Goal: Information Seeking & Learning: Learn about a topic

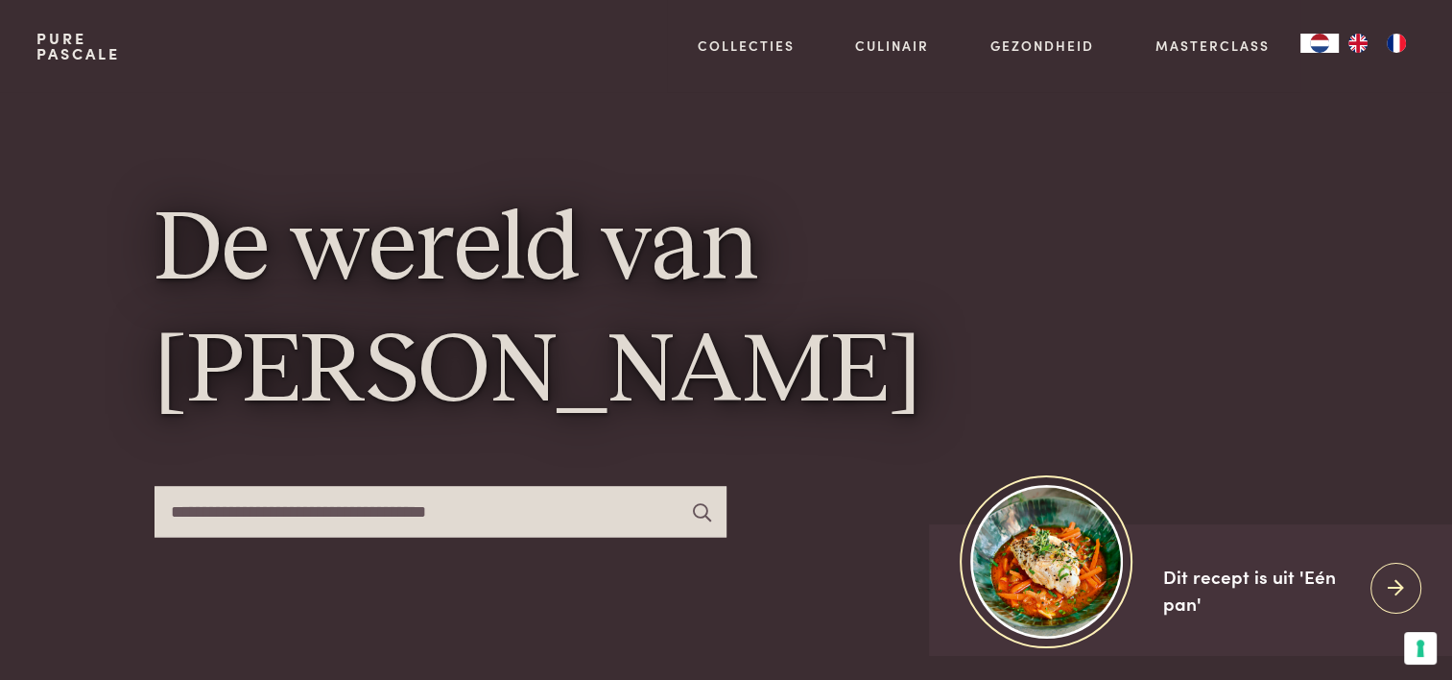
click at [503, 526] on input "text" at bounding box center [441, 511] width 572 height 51
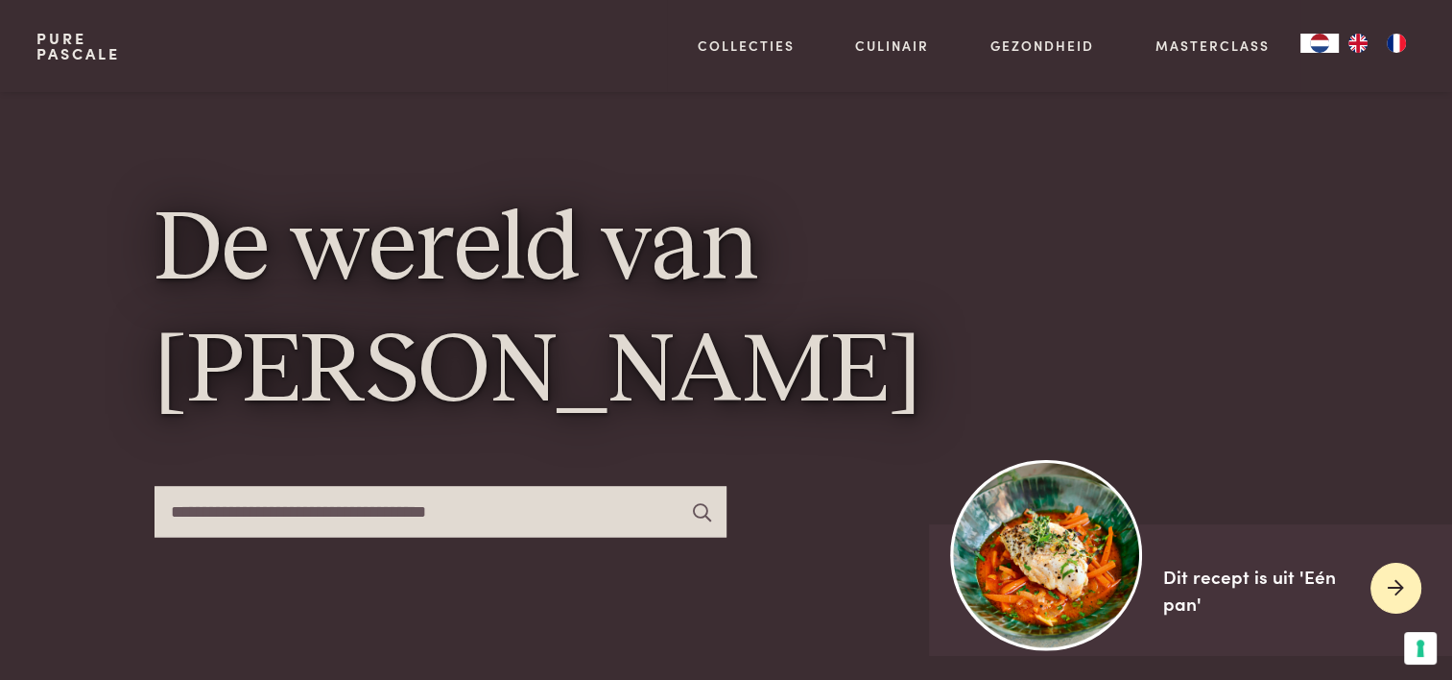
scroll to position [192, 0]
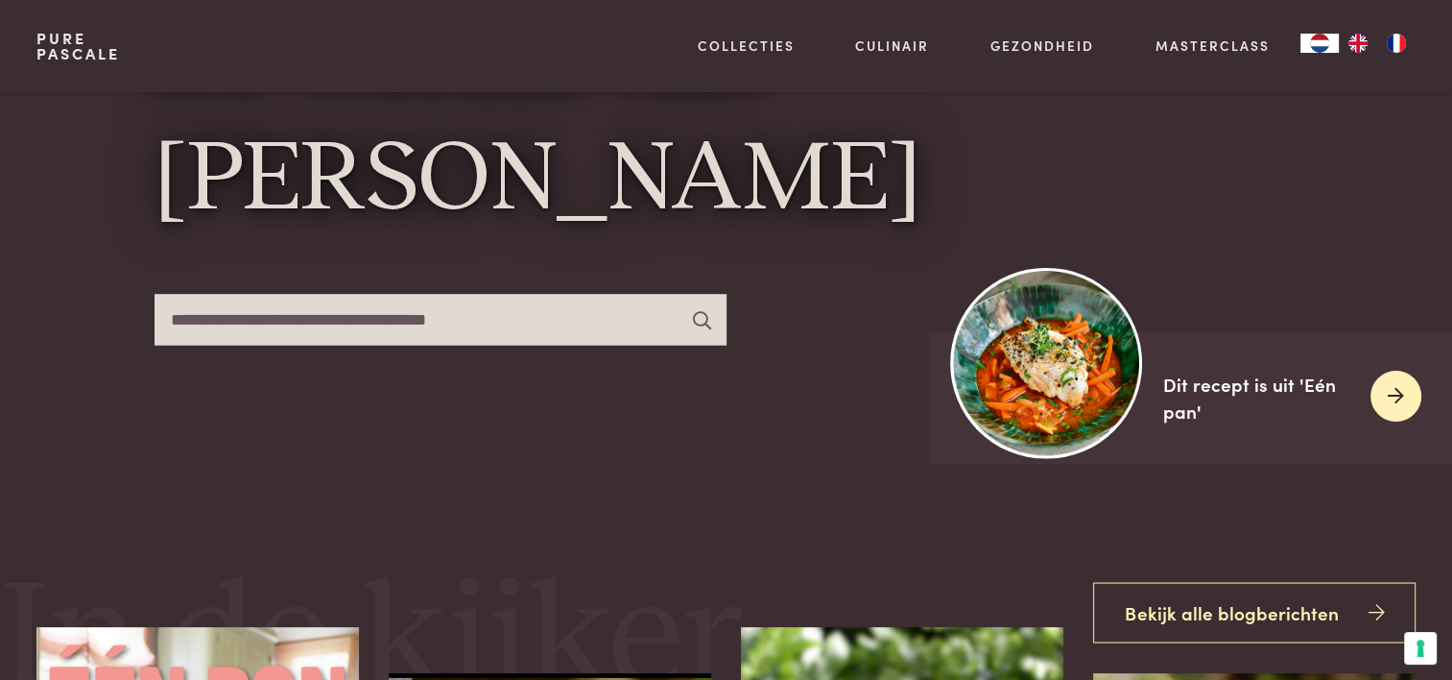
click at [1039, 406] on img at bounding box center [1046, 362] width 191 height 191
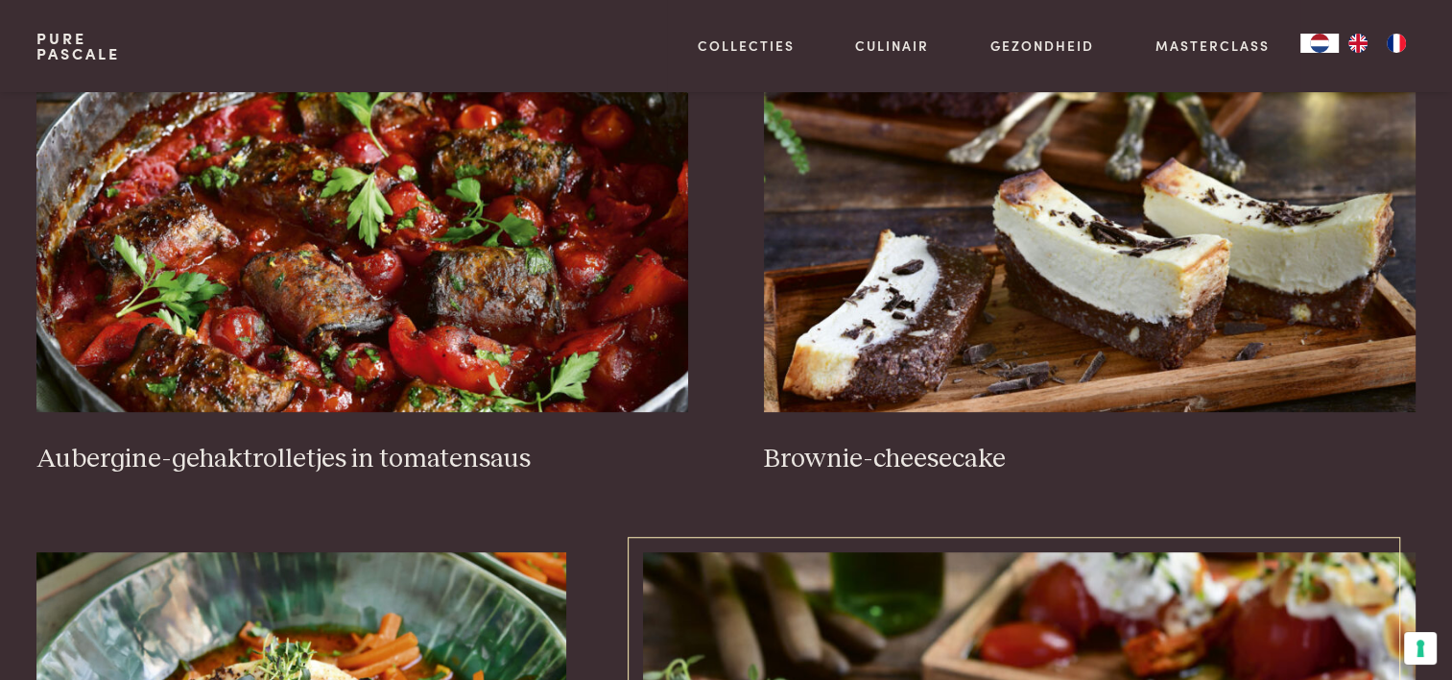
scroll to position [864, 0]
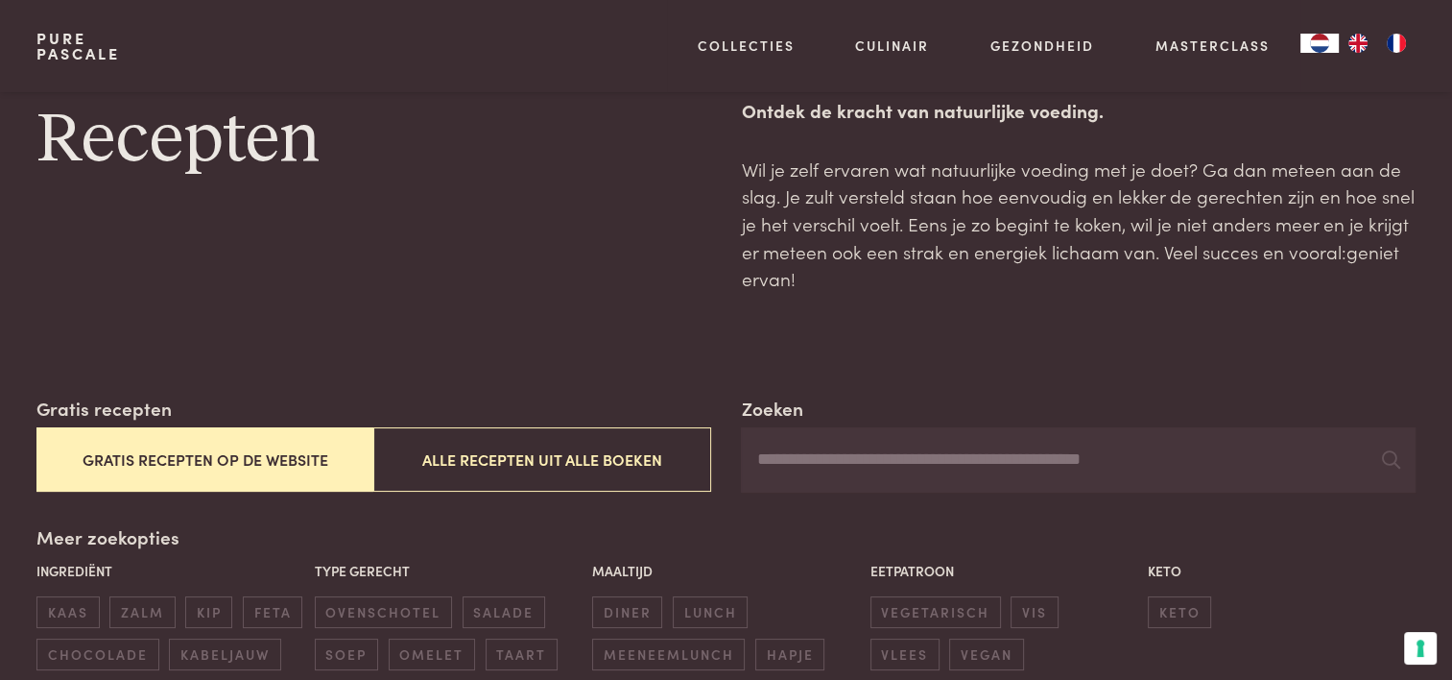
scroll to position [0, 0]
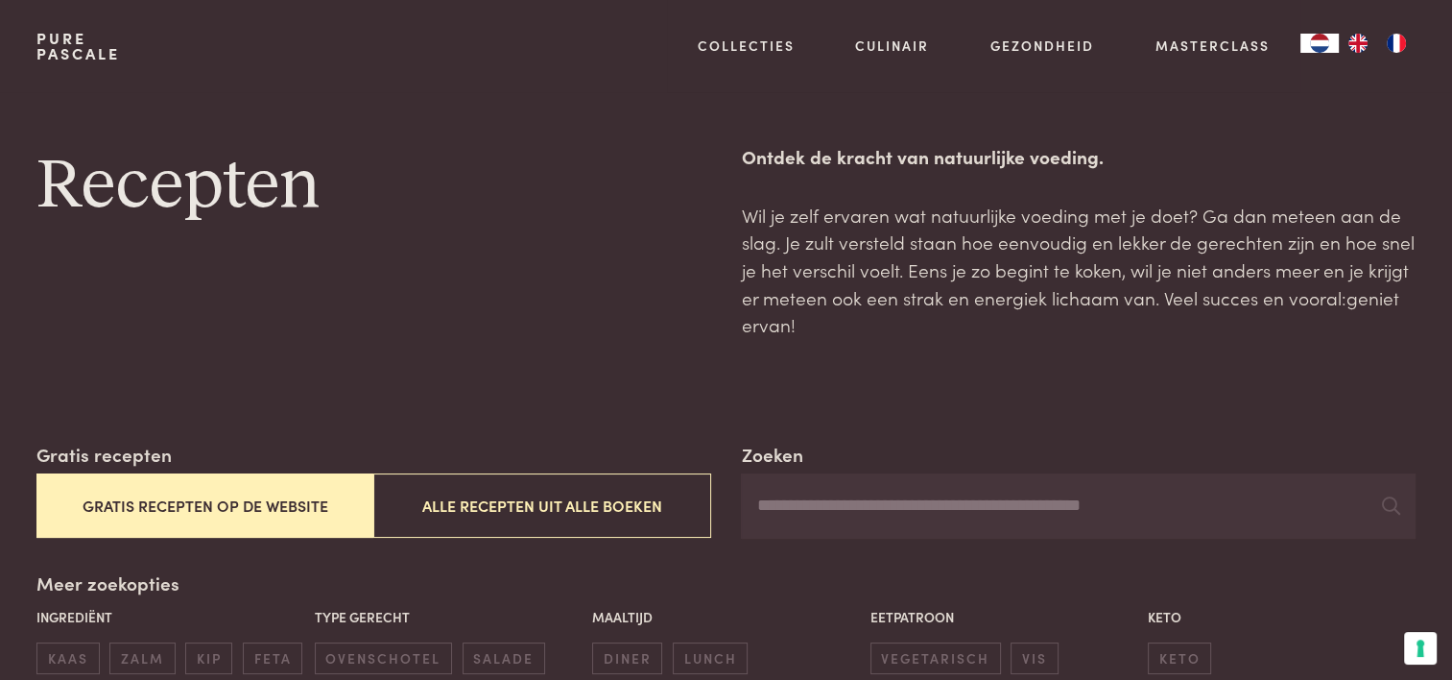
click at [792, 494] on input "Zoeken" at bounding box center [1078, 505] width 674 height 65
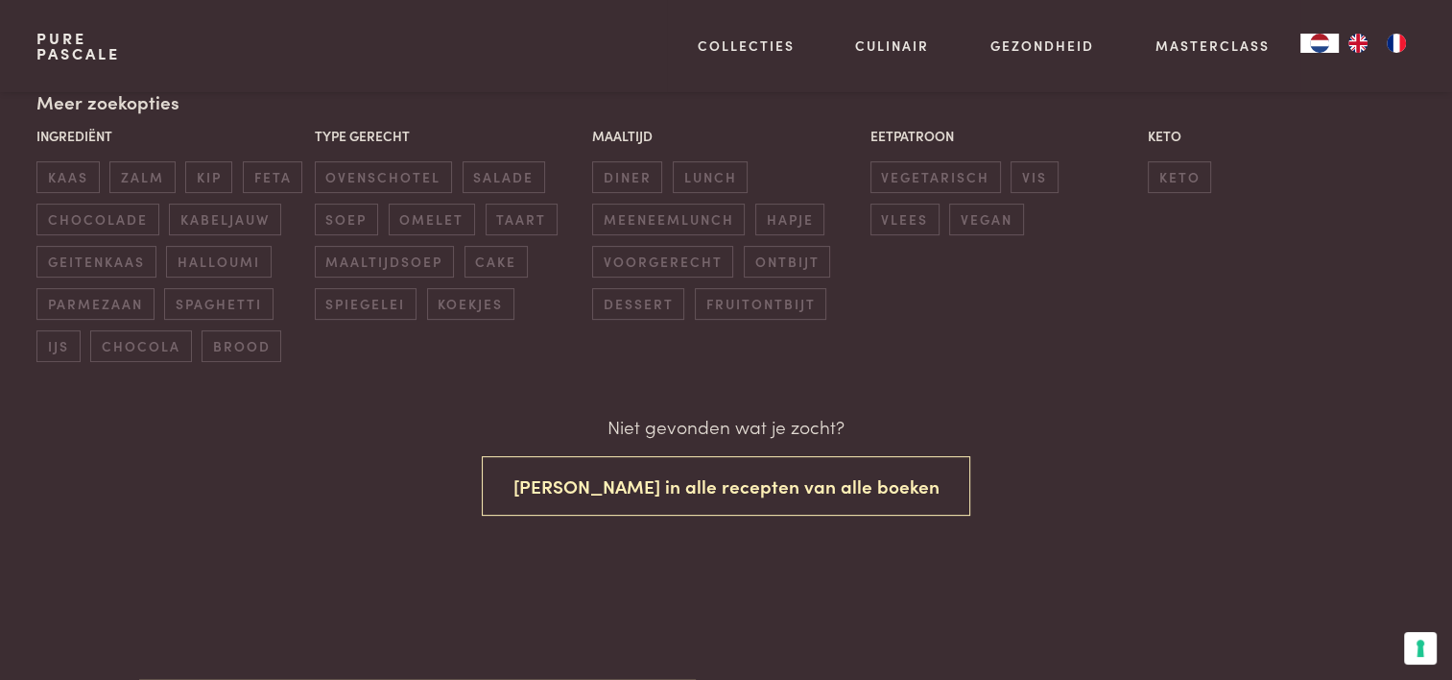
scroll to position [288, 0]
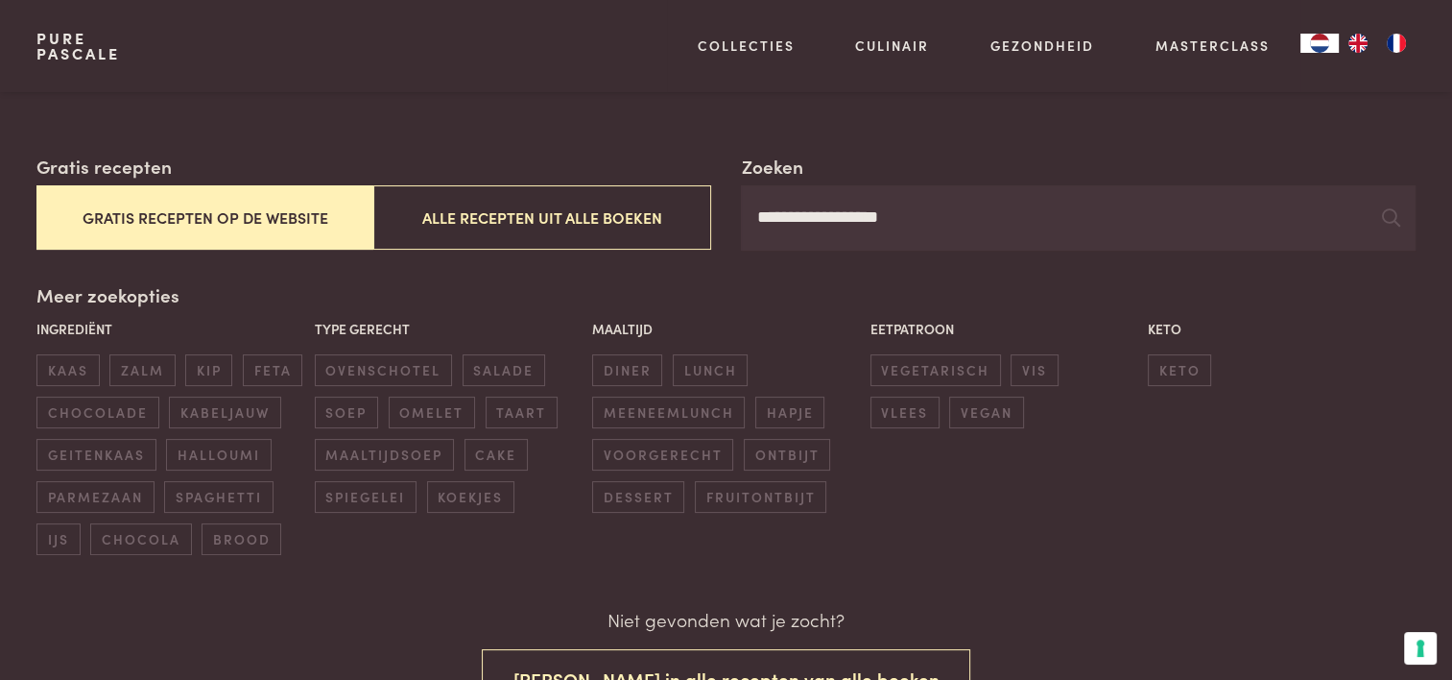
click at [861, 222] on input "**********" at bounding box center [1078, 217] width 674 height 65
drag, startPoint x: 909, startPoint y: 207, endPoint x: 375, endPoint y: 181, distance: 534.3
click at [375, 181] on div "**********" at bounding box center [725, 202] width 1378 height 98
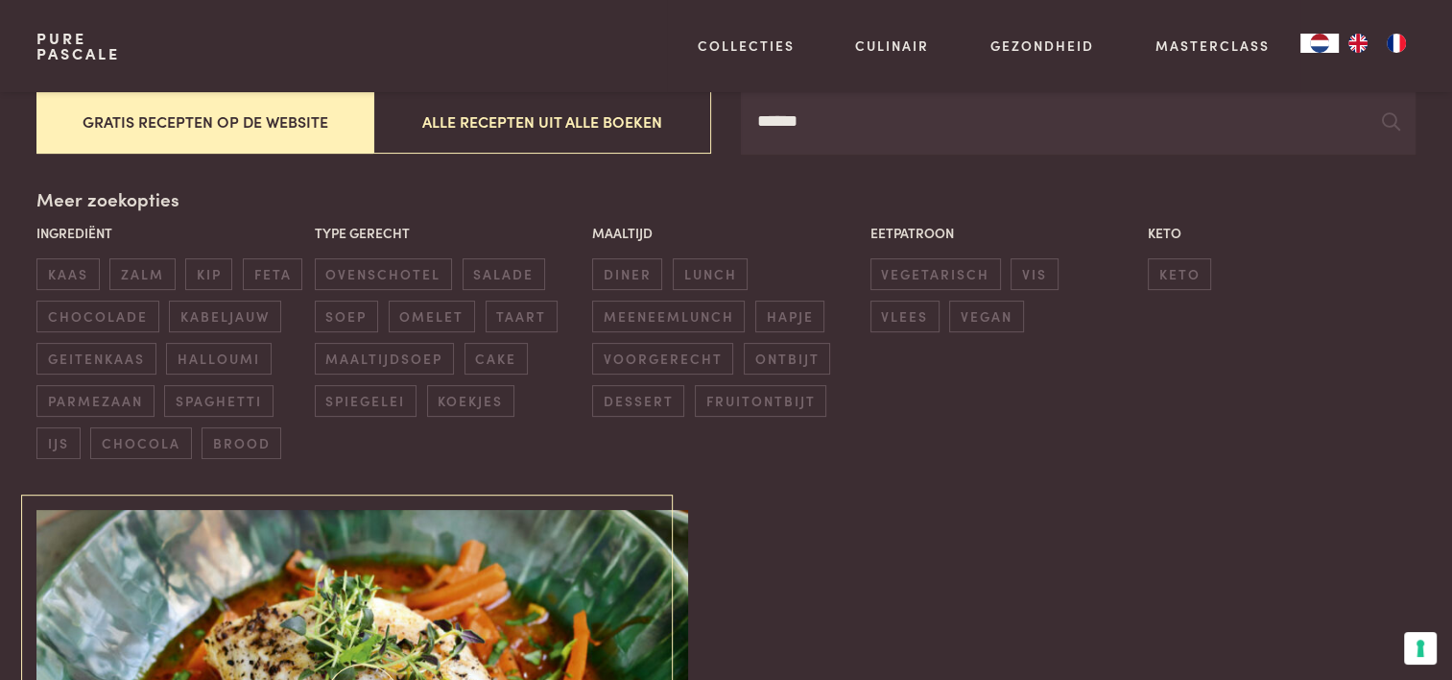
scroll to position [288, 0]
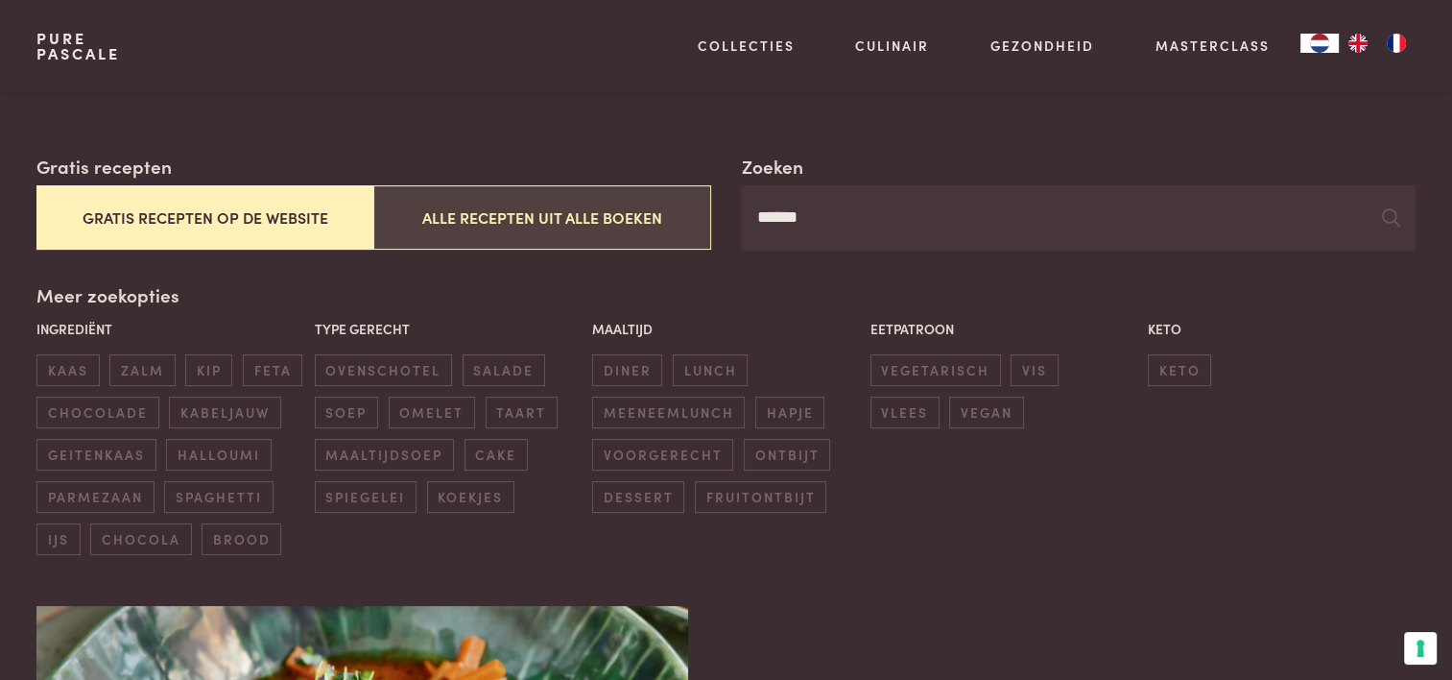
click at [465, 224] on button "Alle recepten uit alle boeken" at bounding box center [541, 217] width 337 height 64
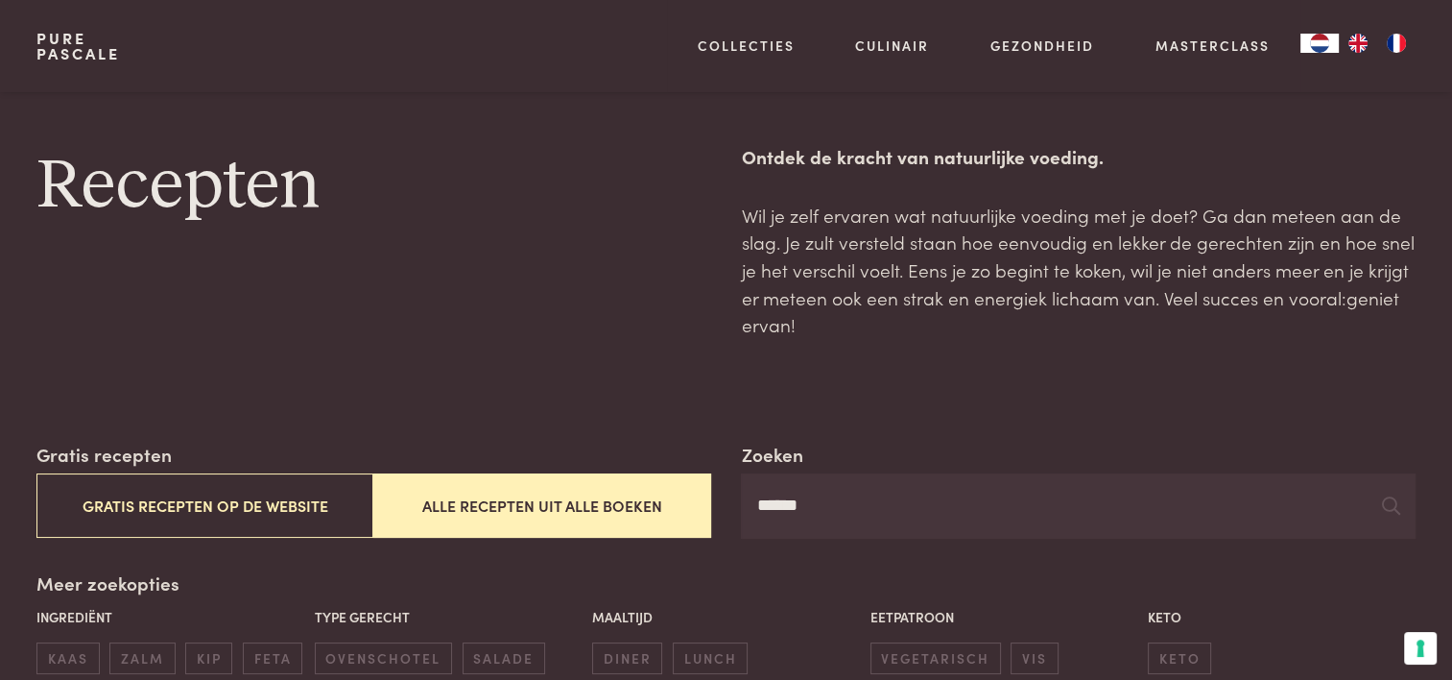
scroll to position [96, 0]
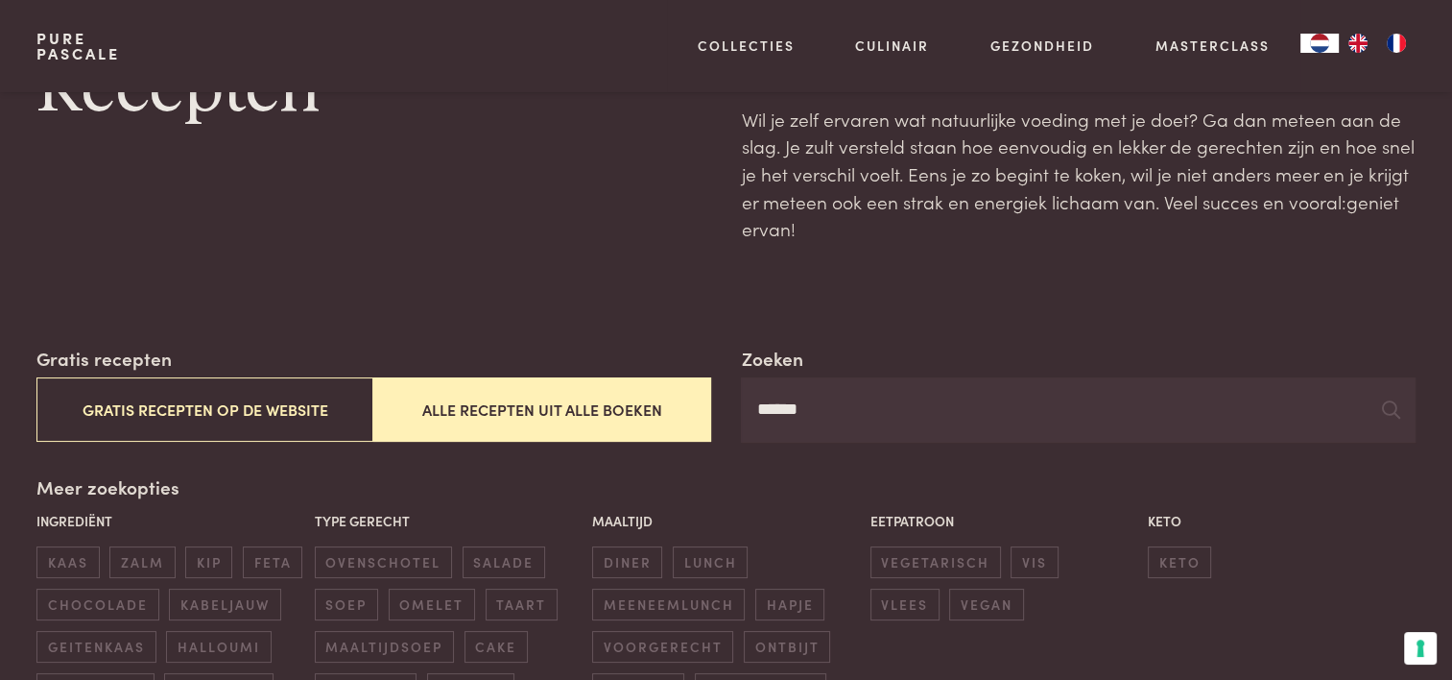
click at [756, 417] on input "******" at bounding box center [1078, 409] width 674 height 65
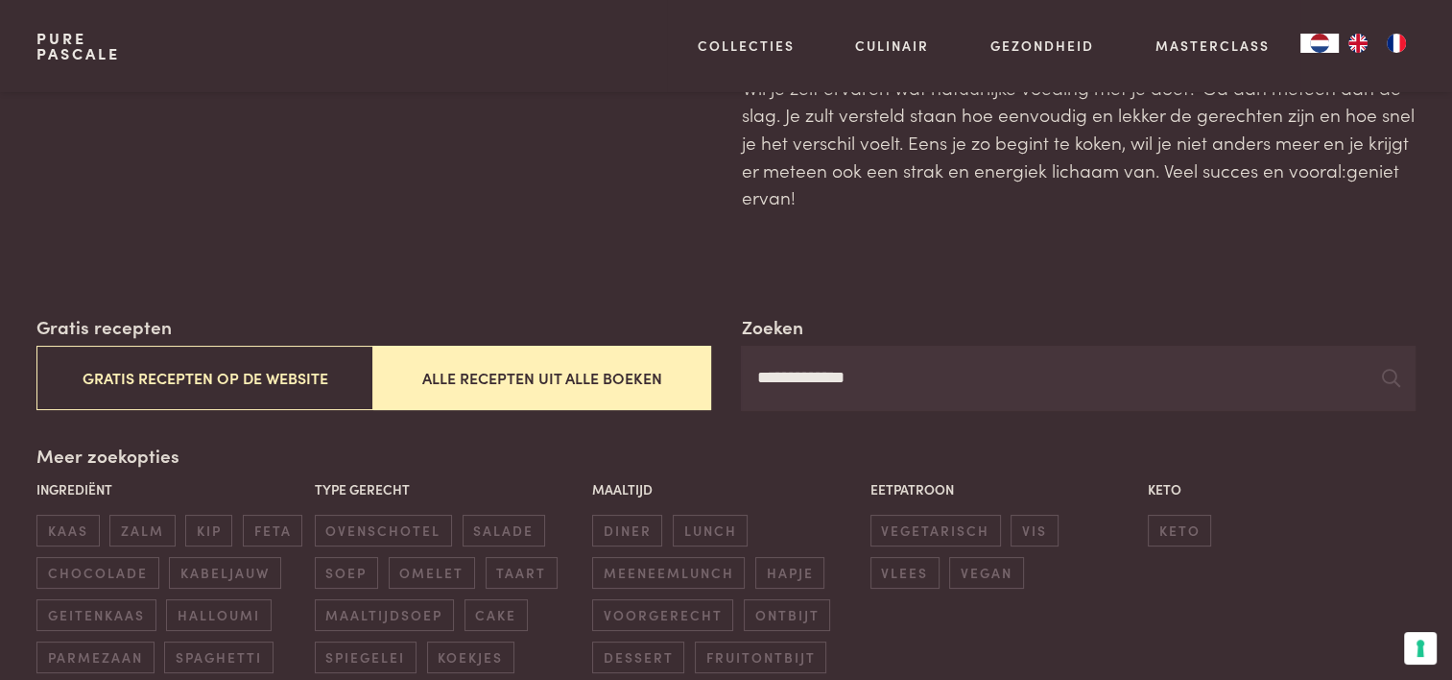
scroll to position [96, 0]
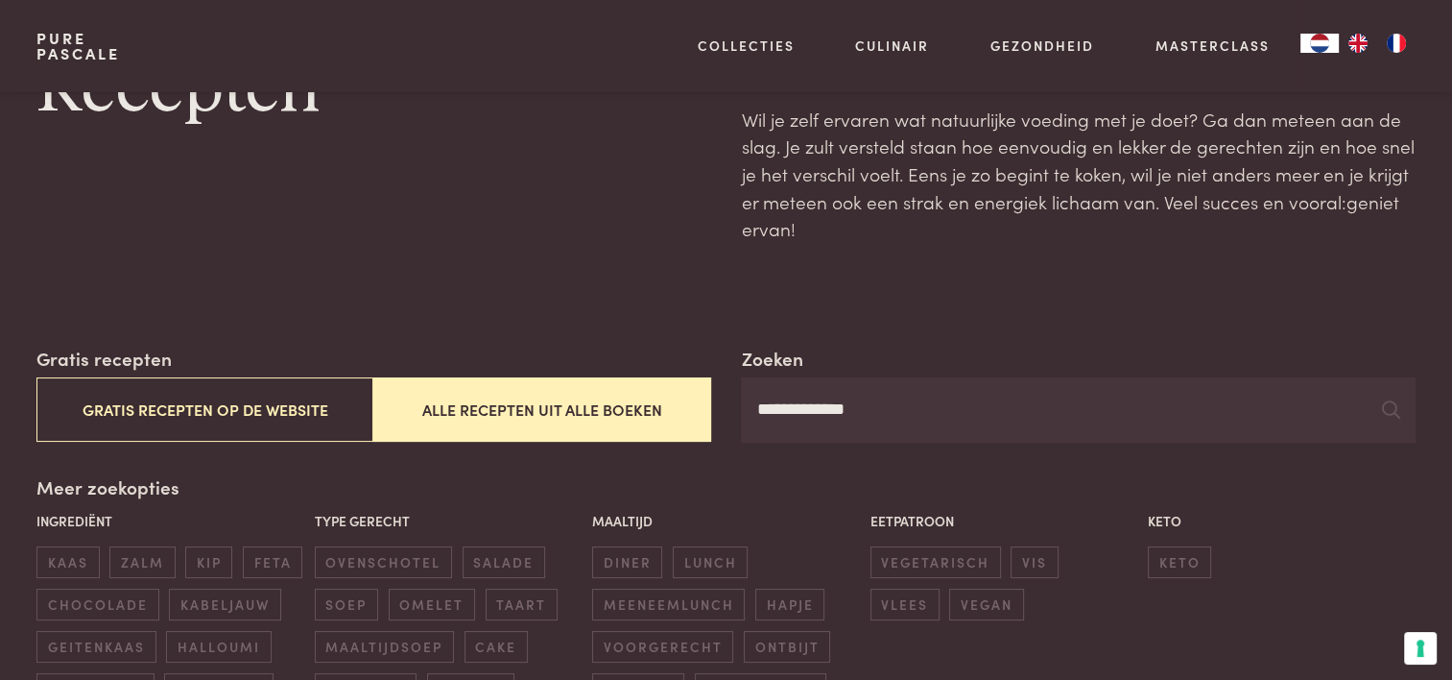
drag, startPoint x: 891, startPoint y: 396, endPoint x: 726, endPoint y: 429, distance: 168.3
click at [726, 429] on div "**********" at bounding box center [725, 394] width 1378 height 98
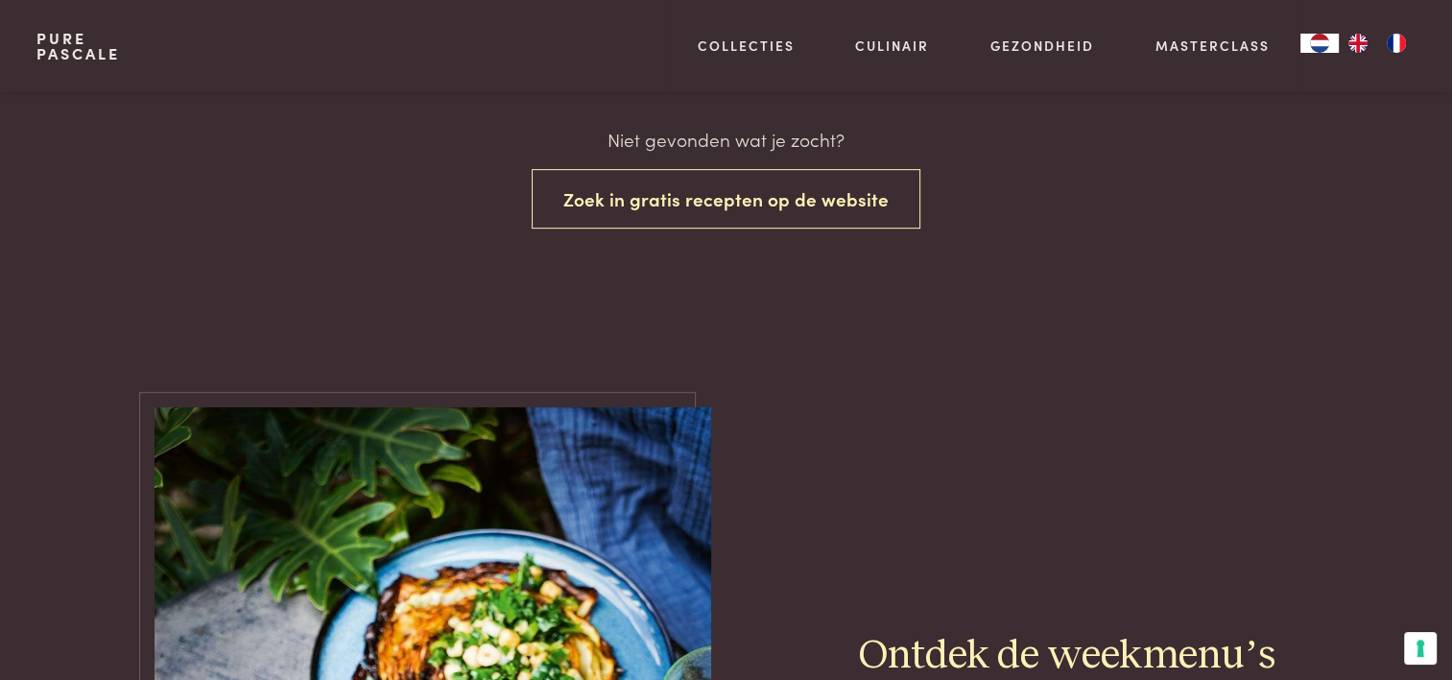
scroll to position [96, 0]
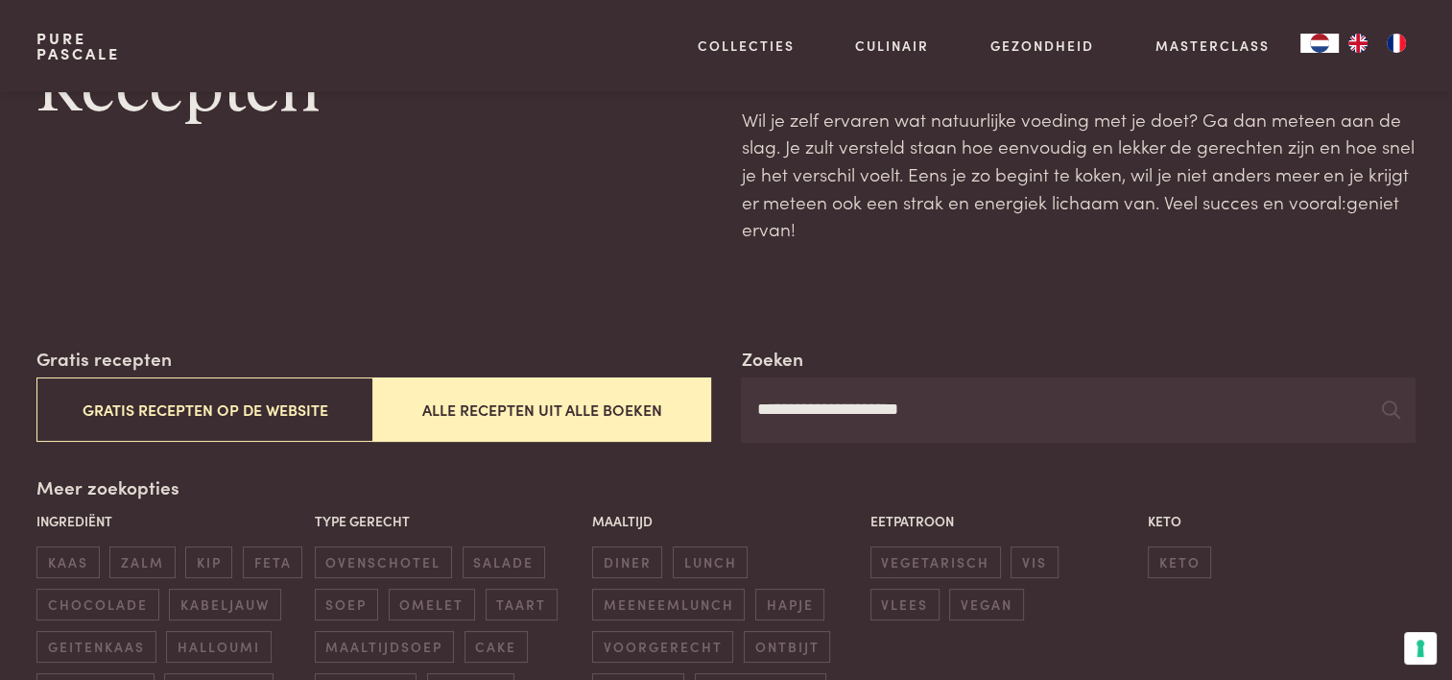
drag, startPoint x: 1003, startPoint y: 413, endPoint x: 703, endPoint y: 431, distance: 300.0
click at [703, 431] on div "**********" at bounding box center [725, 394] width 1378 height 98
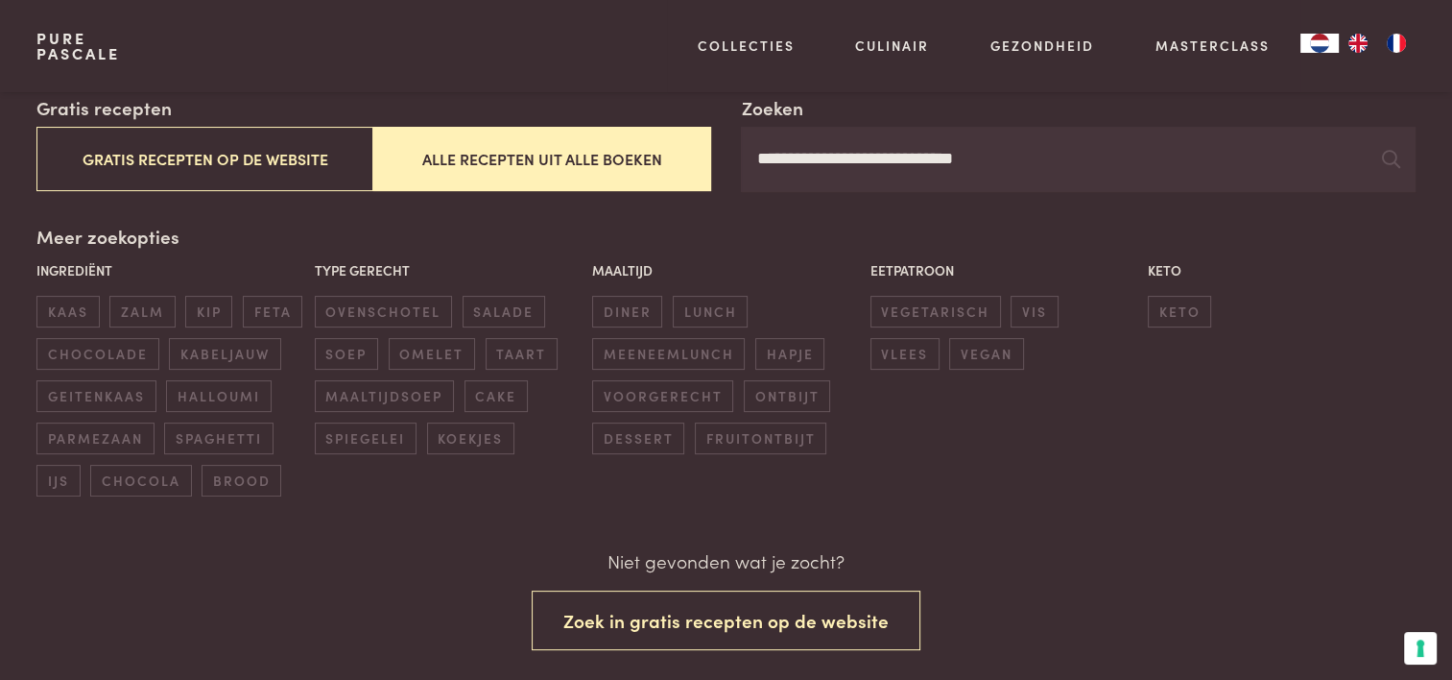
scroll to position [288, 0]
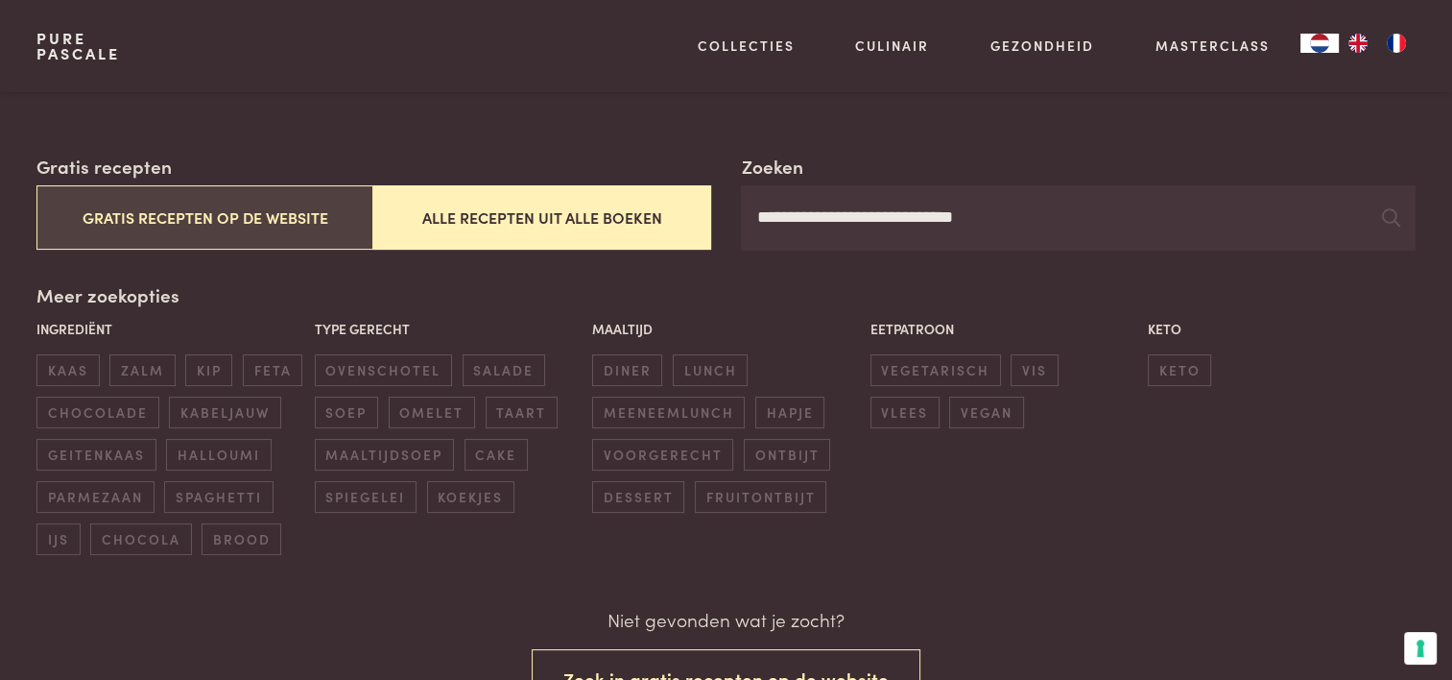
click at [163, 203] on button "Gratis recepten op de website" at bounding box center [204, 217] width 337 height 64
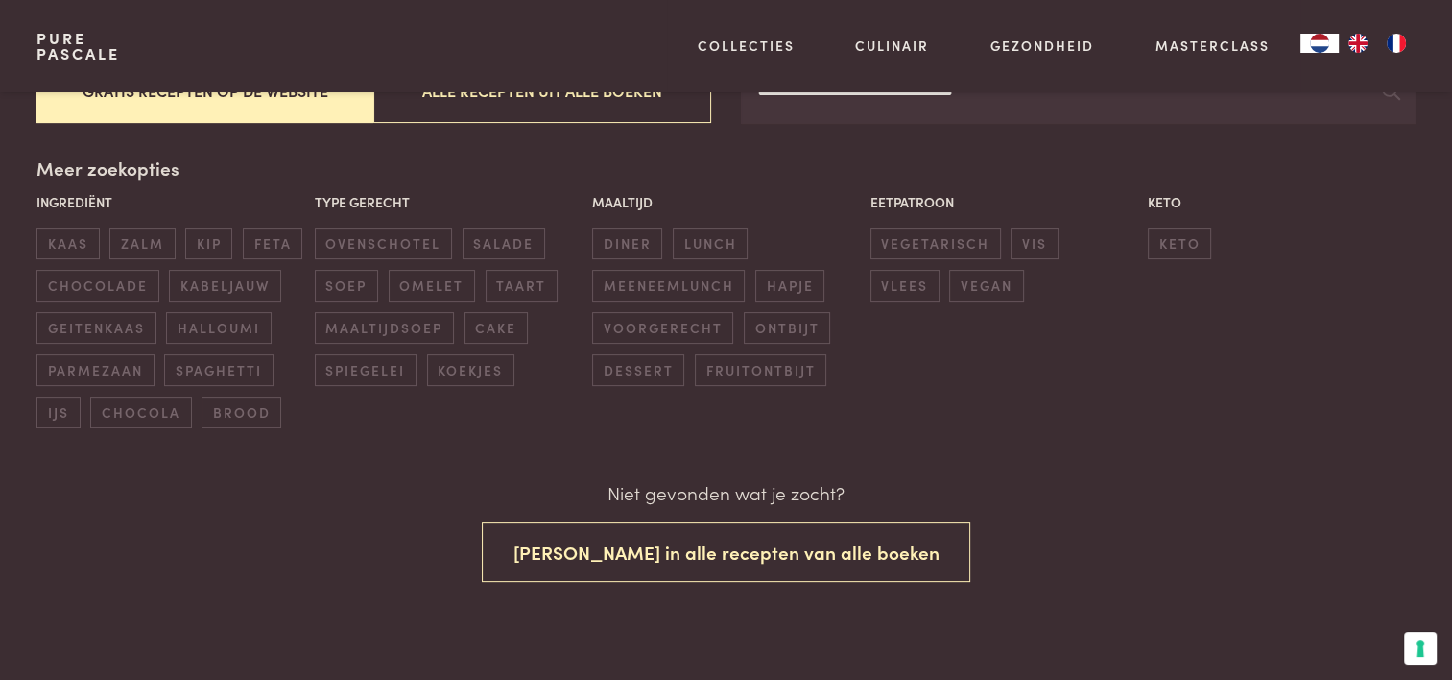
scroll to position [416, 0]
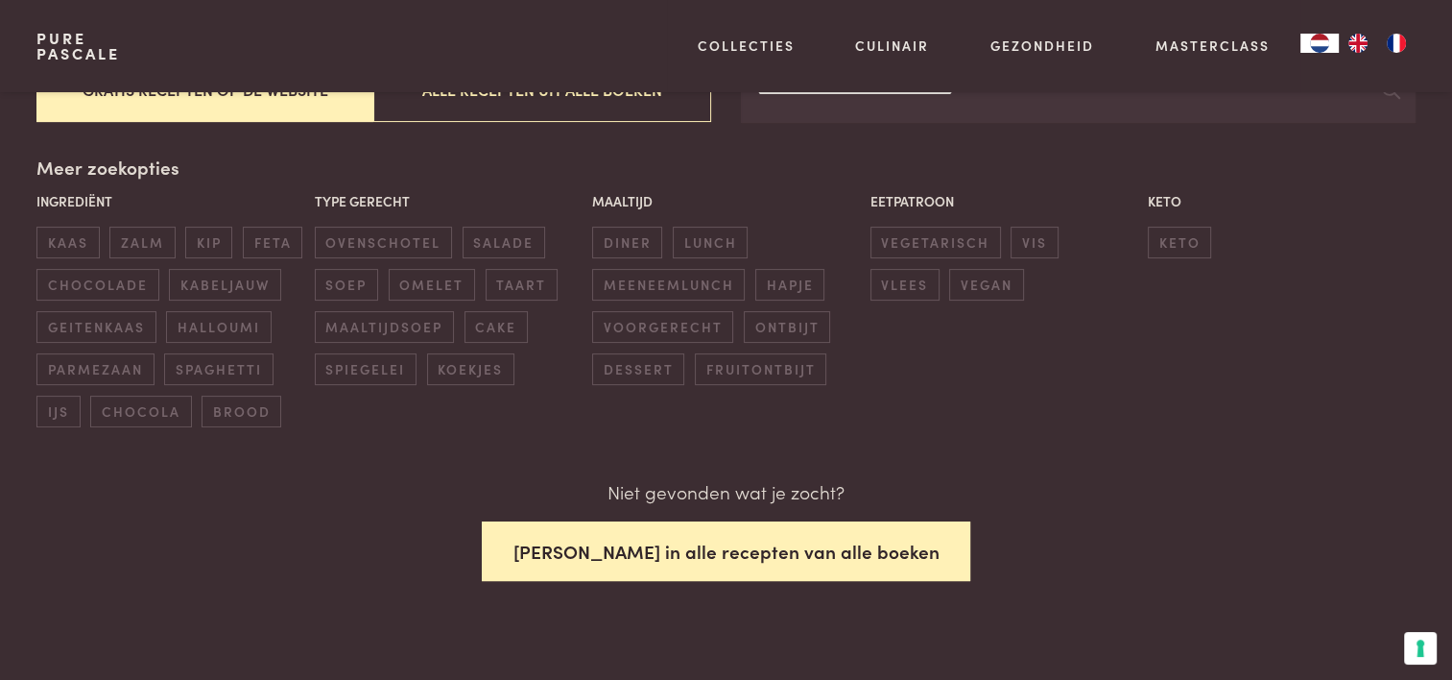
click at [624, 528] on button "Zoek in alle recepten van alle boeken" at bounding box center [726, 551] width 489 height 60
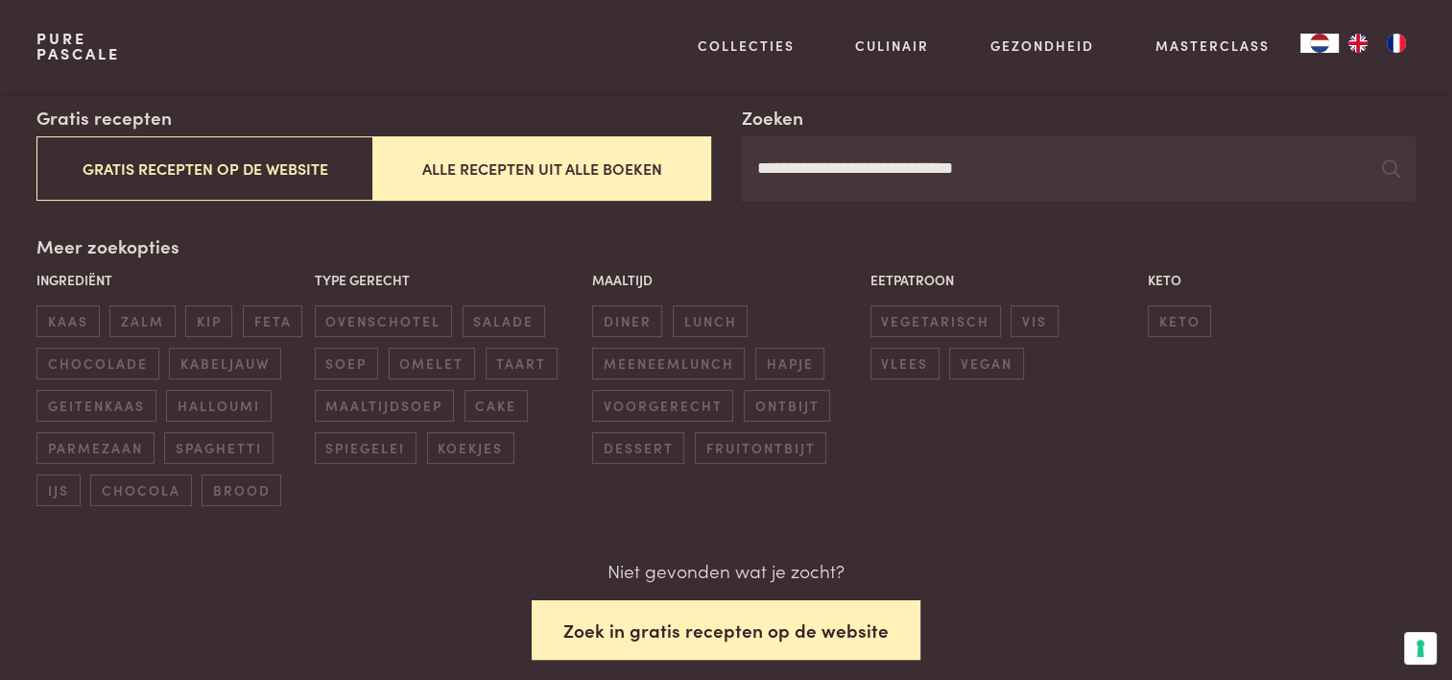
scroll to position [224, 0]
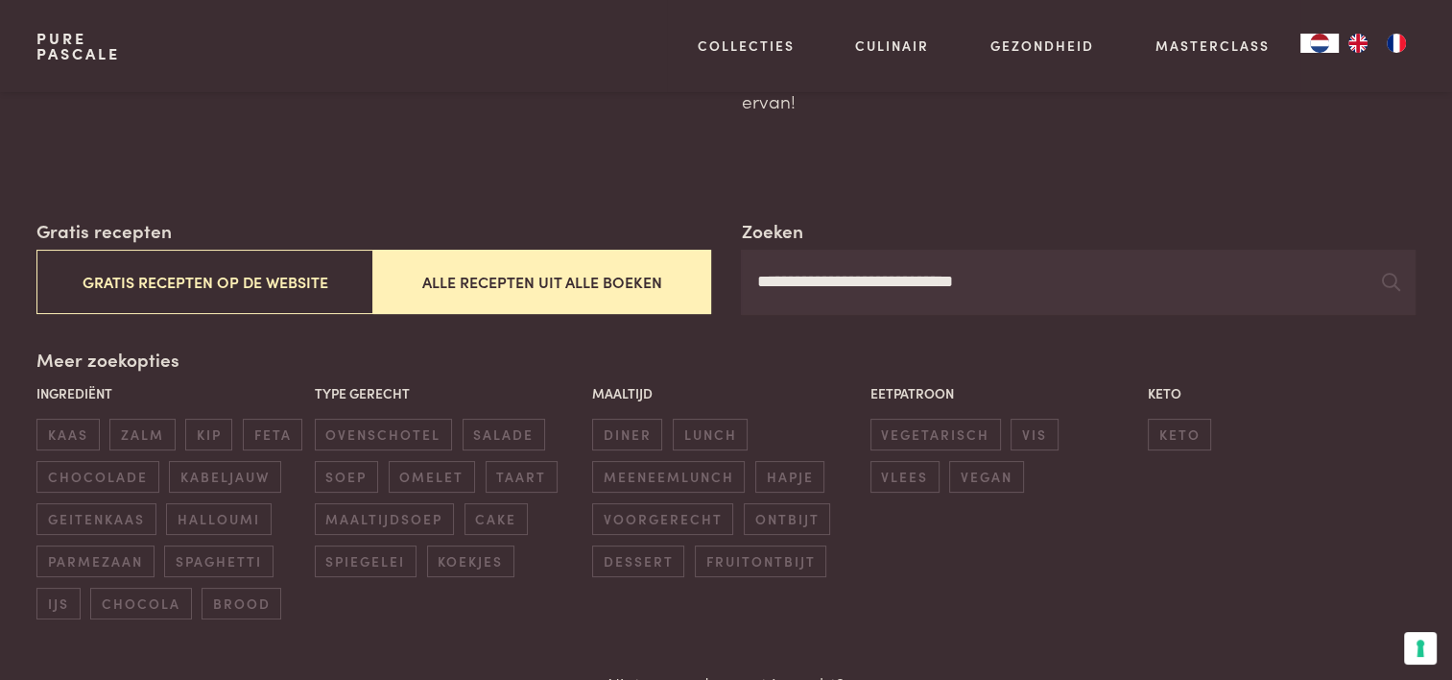
click at [632, 257] on button "Alle recepten uit alle boeken" at bounding box center [541, 282] width 337 height 64
drag, startPoint x: 1029, startPoint y: 300, endPoint x: 591, endPoint y: 322, distance: 438.2
click at [591, 322] on div "**********" at bounding box center [725, 418] width 1378 height 402
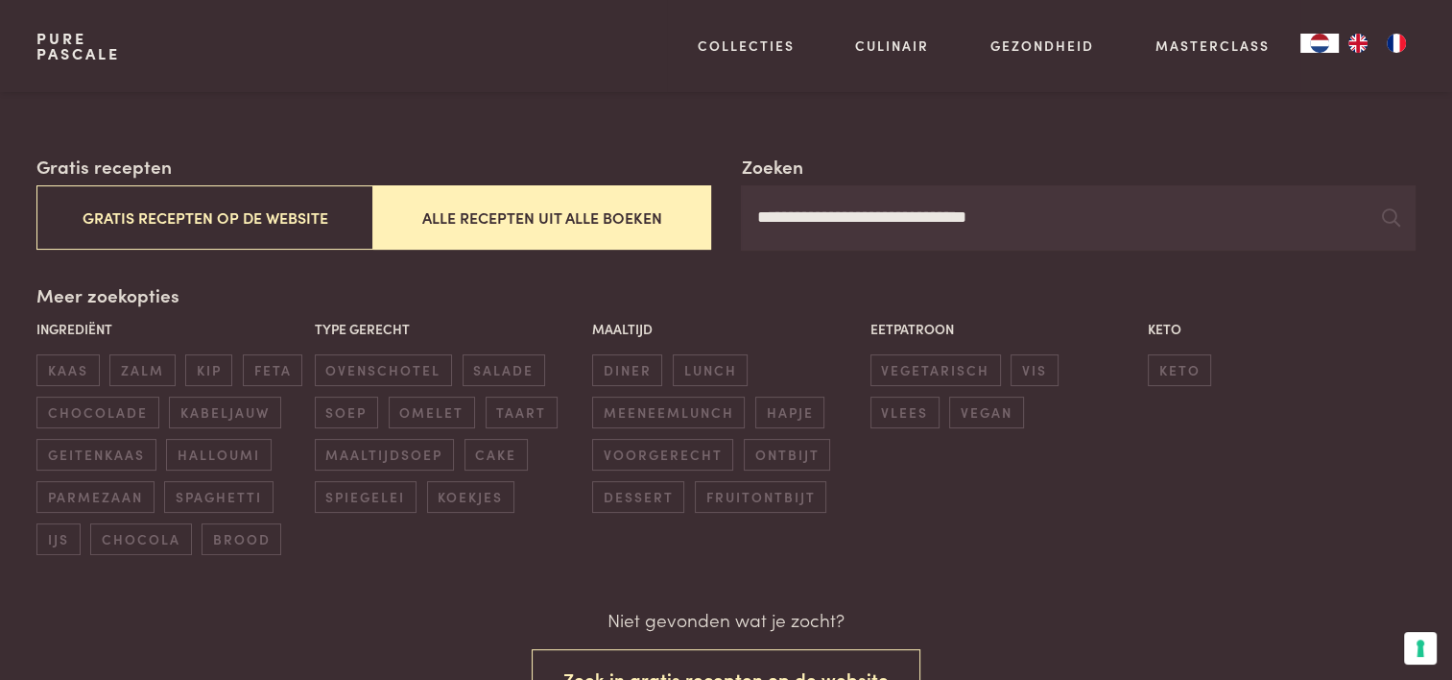
scroll to position [128, 0]
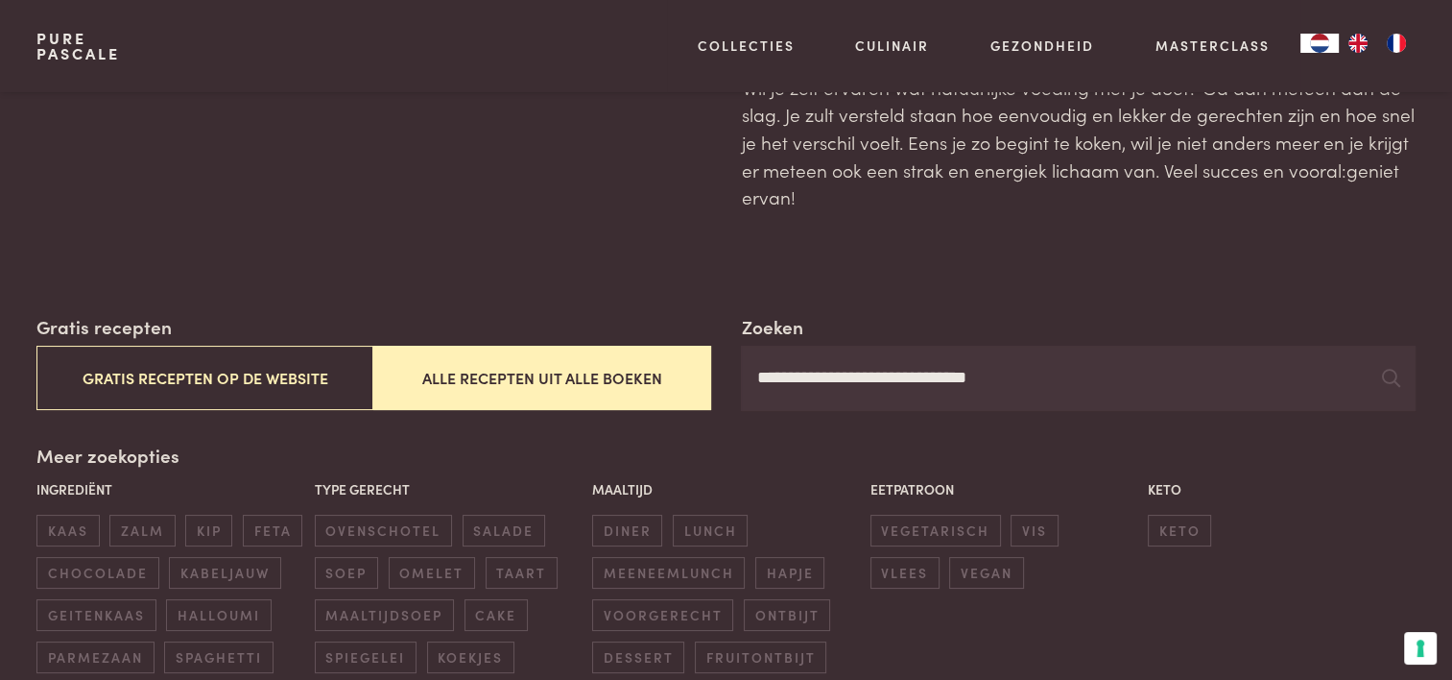
drag, startPoint x: 1056, startPoint y: 371, endPoint x: 422, endPoint y: 409, distance: 634.5
click at [422, 409] on div "**********" at bounding box center [725, 362] width 1378 height 98
type input "**********"
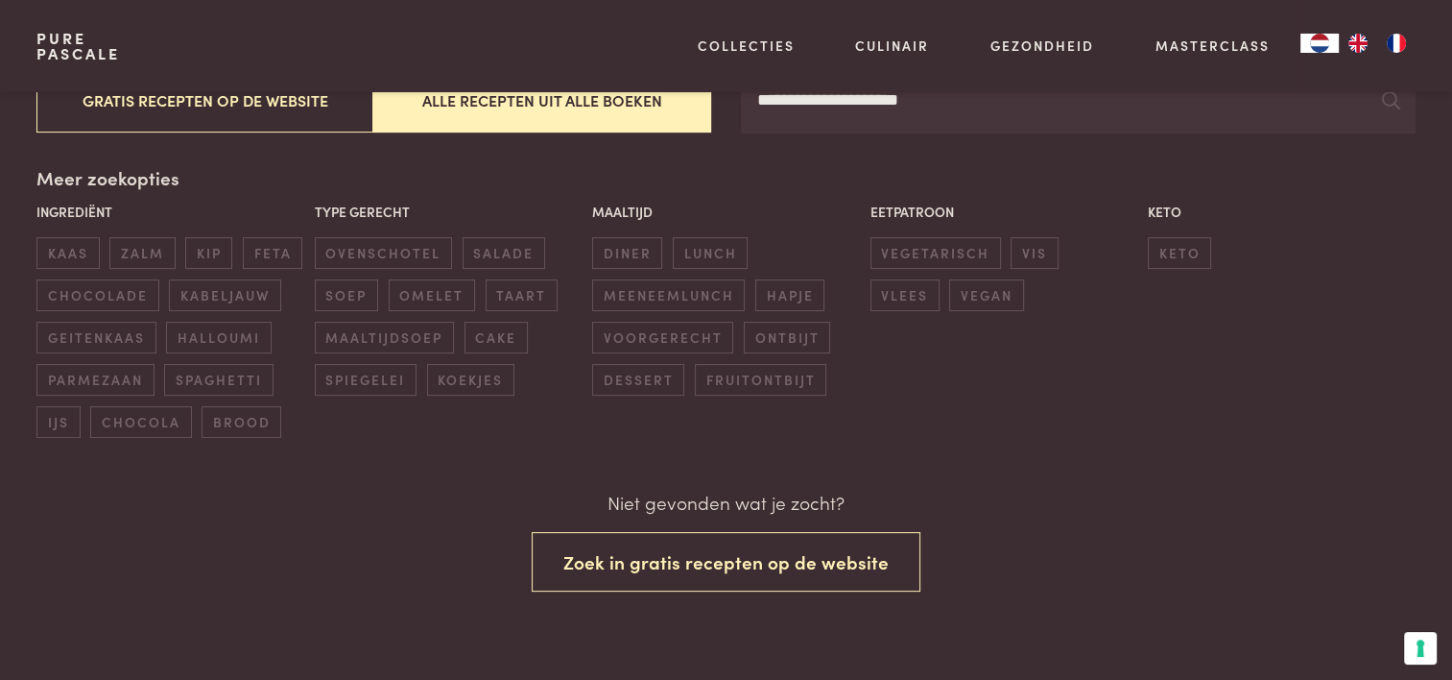
scroll to position [224, 0]
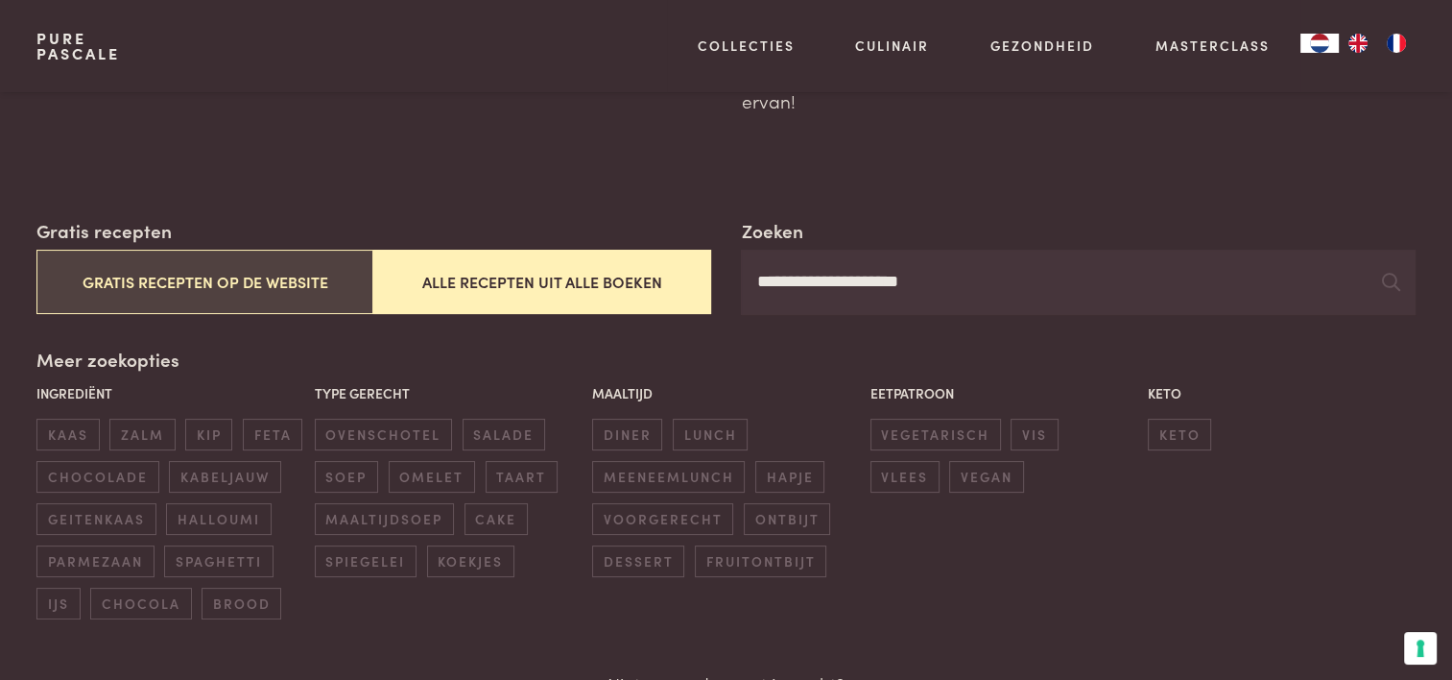
click at [165, 277] on button "Gratis recepten op de website" at bounding box center [204, 282] width 337 height 64
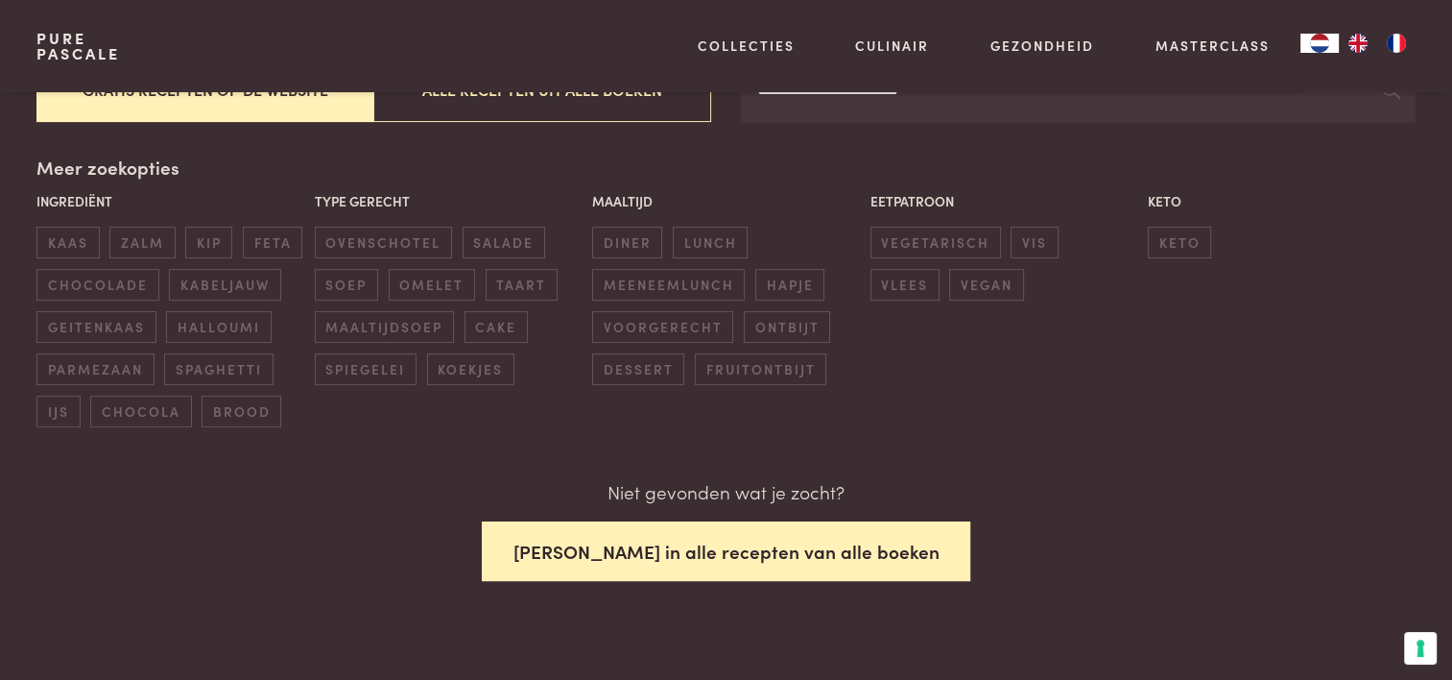
click at [709, 541] on button "Zoek in alle recepten van alle boeken" at bounding box center [726, 551] width 489 height 60
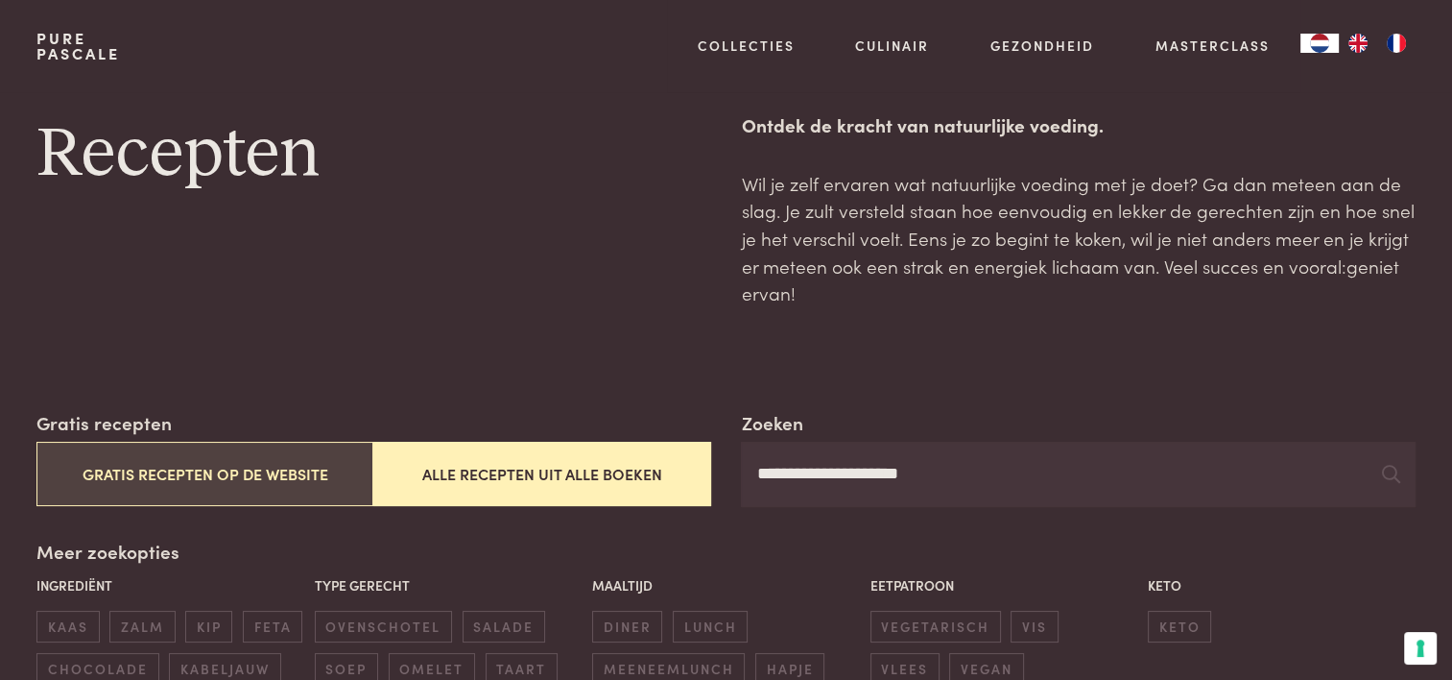
click at [325, 464] on button "Gratis recepten op de website" at bounding box center [204, 473] width 337 height 64
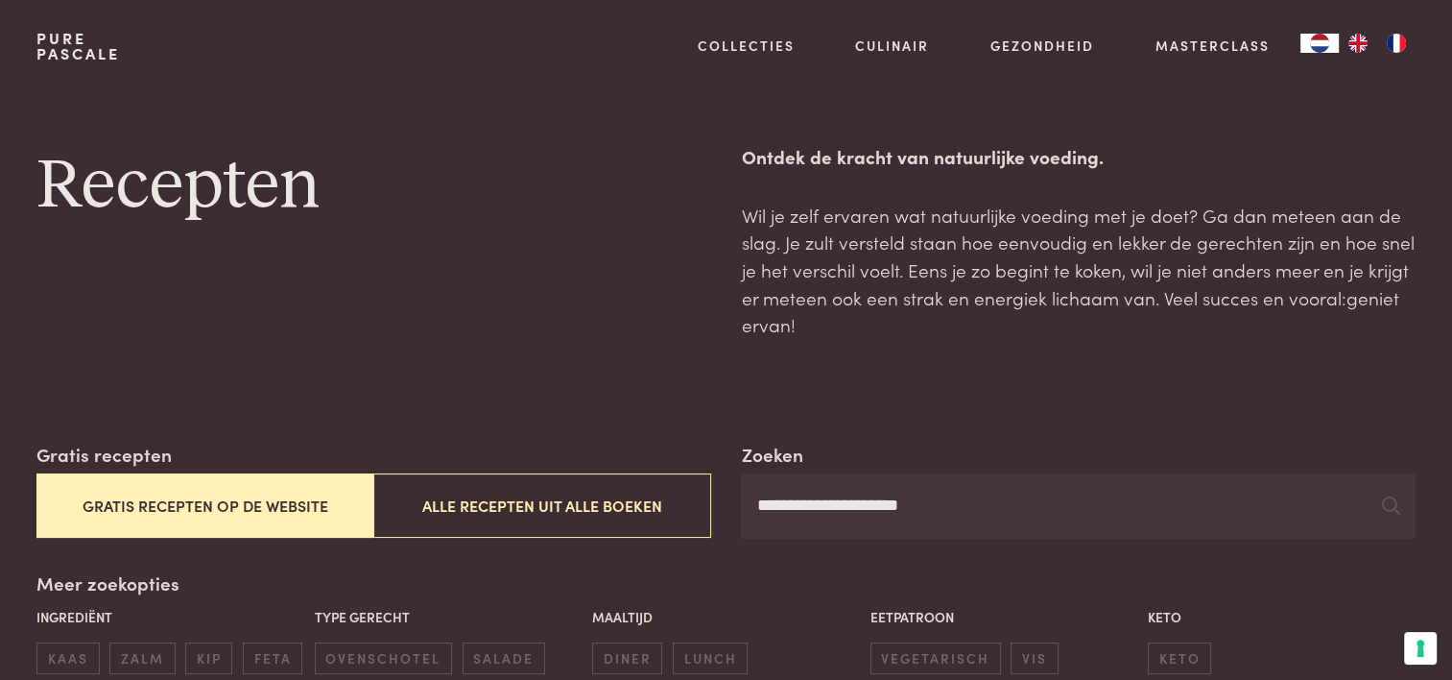
click at [251, 185] on h1 "Recepten" at bounding box center [373, 186] width 674 height 86
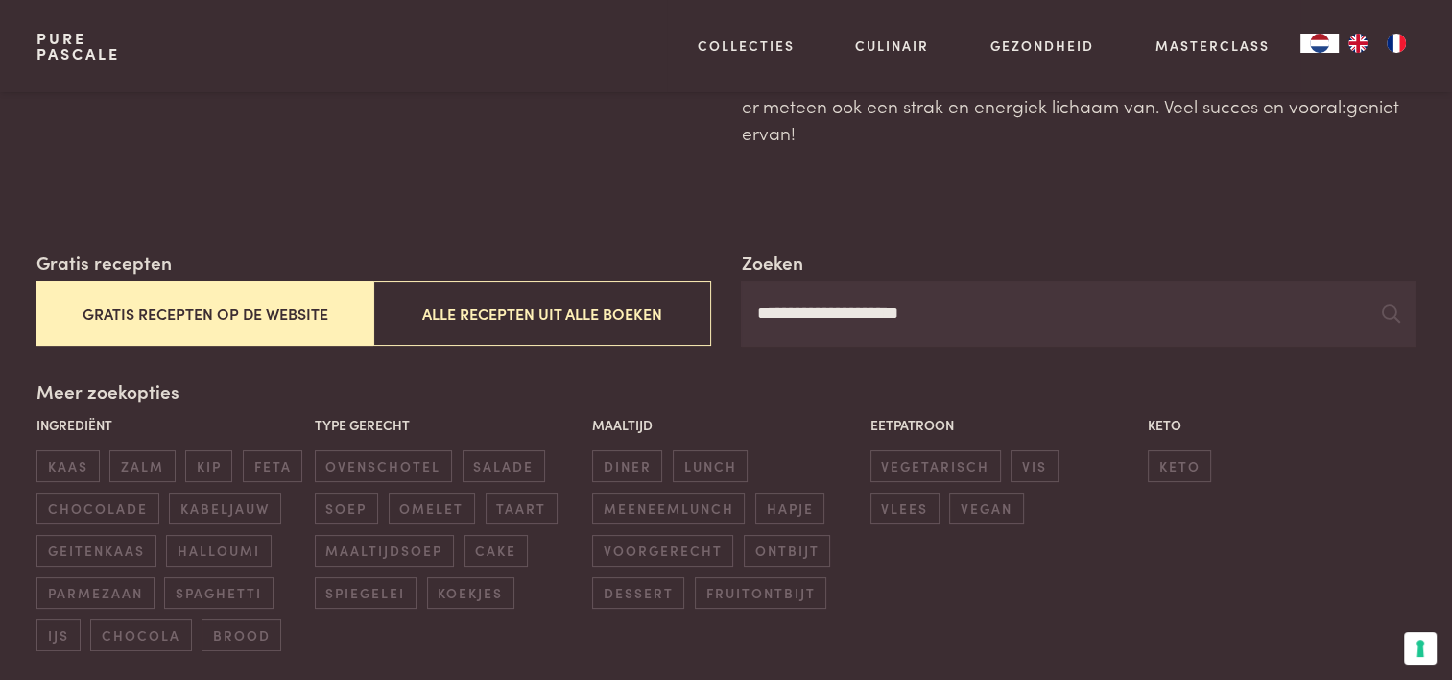
scroll to position [288, 0]
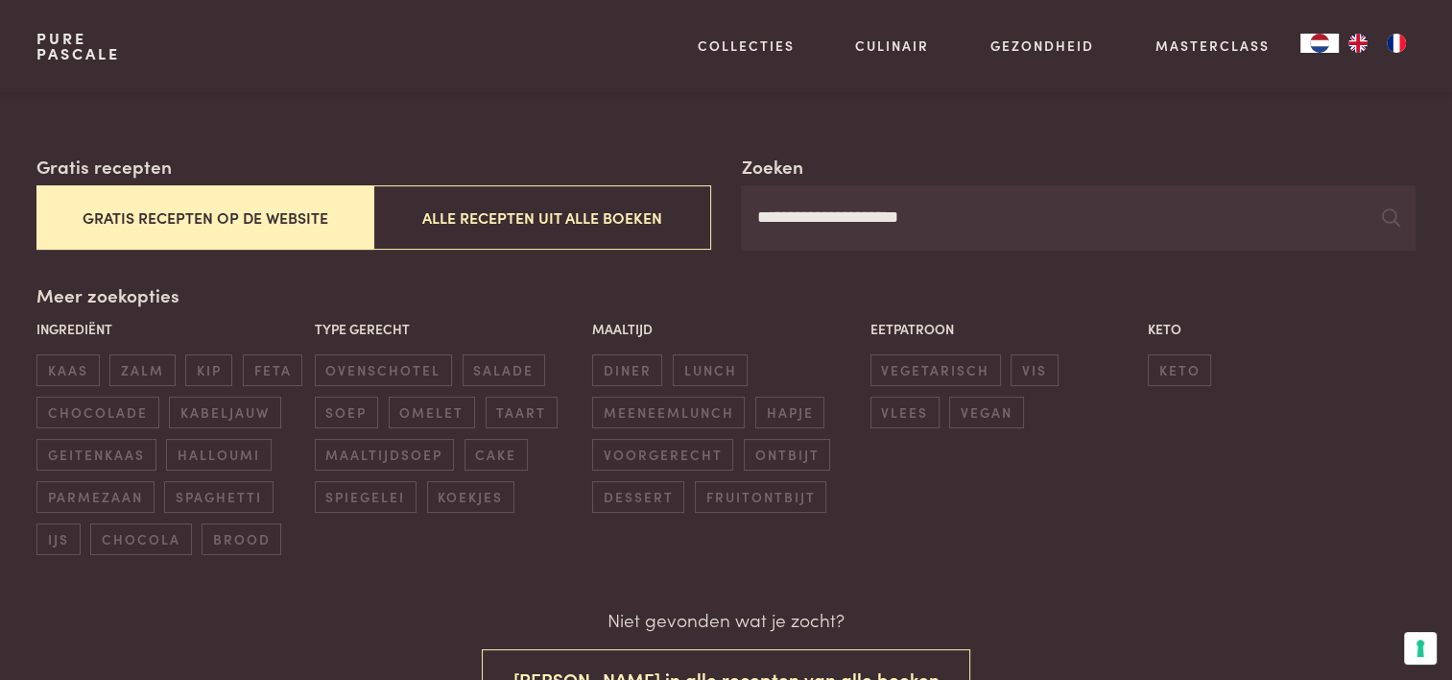
drag, startPoint x: 1048, startPoint y: 224, endPoint x: 698, endPoint y: 258, distance: 352.0
click at [698, 258] on div "**********" at bounding box center [725, 354] width 1378 height 402
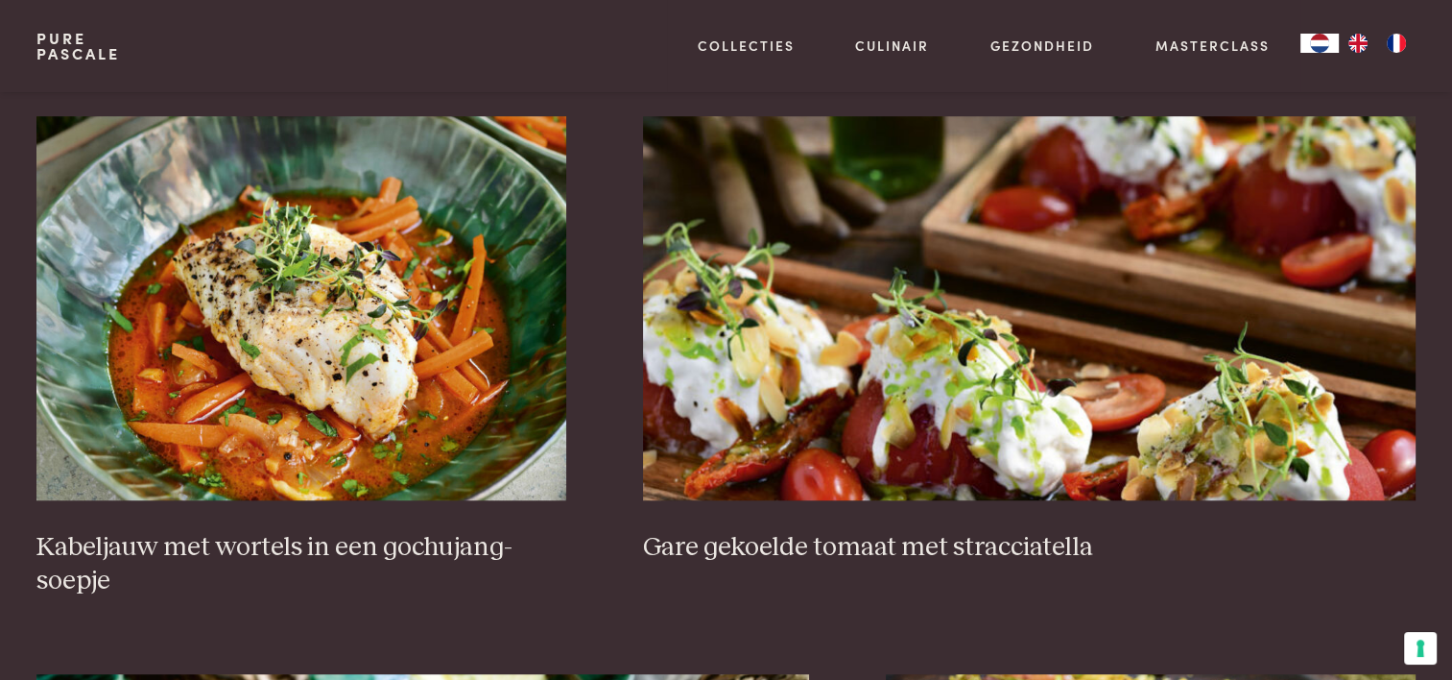
scroll to position [1344, 0]
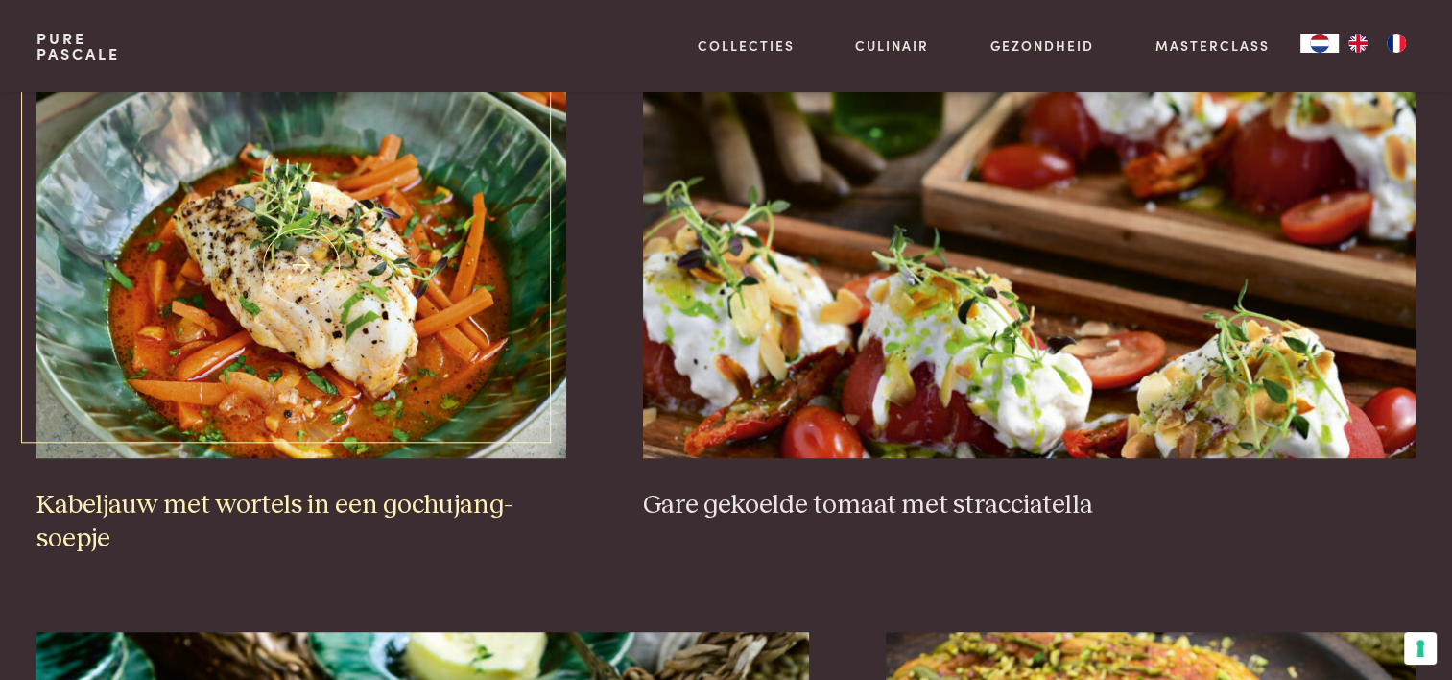
click at [344, 495] on h3 "Kabeljauw met wortels in een gochujang-soepje" at bounding box center [301, 522] width 530 height 66
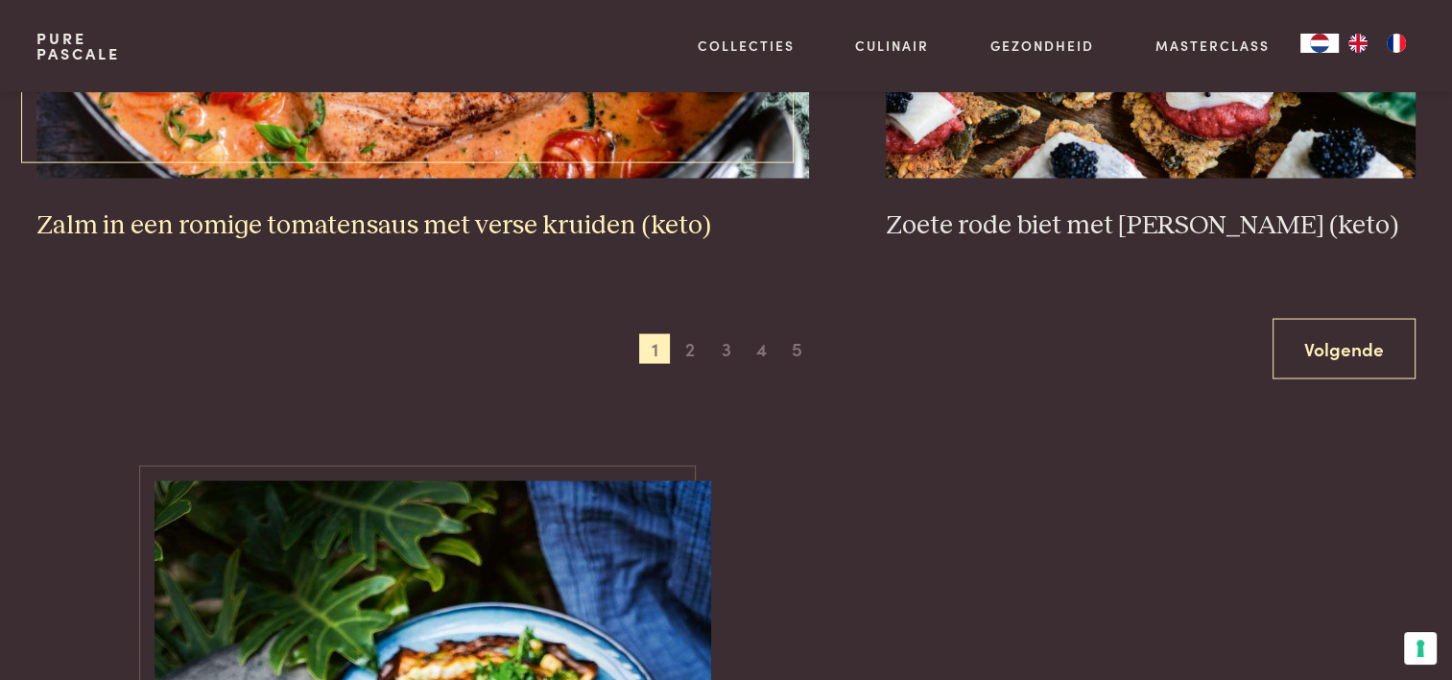
scroll to position [3839, 0]
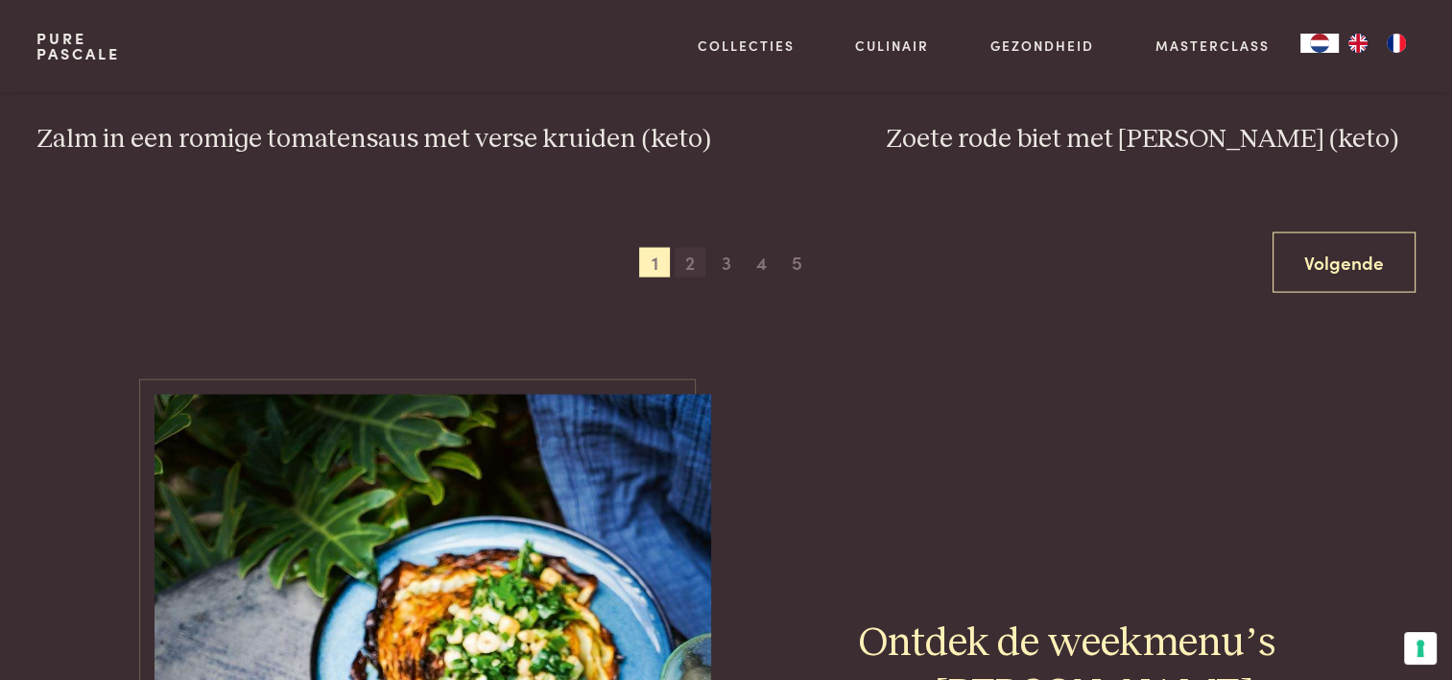
click at [680, 265] on span "2" at bounding box center [690, 263] width 31 height 31
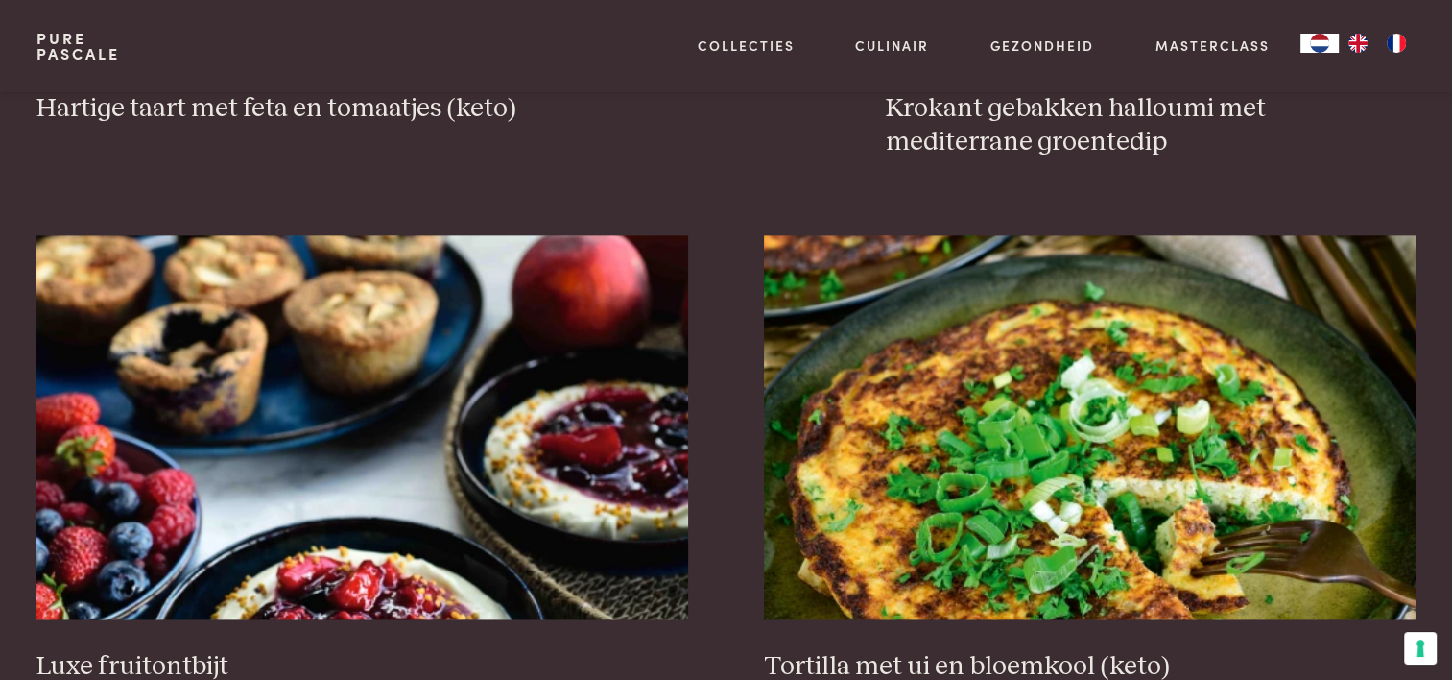
scroll to position [2360, 0]
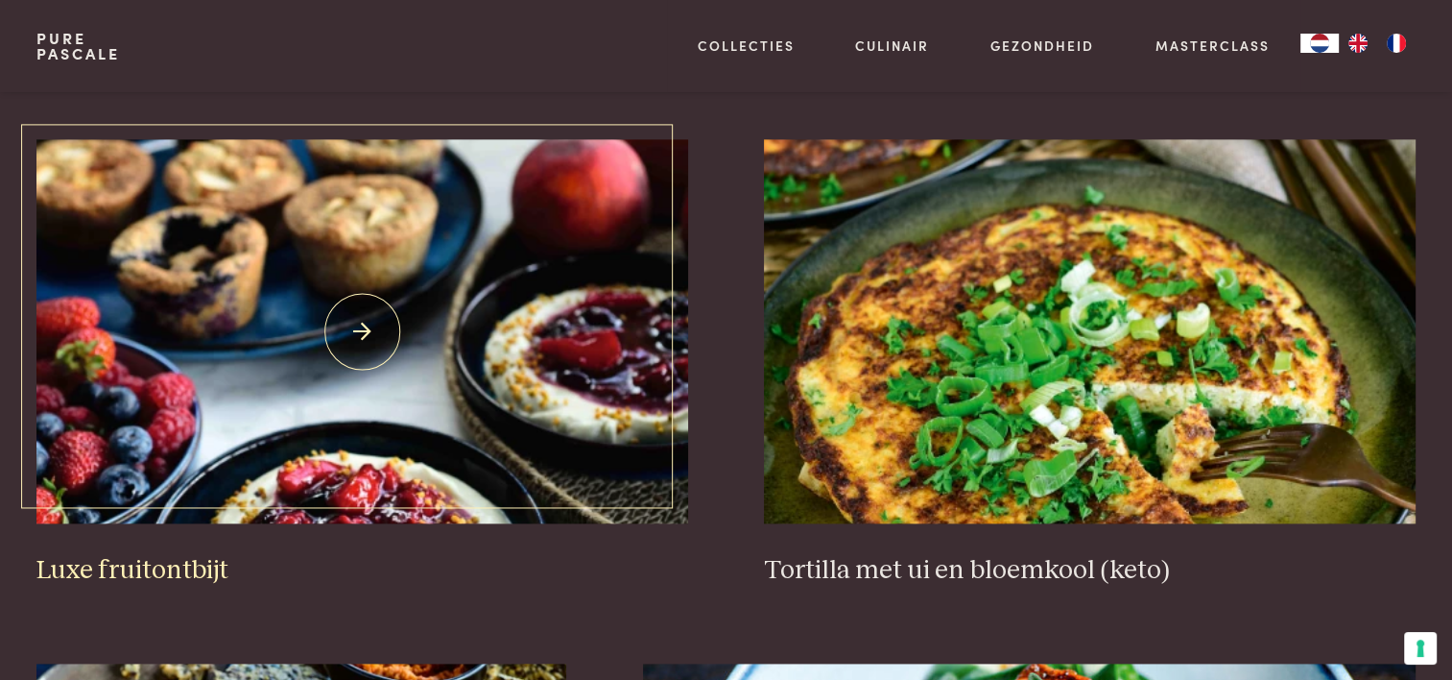
click at [434, 278] on img at bounding box center [361, 331] width 651 height 384
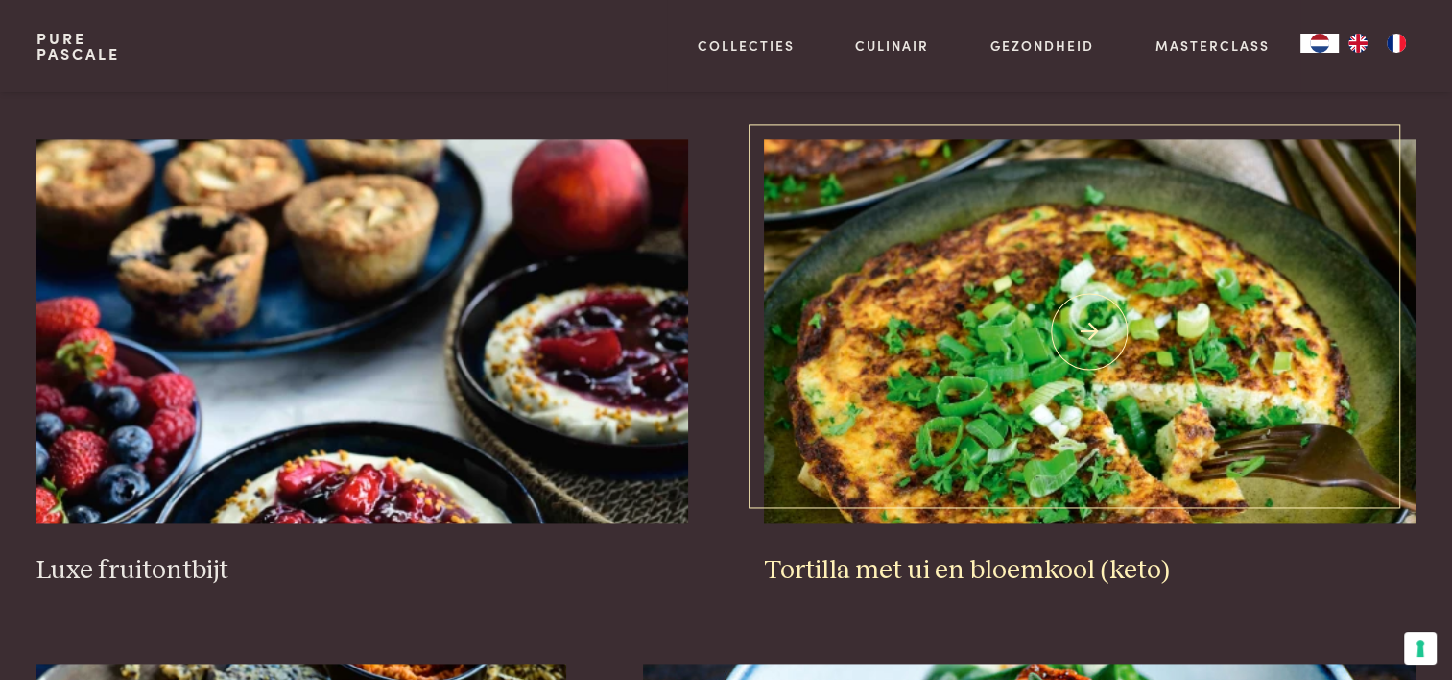
click at [975, 372] on img at bounding box center [1089, 331] width 651 height 384
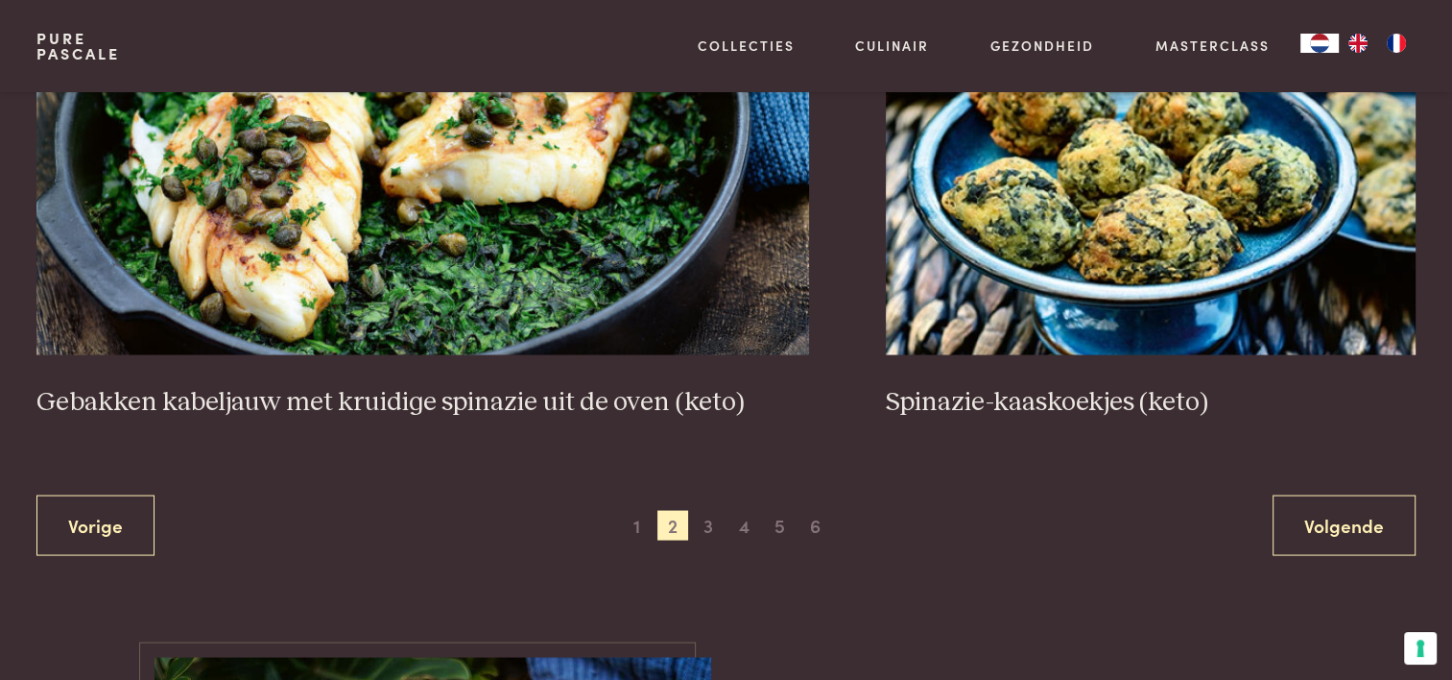
scroll to position [3704, 0]
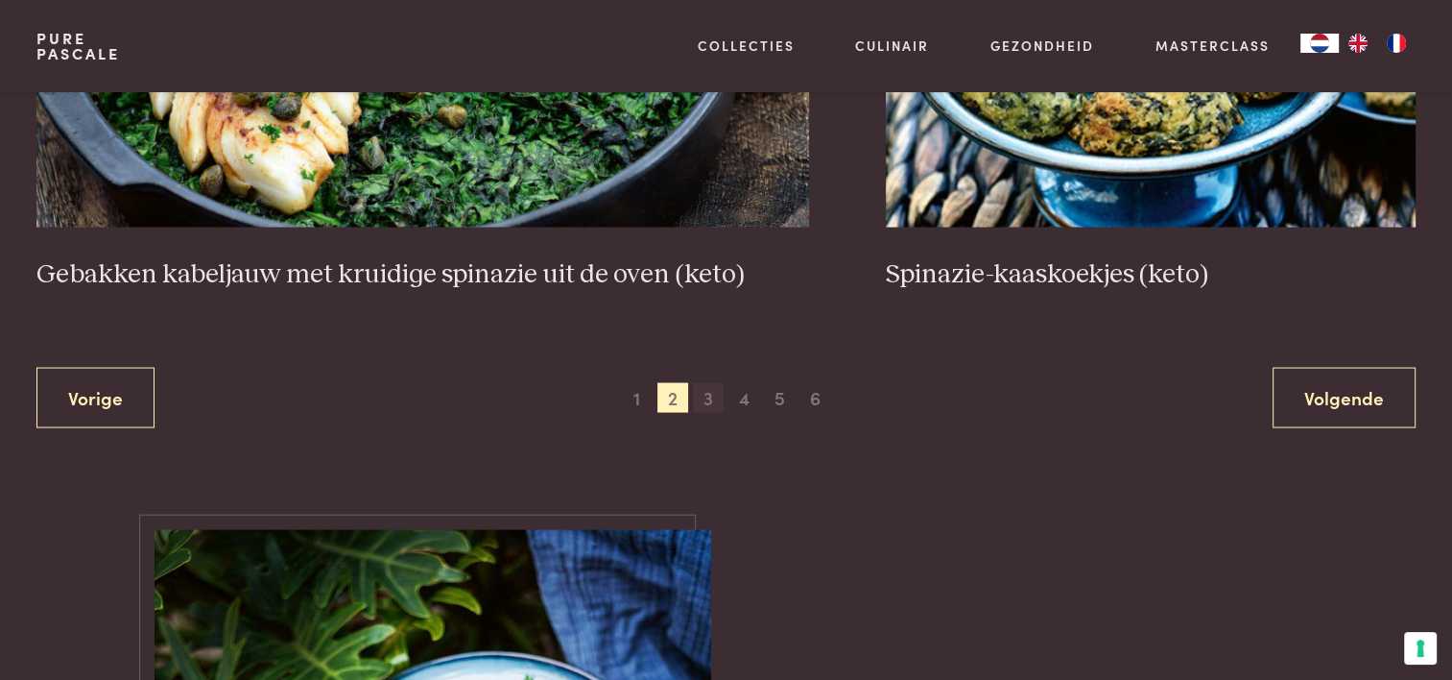
click at [703, 384] on span "3" at bounding box center [708, 398] width 31 height 31
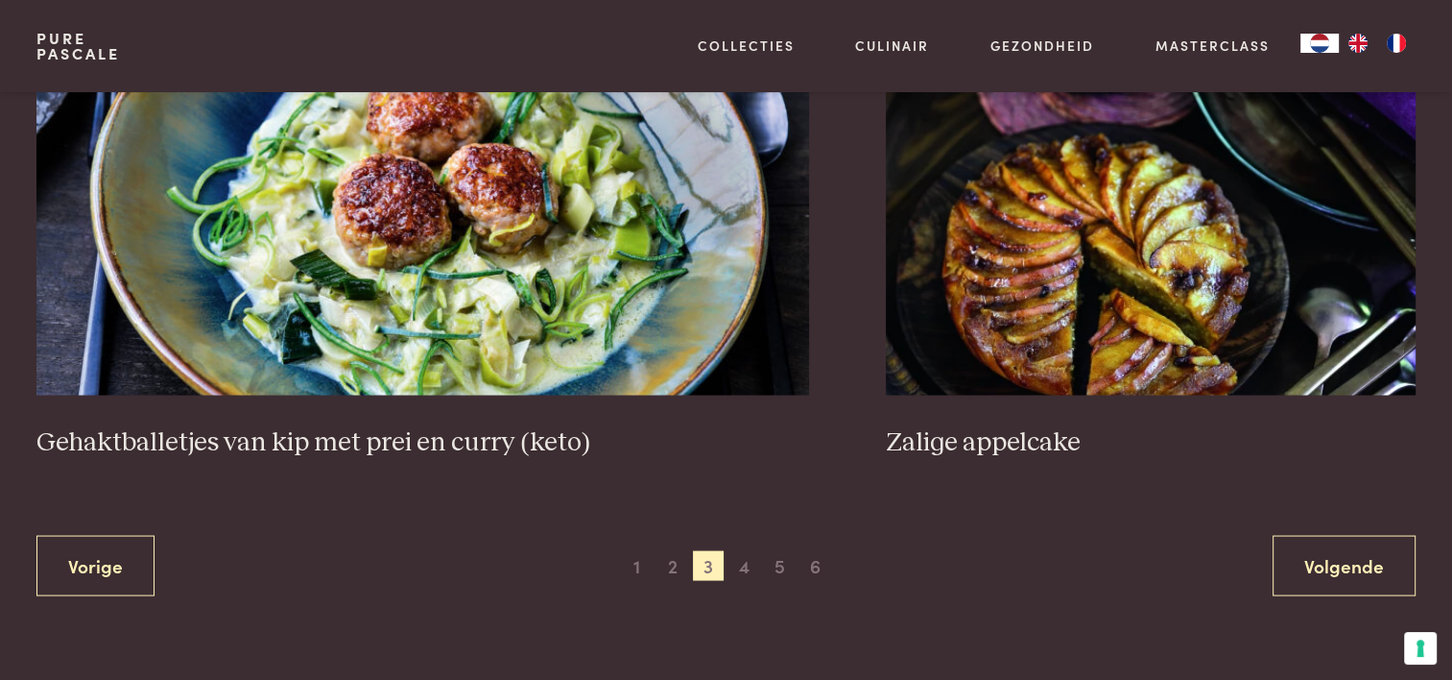
scroll to position [3608, 0]
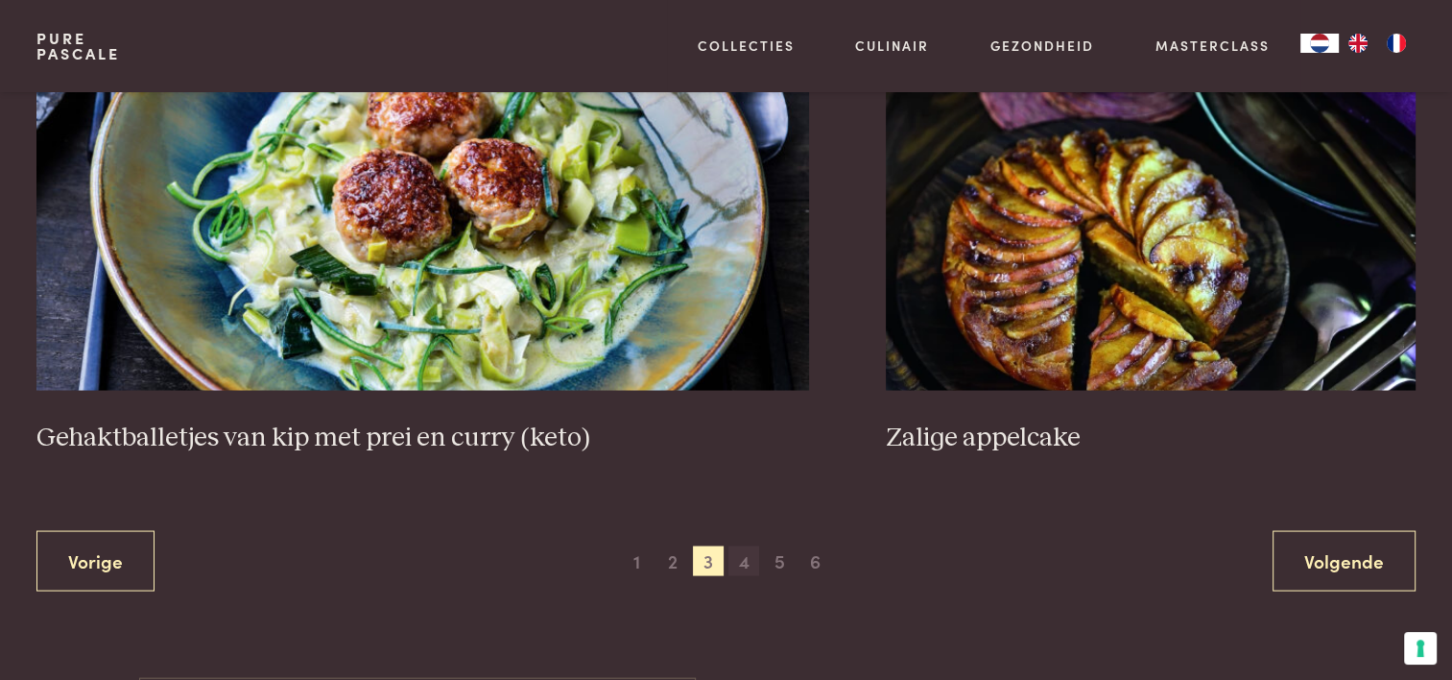
click at [736, 546] on span "4" at bounding box center [743, 560] width 31 height 31
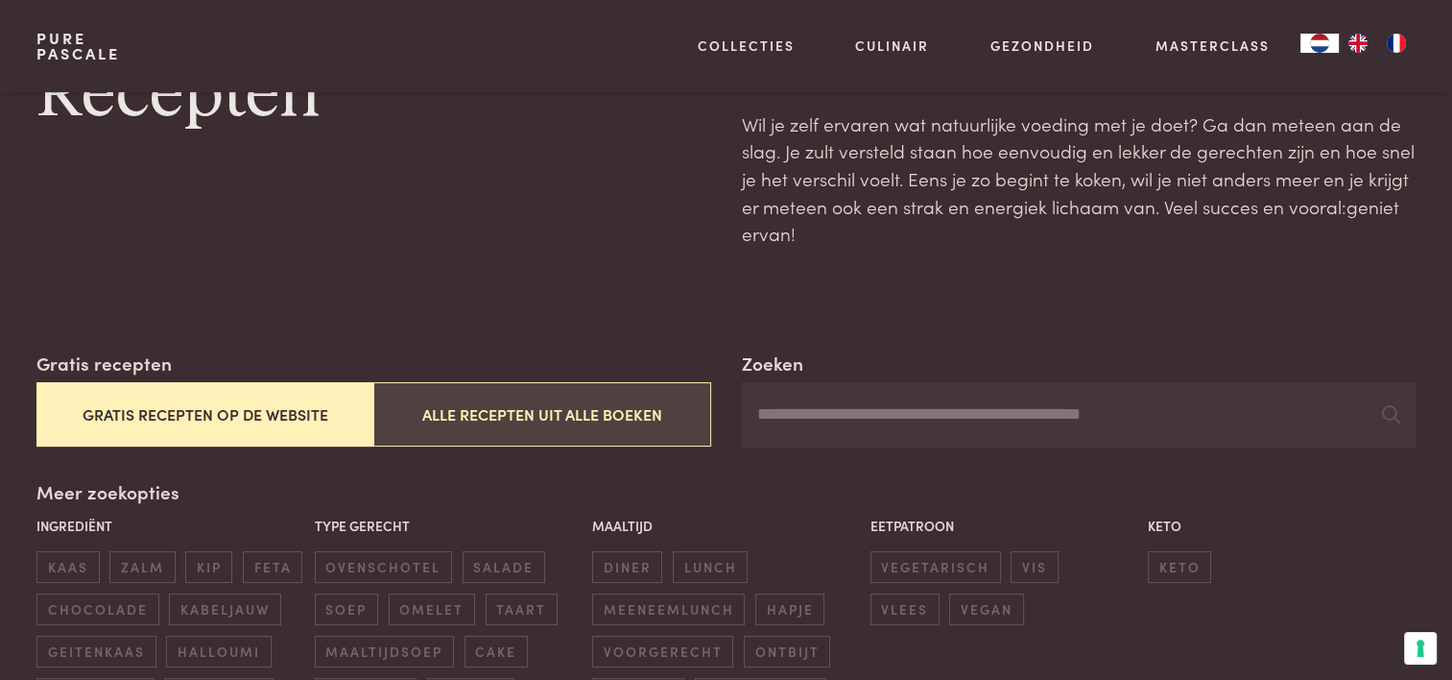
scroll to position [192, 0]
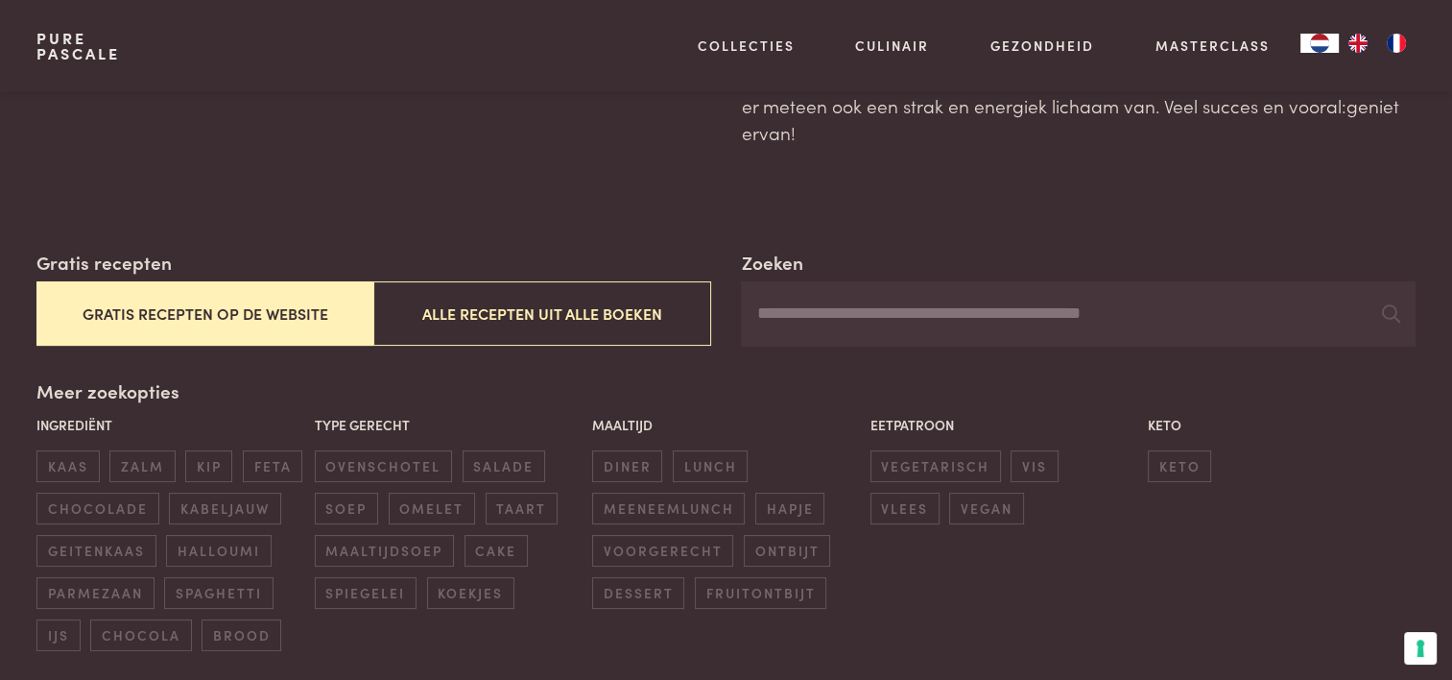
click at [921, 322] on input "Zoeken" at bounding box center [1078, 313] width 674 height 65
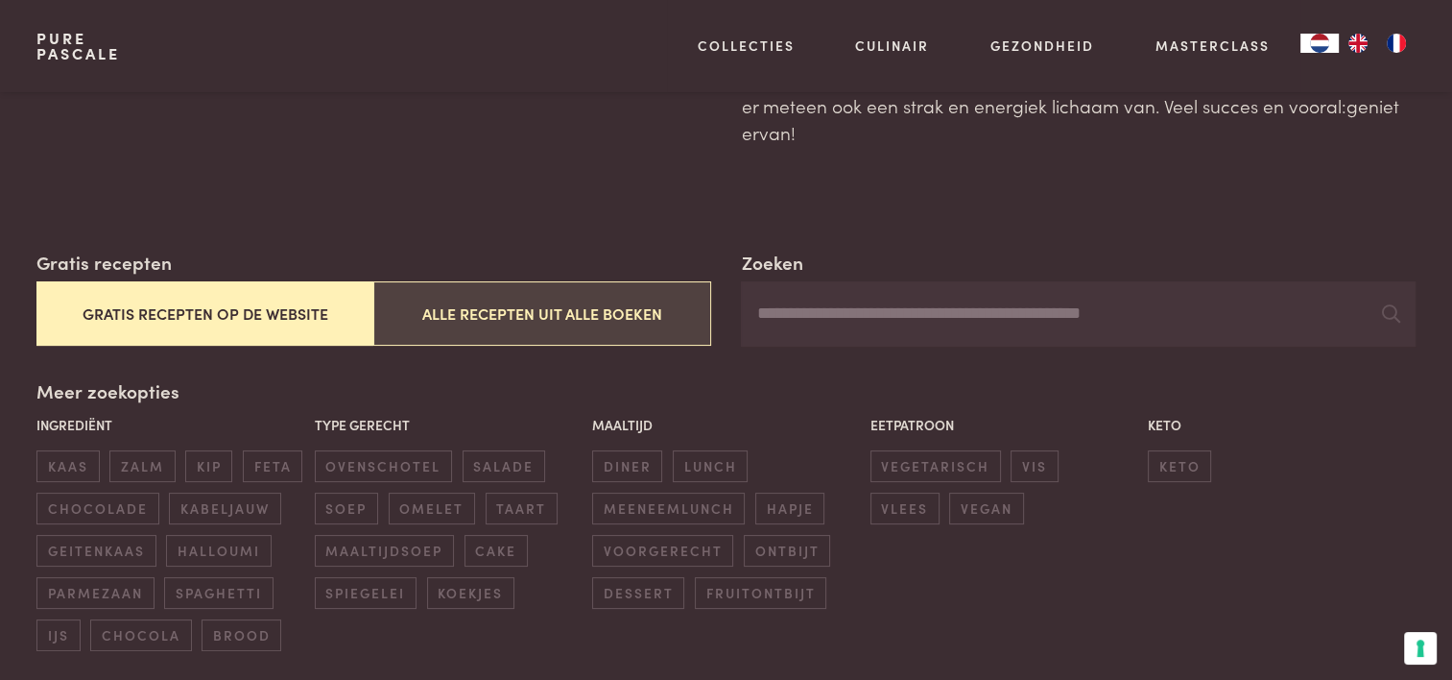
click at [627, 317] on button "Alle recepten uit alle boeken" at bounding box center [541, 313] width 337 height 64
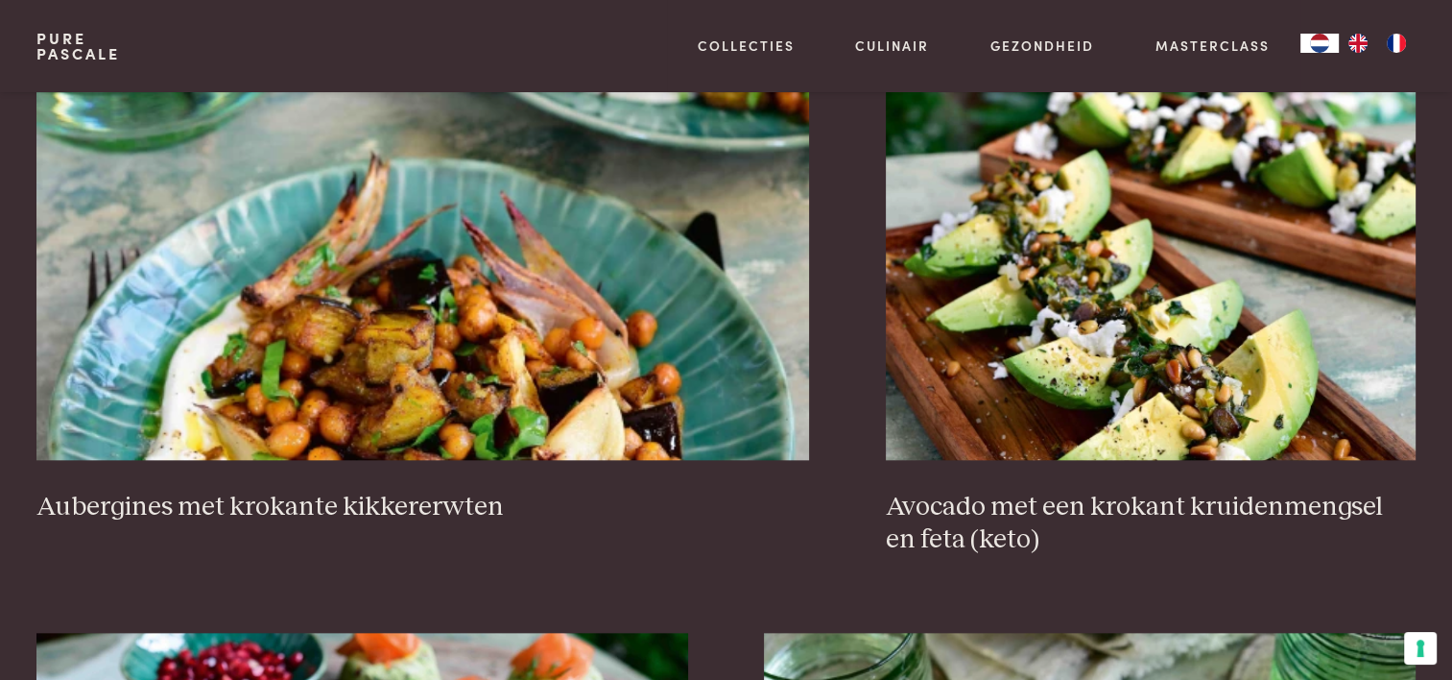
scroll to position [1880, 0]
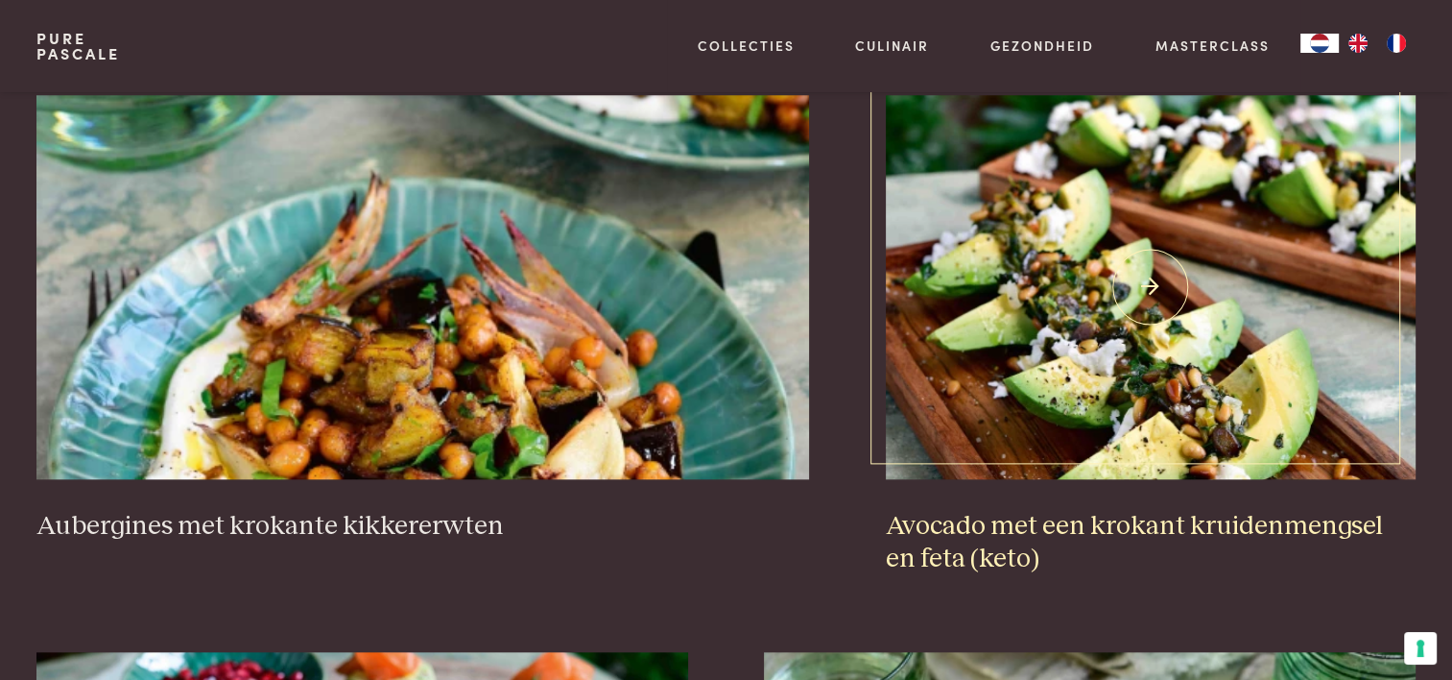
click at [1019, 370] on img at bounding box center [1151, 287] width 530 height 384
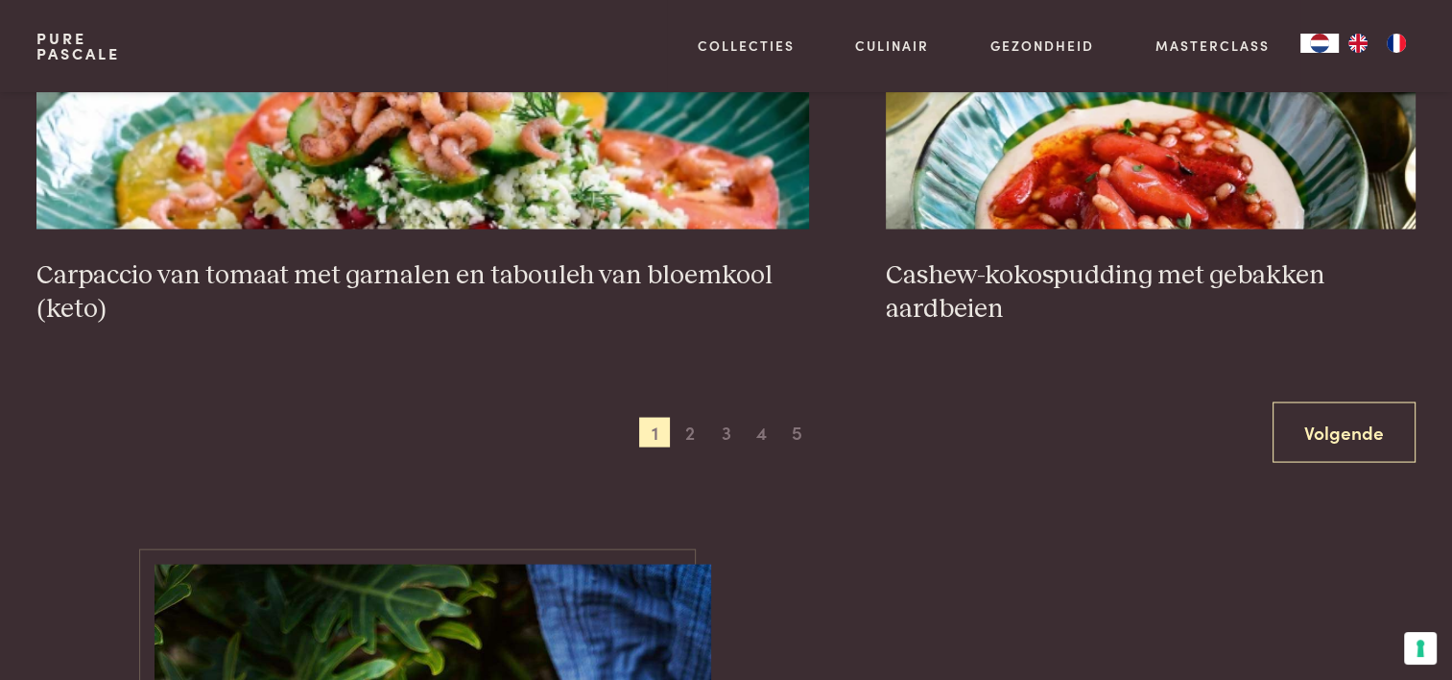
scroll to position [3800, 0]
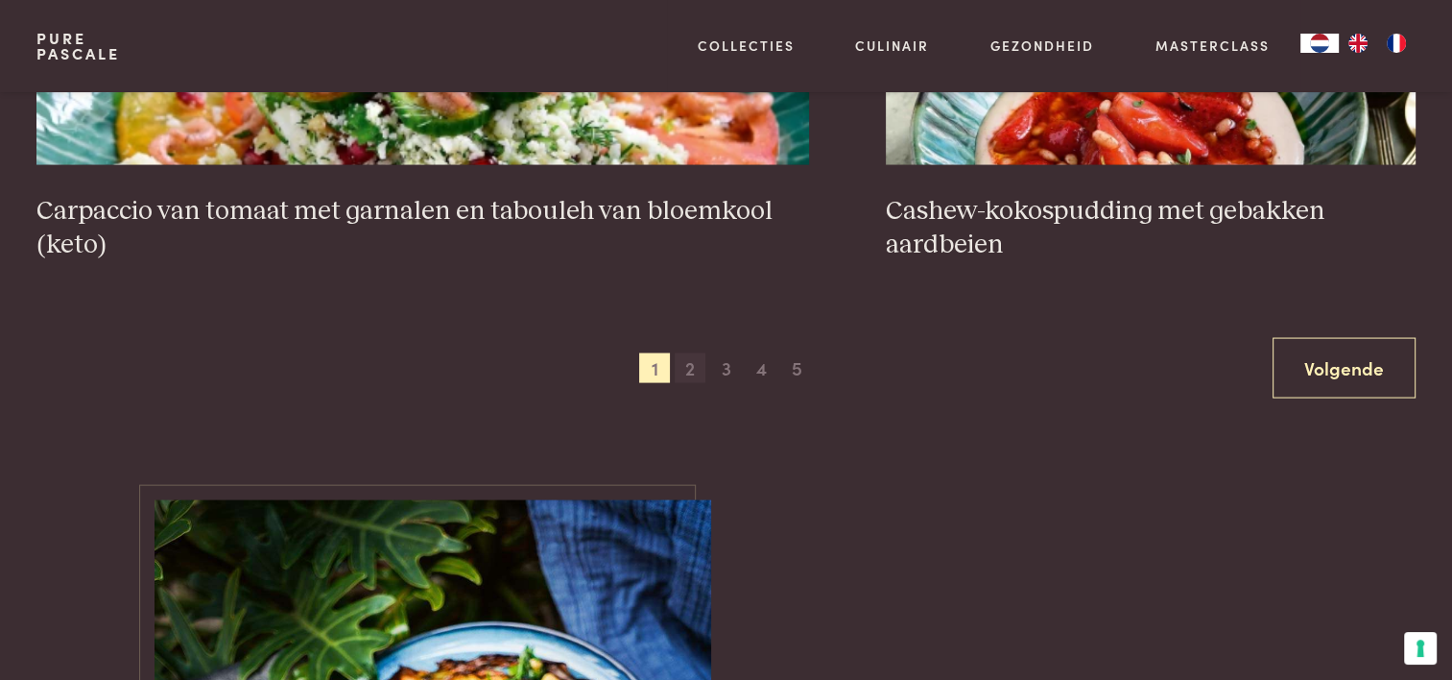
click at [696, 365] on span "2" at bounding box center [690, 368] width 31 height 31
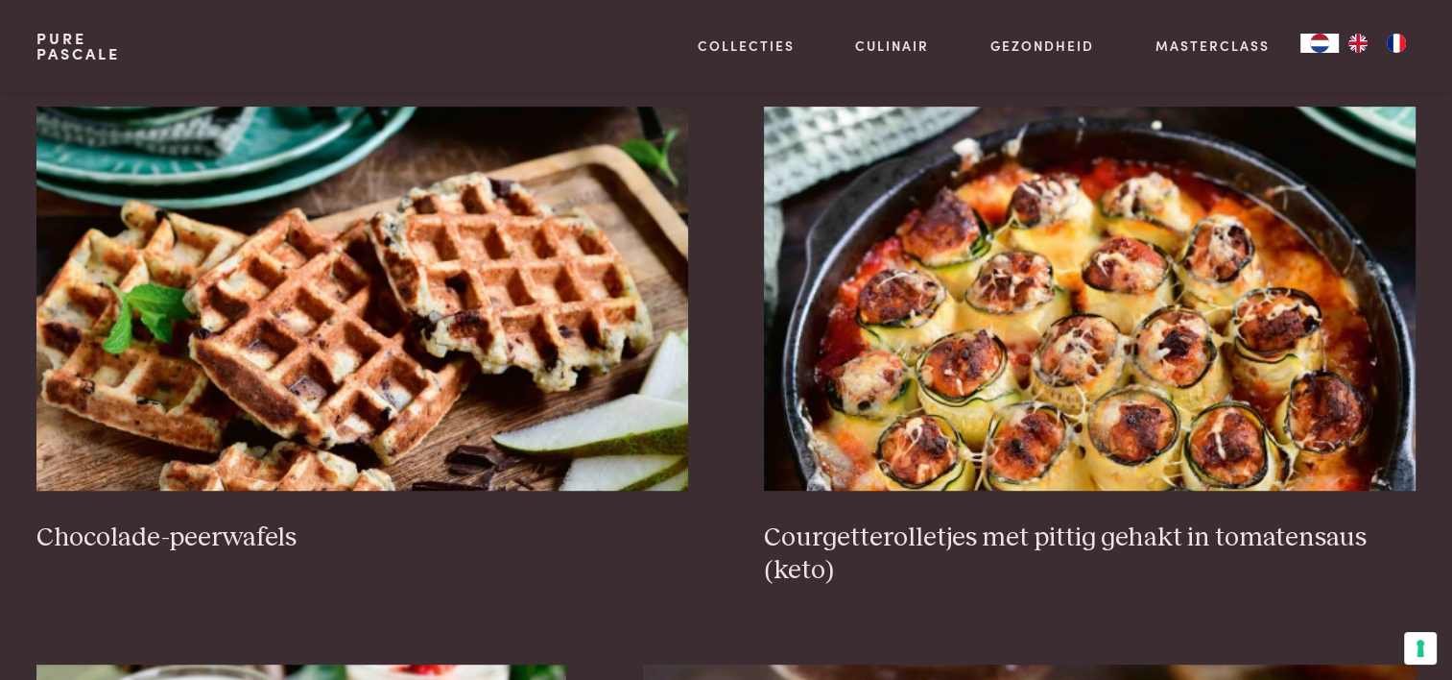
scroll to position [824, 0]
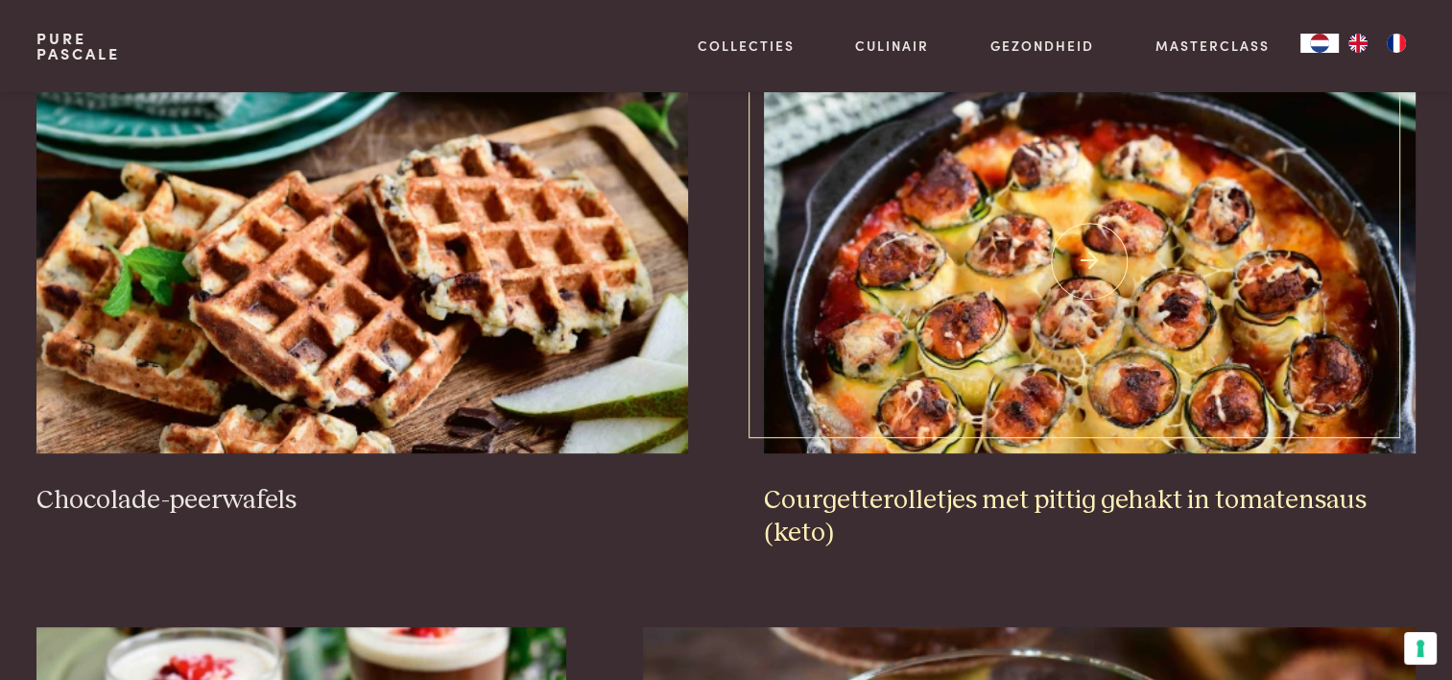
click at [1040, 340] on img at bounding box center [1089, 261] width 651 height 384
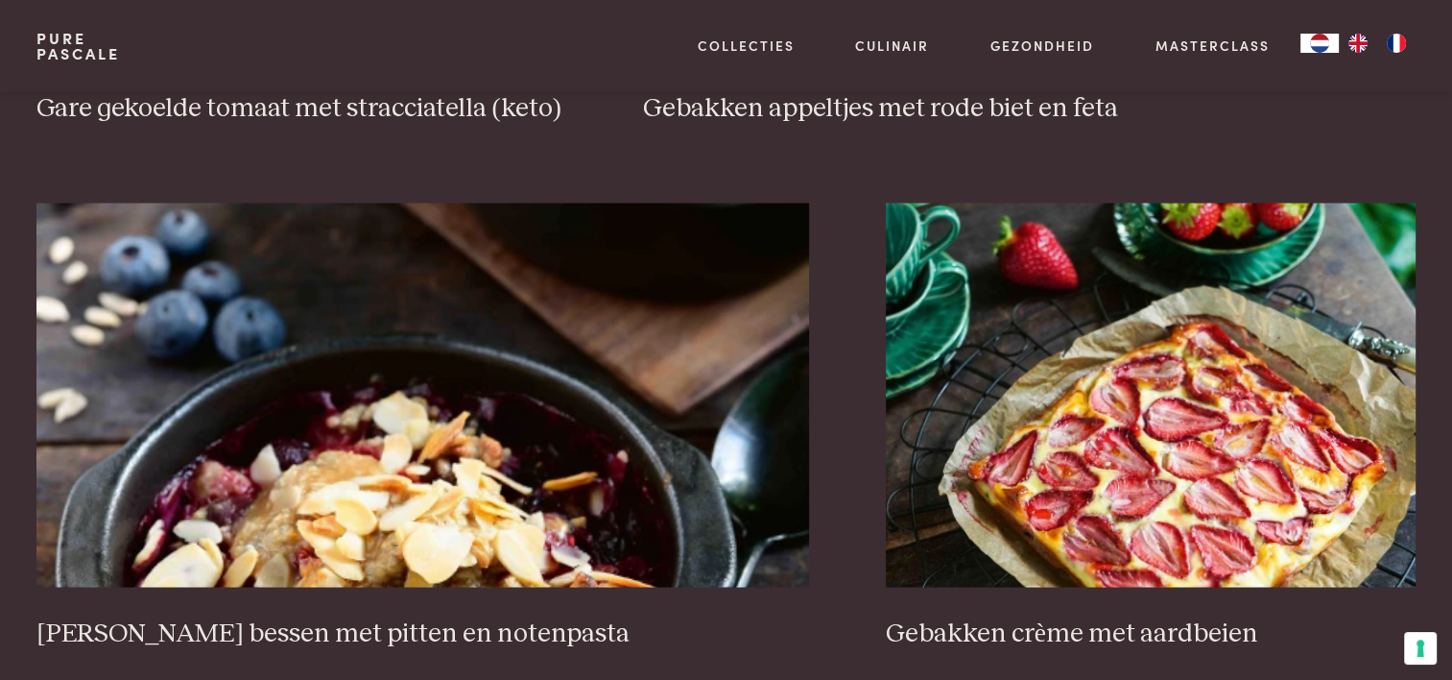
scroll to position [3512, 0]
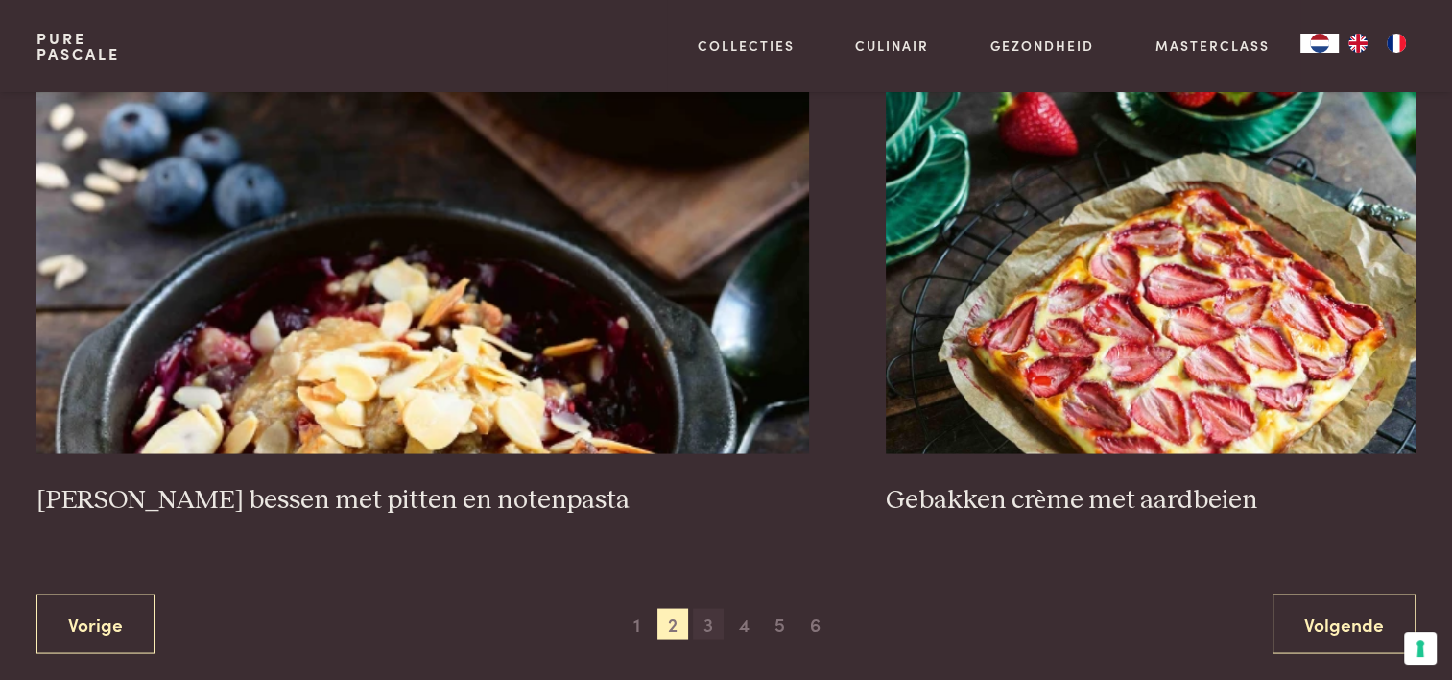
click at [705, 608] on span "3" at bounding box center [708, 623] width 31 height 31
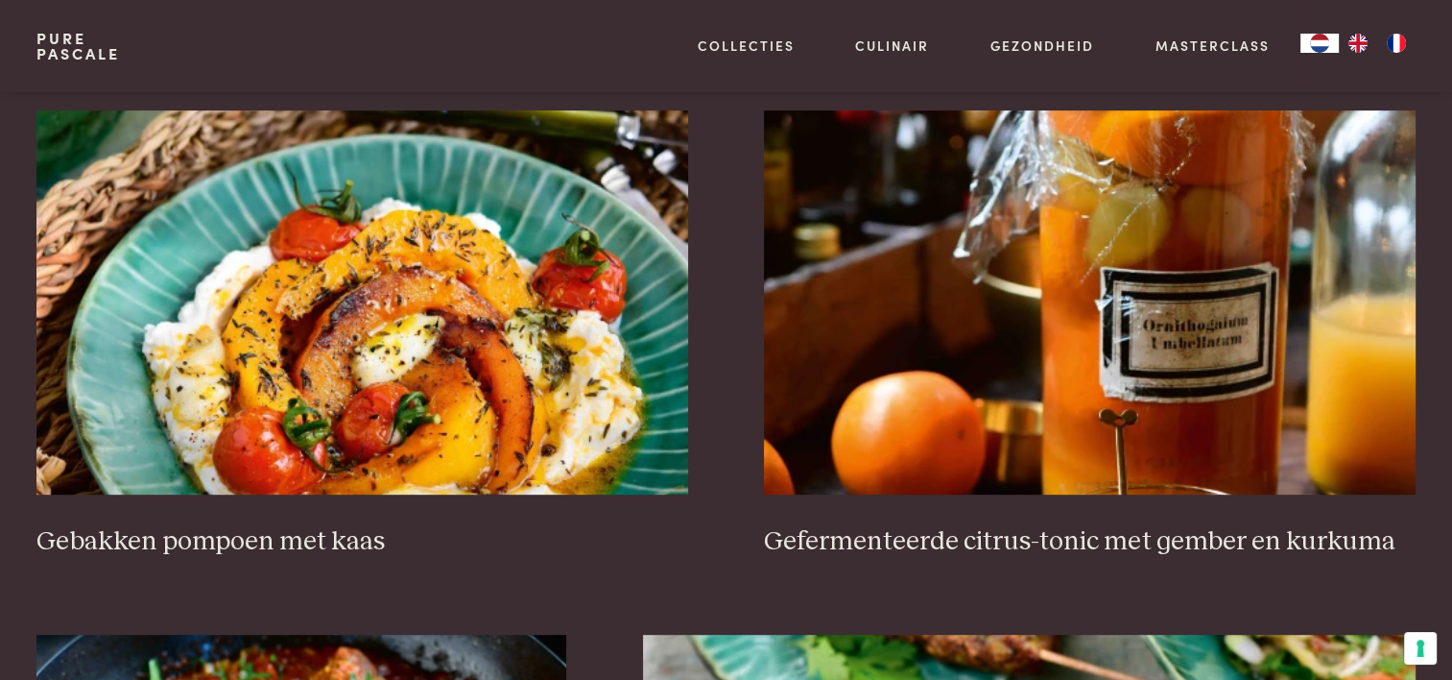
scroll to position [824, 0]
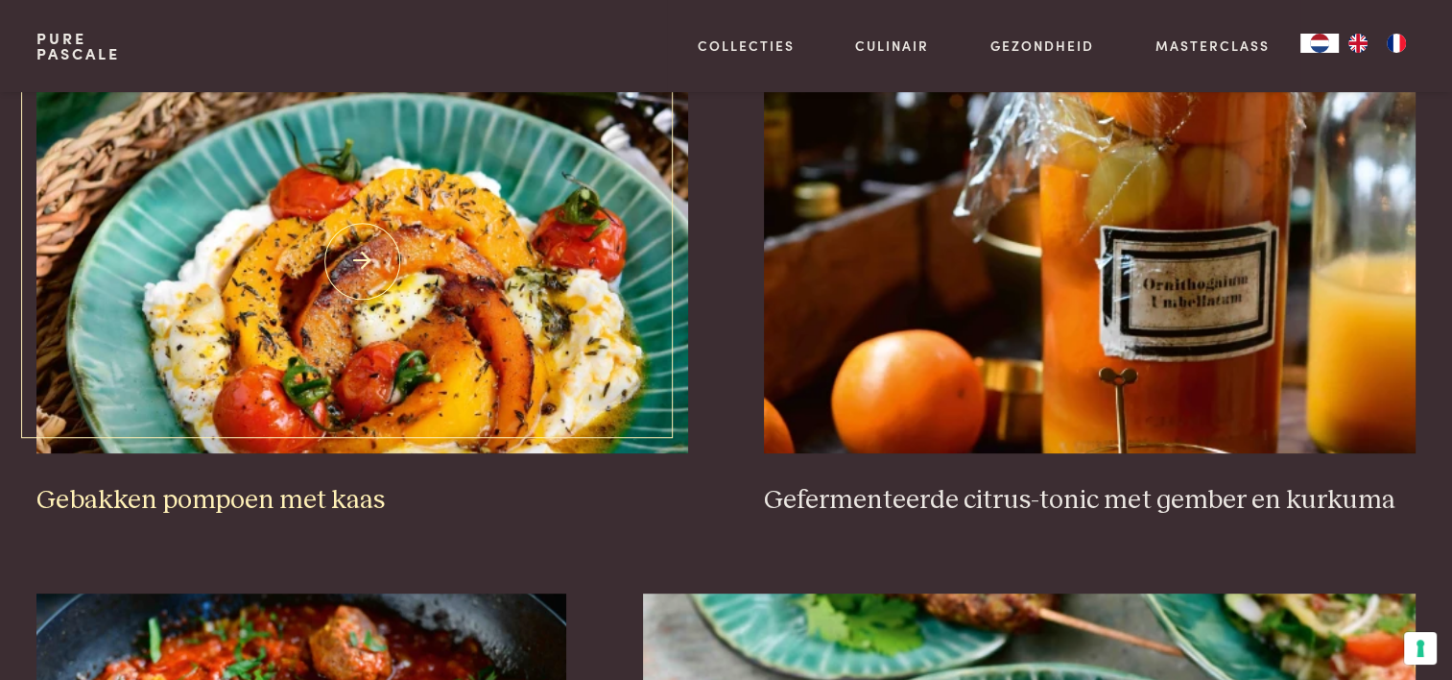
click at [376, 325] on img at bounding box center [361, 261] width 651 height 384
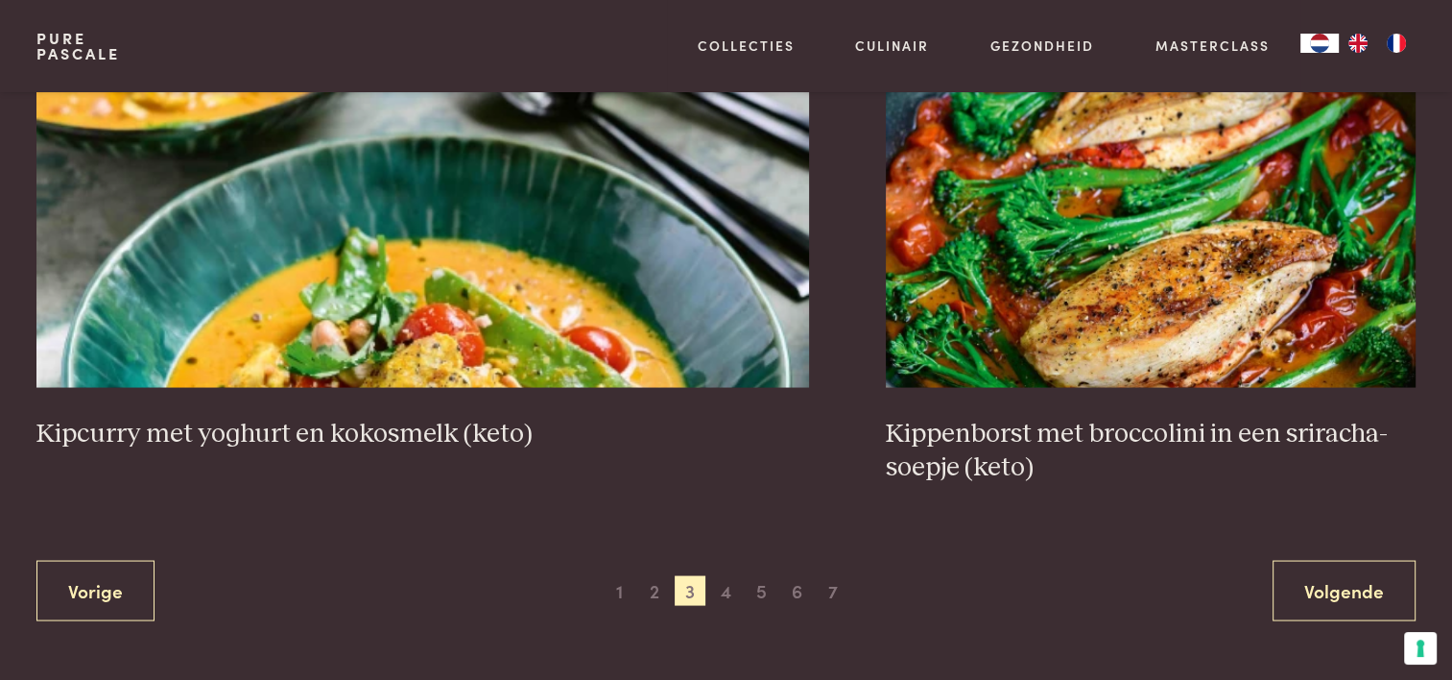
scroll to position [3608, 0]
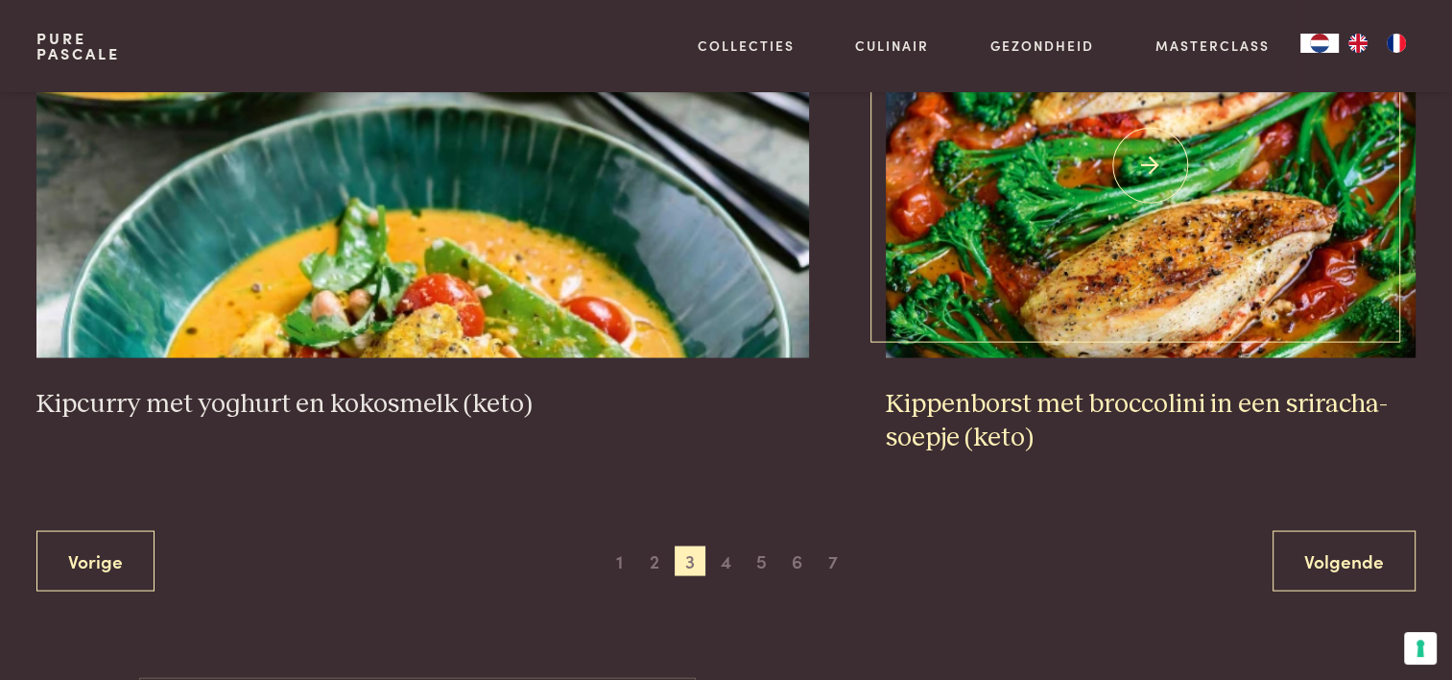
click at [1063, 289] on img at bounding box center [1151, 165] width 530 height 384
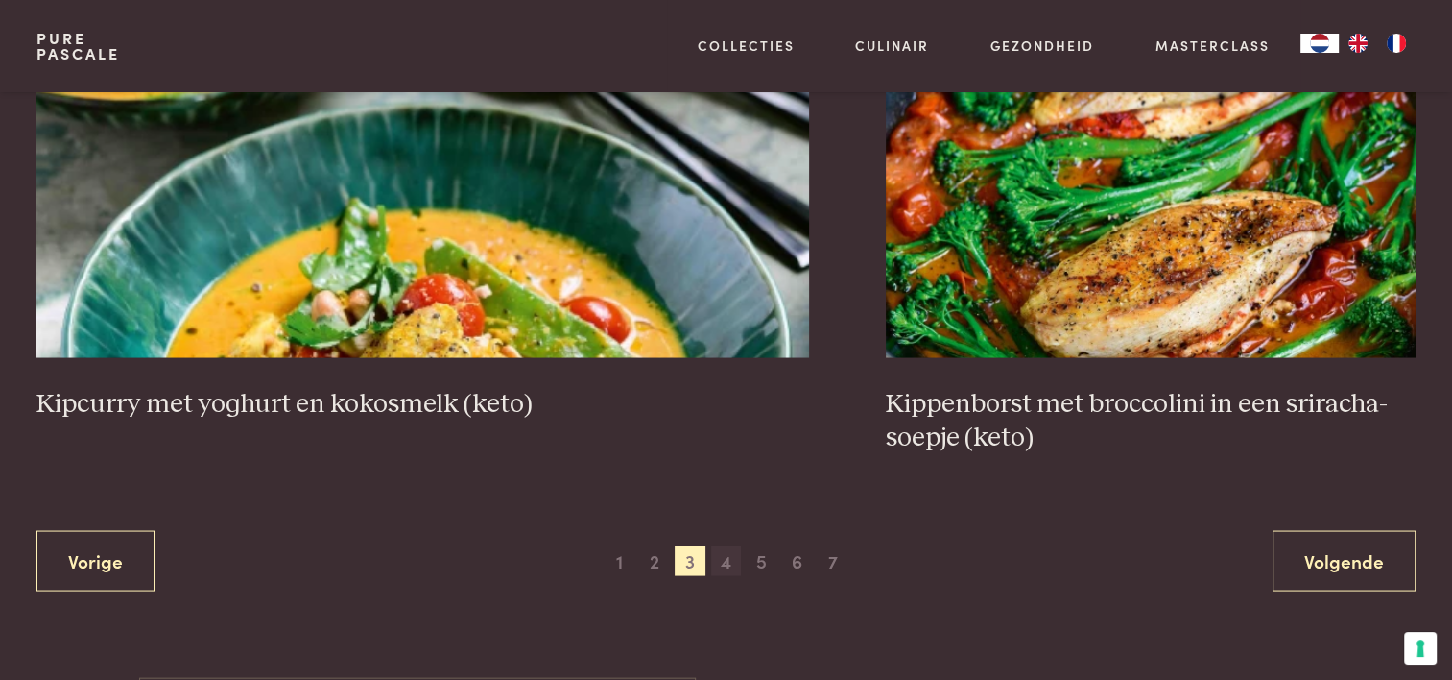
click at [733, 553] on span "4" at bounding box center [726, 560] width 31 height 31
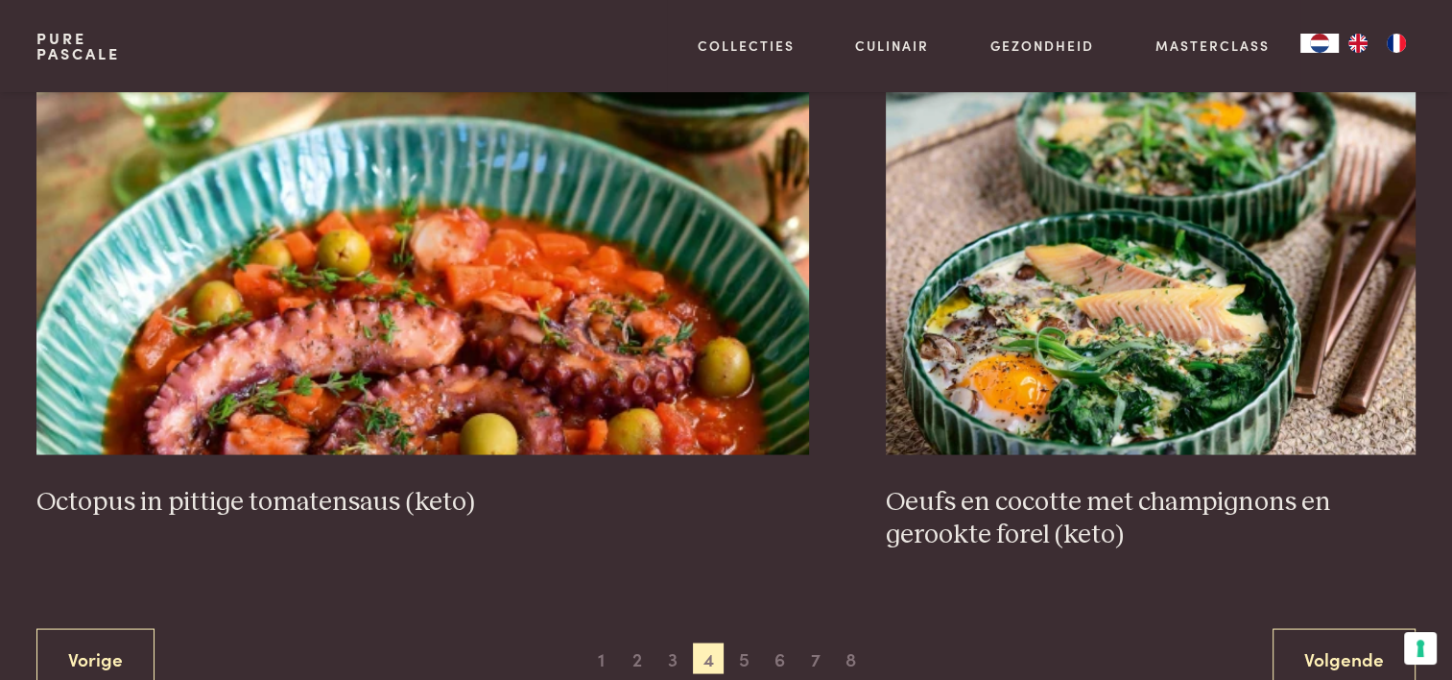
scroll to position [3512, 0]
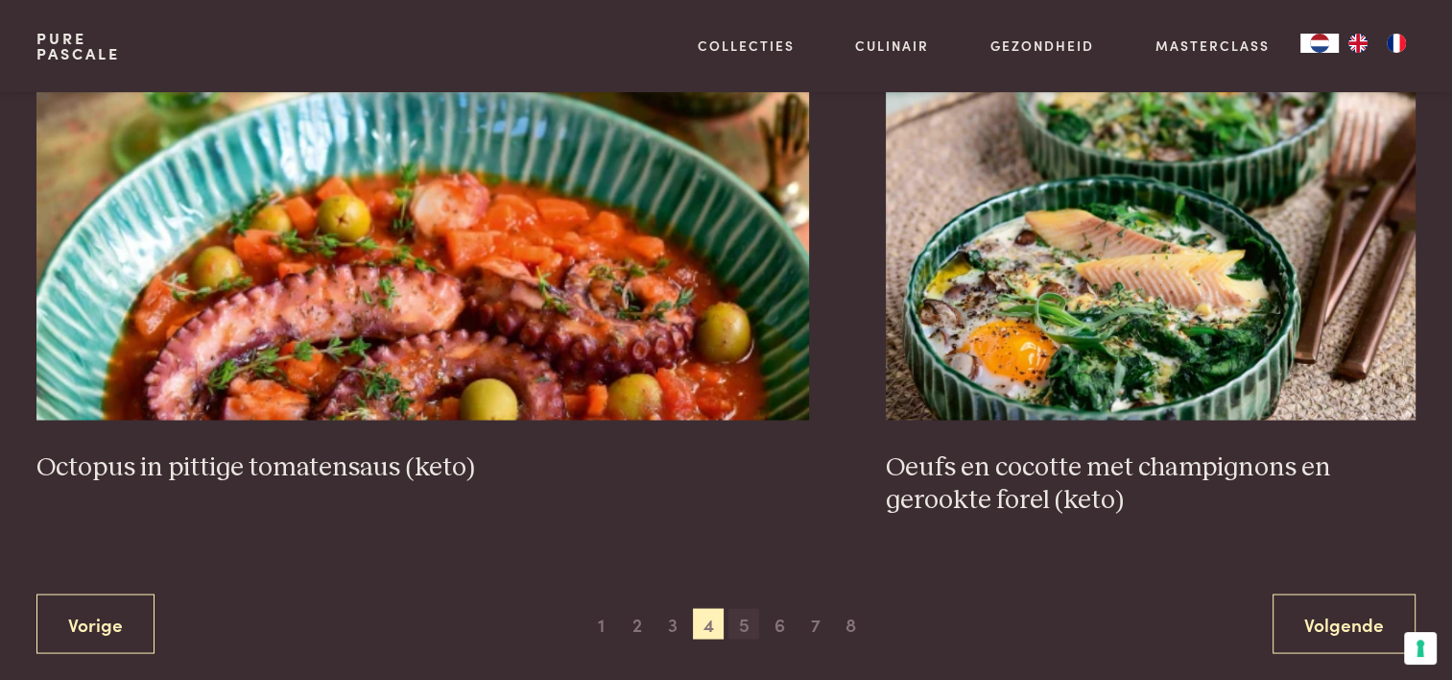
click at [742, 612] on span "5" at bounding box center [743, 623] width 31 height 31
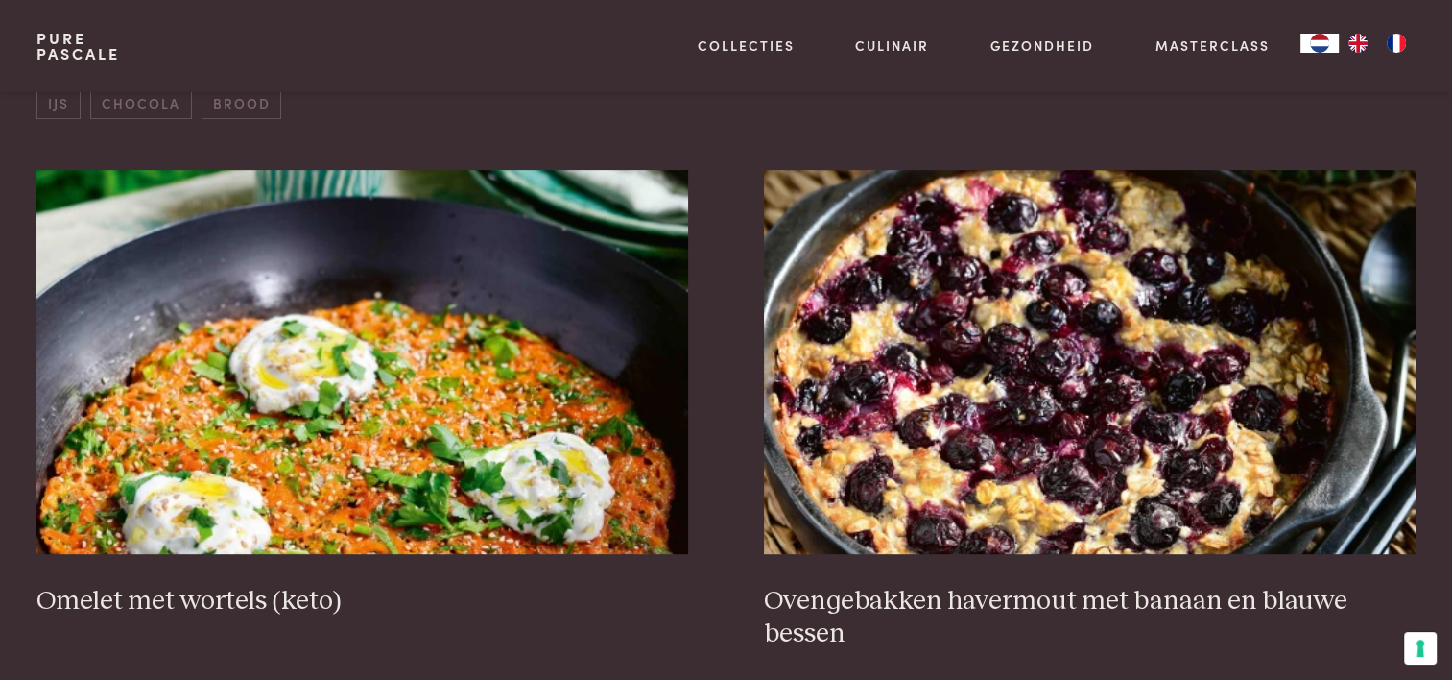
scroll to position [728, 0]
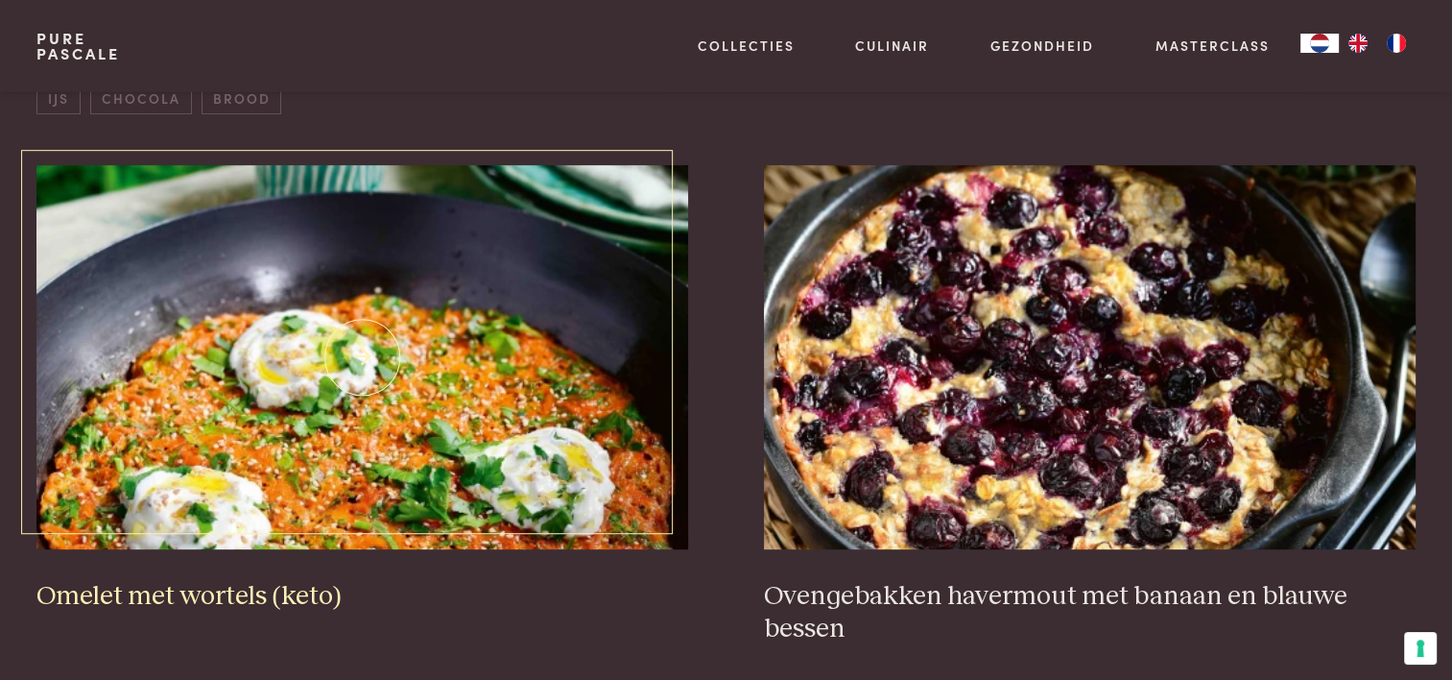
click at [565, 449] on img at bounding box center [361, 357] width 651 height 384
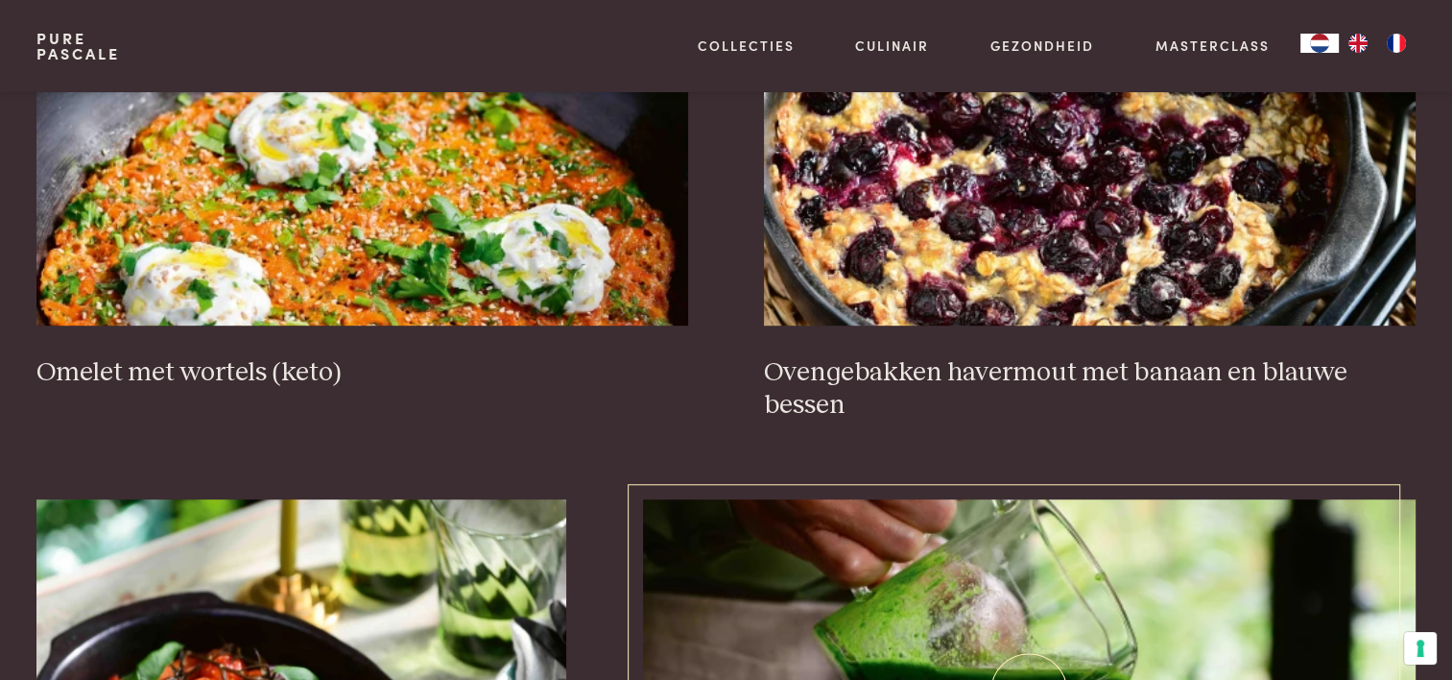
scroll to position [920, 0]
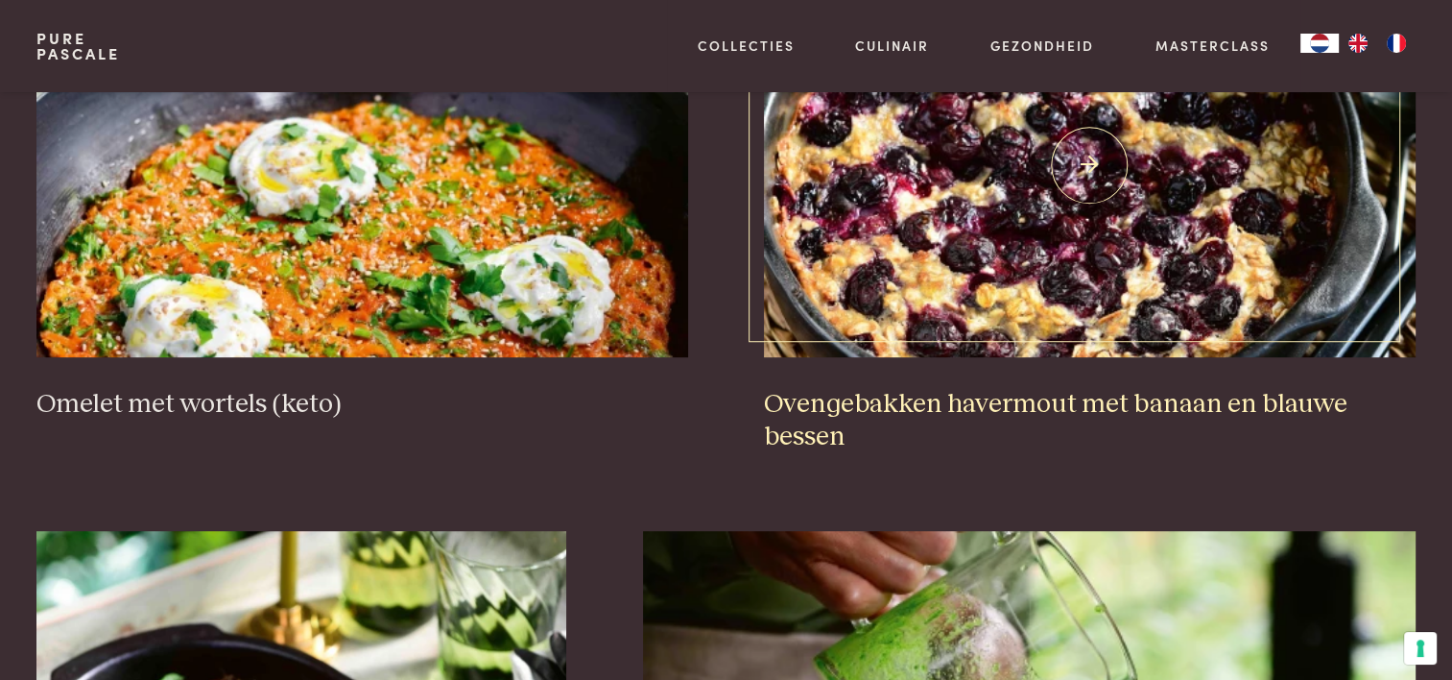
click at [939, 142] on img at bounding box center [1089, 165] width 651 height 384
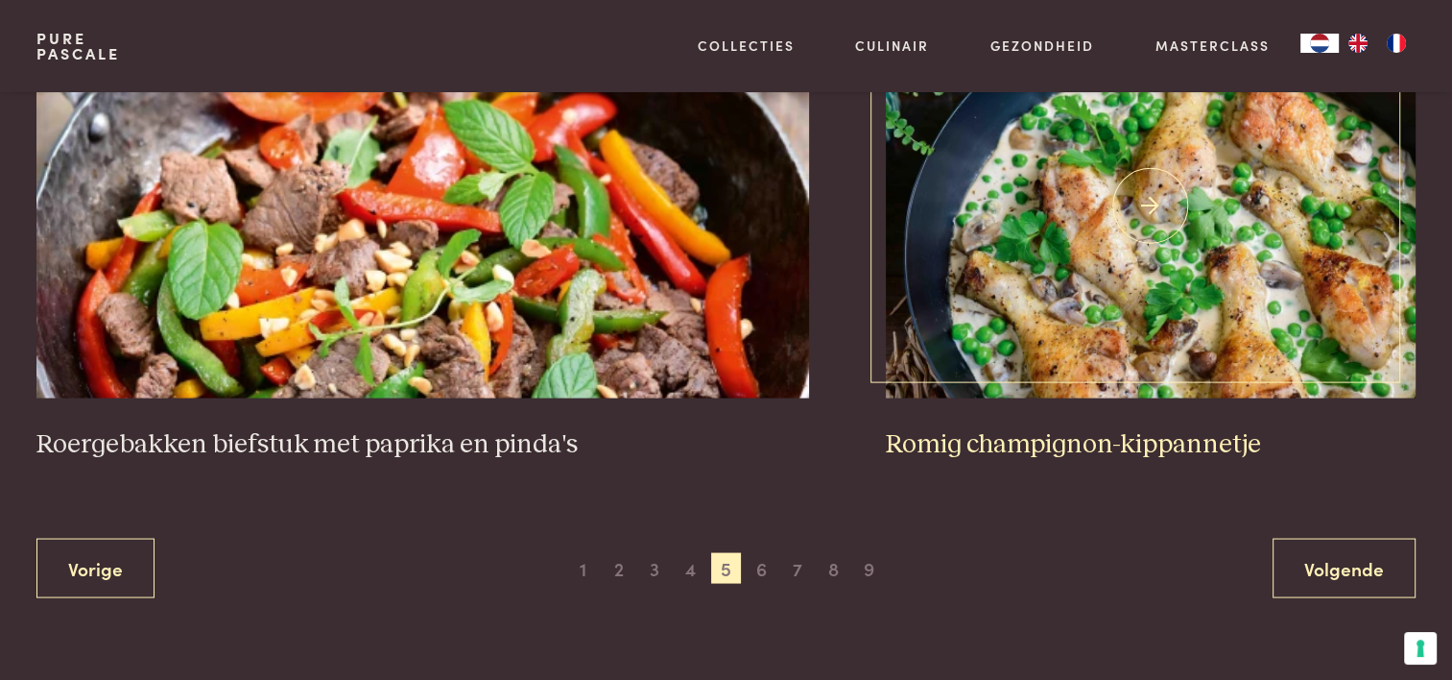
scroll to position [3608, 0]
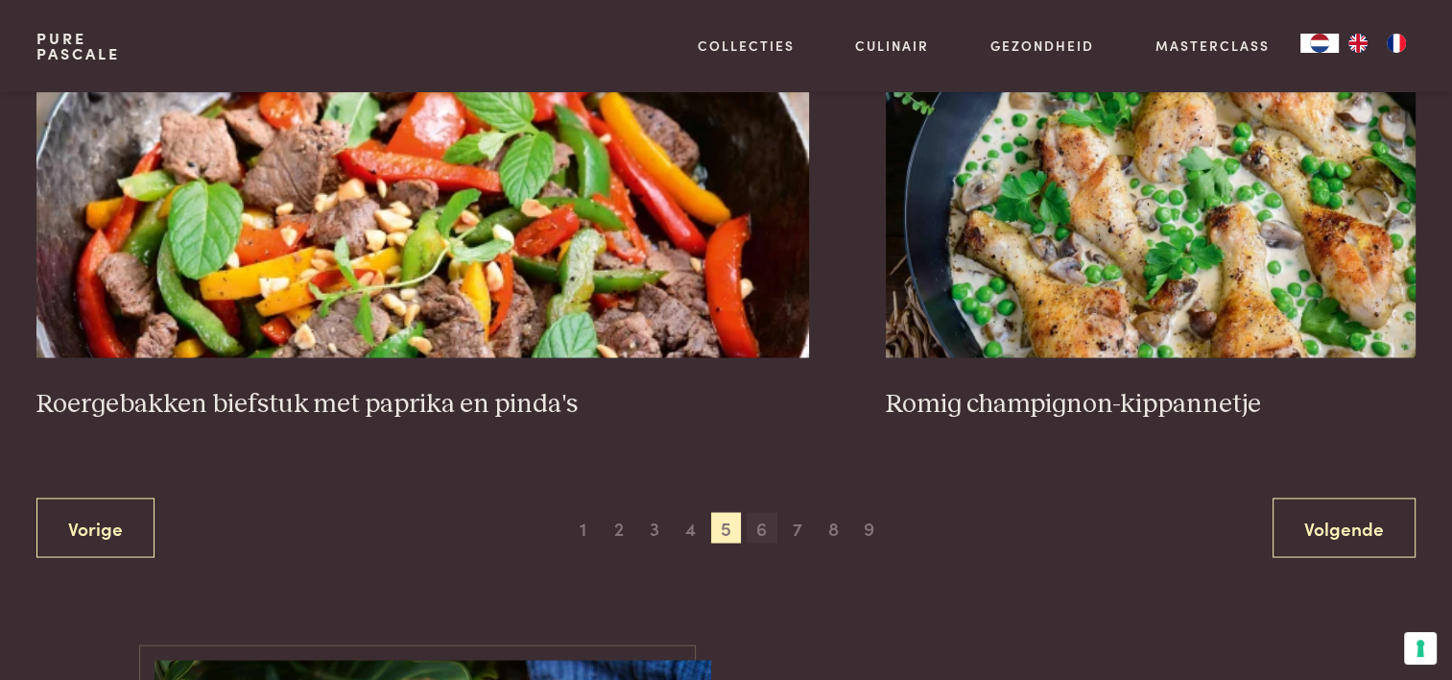
click at [752, 529] on span "6" at bounding box center [762, 527] width 31 height 31
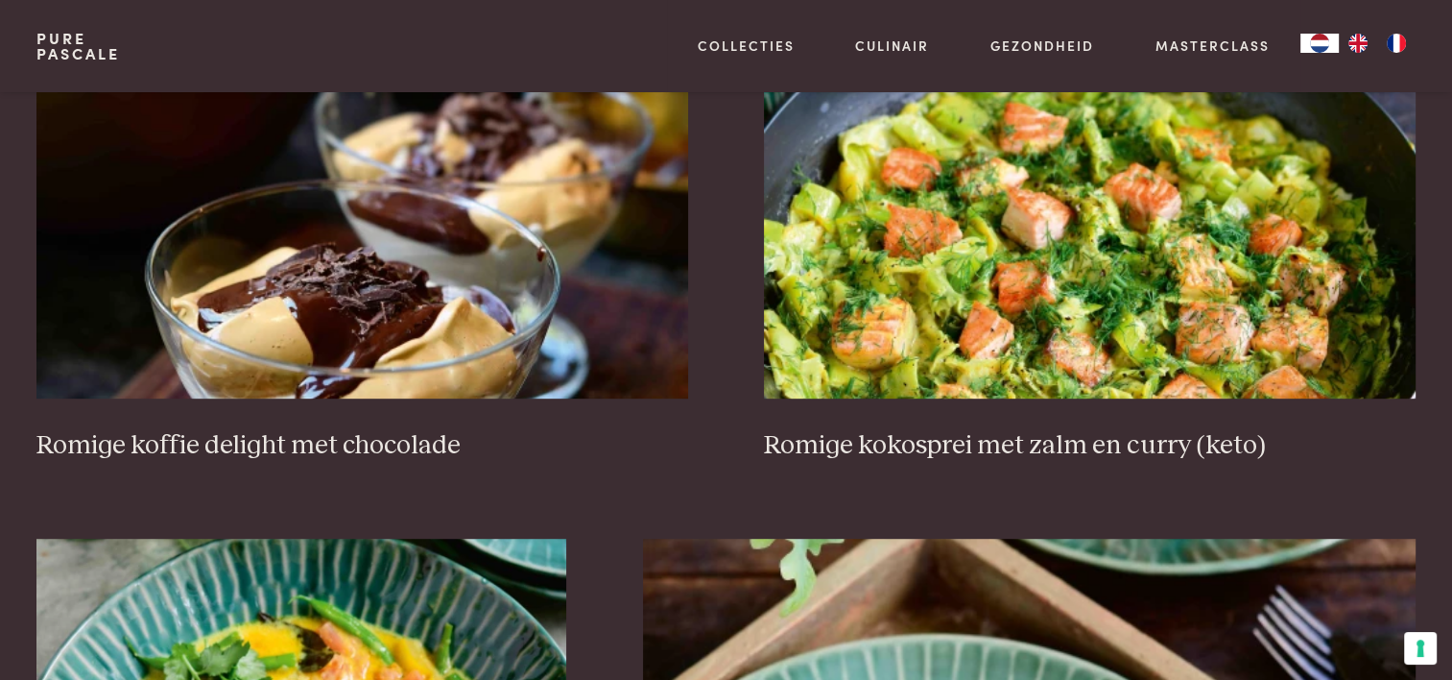
scroll to position [920, 0]
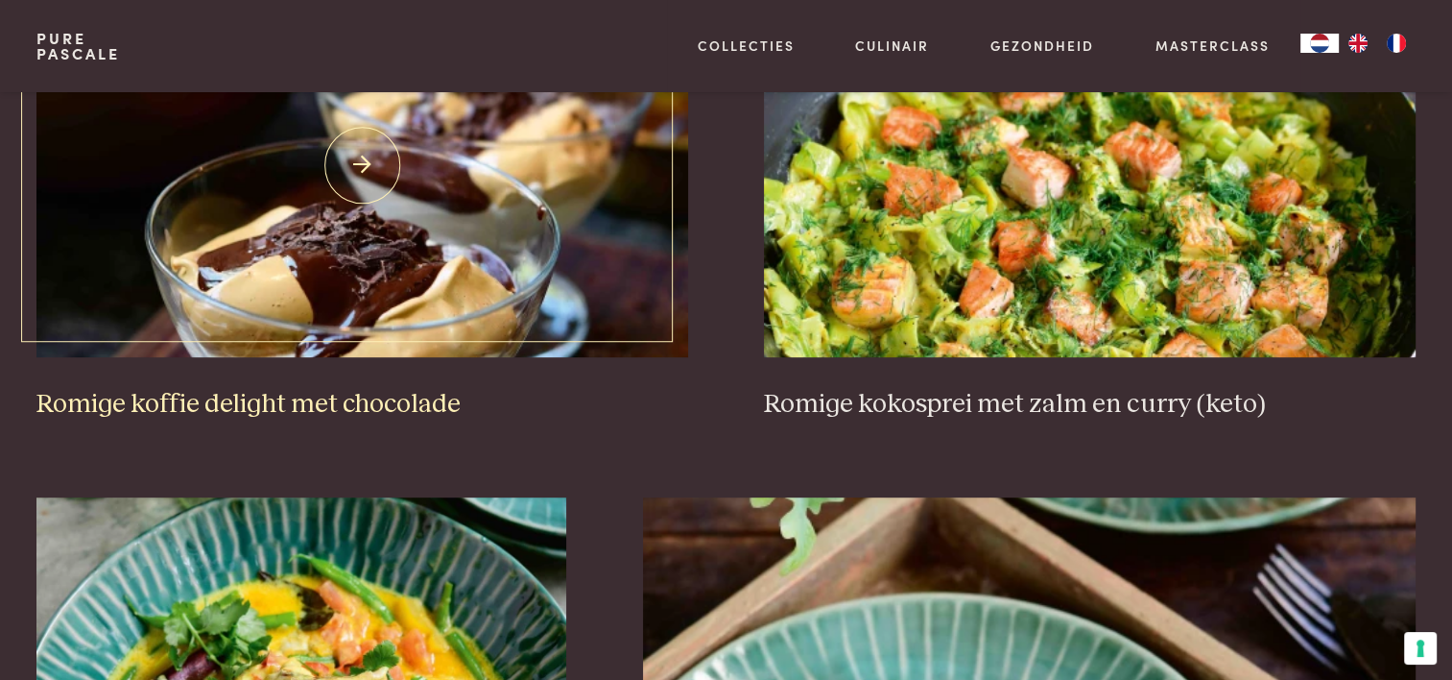
click at [369, 375] on link "Romige koffie delight met chocolade" at bounding box center [361, 196] width 651 height 447
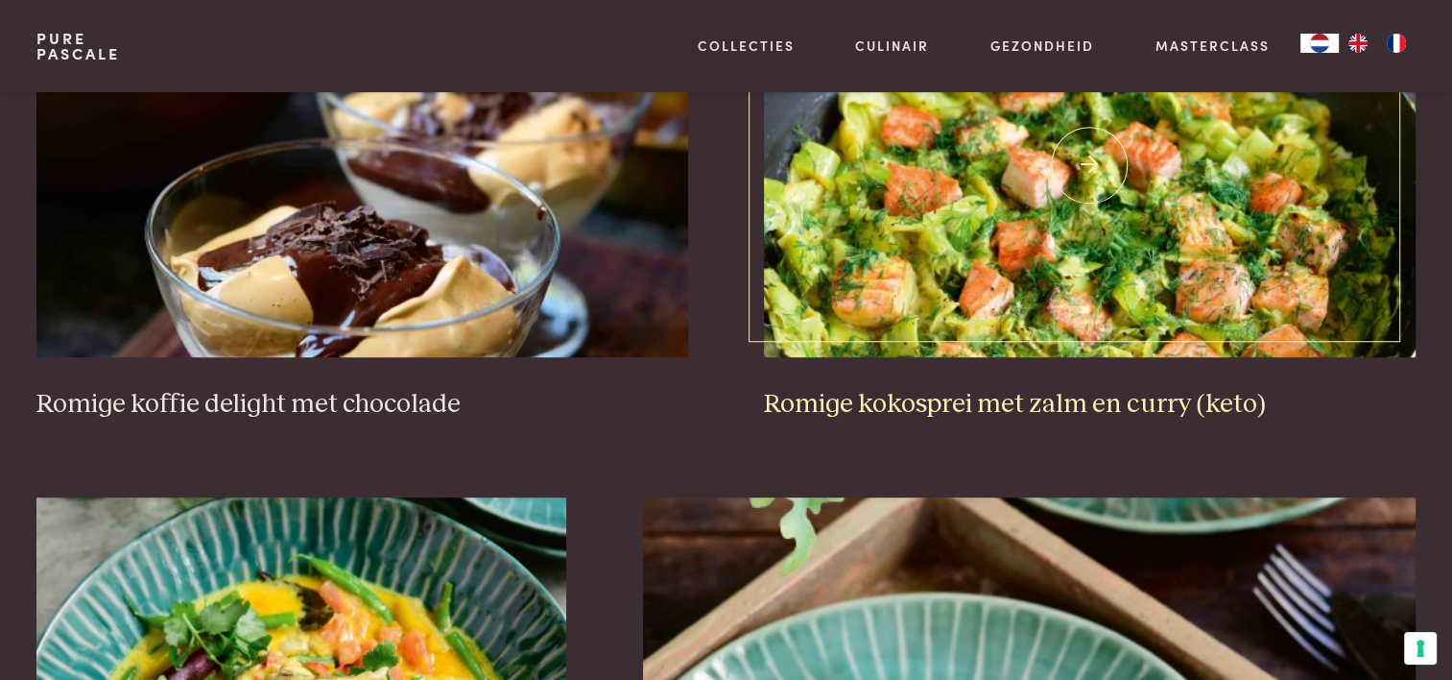
click at [1101, 279] on img at bounding box center [1089, 165] width 651 height 384
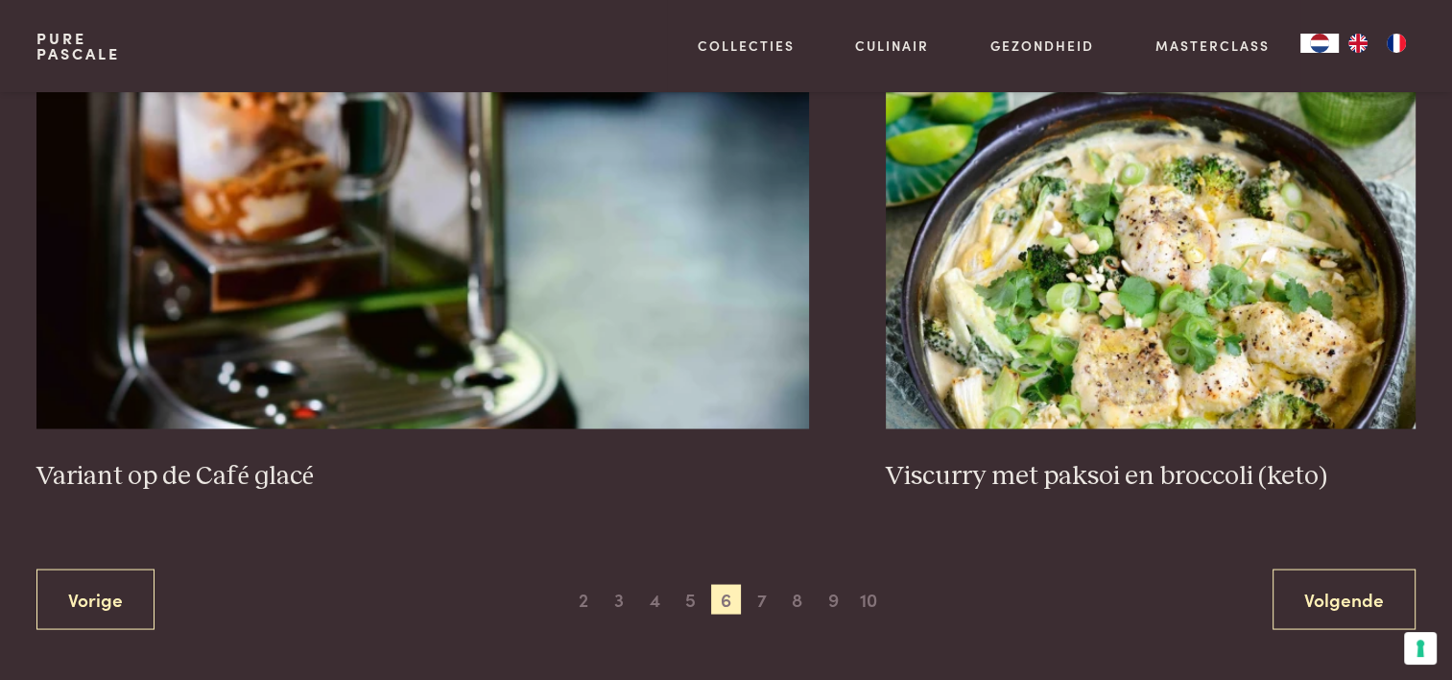
scroll to position [3512, 0]
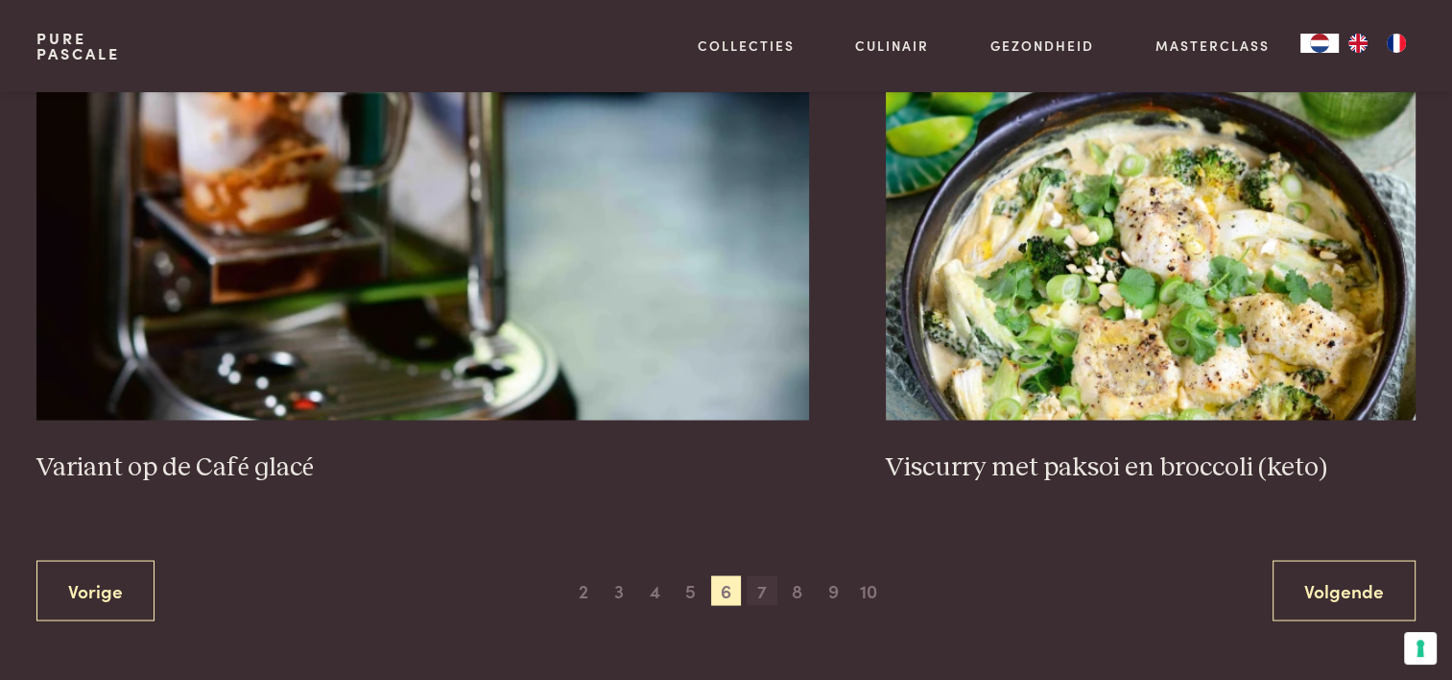
click at [760, 580] on span "7" at bounding box center [762, 590] width 31 height 31
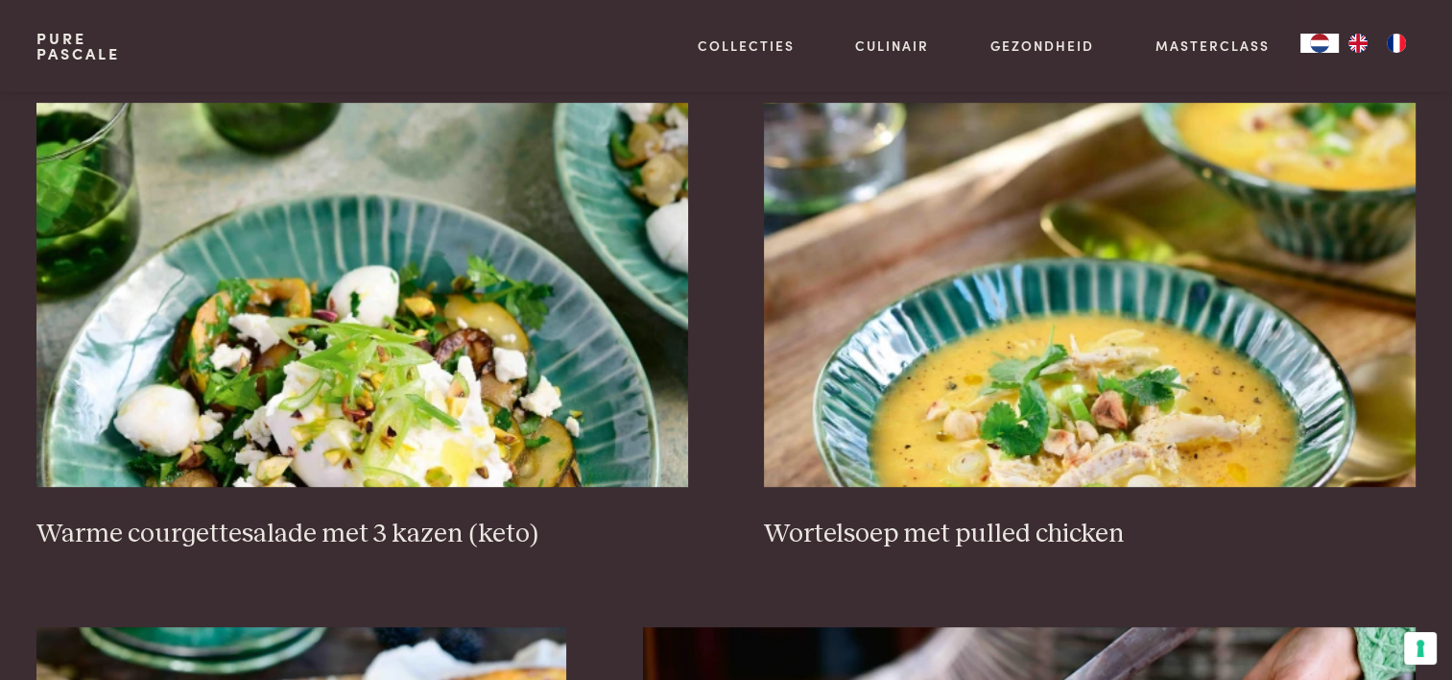
scroll to position [824, 0]
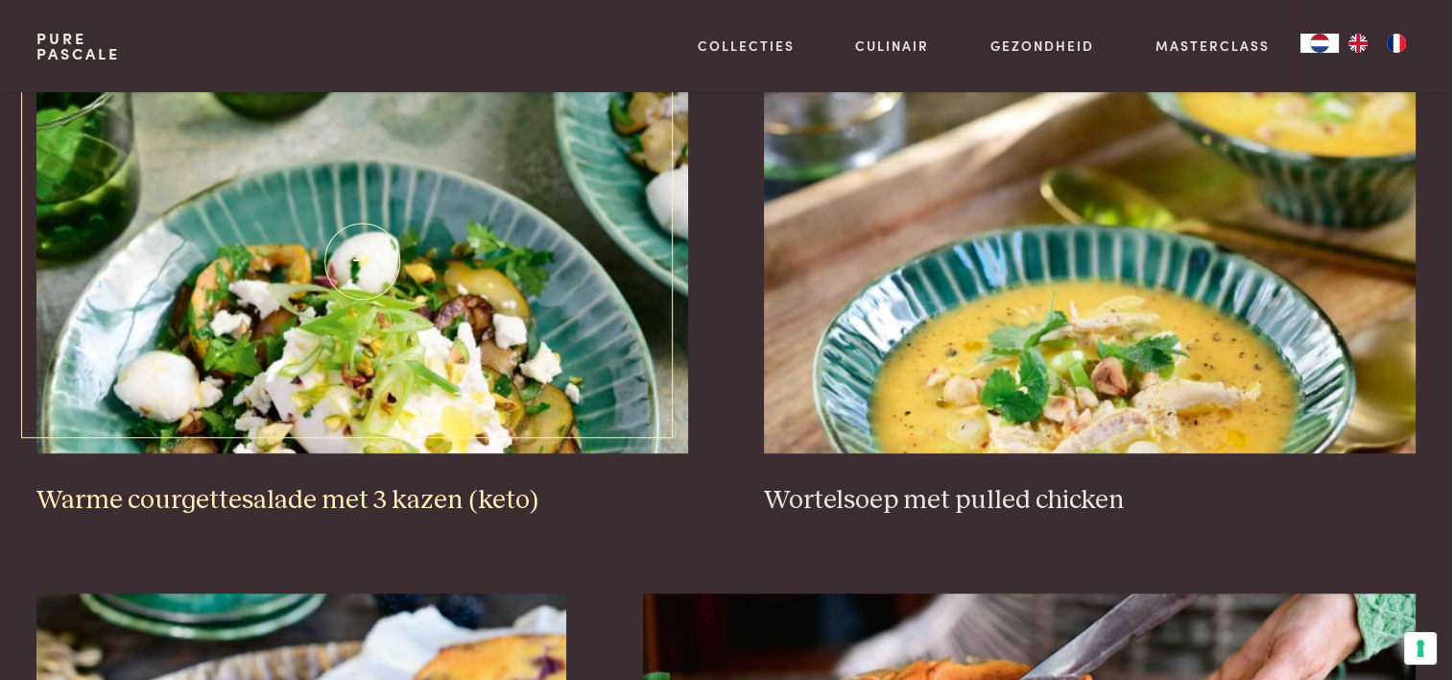
click at [452, 385] on img at bounding box center [361, 261] width 651 height 384
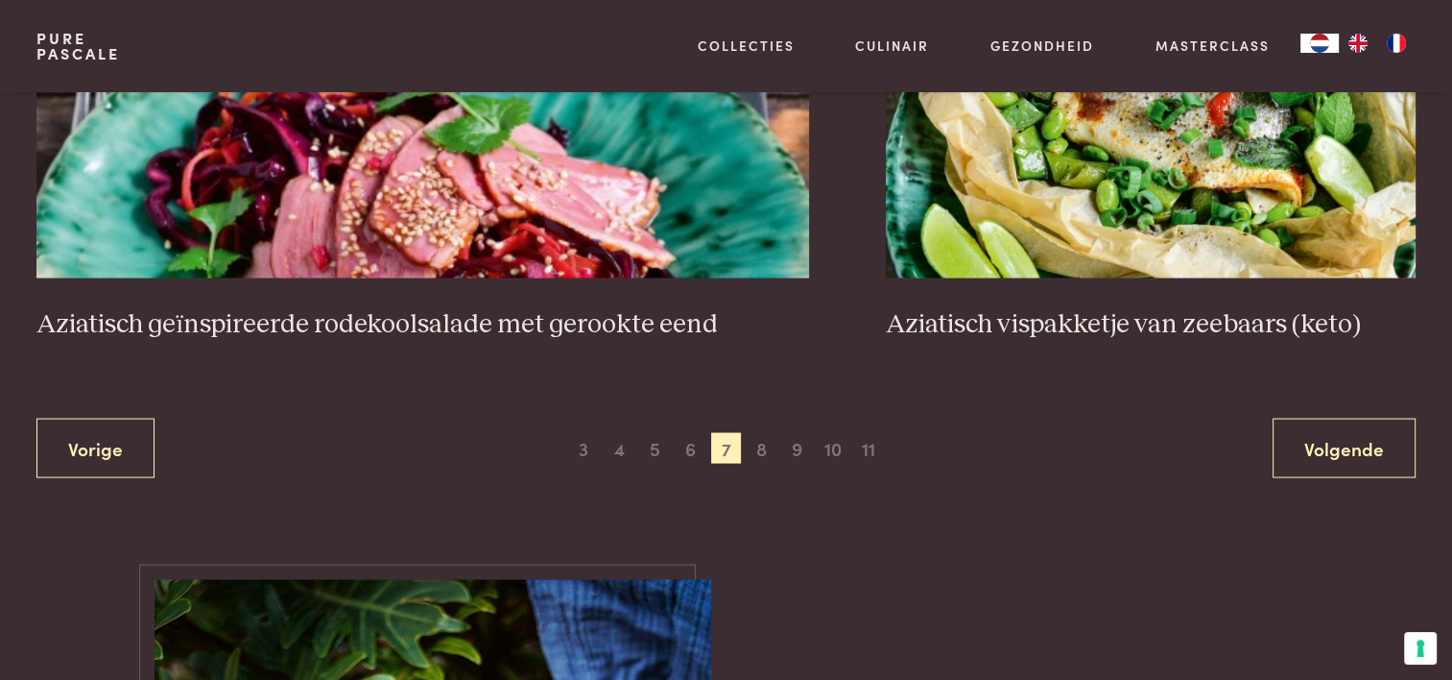
scroll to position [3704, 0]
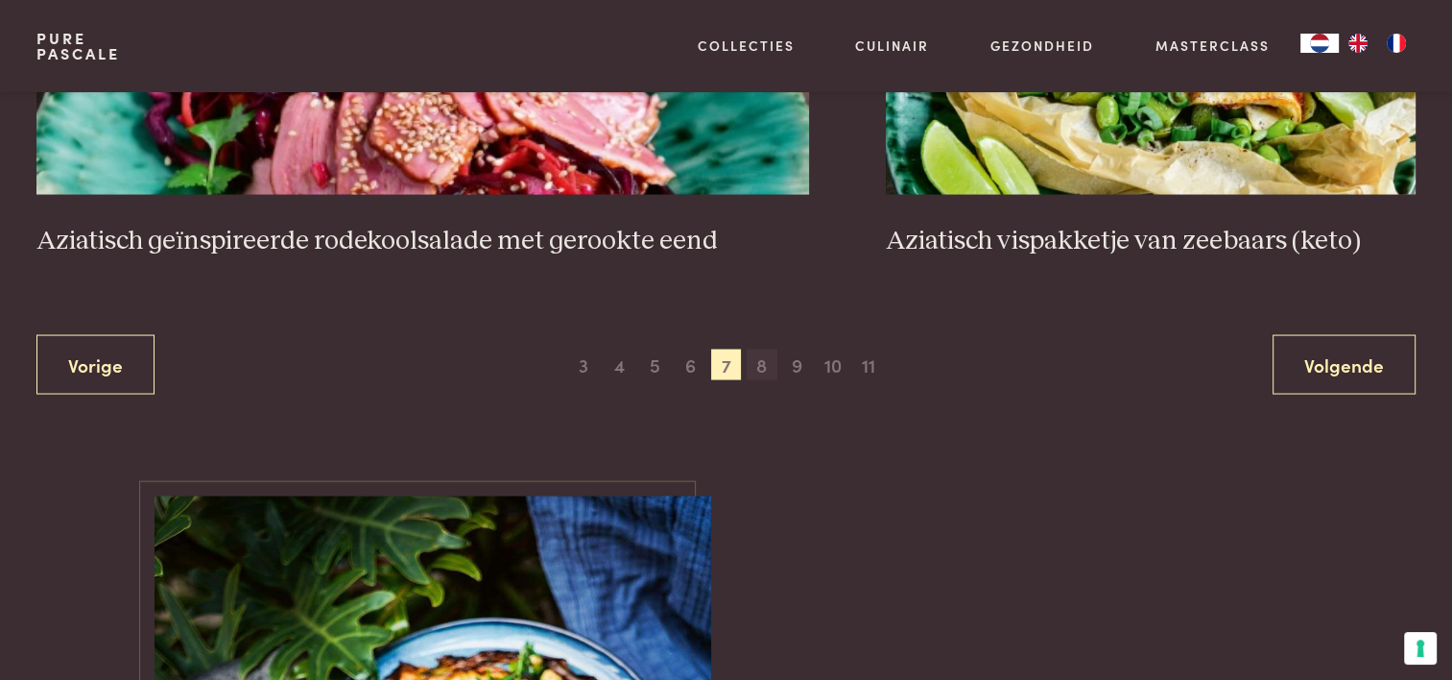
click at [764, 367] on span "8" at bounding box center [762, 364] width 31 height 31
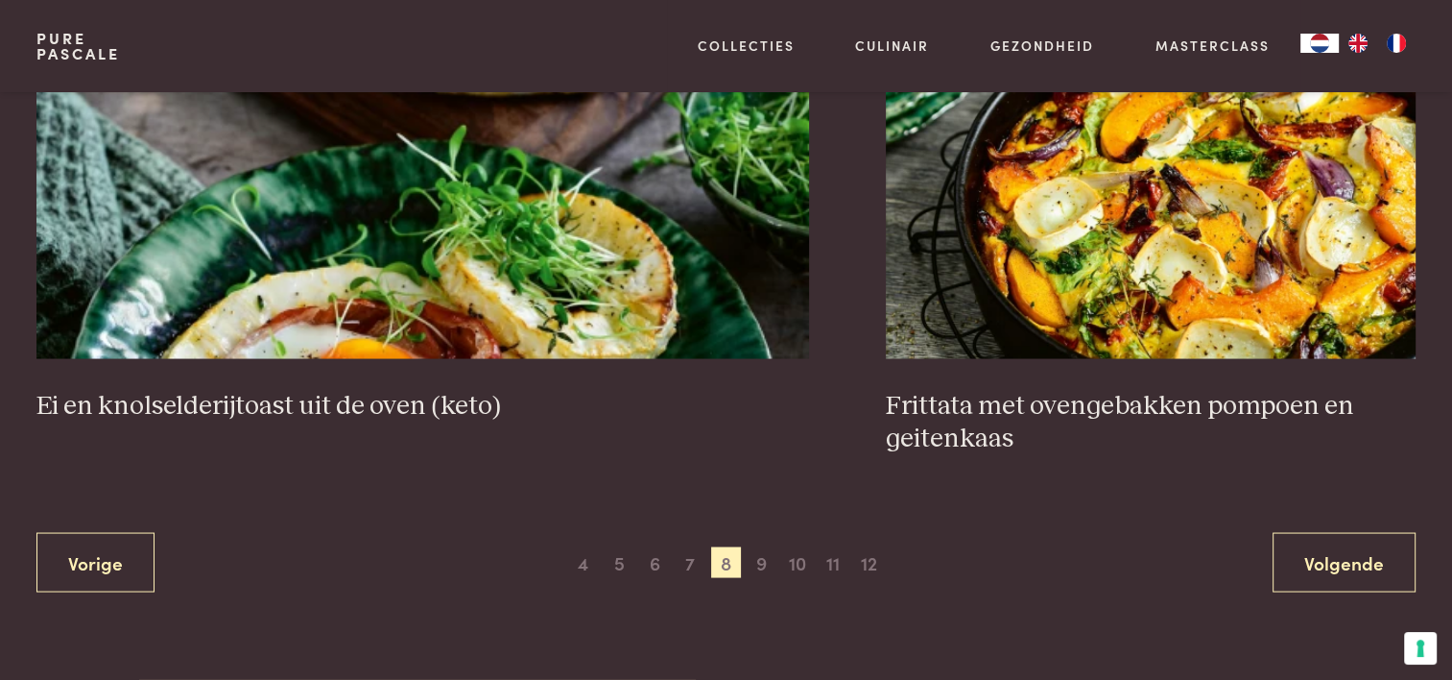
scroll to position [3608, 0]
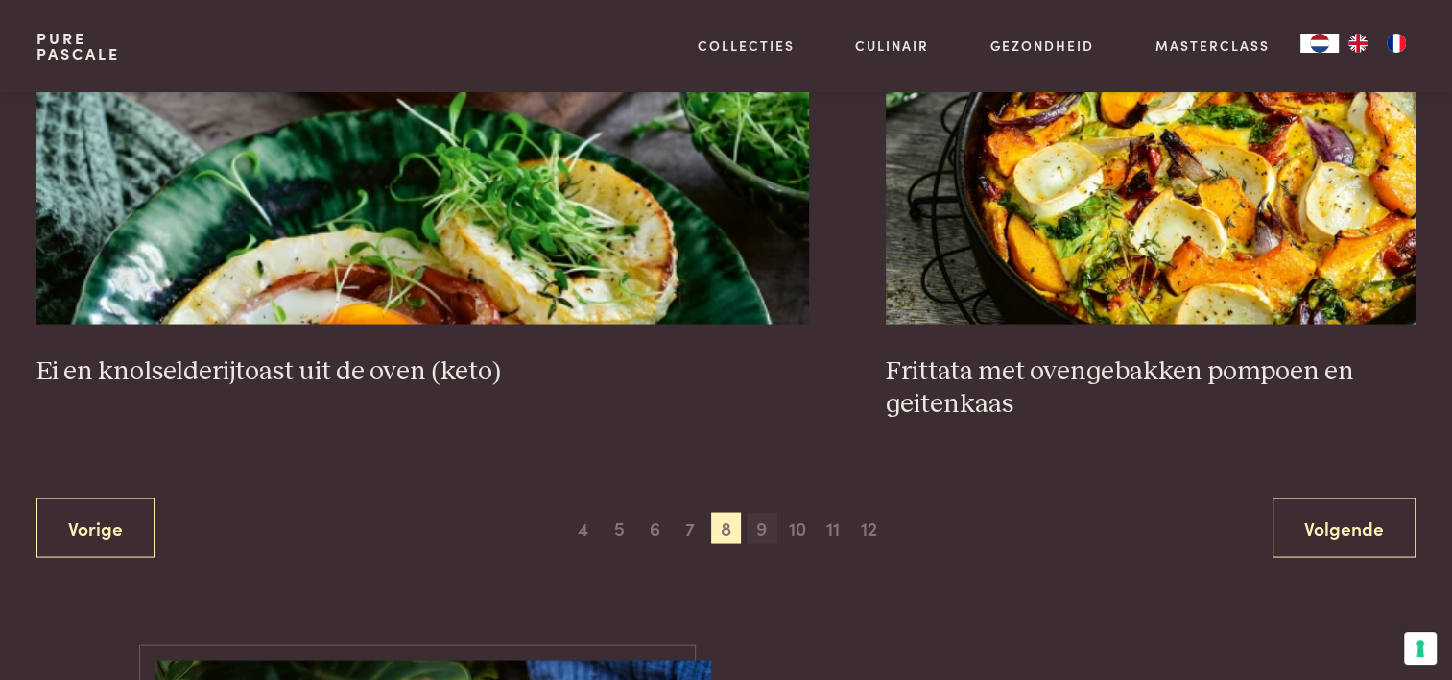
click at [766, 525] on span "9" at bounding box center [762, 527] width 31 height 31
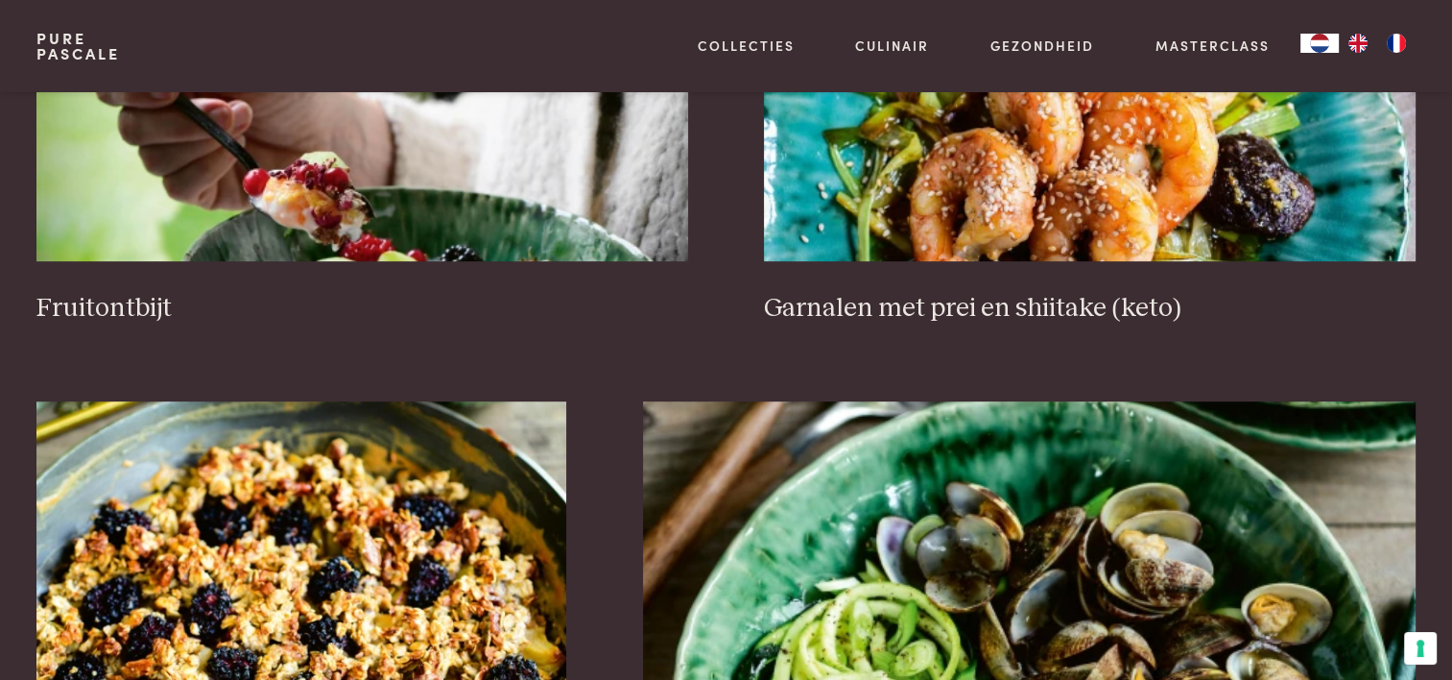
scroll to position [920, 0]
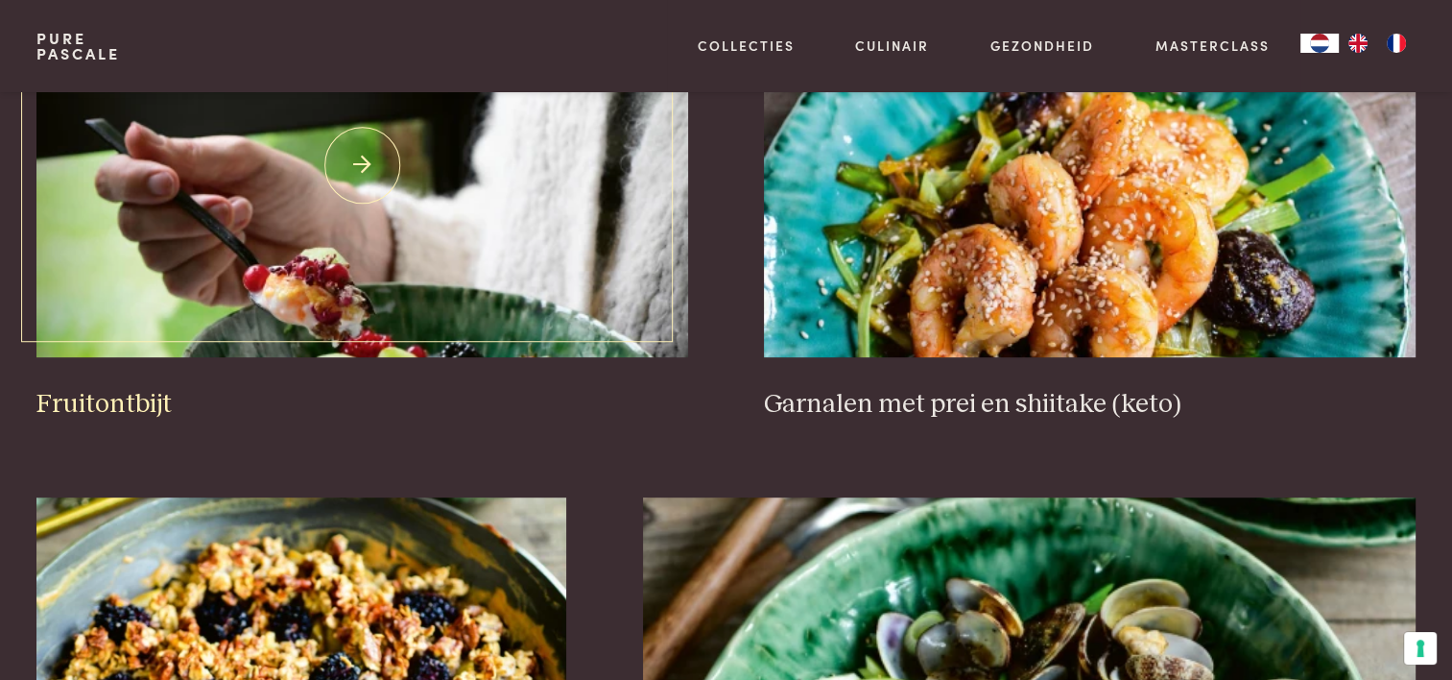
click at [484, 254] on img at bounding box center [361, 165] width 651 height 384
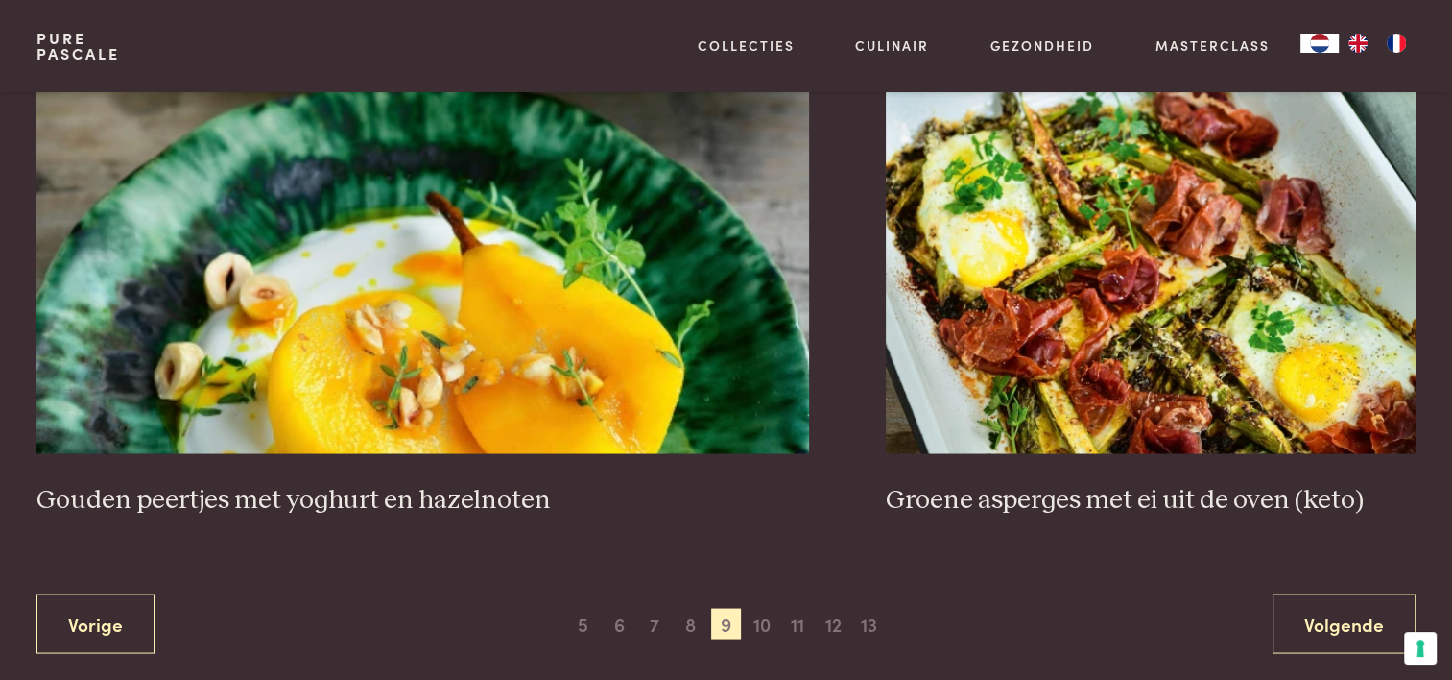
scroll to position [3608, 0]
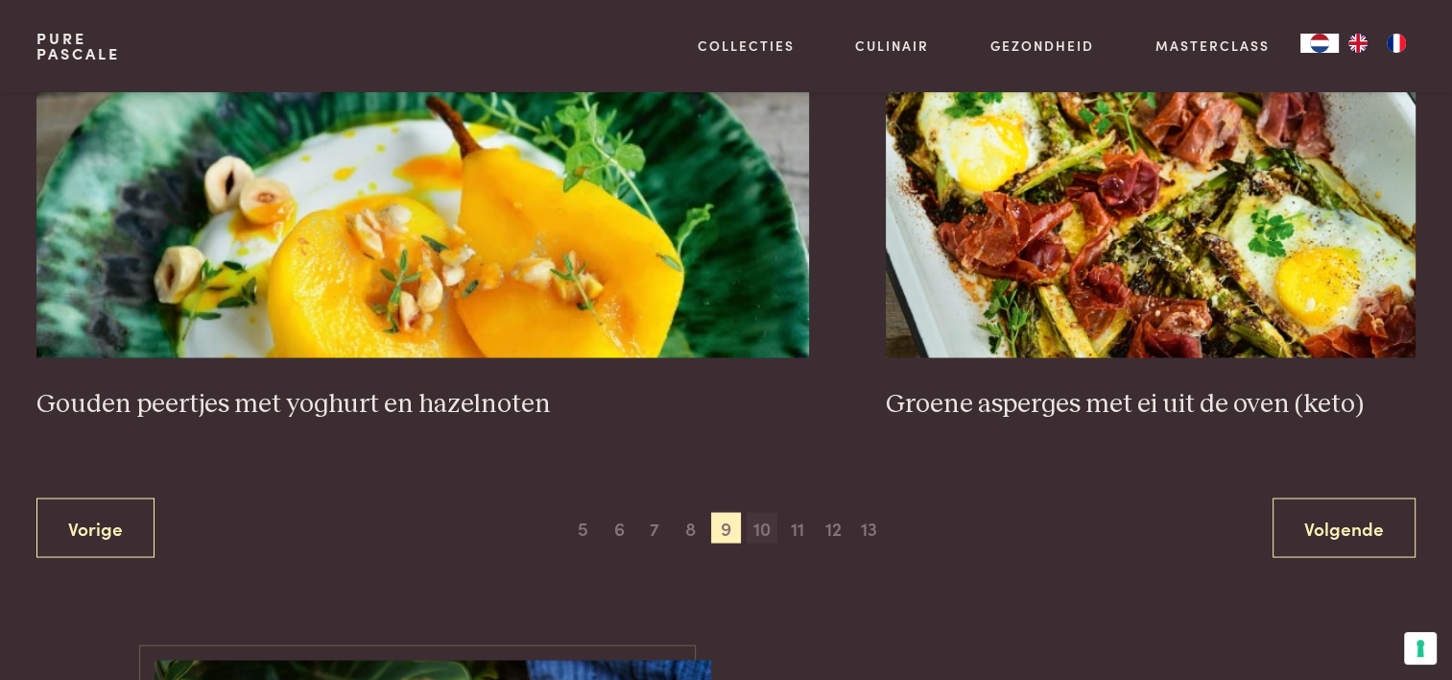
click at [762, 522] on span "10" at bounding box center [762, 527] width 31 height 31
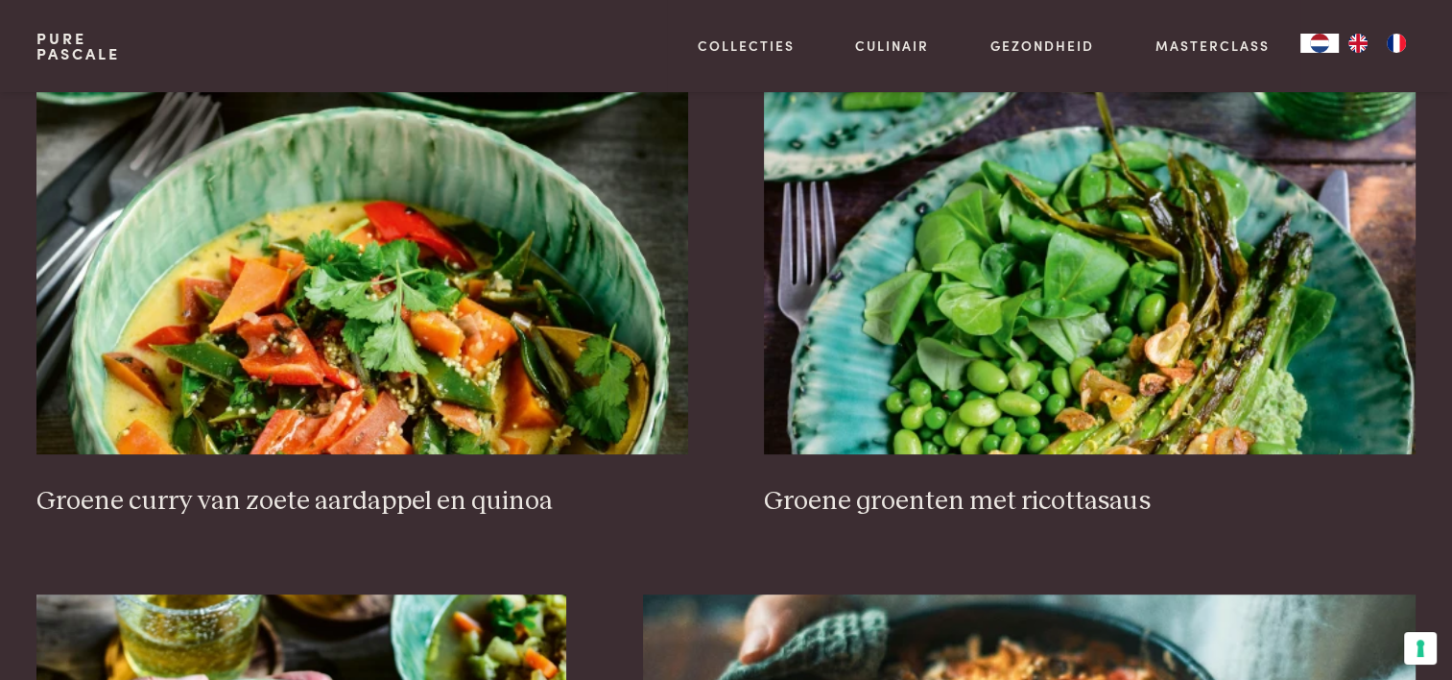
scroll to position [824, 0]
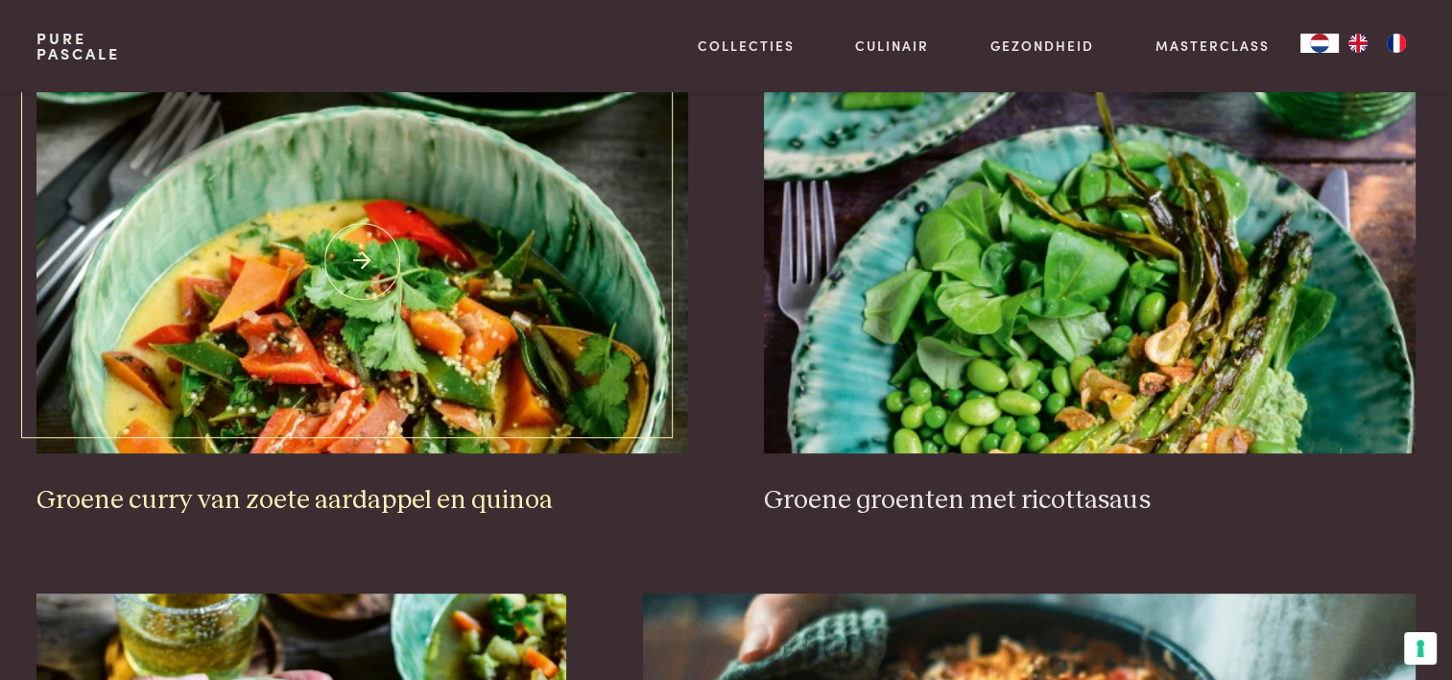
click at [412, 409] on img at bounding box center [361, 261] width 651 height 384
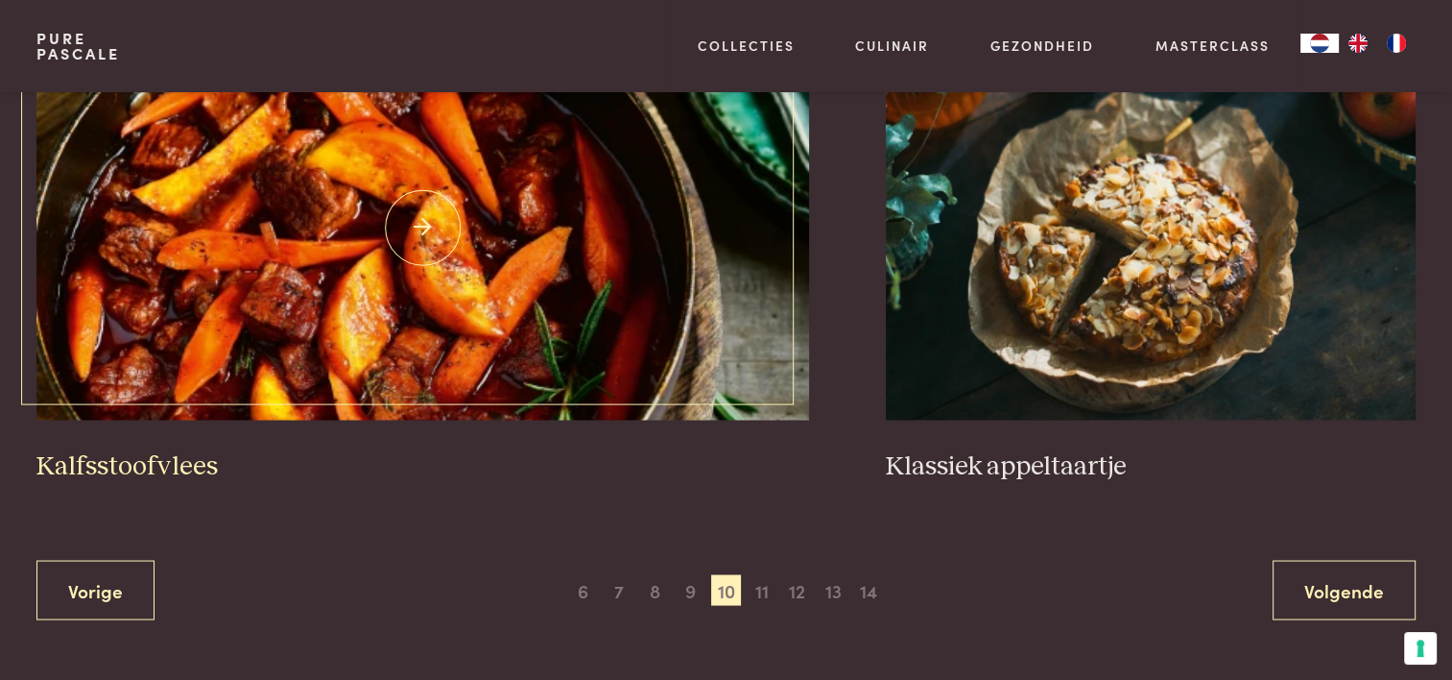
scroll to position [3512, 0]
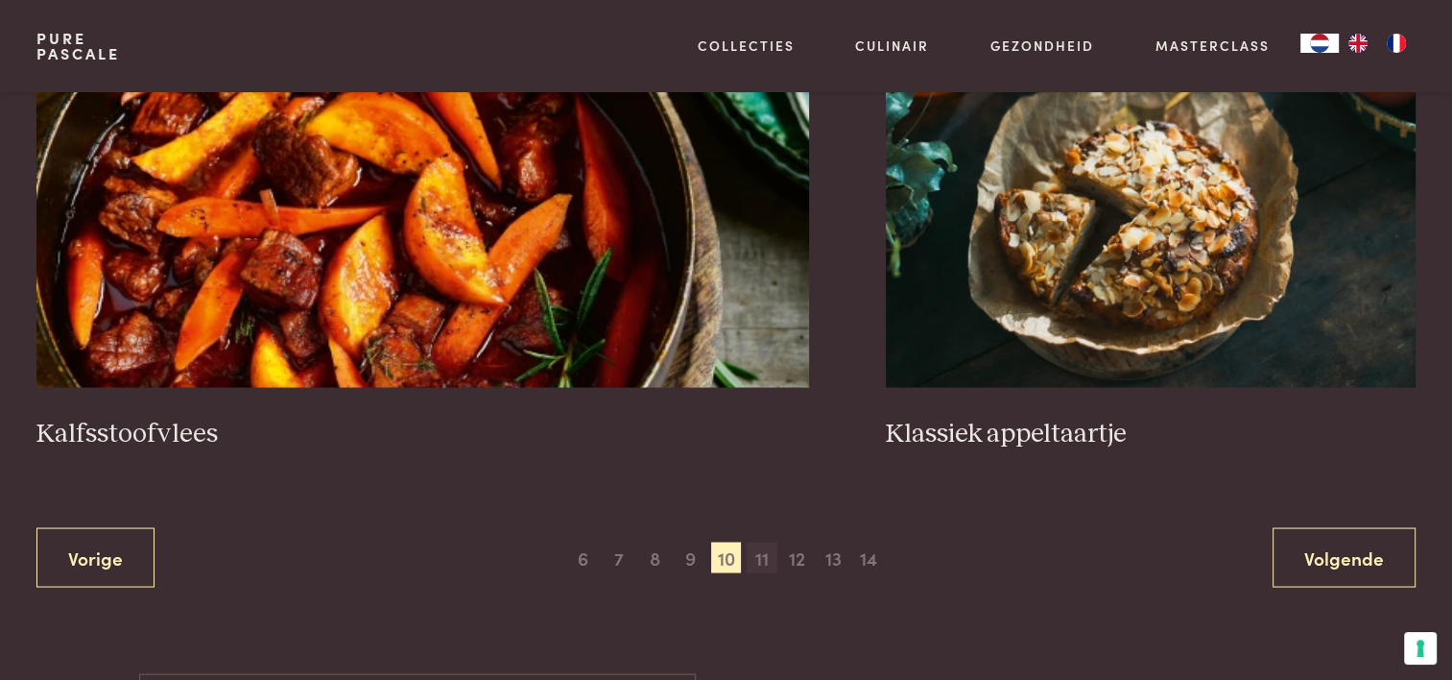
click at [760, 545] on span "11" at bounding box center [762, 556] width 31 height 31
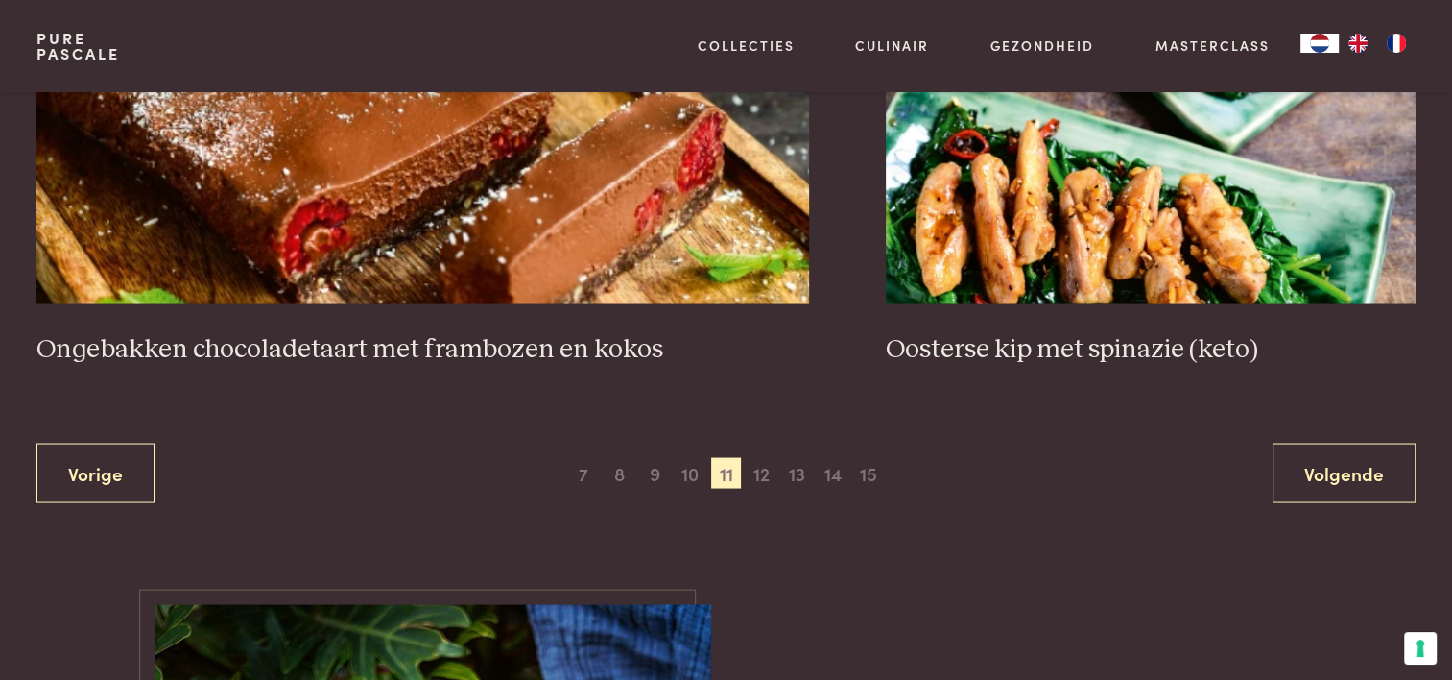
scroll to position [3608, 0]
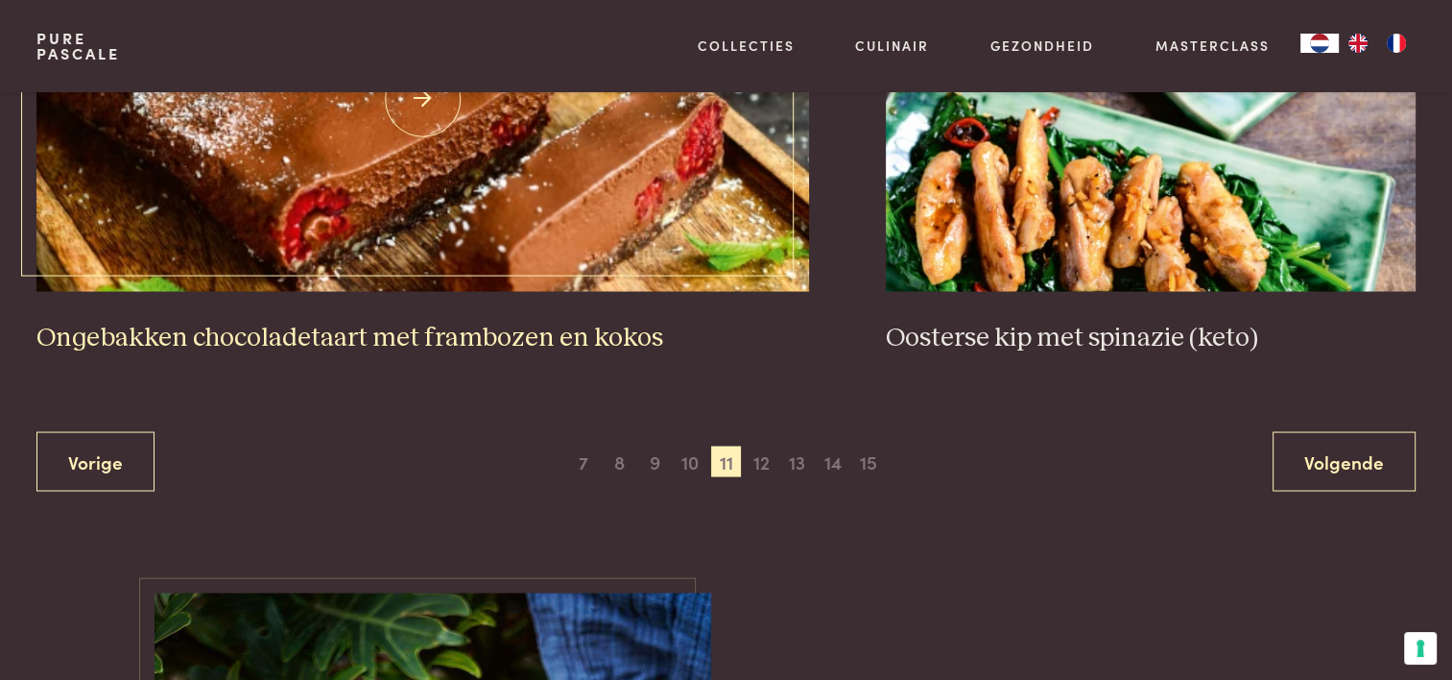
click at [537, 322] on h3 "Ongebakken chocoladetaart met frambozen en kokos" at bounding box center [422, 338] width 773 height 34
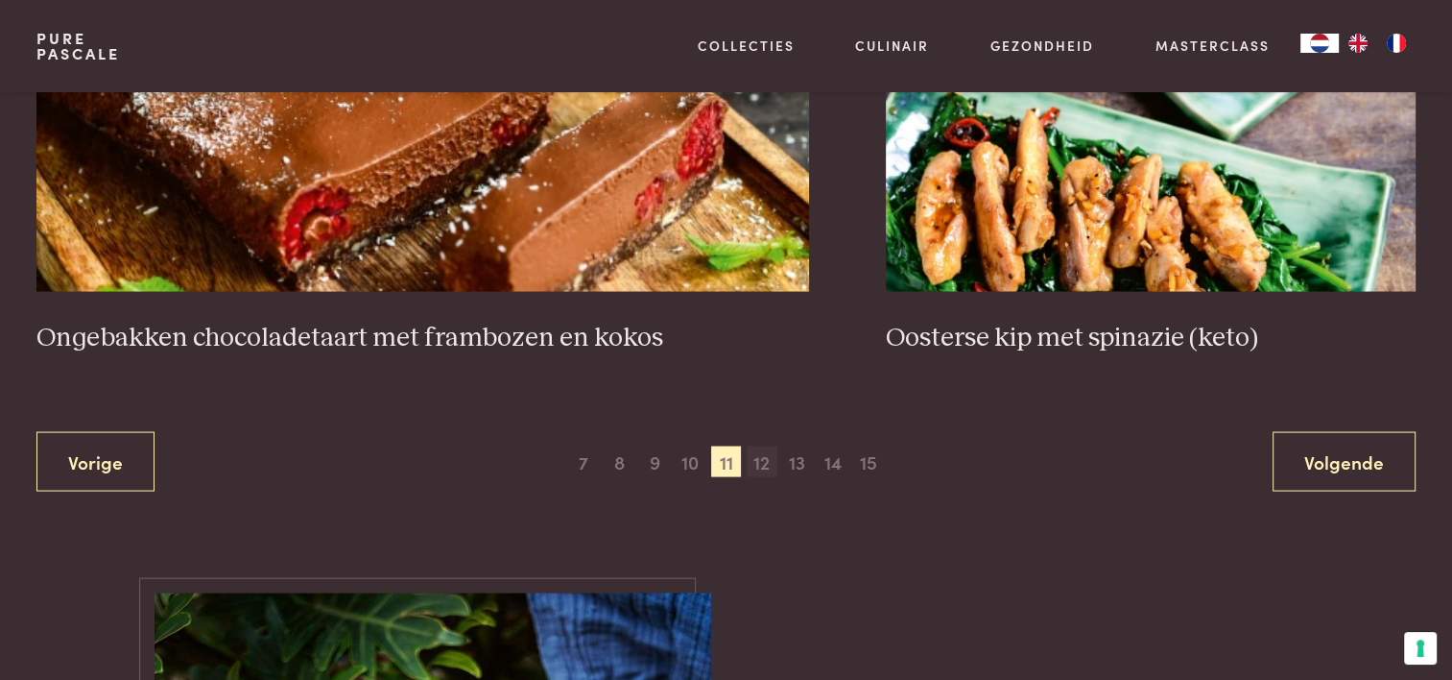
click at [768, 454] on span "12" at bounding box center [762, 460] width 31 height 31
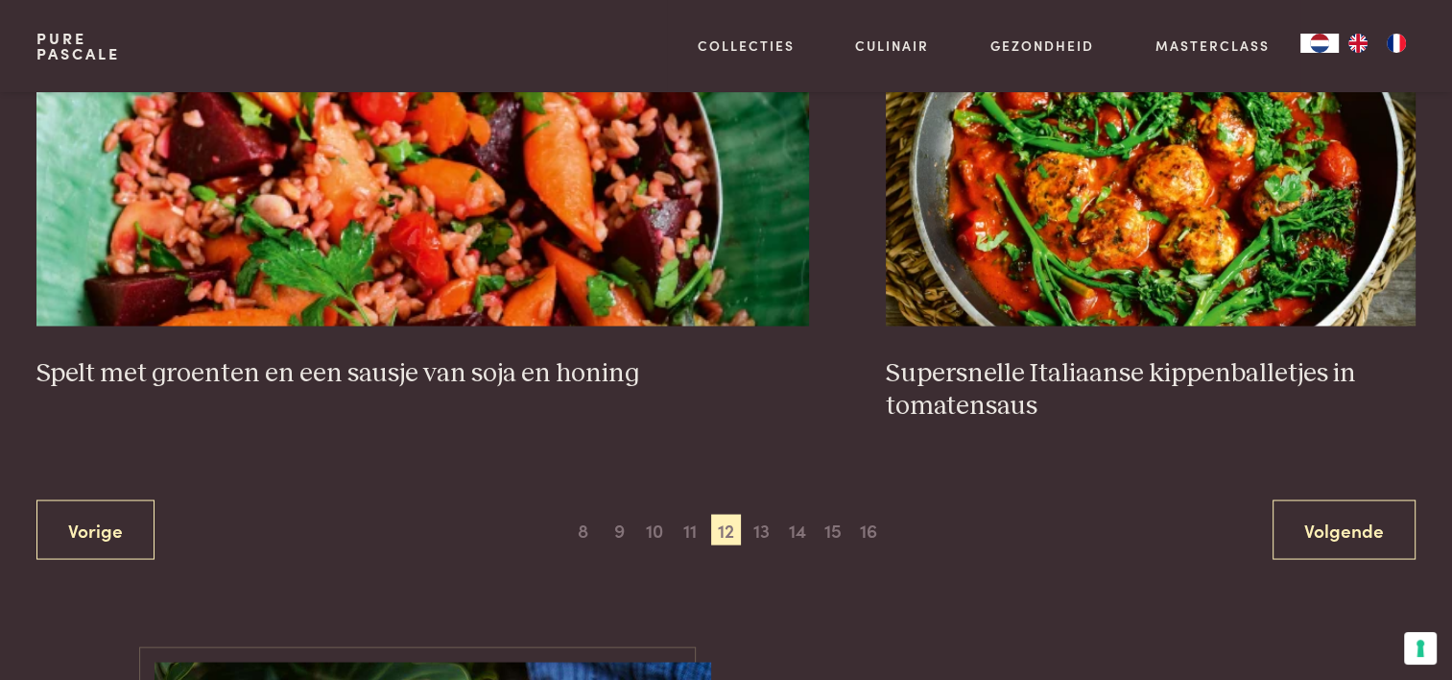
scroll to position [3608, 0]
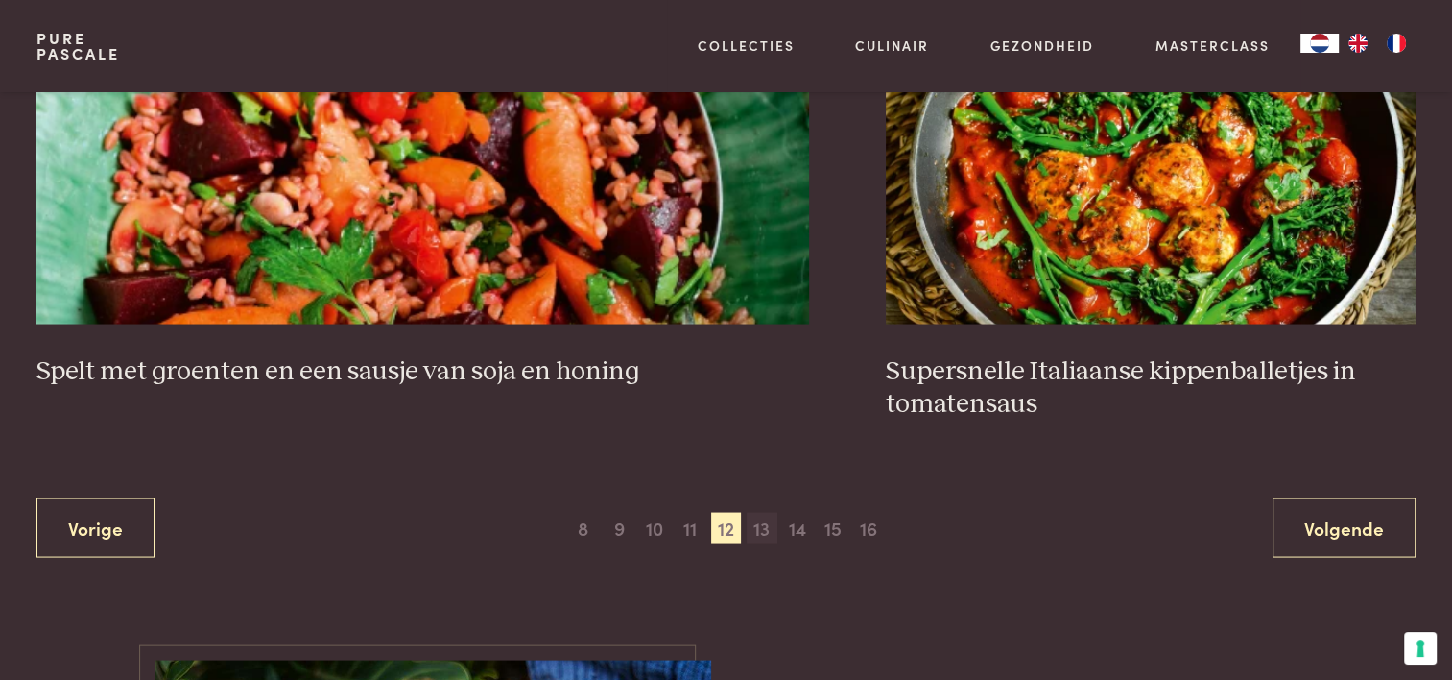
click at [763, 530] on span "13" at bounding box center [762, 527] width 31 height 31
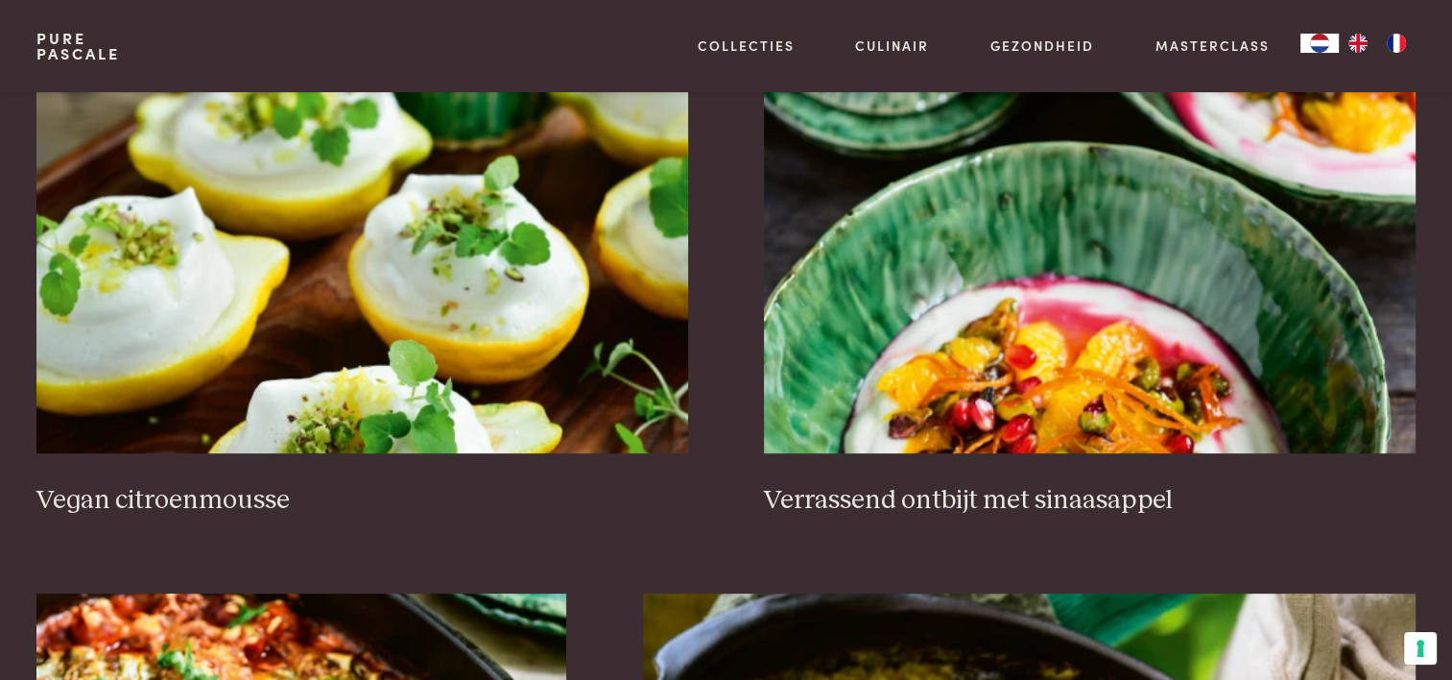
scroll to position [920, 0]
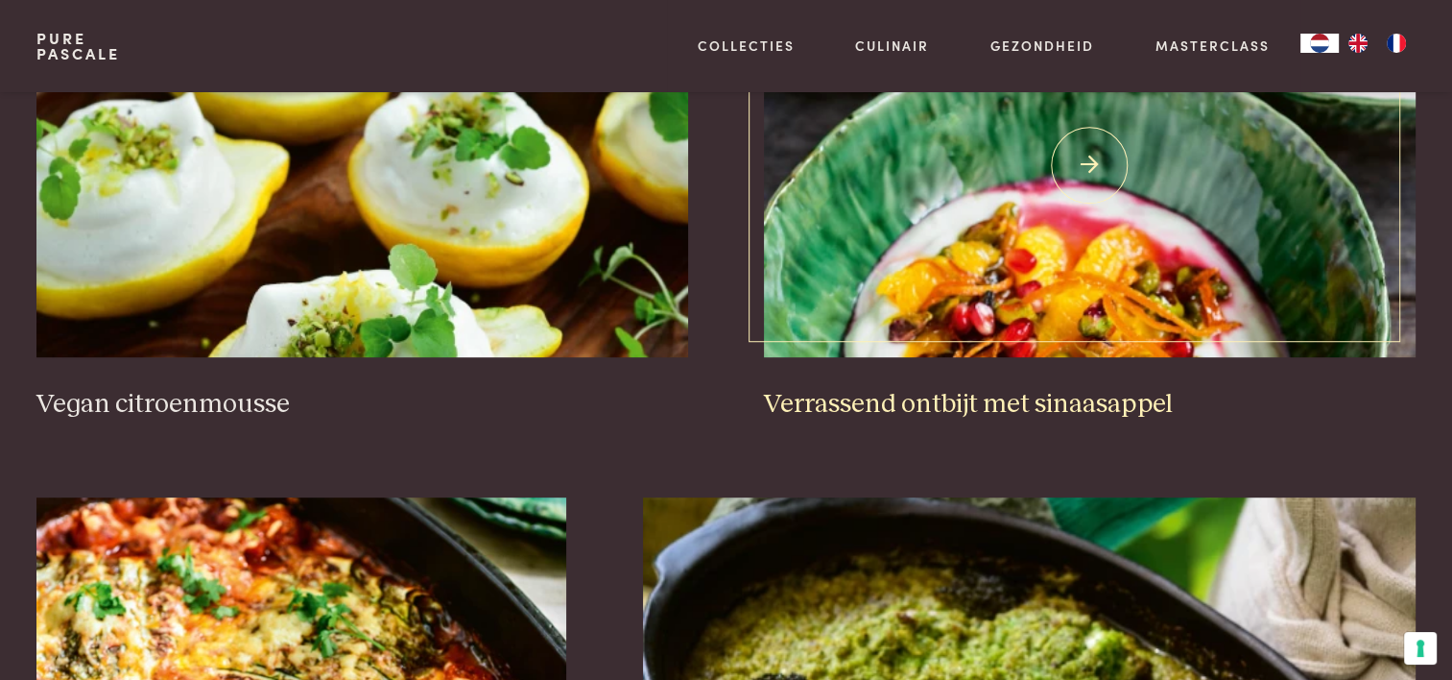
click at [1042, 290] on img at bounding box center [1089, 165] width 651 height 384
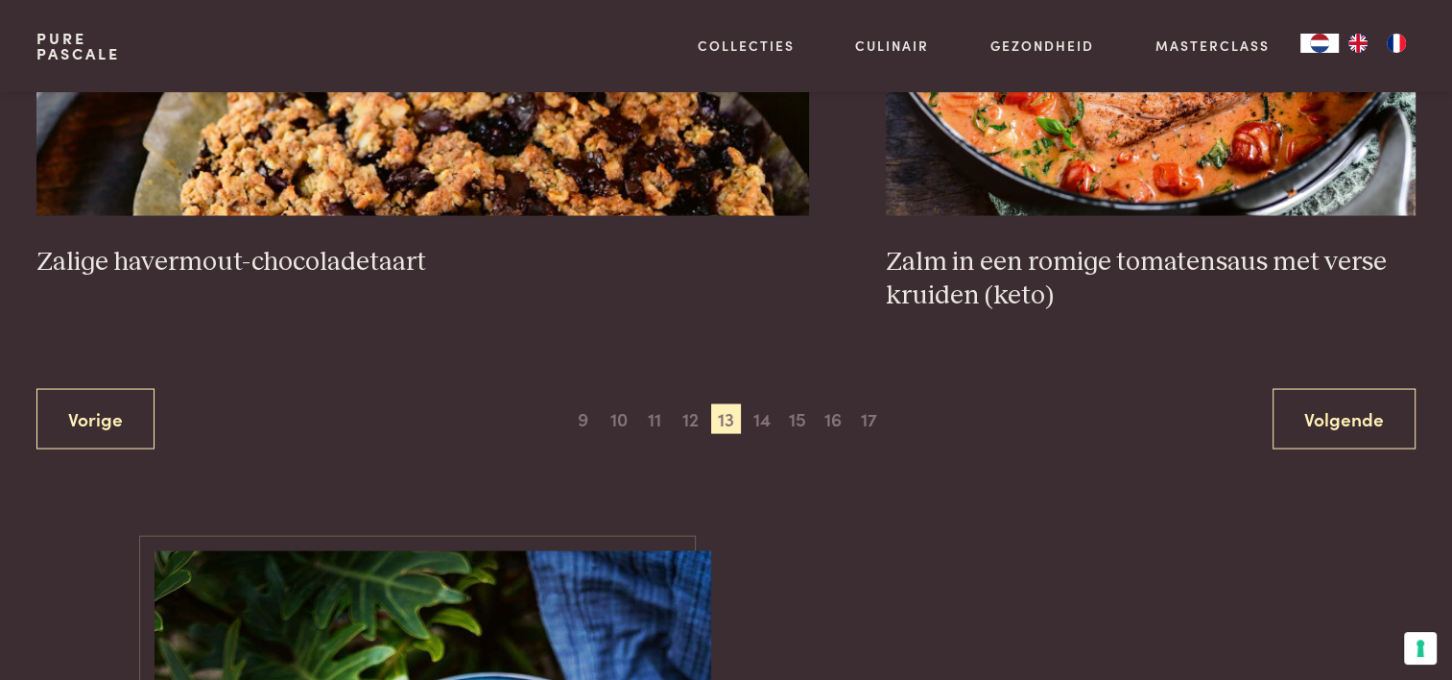
scroll to position [3800, 0]
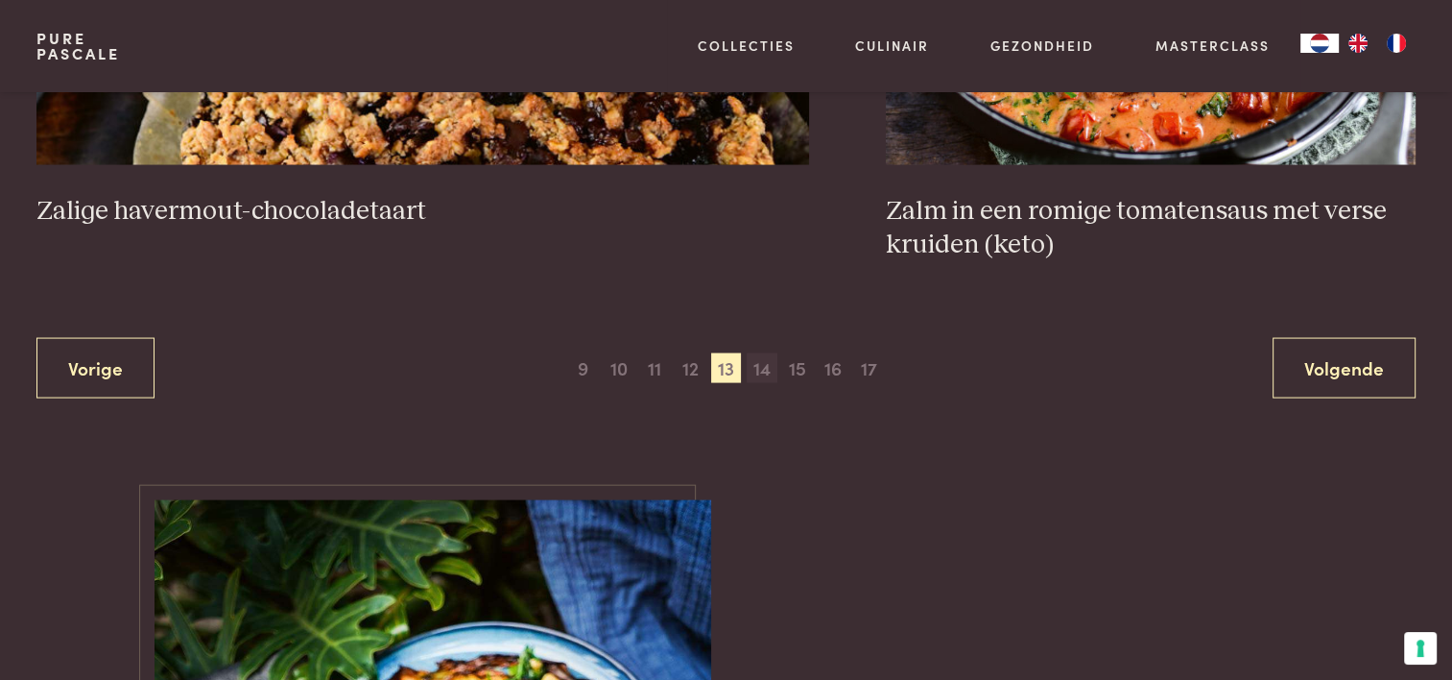
click at [760, 359] on span "14" at bounding box center [762, 368] width 31 height 31
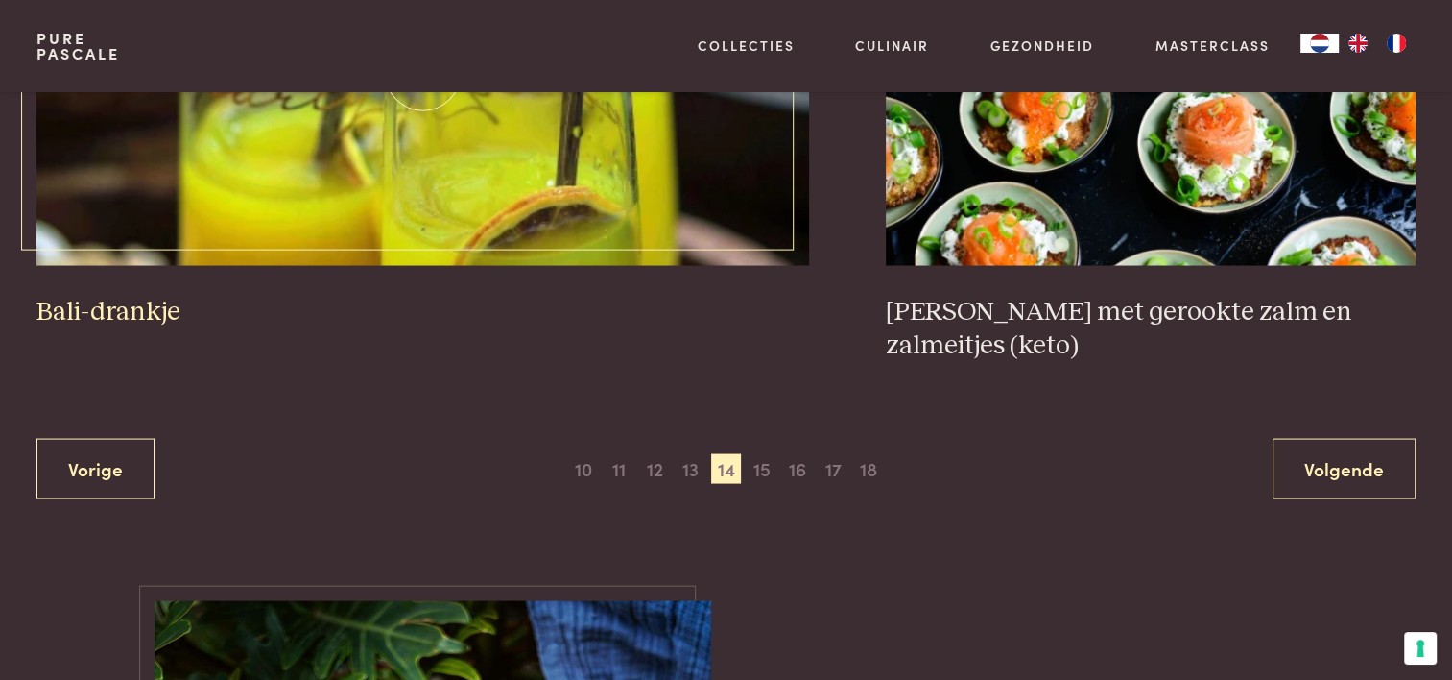
scroll to position [3704, 0]
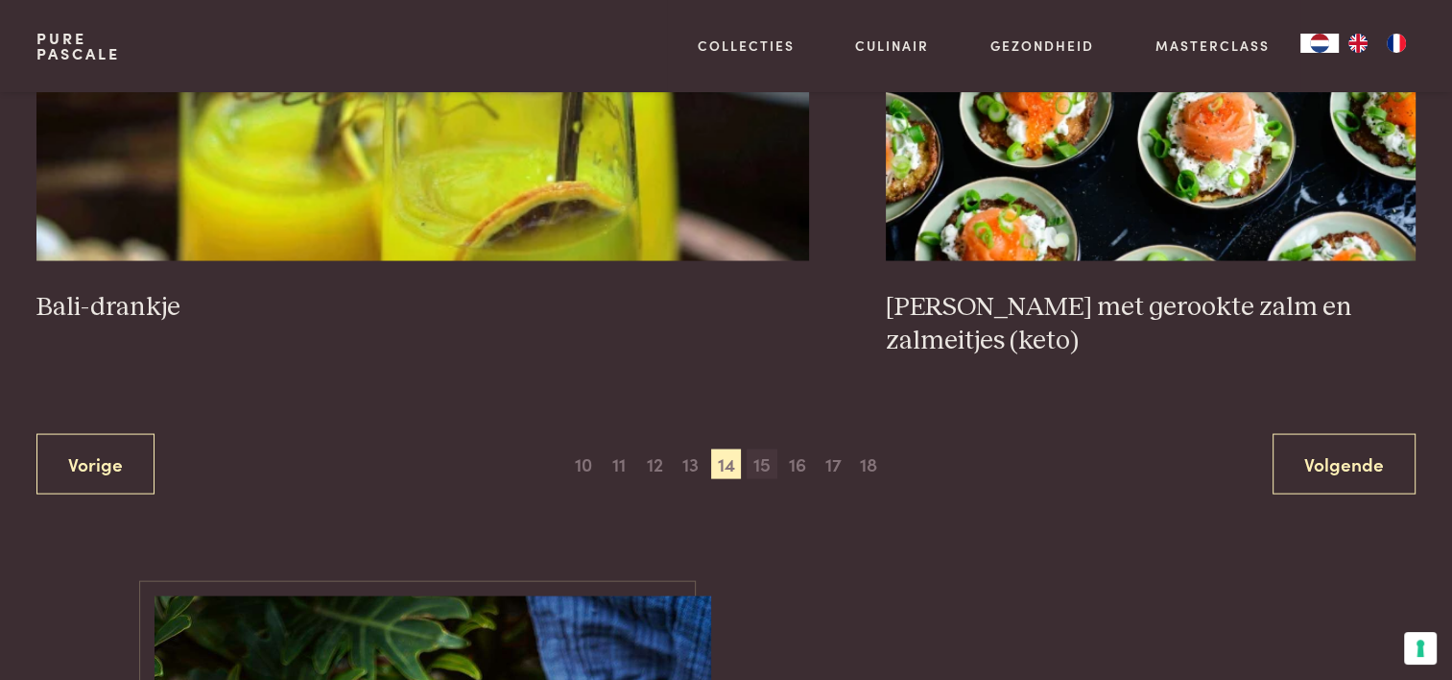
click at [752, 449] on span "15" at bounding box center [762, 464] width 31 height 31
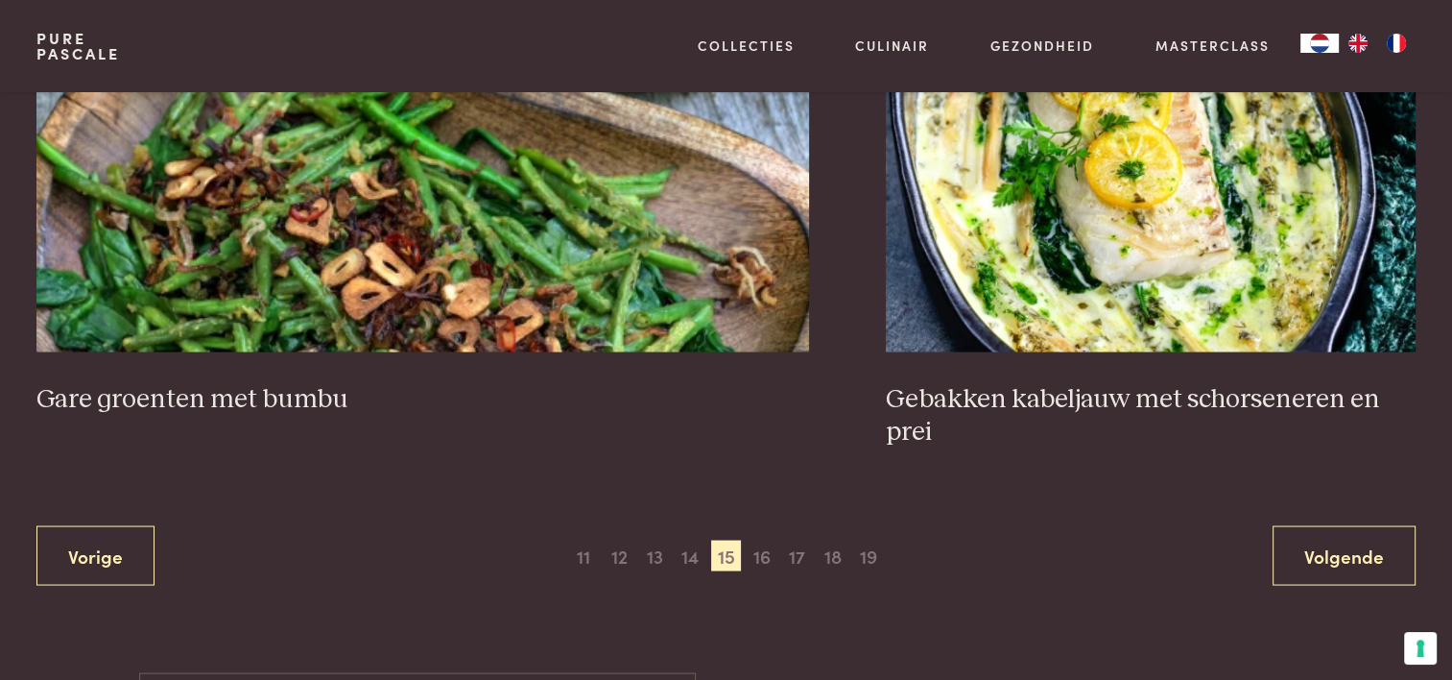
scroll to position [3608, 0]
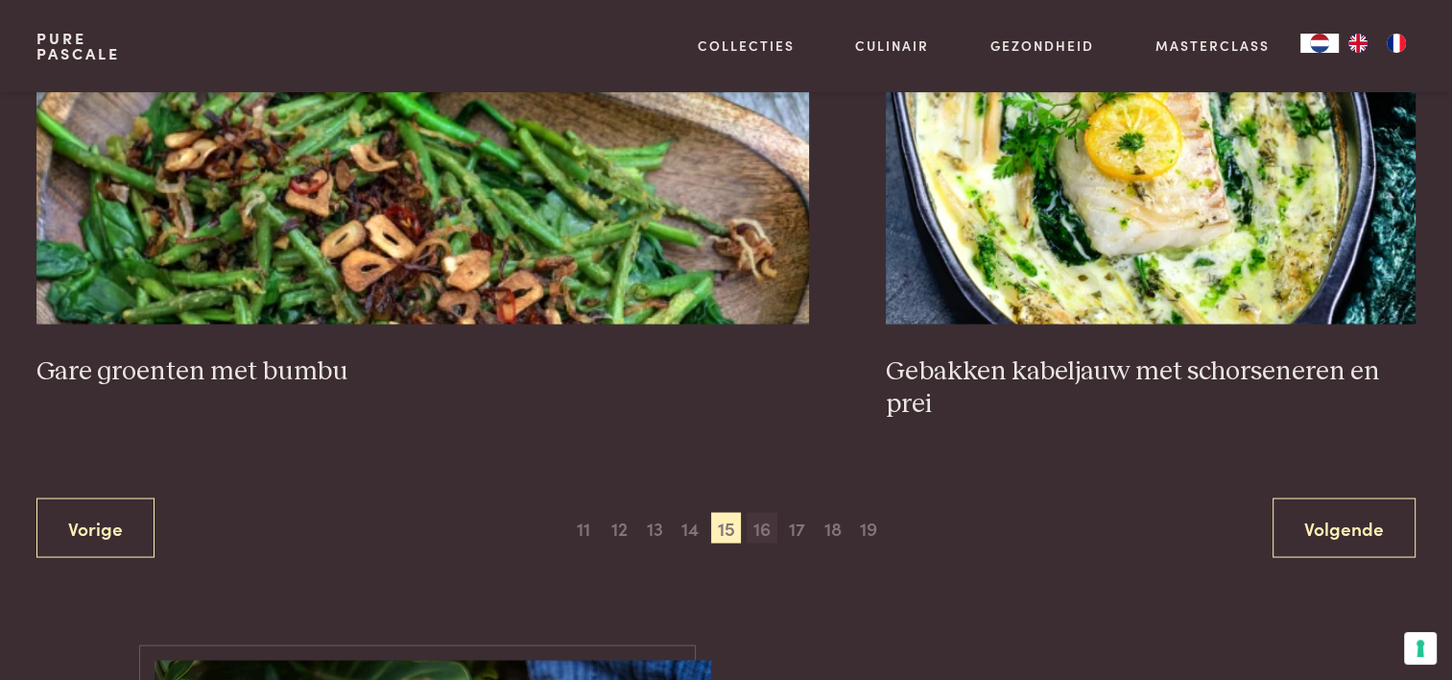
click at [759, 525] on span "16" at bounding box center [762, 527] width 31 height 31
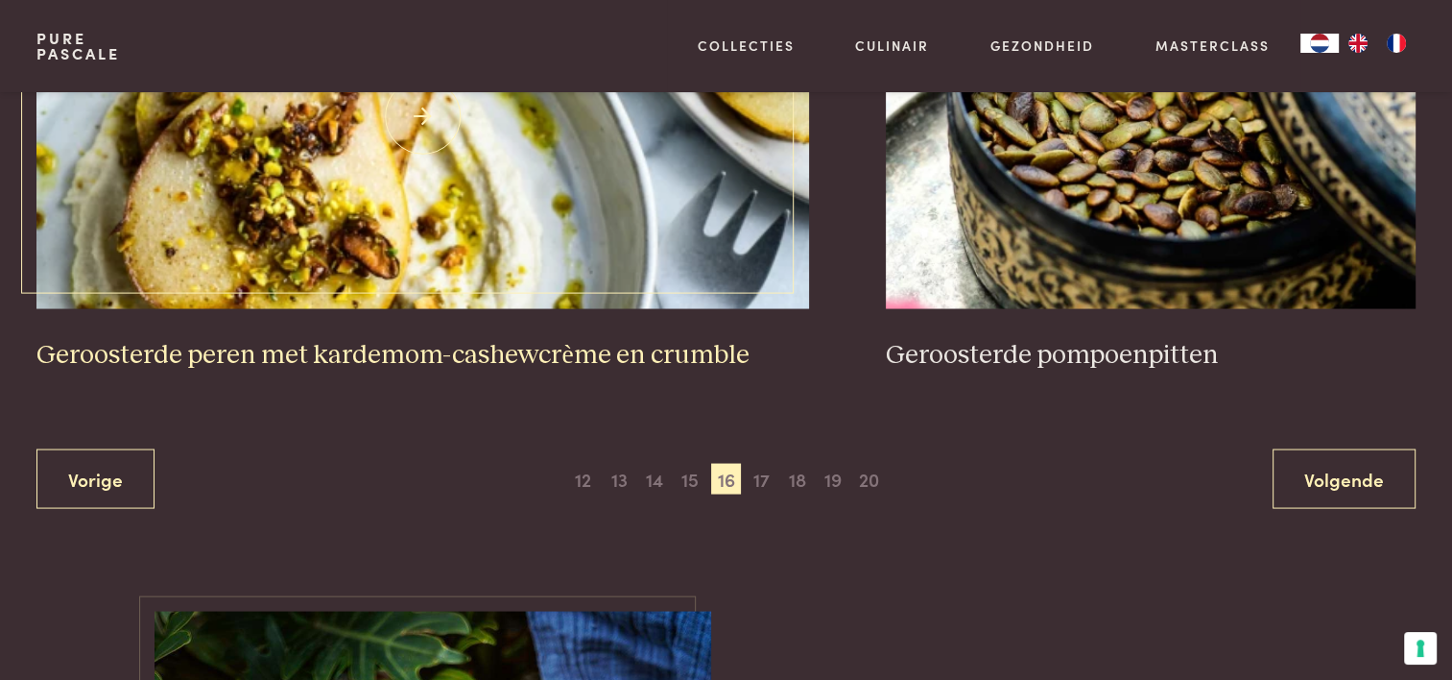
scroll to position [3704, 0]
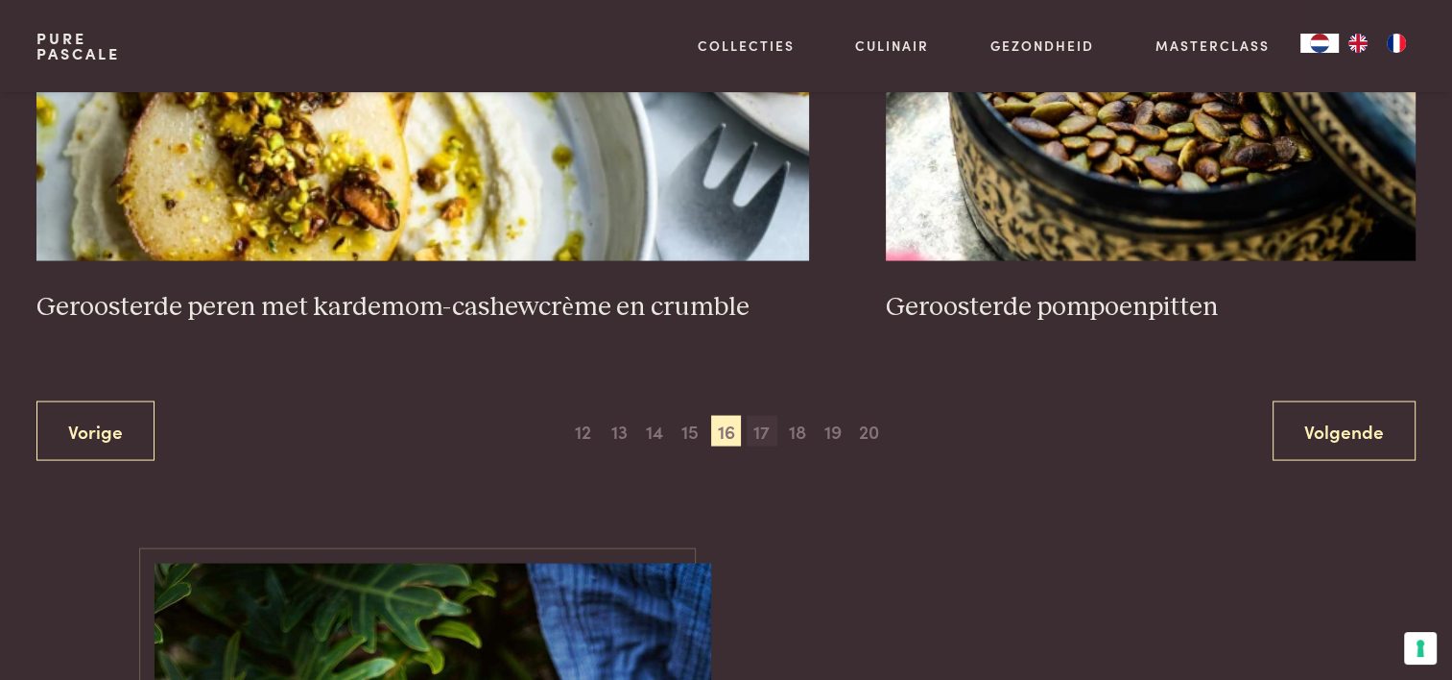
click at [760, 418] on span "17" at bounding box center [762, 431] width 31 height 31
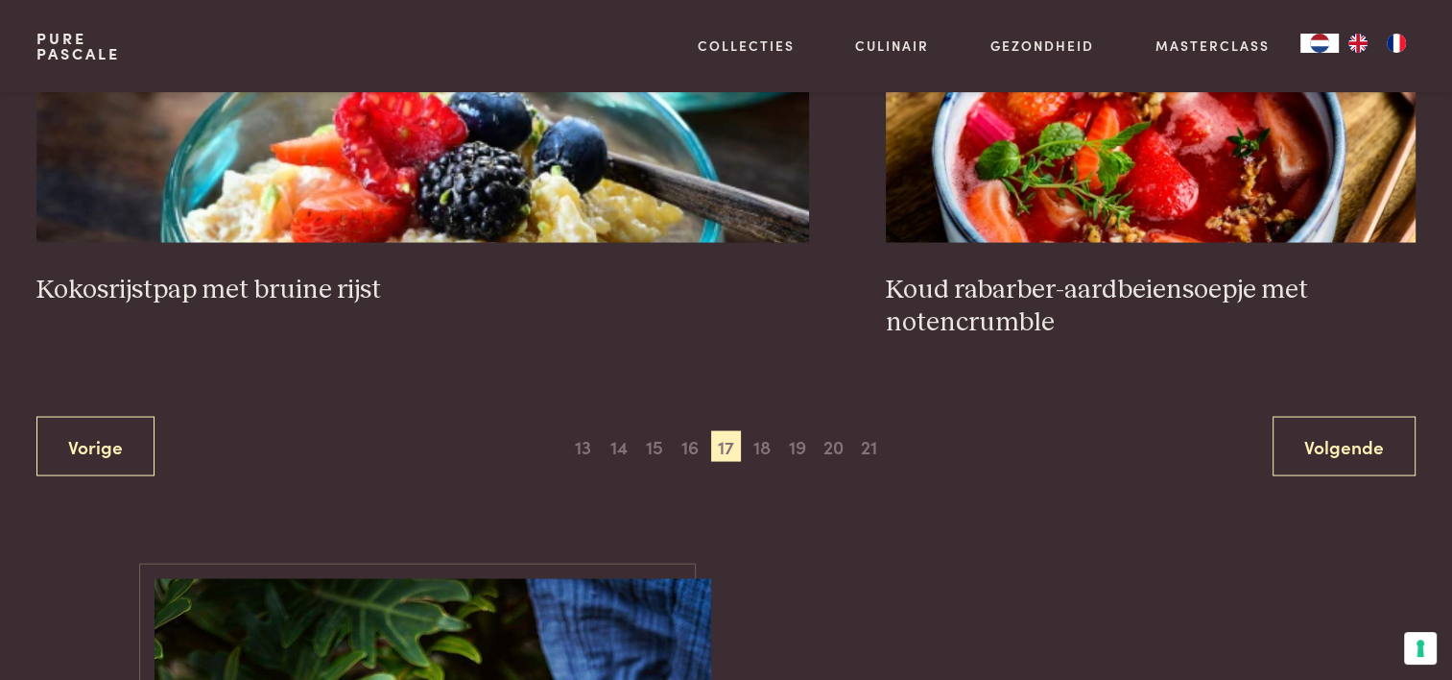
scroll to position [3704, 0]
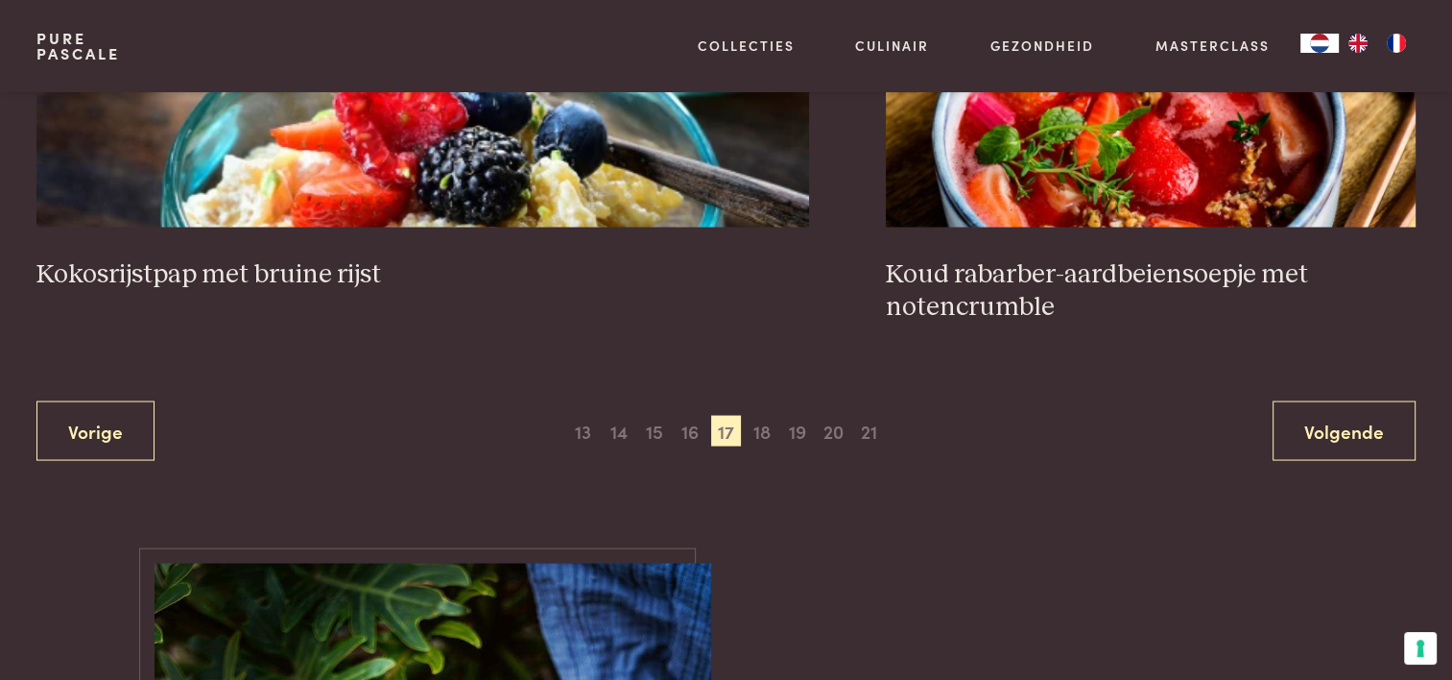
click at [760, 426] on span "18" at bounding box center [762, 431] width 31 height 31
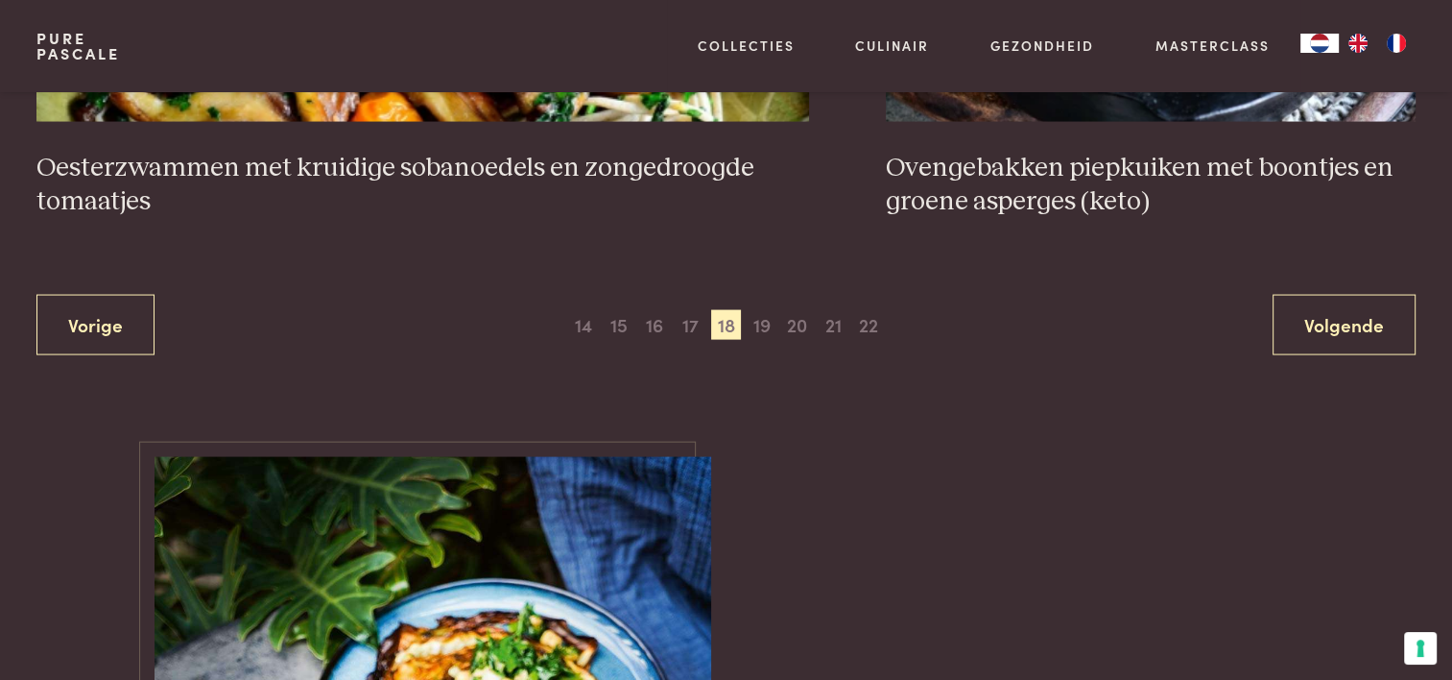
scroll to position [3896, 0]
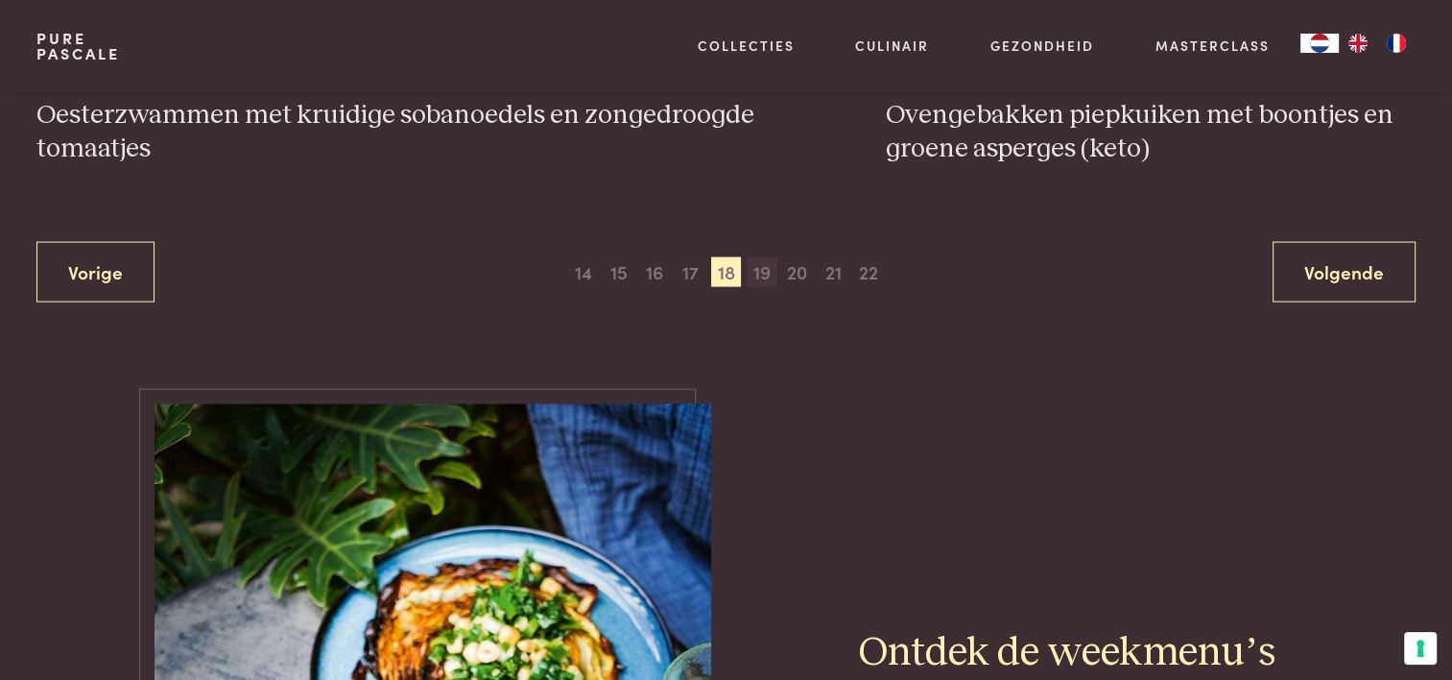
click at [755, 257] on span "19" at bounding box center [762, 272] width 31 height 31
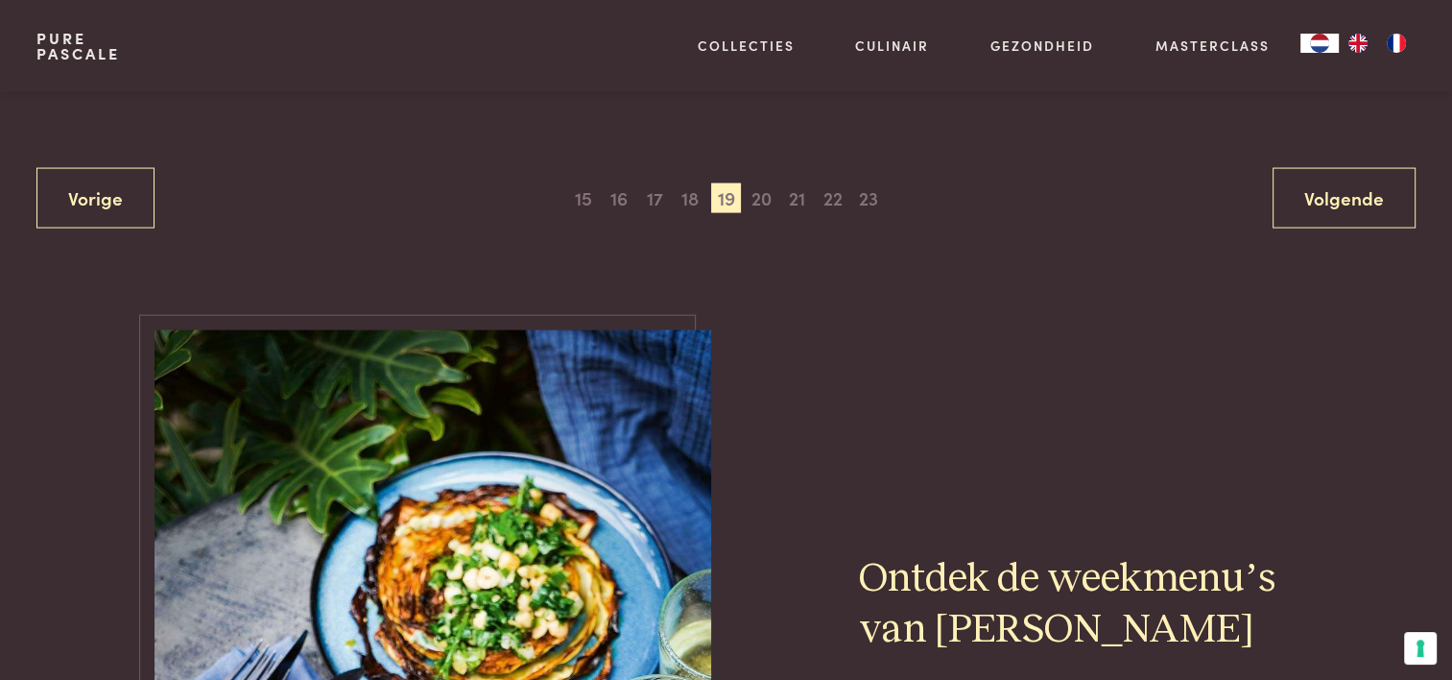
scroll to position [3992, 0]
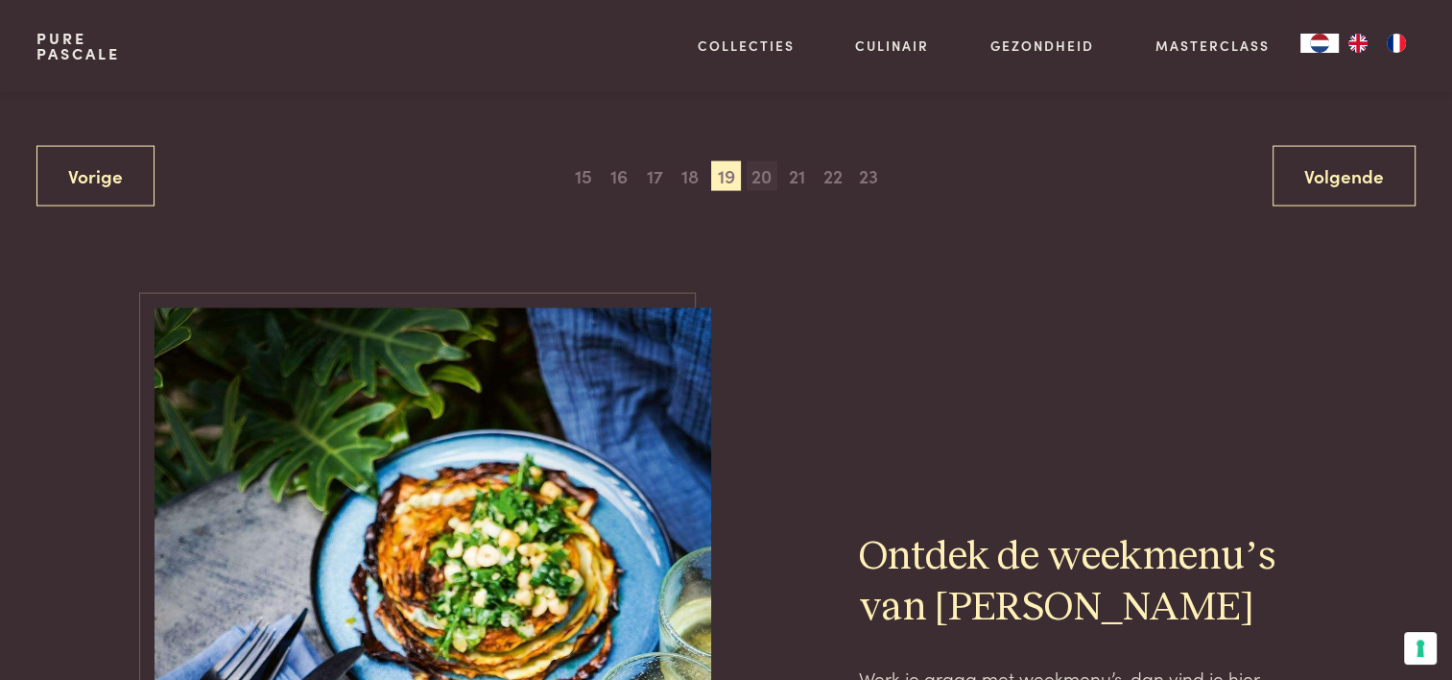
click at [764, 178] on span "20" at bounding box center [762, 176] width 31 height 31
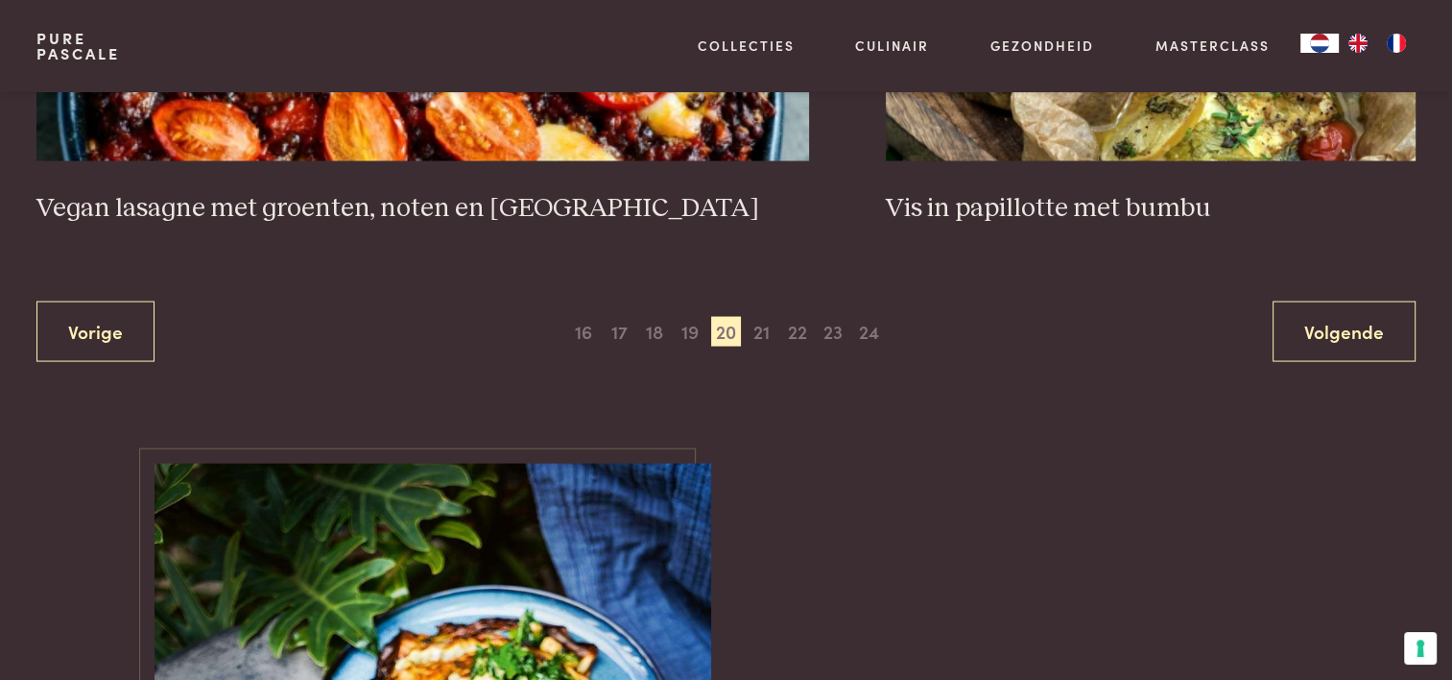
scroll to position [3800, 0]
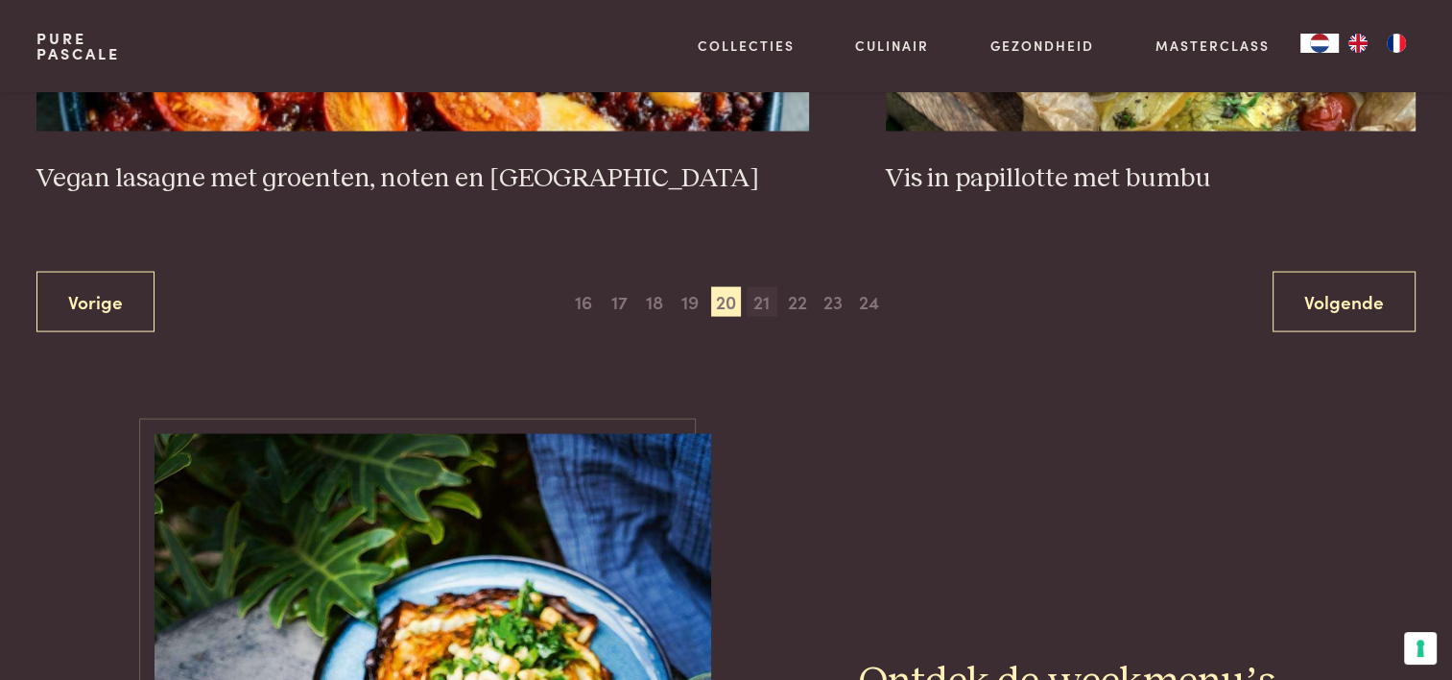
click at [750, 294] on span "21" at bounding box center [762, 302] width 31 height 31
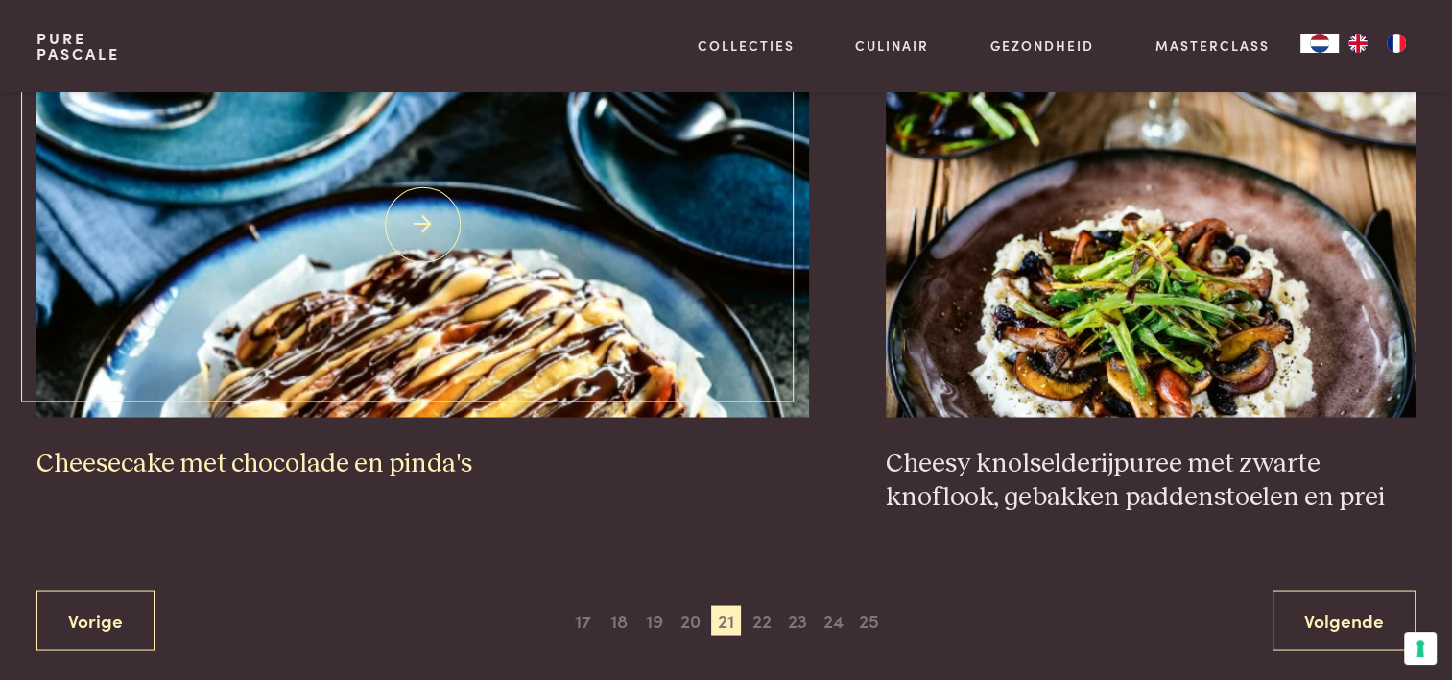
scroll to position [3512, 0]
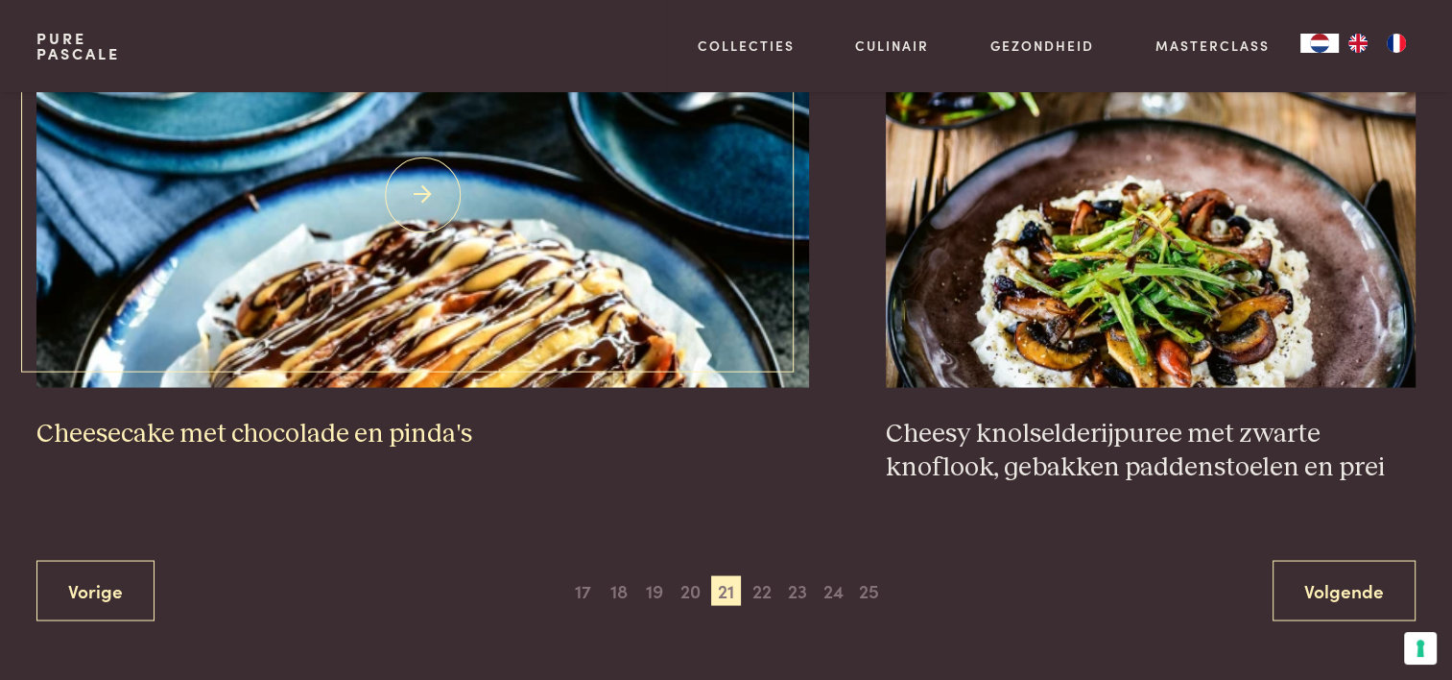
click at [446, 417] on h3 "Cheesecake met chocolade en pinda's" at bounding box center [422, 434] width 773 height 34
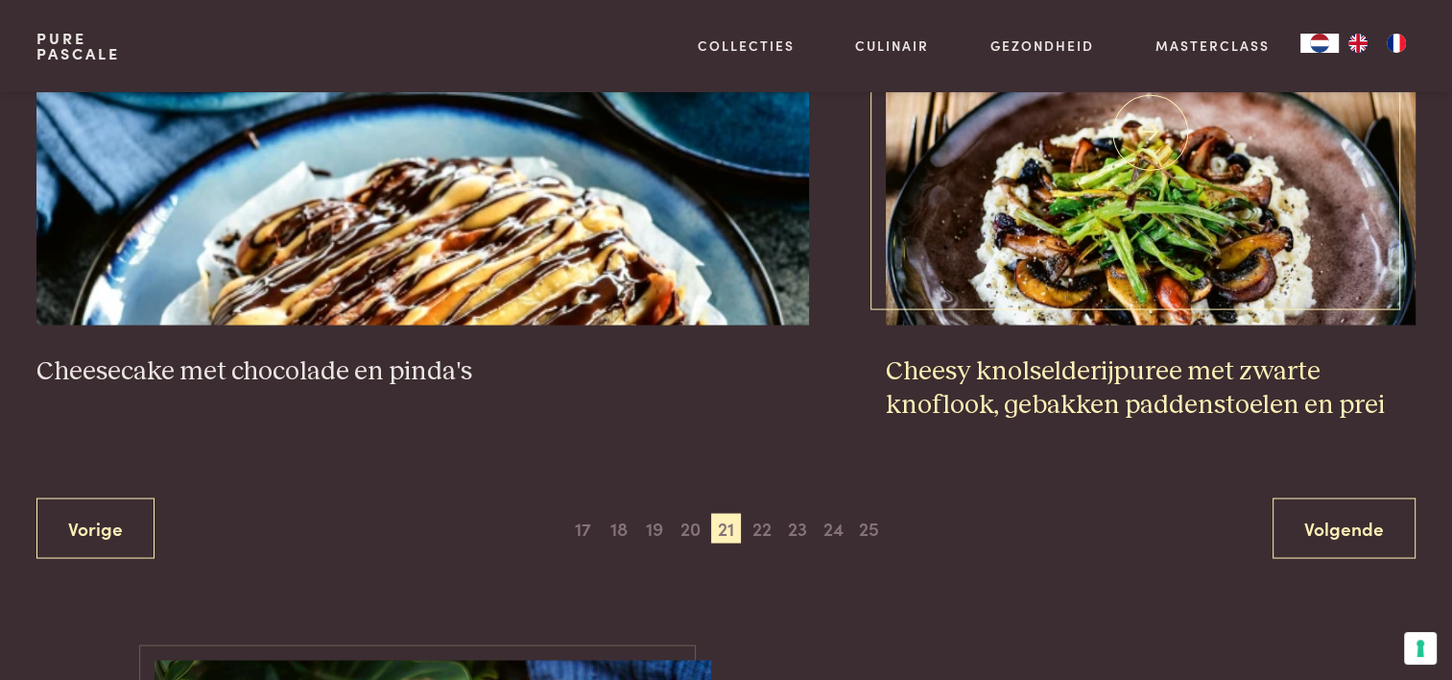
scroll to position [3608, 0]
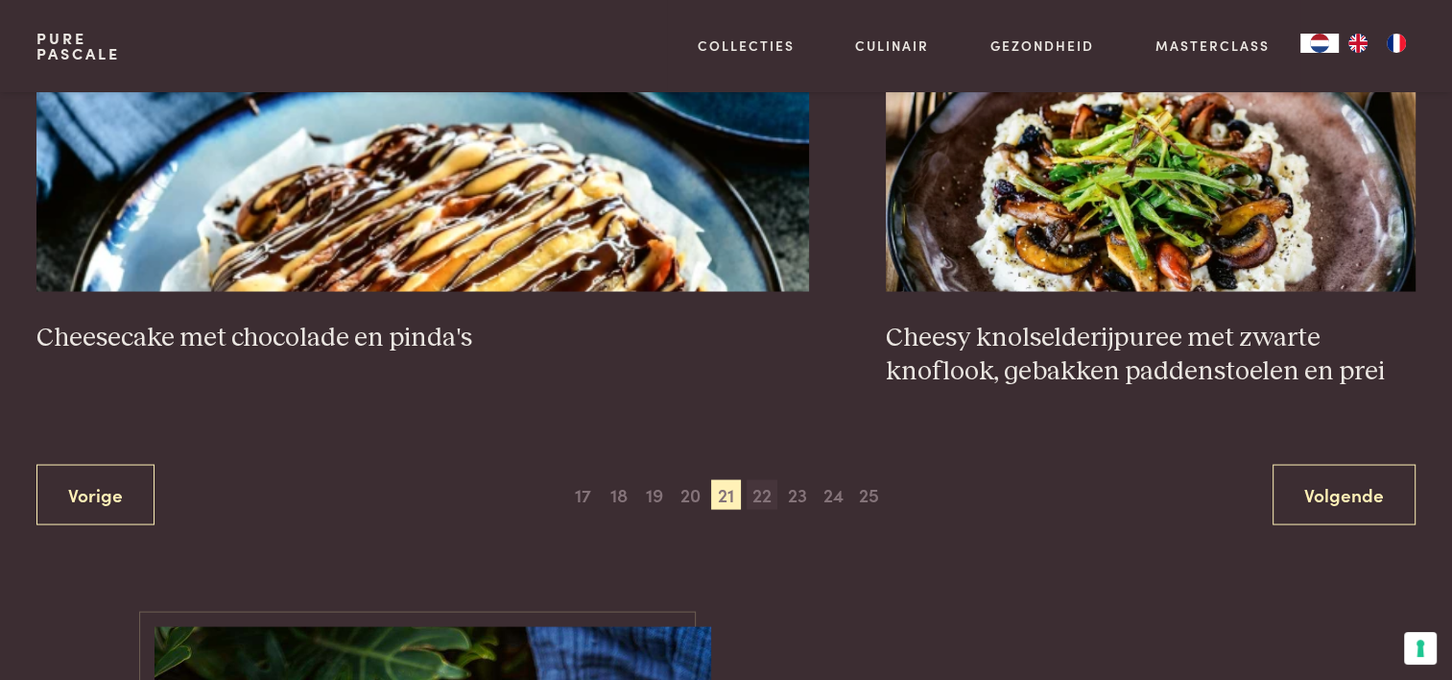
click at [753, 496] on span "22" at bounding box center [762, 494] width 31 height 31
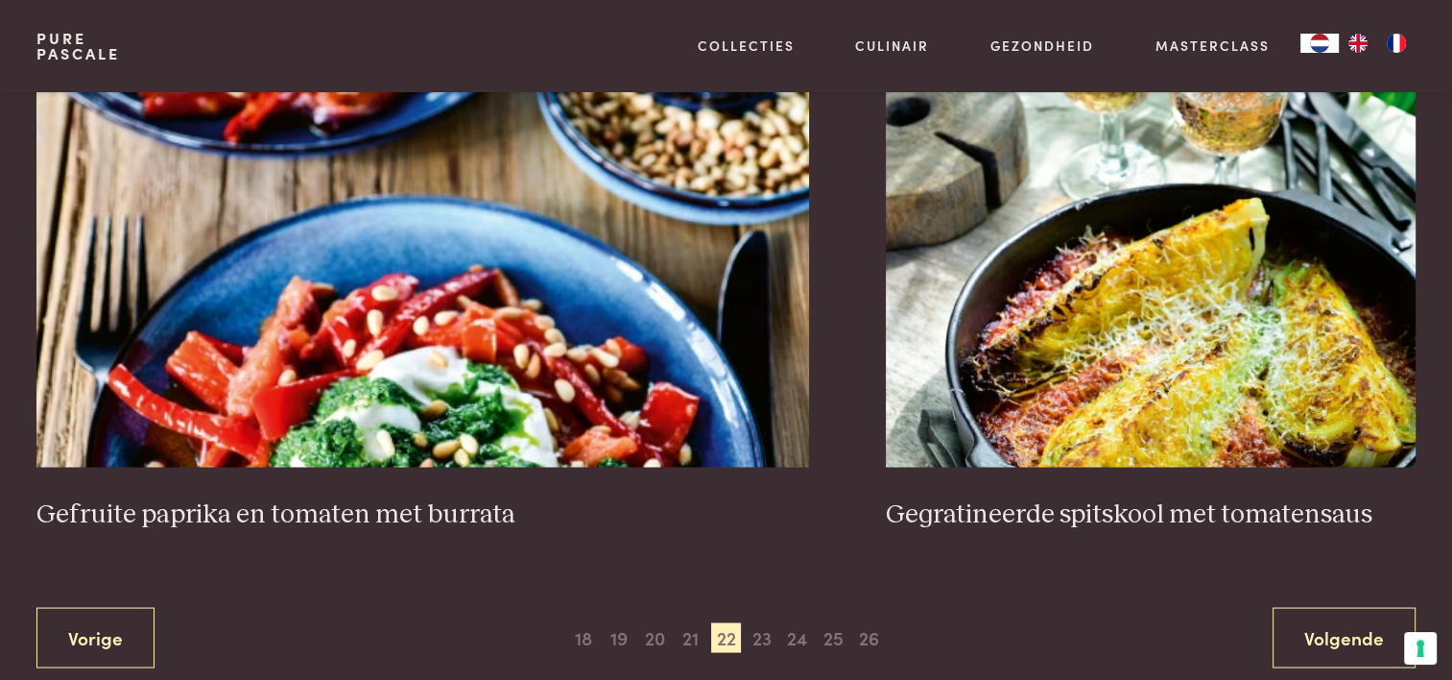
scroll to position [3608, 0]
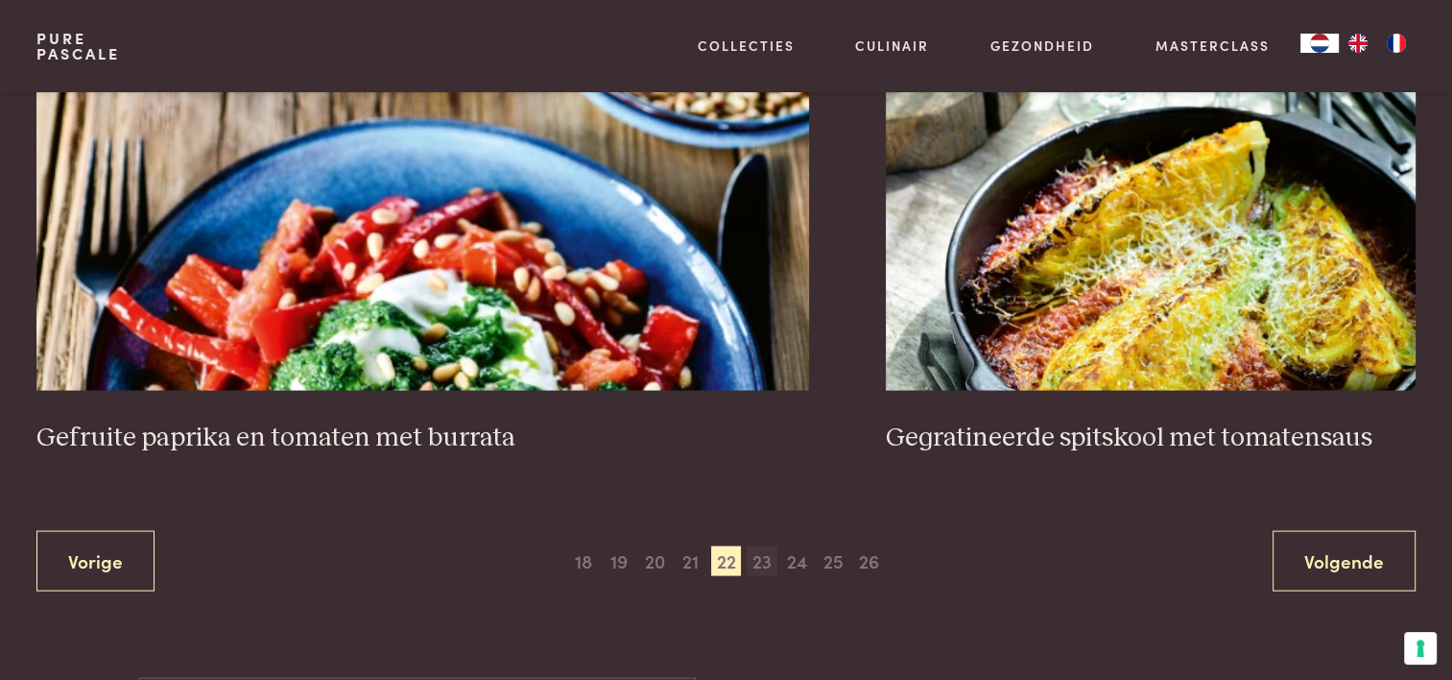
click at [770, 546] on span "23" at bounding box center [762, 560] width 31 height 31
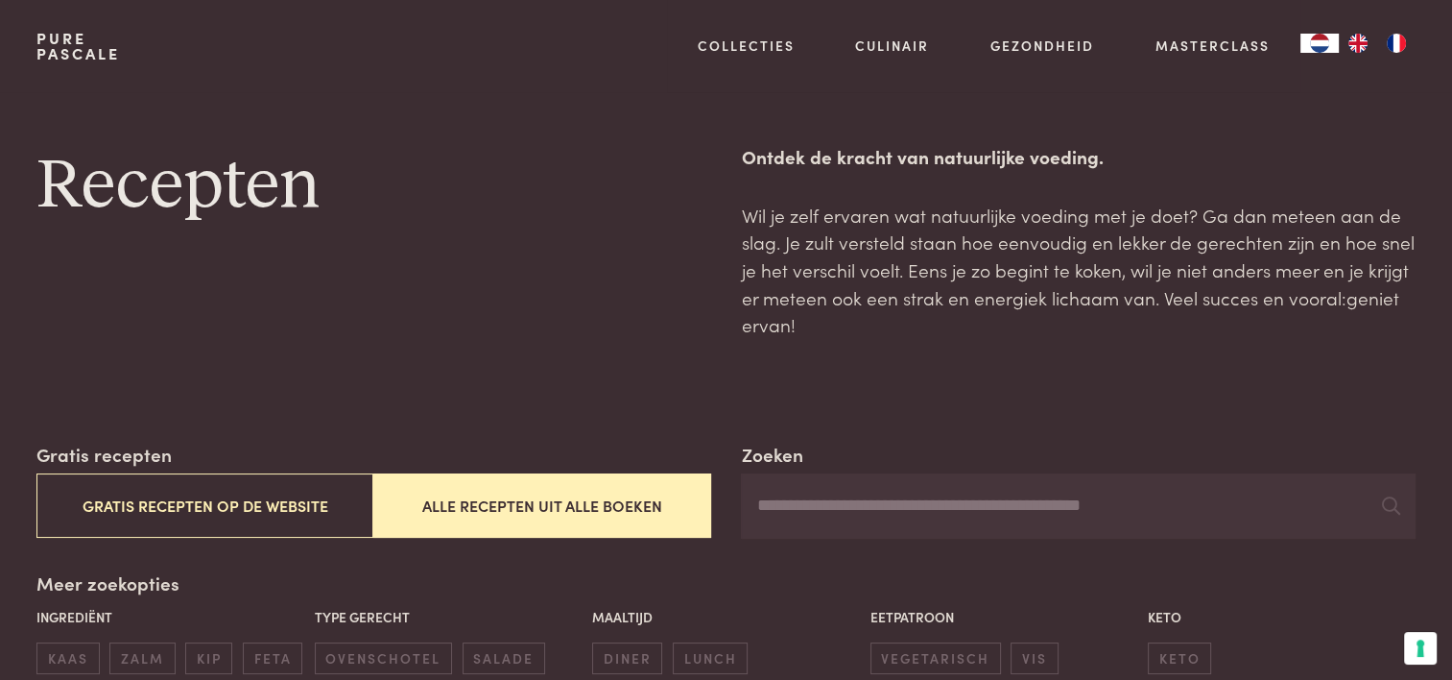
click at [822, 501] on input "Zoeken" at bounding box center [1078, 505] width 674 height 65
click at [636, 516] on button "Alle recepten uit alle boeken" at bounding box center [541, 505] width 337 height 64
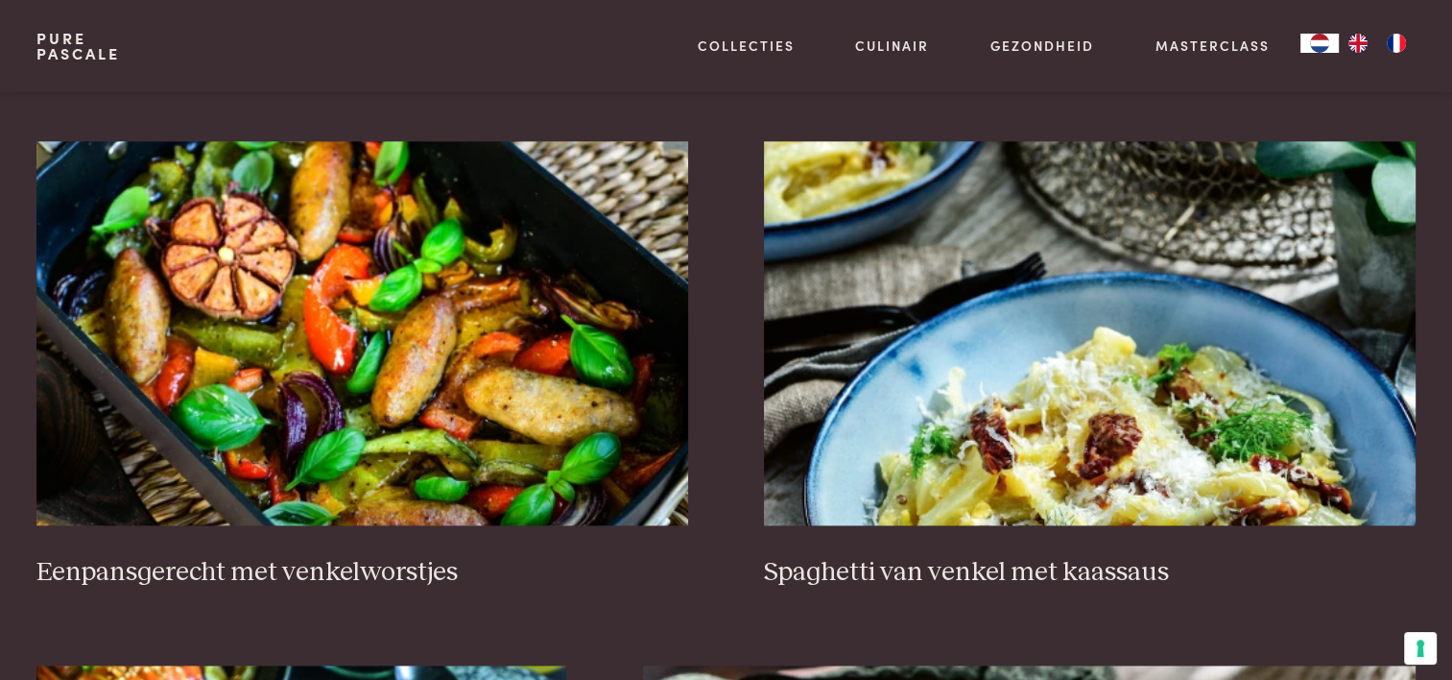
scroll to position [2360, 0]
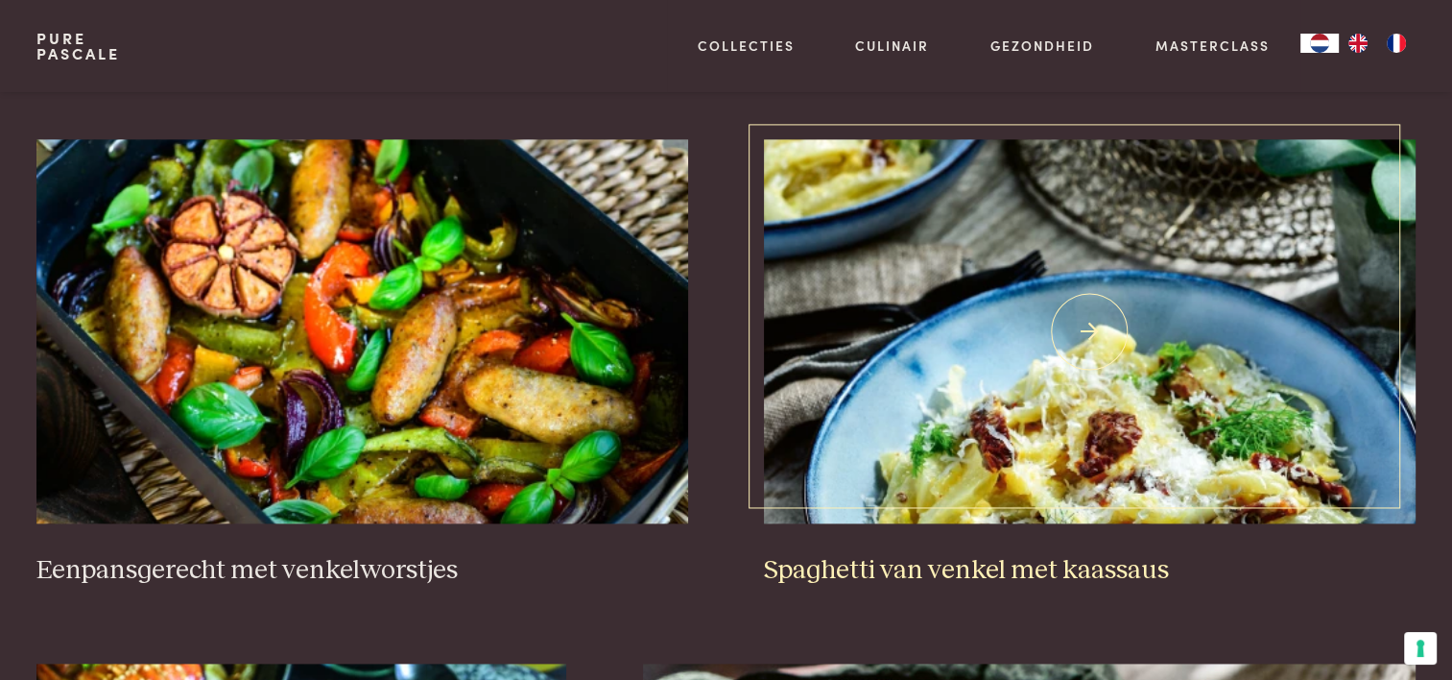
click at [1048, 404] on img at bounding box center [1089, 331] width 651 height 384
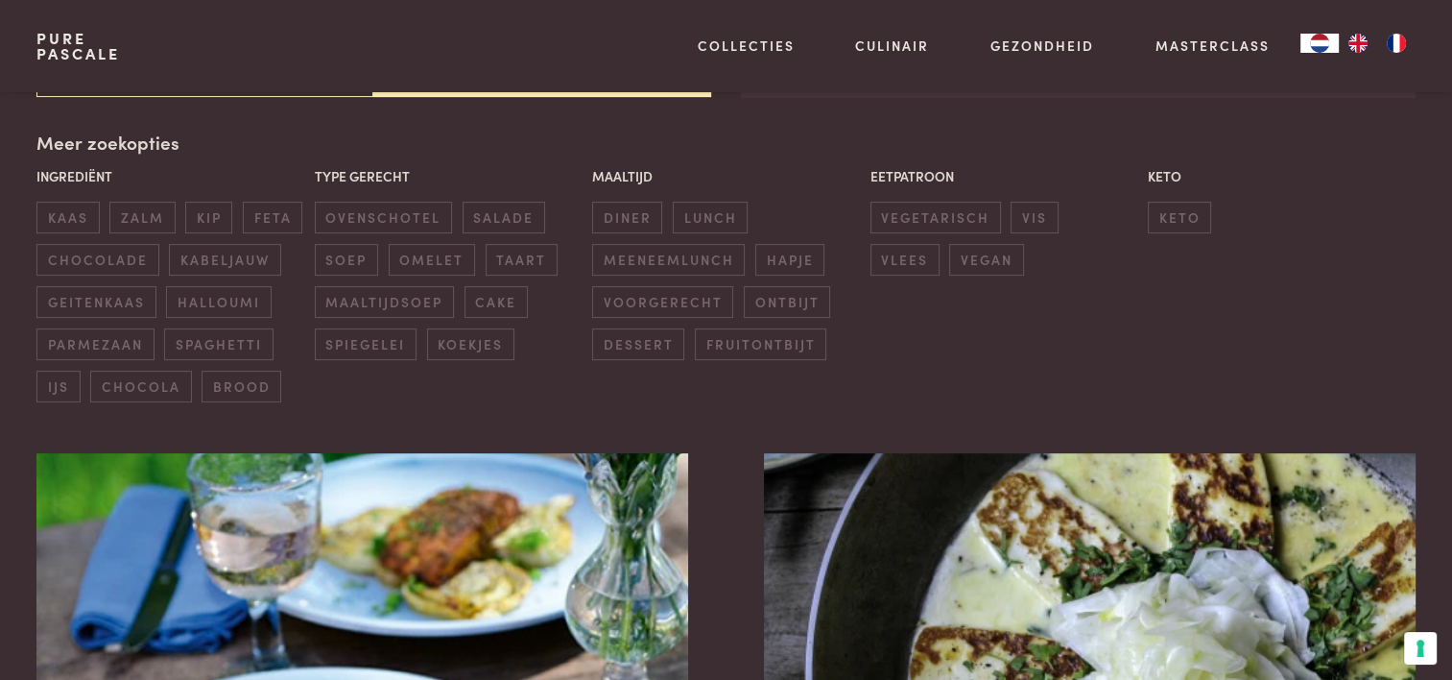
scroll to position [0, 0]
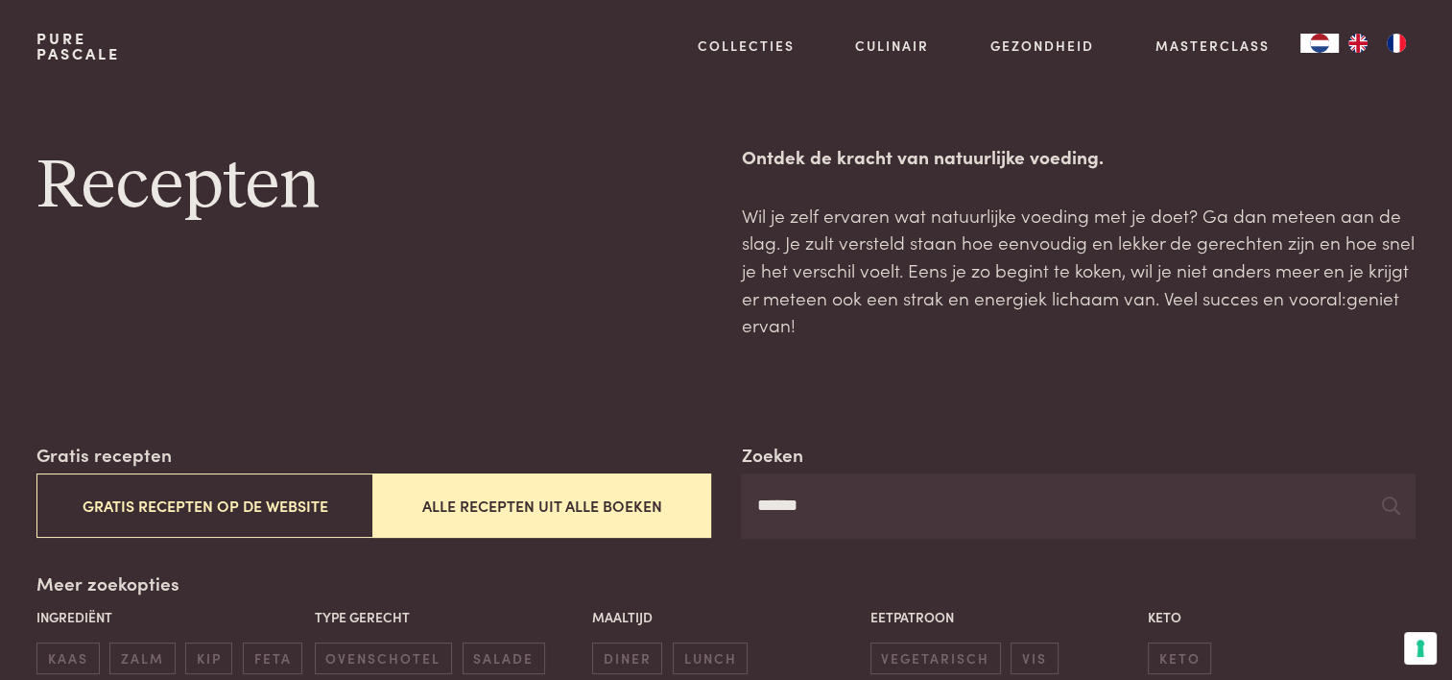
drag, startPoint x: 863, startPoint y: 514, endPoint x: 513, endPoint y: 505, distance: 350.4
click at [513, 505] on div "Zoeken ****** Gratis recepten Gratis recepten op de website Alle recepten uit a…" at bounding box center [725, 490] width 1378 height 98
drag, startPoint x: 513, startPoint y: 505, endPoint x: 983, endPoint y: 503, distance: 470.3
click at [469, 513] on button "Alle recepten uit alle boeken" at bounding box center [541, 505] width 337 height 64
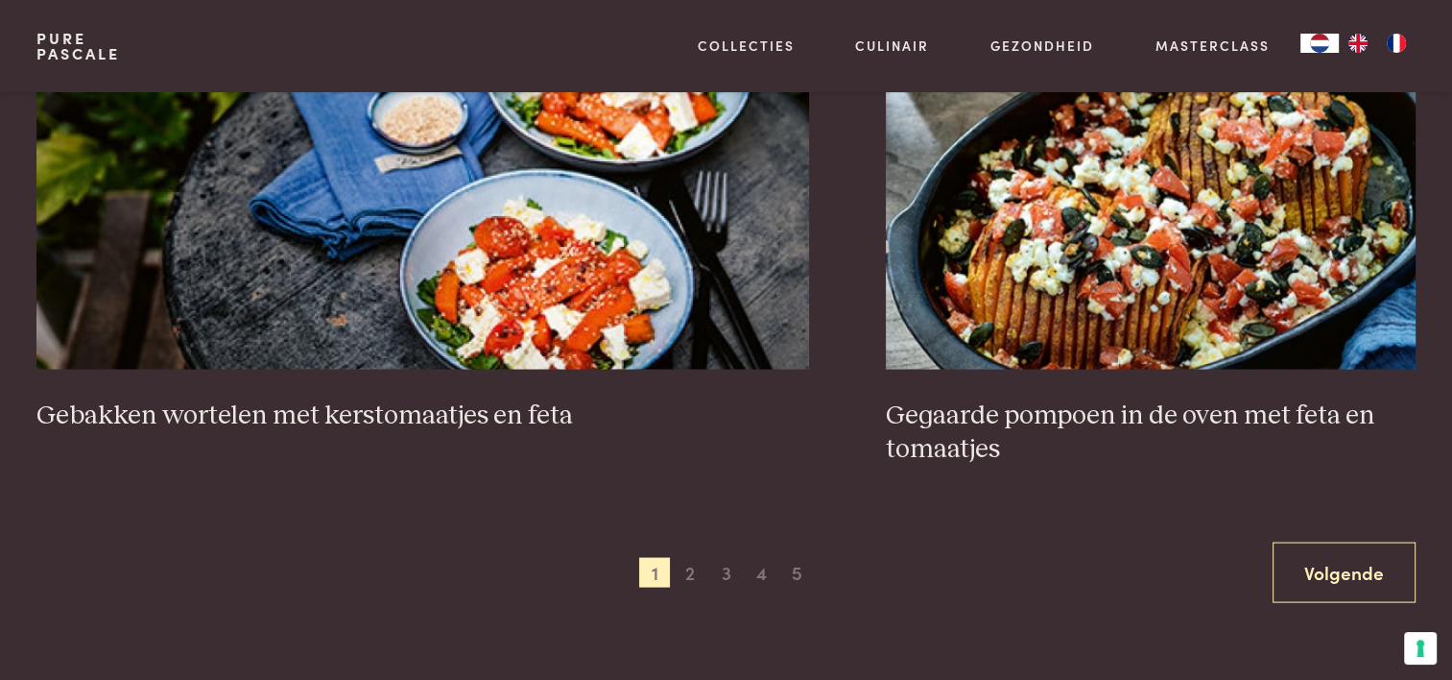
scroll to position [3608, 0]
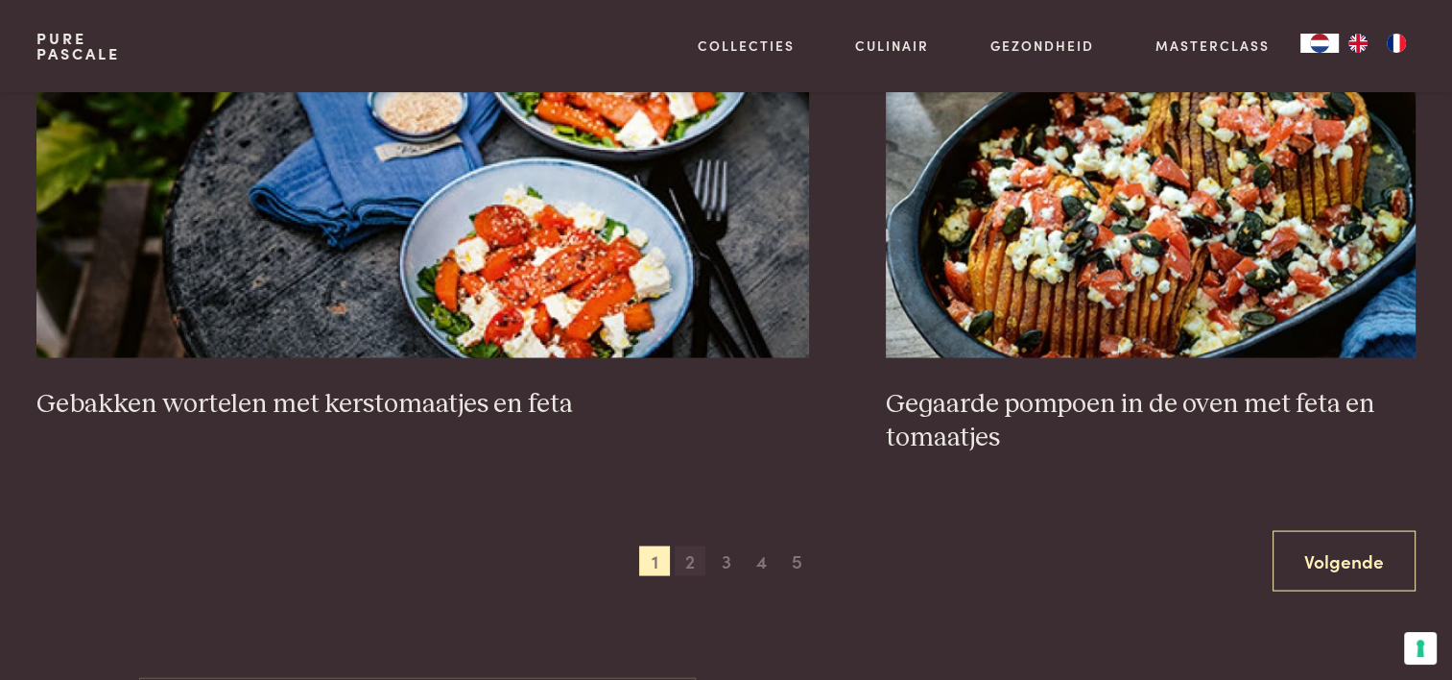
click at [683, 547] on span "2" at bounding box center [690, 560] width 31 height 31
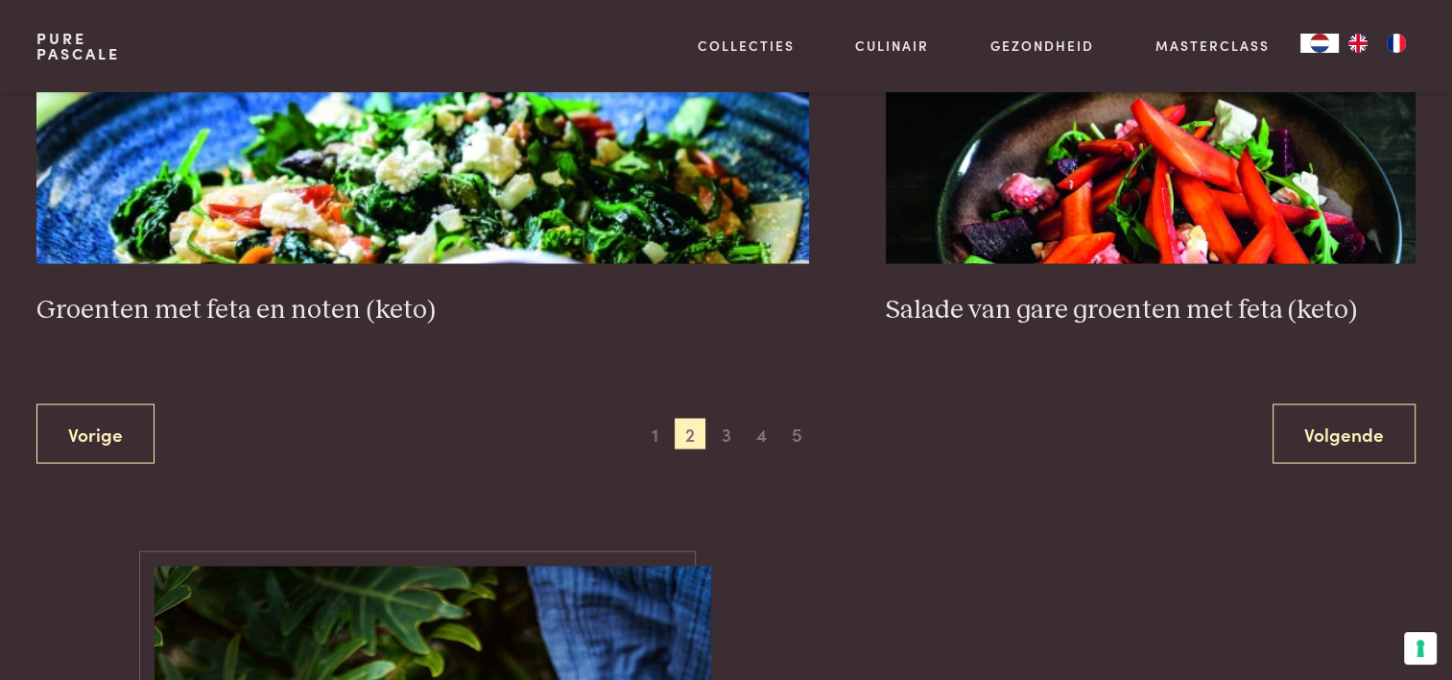
scroll to position [3512, 0]
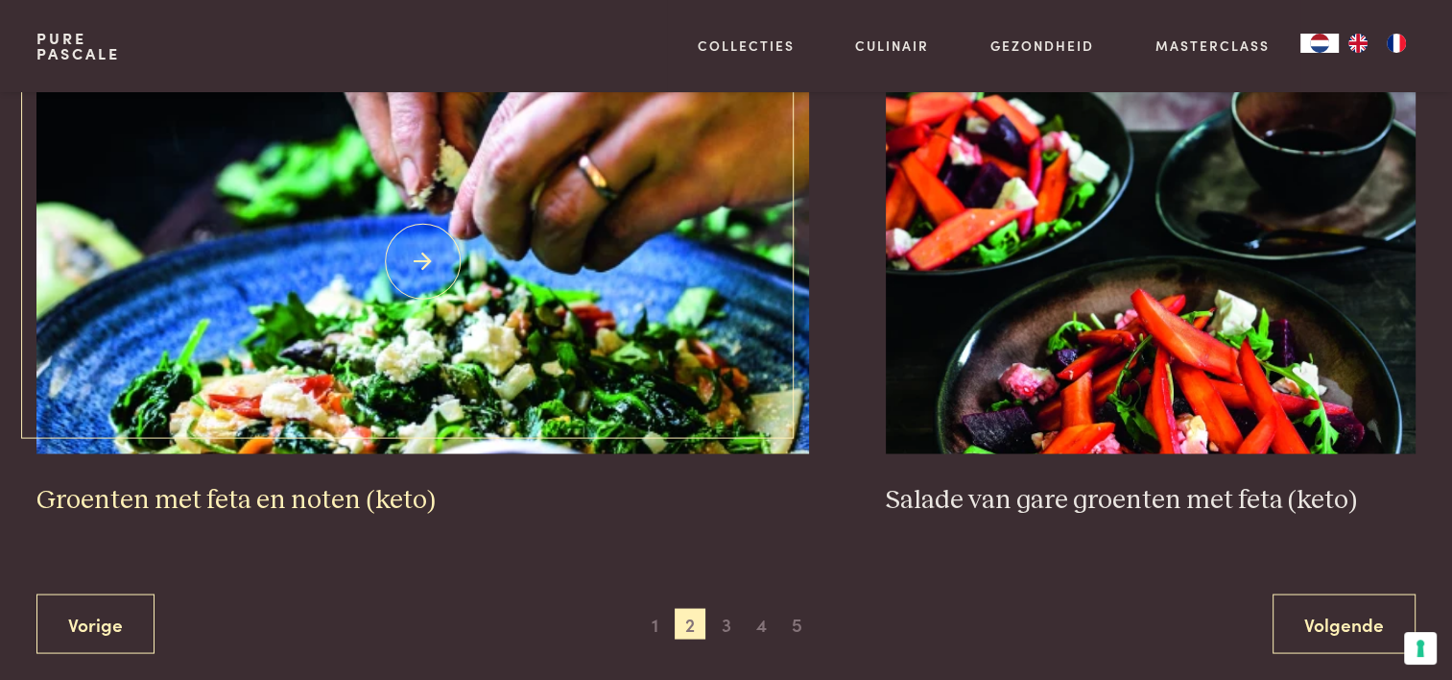
click at [475, 406] on img at bounding box center [422, 261] width 773 height 384
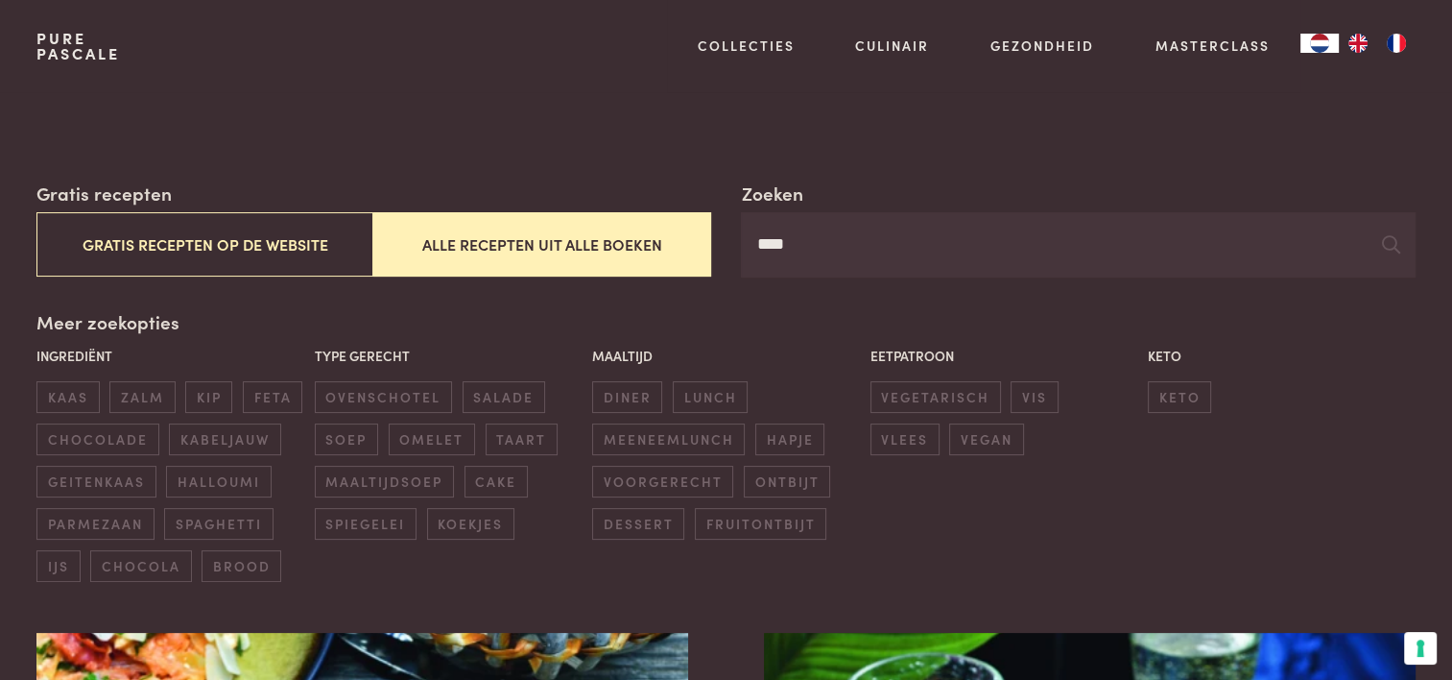
scroll to position [0, 0]
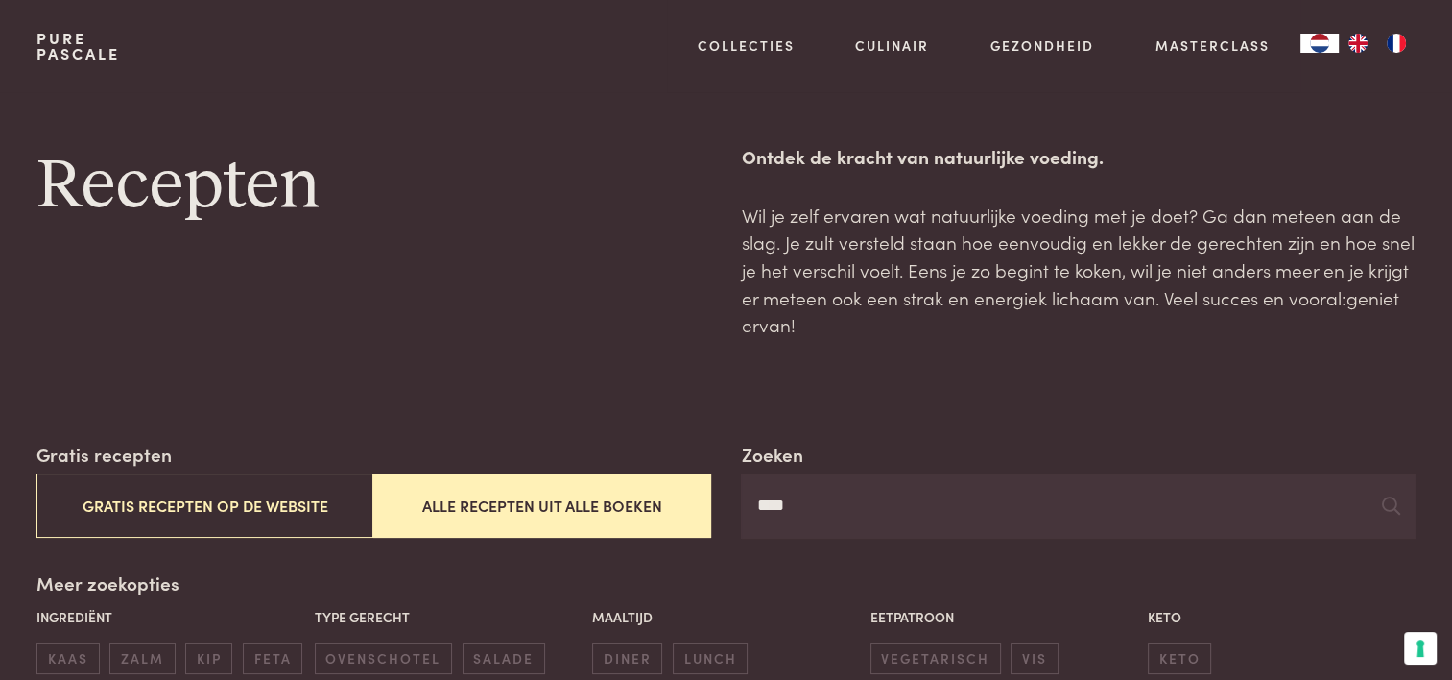
drag, startPoint x: 802, startPoint y: 501, endPoint x: 674, endPoint y: 513, distance: 129.2
click at [674, 513] on div "Zoeken **** Gratis recepten Gratis recepten op de website Alle recepten uit all…" at bounding box center [725, 490] width 1378 height 98
type input "*"
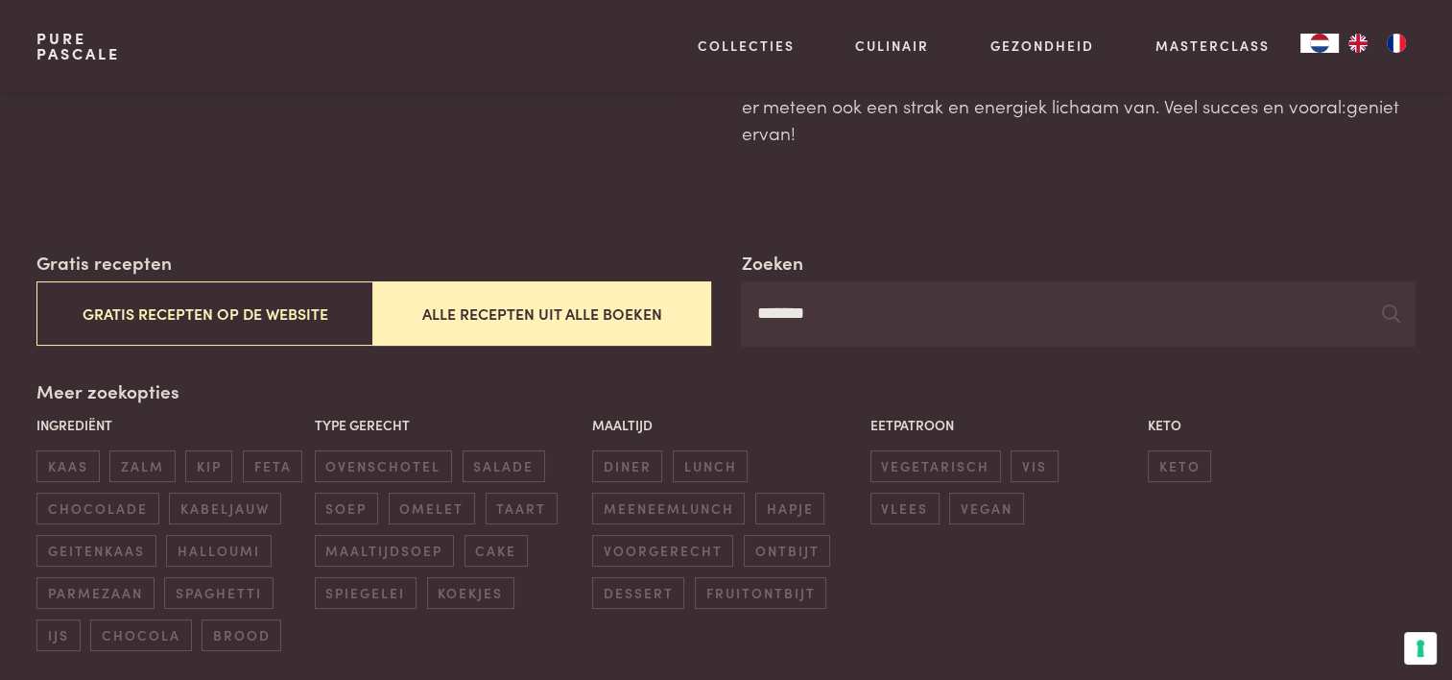
click at [614, 310] on button "Alle recepten uit alle boeken" at bounding box center [541, 313] width 337 height 64
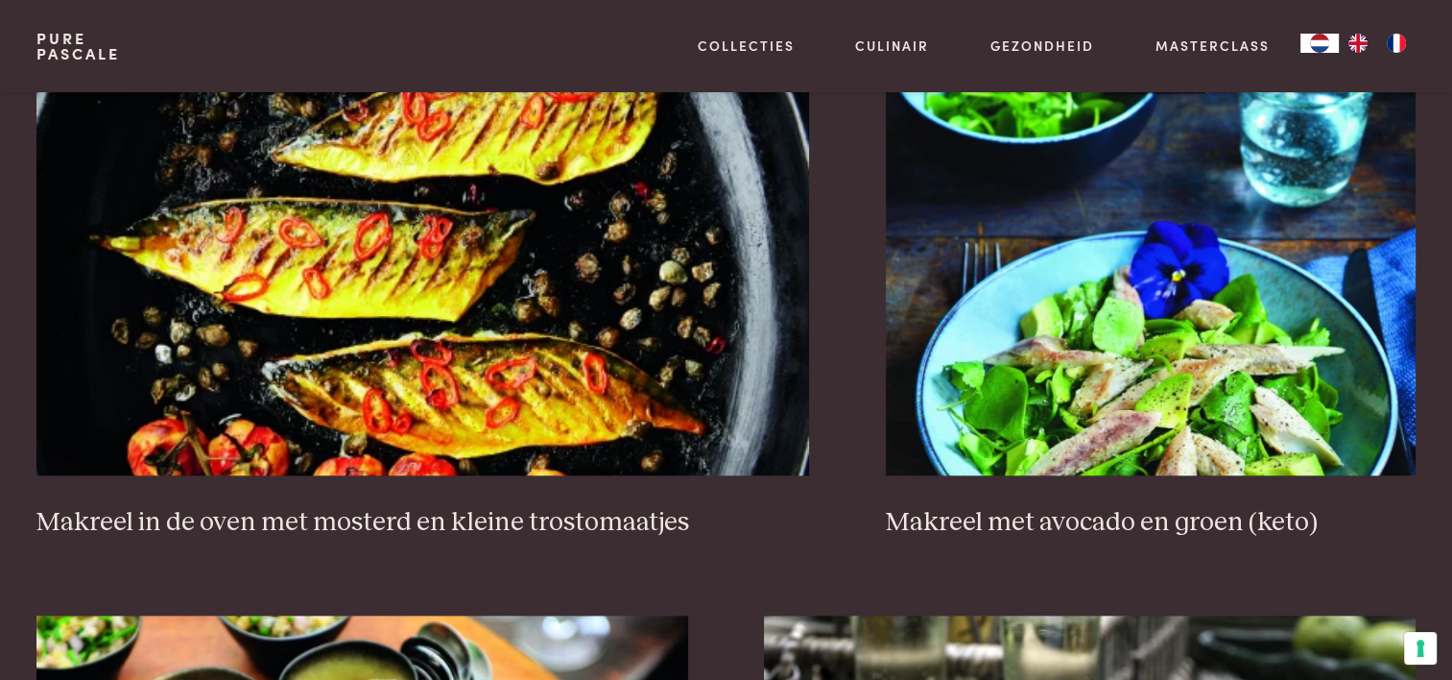
scroll to position [1880, 0]
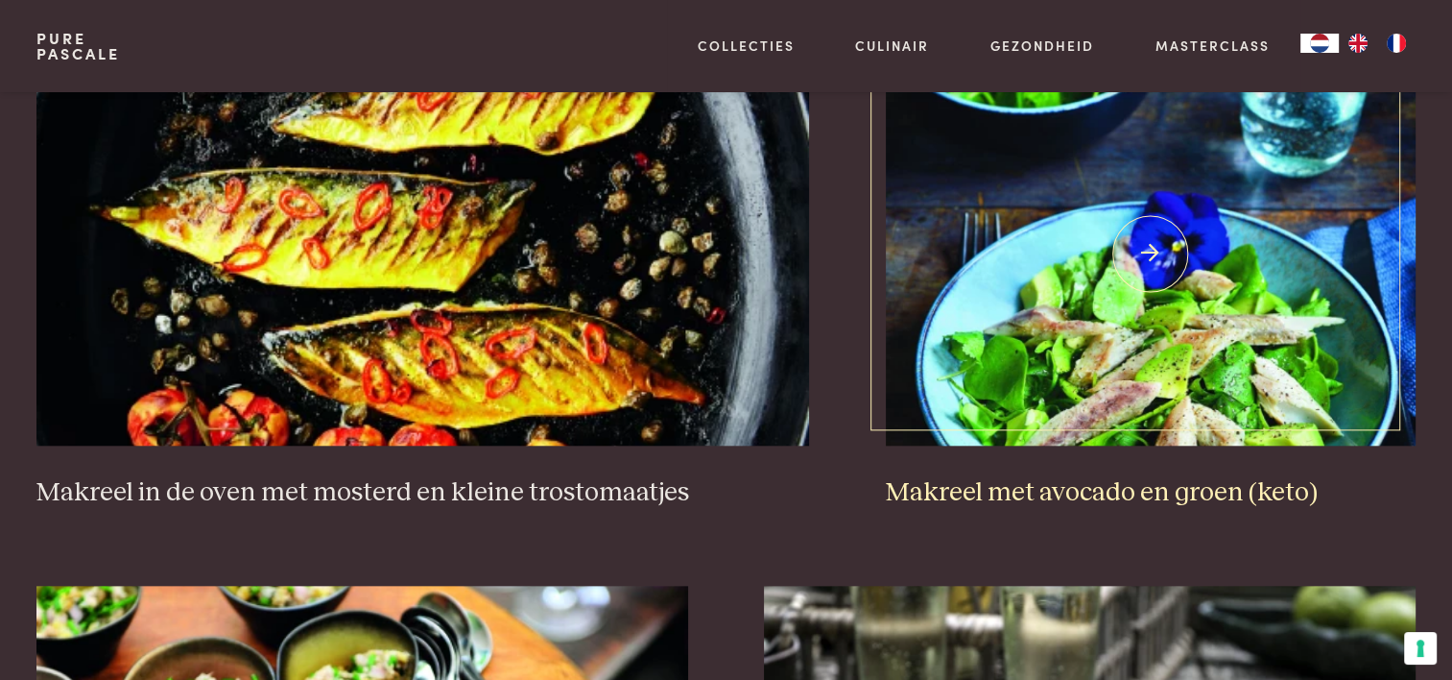
click at [1102, 280] on img at bounding box center [1151, 253] width 530 height 384
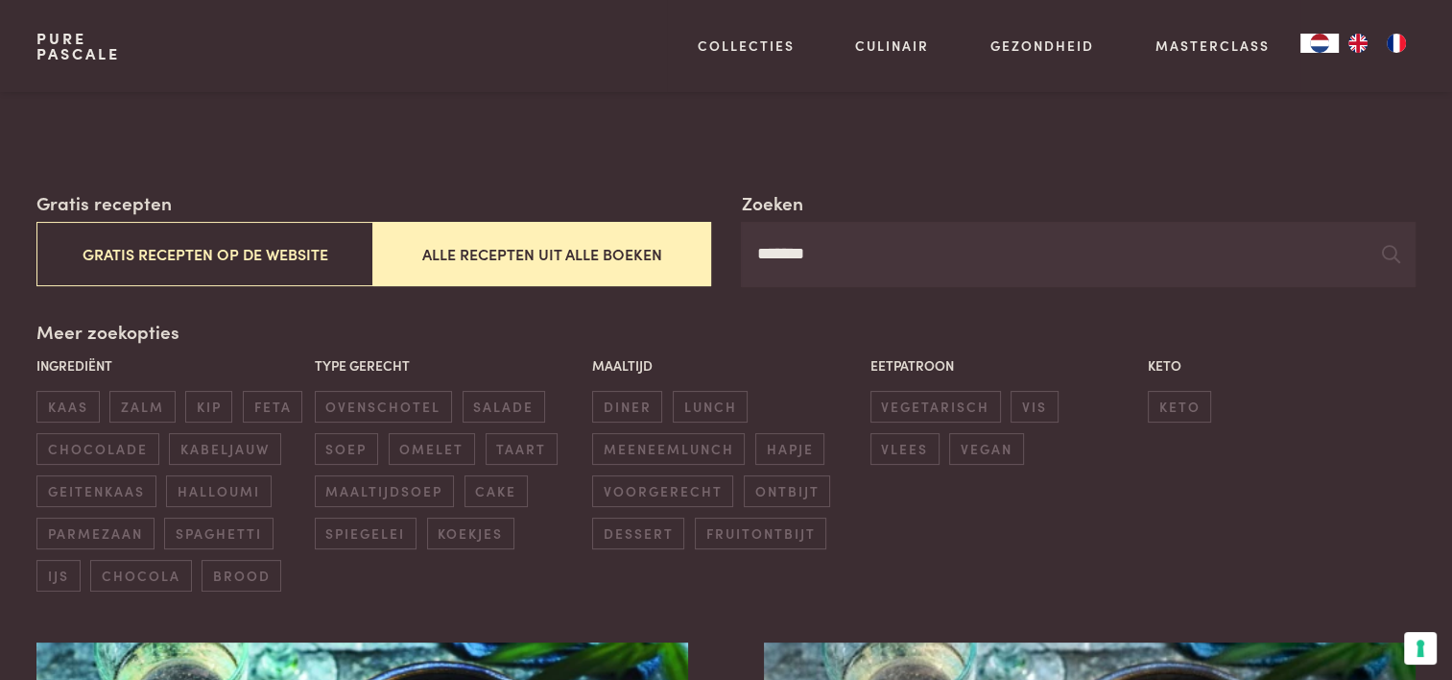
scroll to position [249, 0]
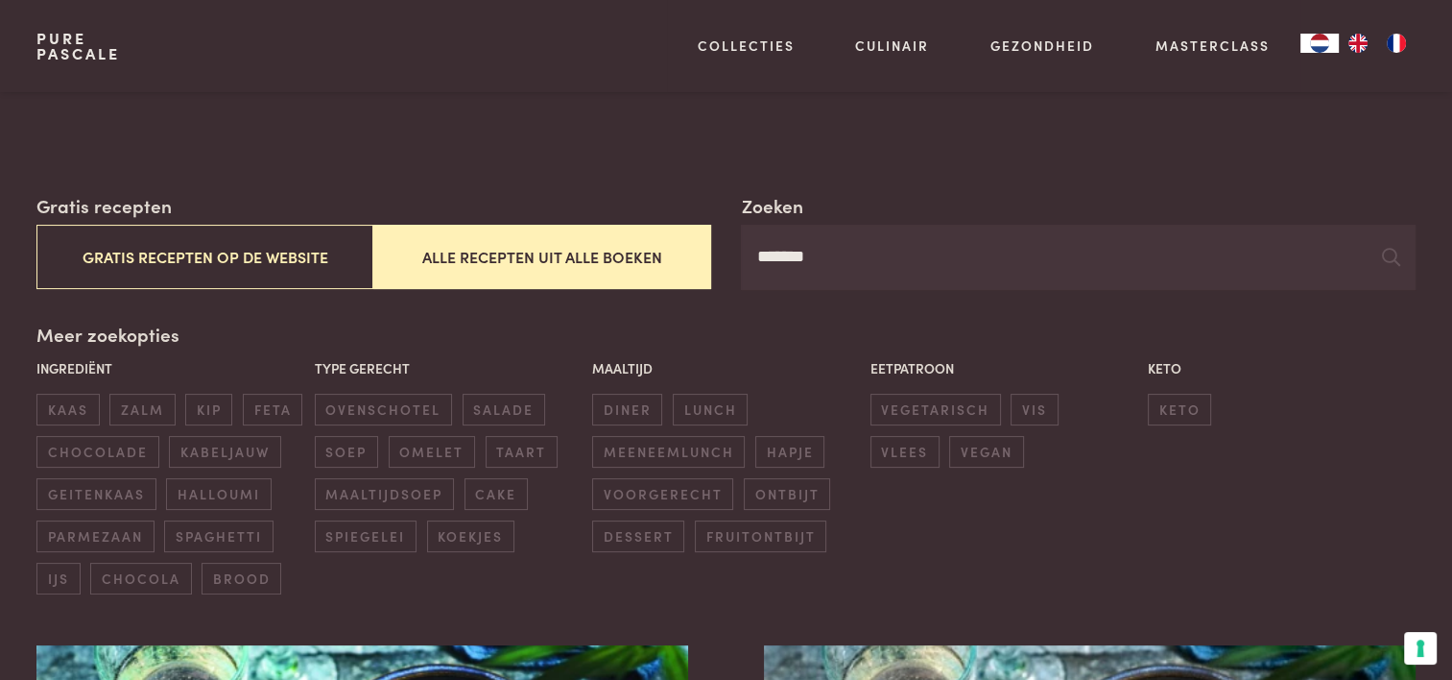
drag, startPoint x: 828, startPoint y: 243, endPoint x: 726, endPoint y: 255, distance: 103.4
click at [726, 255] on div "Zoeken ******* Gratis recepten Gratis recepten op de website Alle recepten uit …" at bounding box center [725, 241] width 1378 height 98
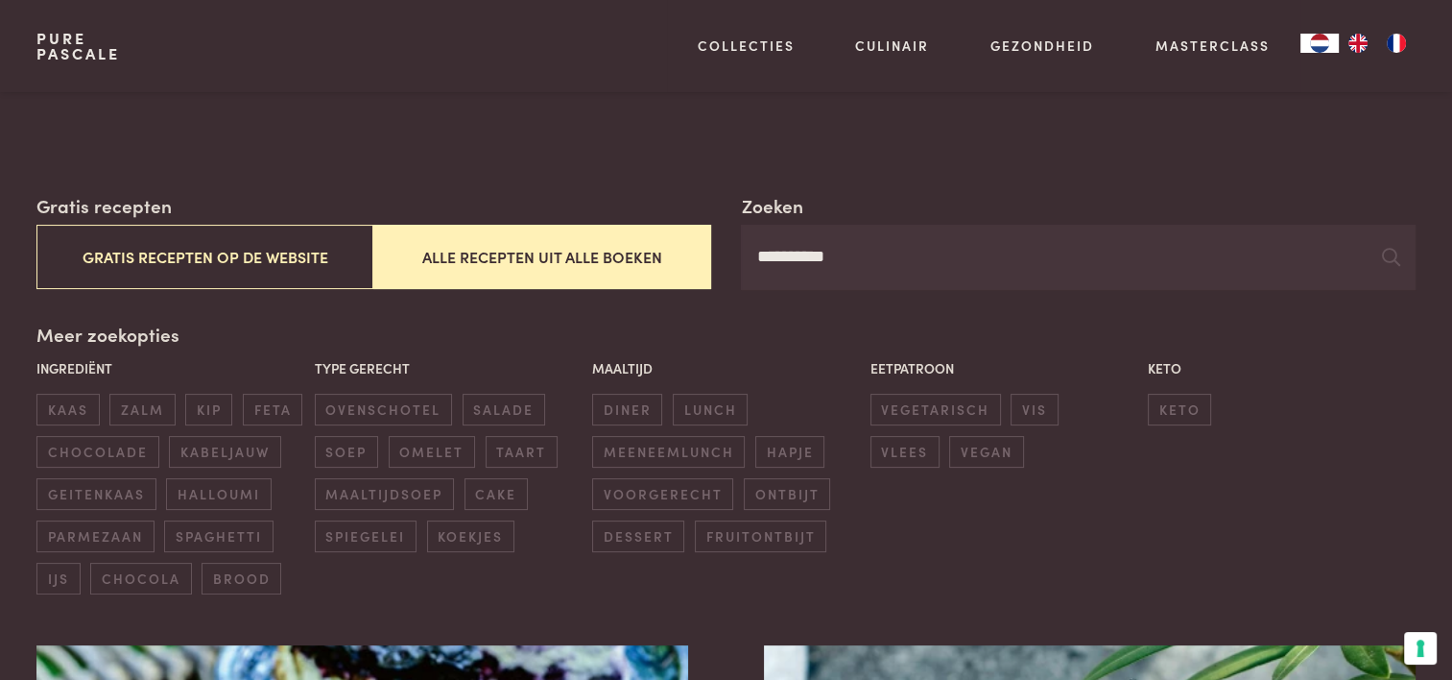
click at [638, 256] on button "Alle recepten uit alle boeken" at bounding box center [541, 257] width 337 height 64
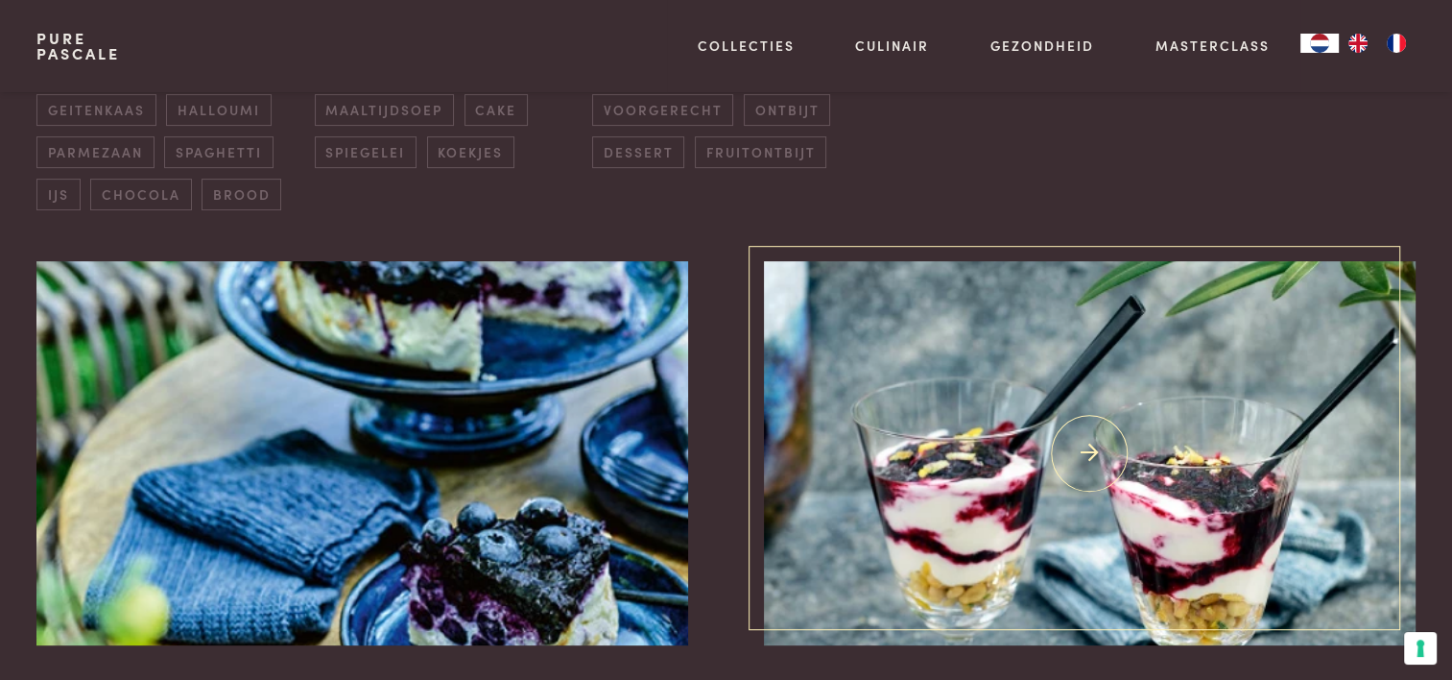
scroll to position [249, 0]
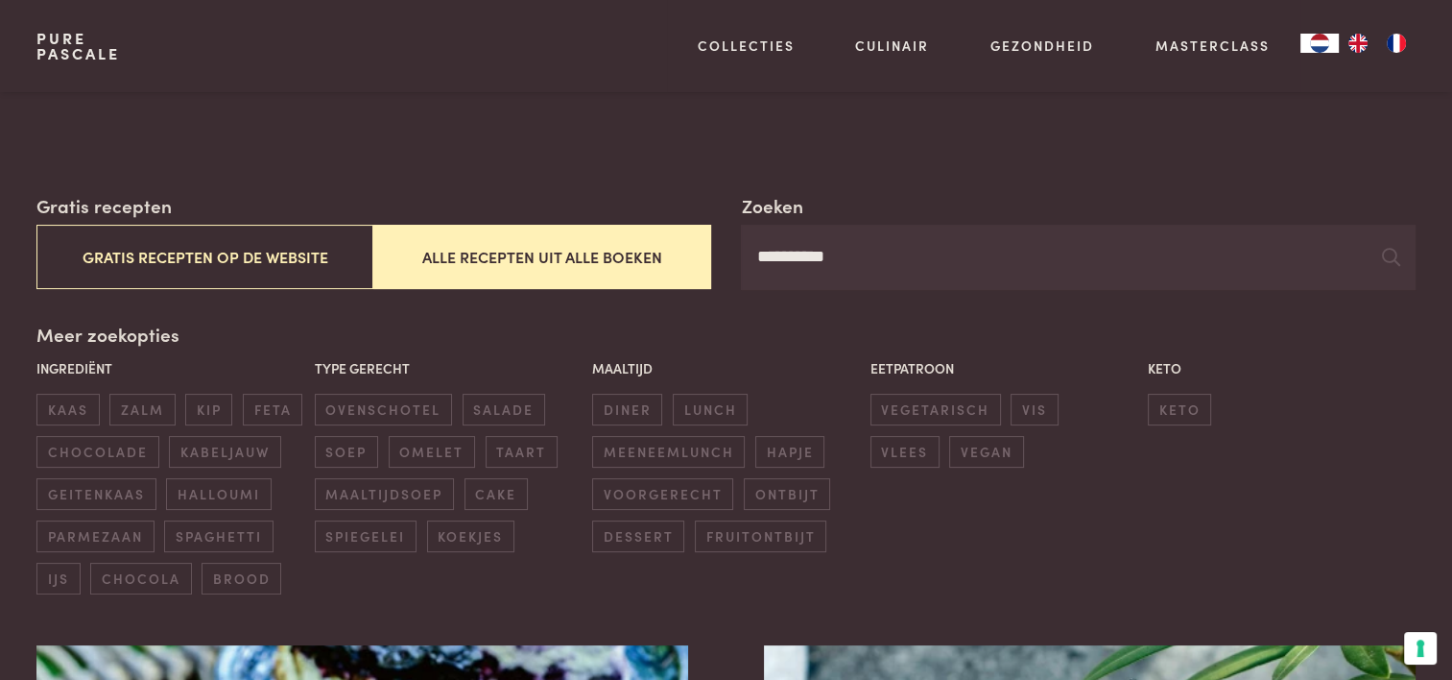
drag, startPoint x: 894, startPoint y: 272, endPoint x: 576, endPoint y: 276, distance: 318.7
click at [576, 276] on div "**********" at bounding box center [725, 241] width 1378 height 98
type input "****"
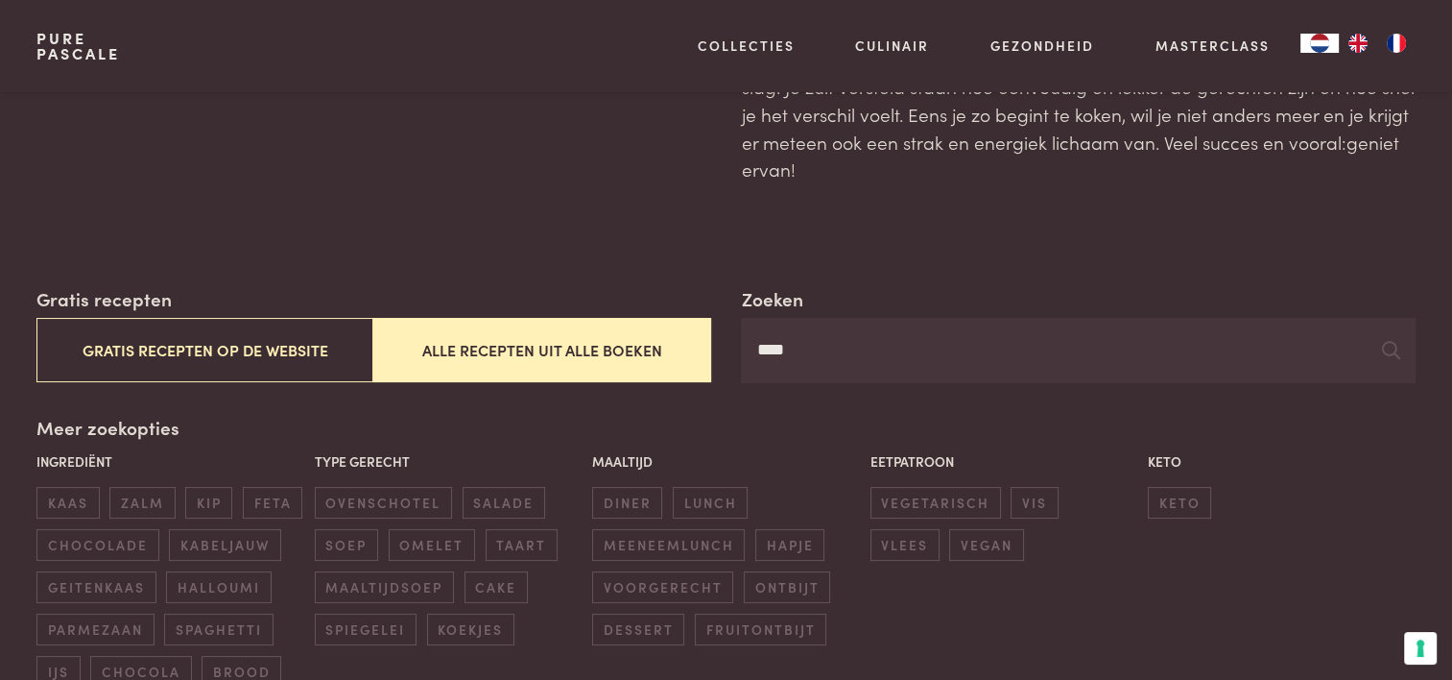
scroll to position [153, 0]
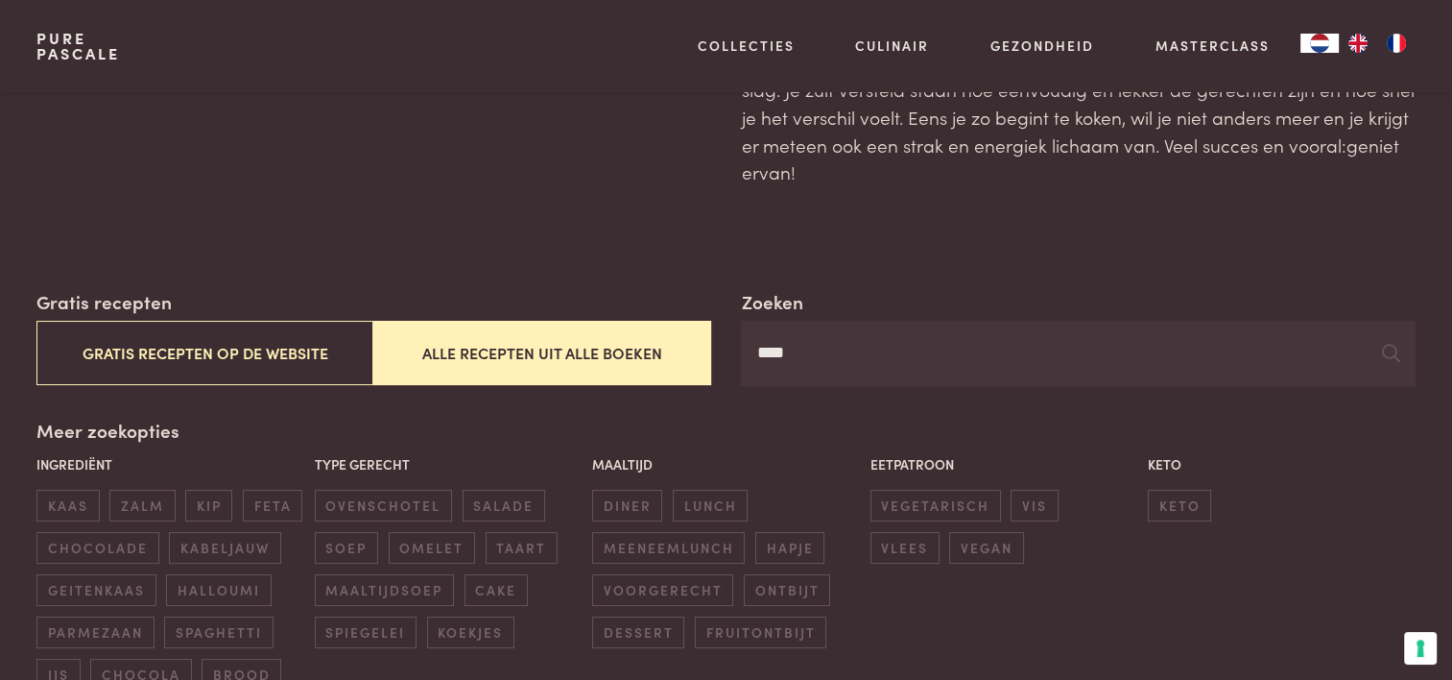
drag, startPoint x: 795, startPoint y: 361, endPoint x: 674, endPoint y: 356, distance: 121.0
click at [674, 356] on div "Zoeken **** Gratis recepten Gratis recepten op de website Alle recepten uit all…" at bounding box center [725, 337] width 1378 height 98
click at [774, 348] on input "Zoeken" at bounding box center [1078, 353] width 674 height 65
click at [629, 351] on button "Alle recepten uit alle boeken" at bounding box center [541, 353] width 337 height 64
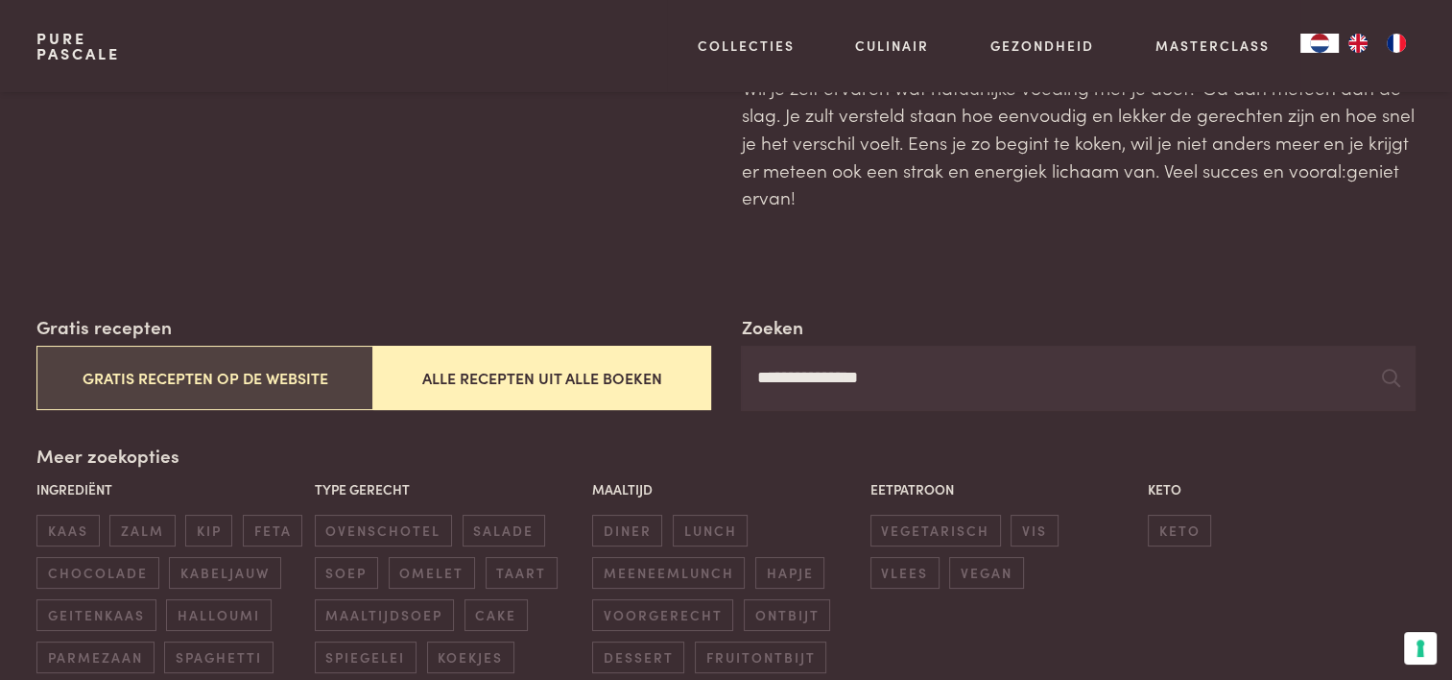
click at [154, 377] on button "Gratis recepten op de website" at bounding box center [204, 378] width 337 height 64
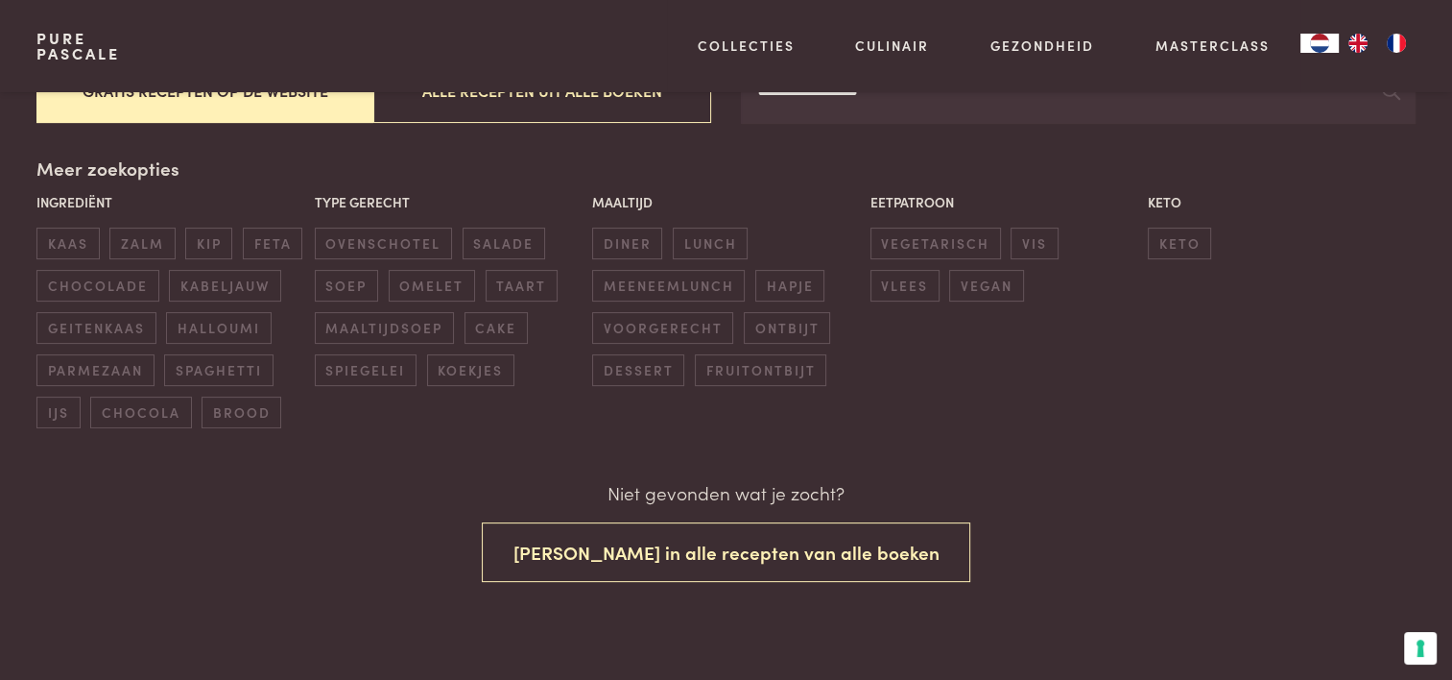
scroll to position [416, 0]
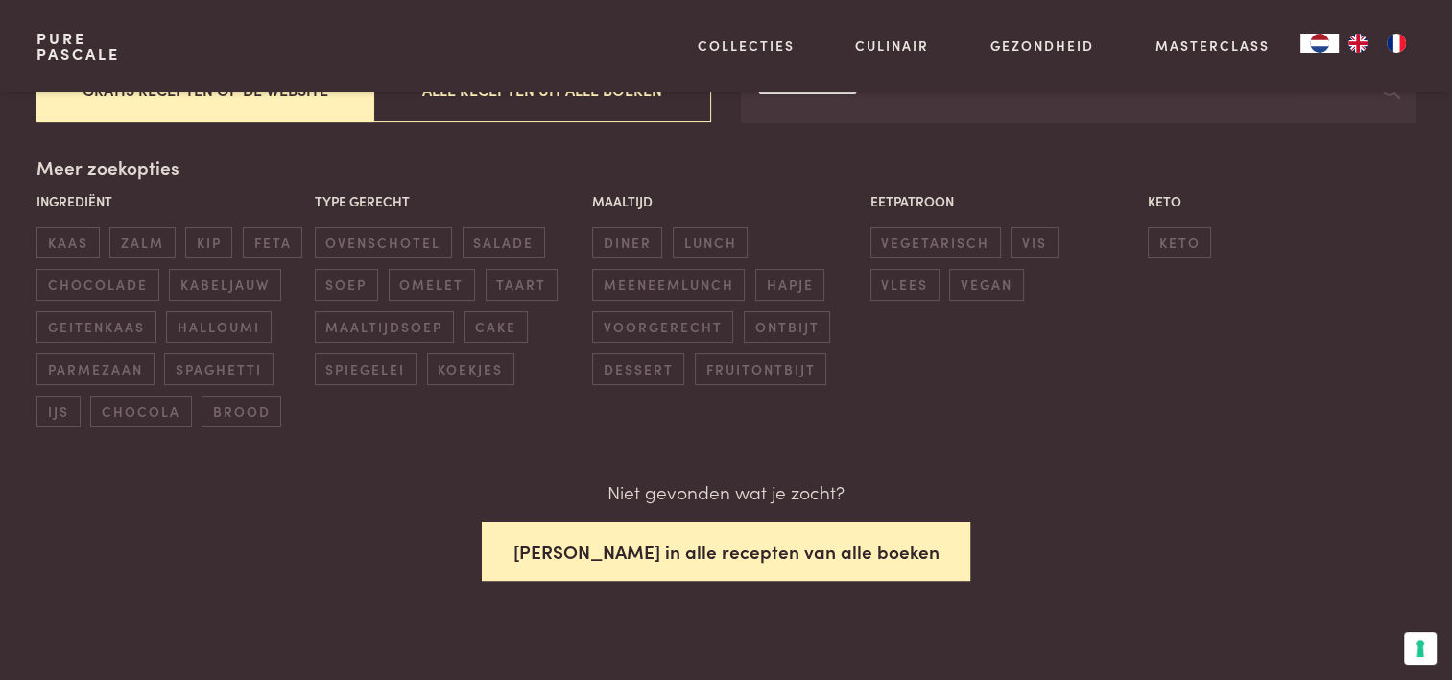
click at [683, 548] on button "Zoek in alle recepten van alle boeken" at bounding box center [726, 551] width 489 height 60
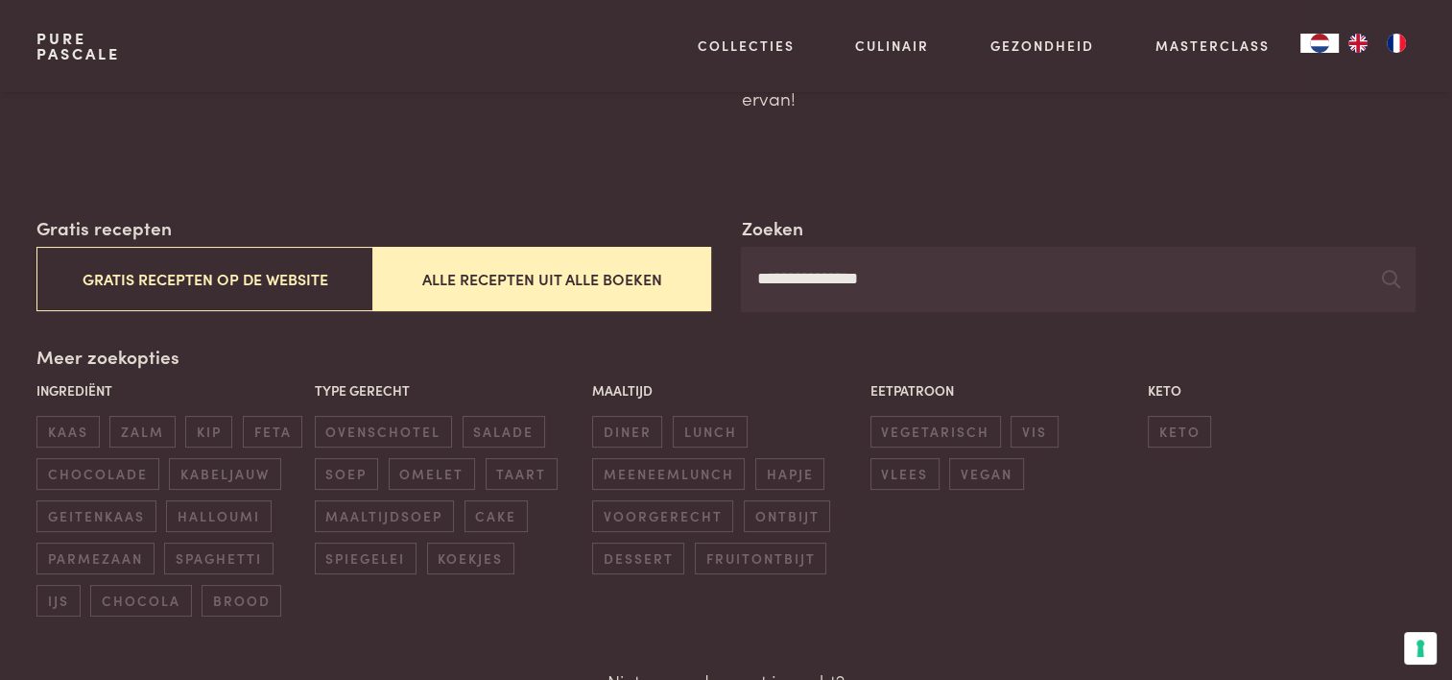
scroll to position [224, 0]
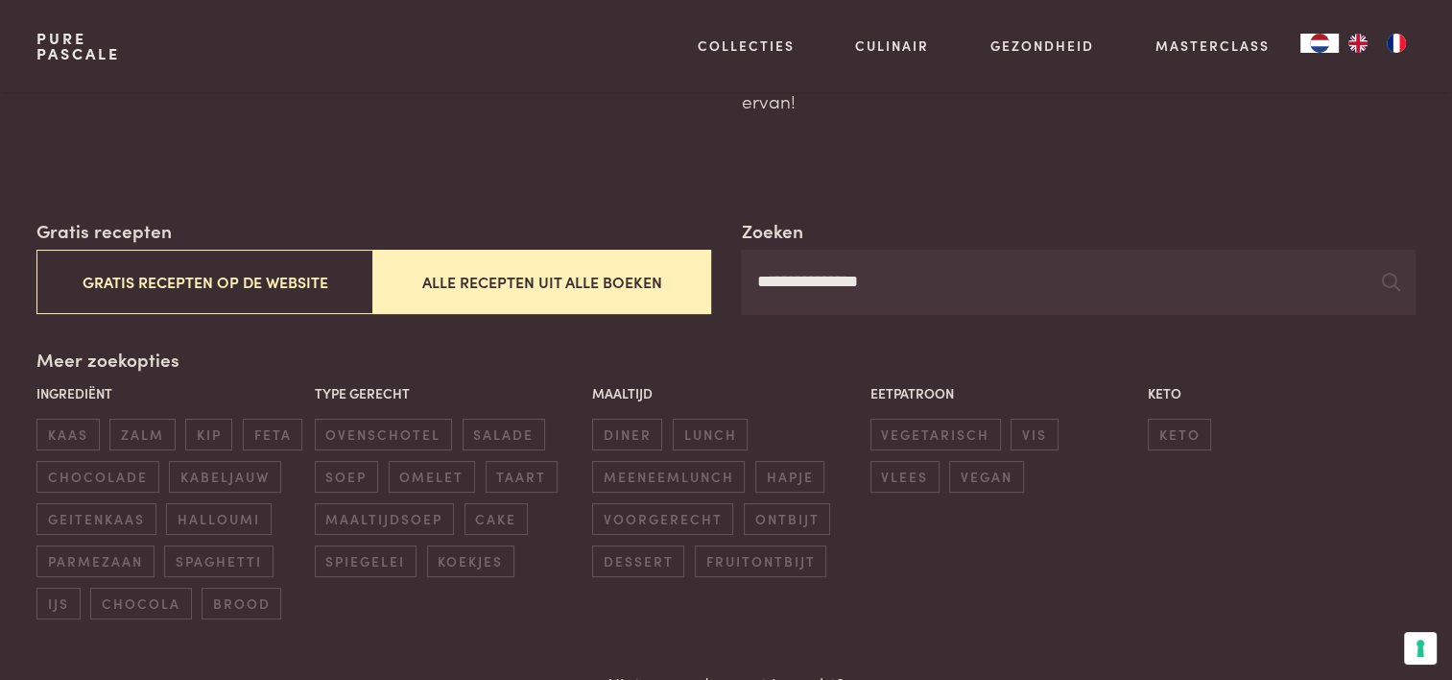
drag, startPoint x: 917, startPoint y: 296, endPoint x: 654, endPoint y: 296, distance: 263.0
click at [654, 296] on div "**********" at bounding box center [725, 266] width 1378 height 98
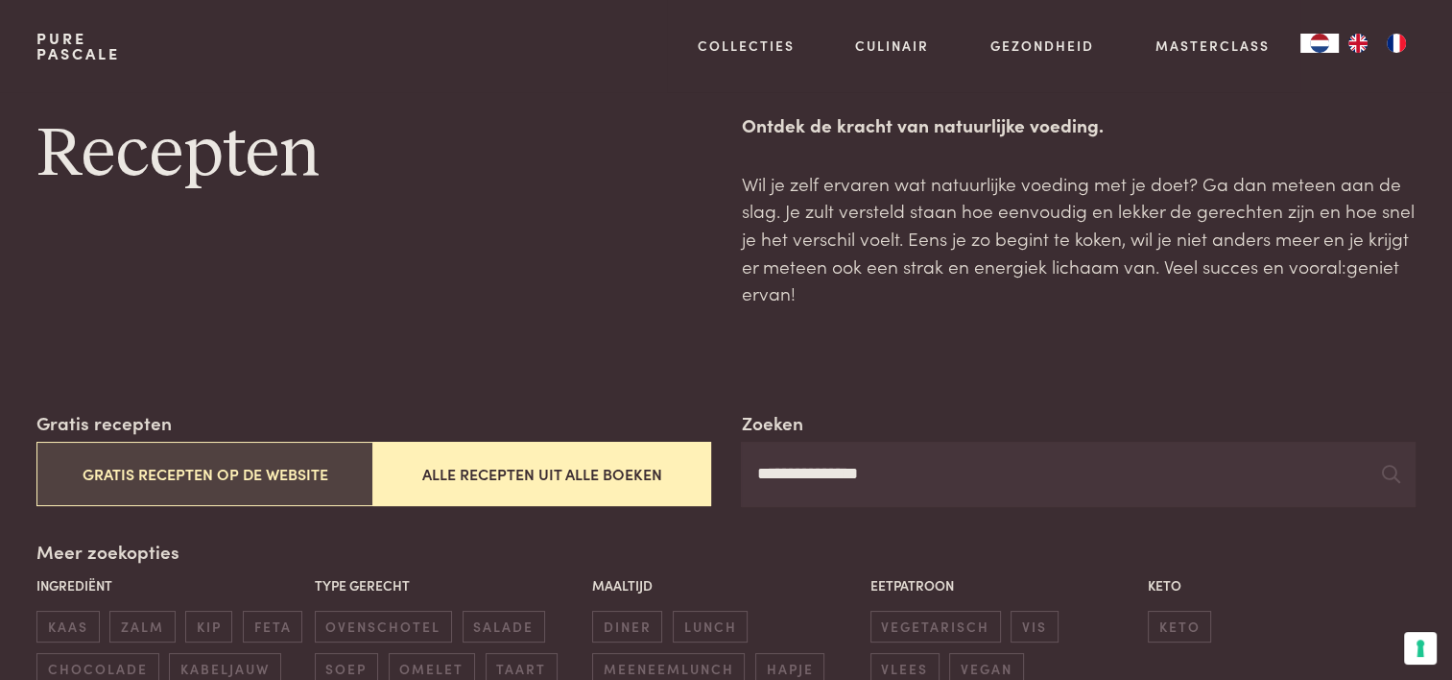
scroll to position [0, 0]
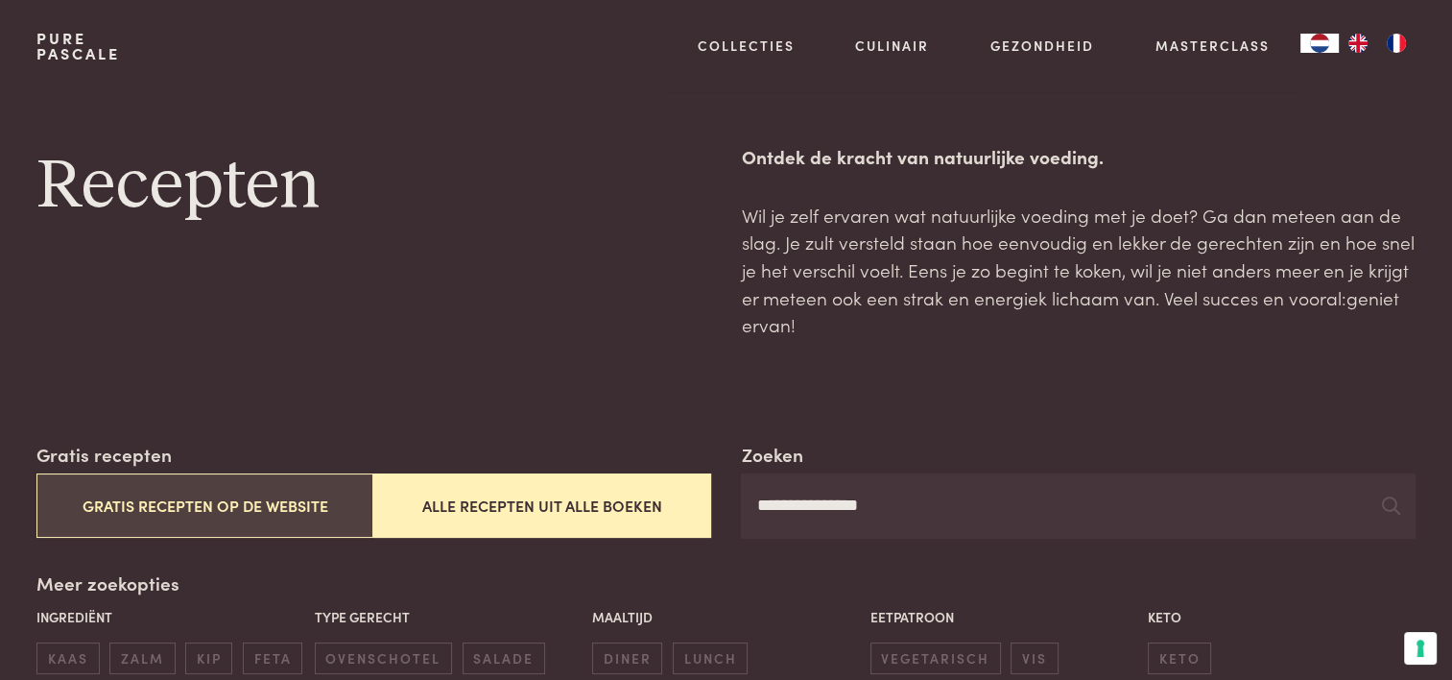
click at [129, 491] on button "Gratis recepten op de website" at bounding box center [204, 505] width 337 height 64
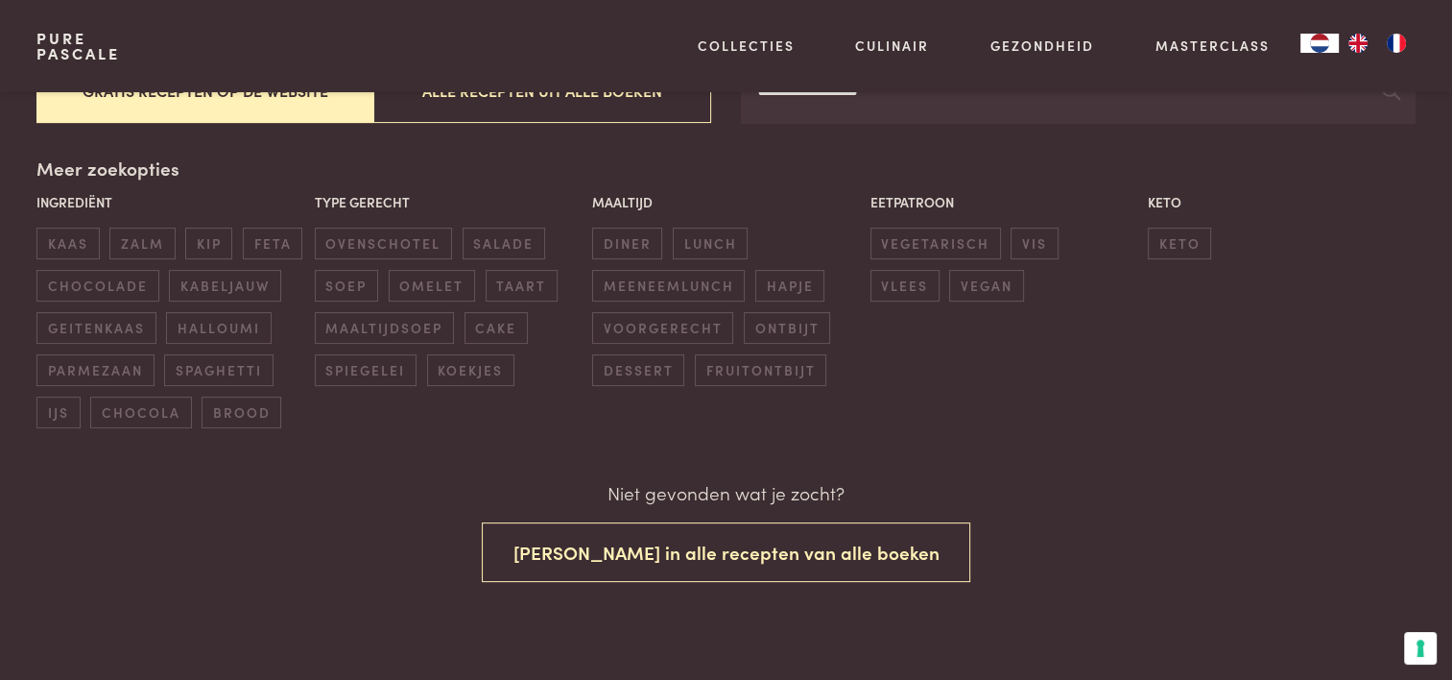
scroll to position [416, 0]
click at [521, 292] on span "taart" at bounding box center [522, 285] width 72 height 32
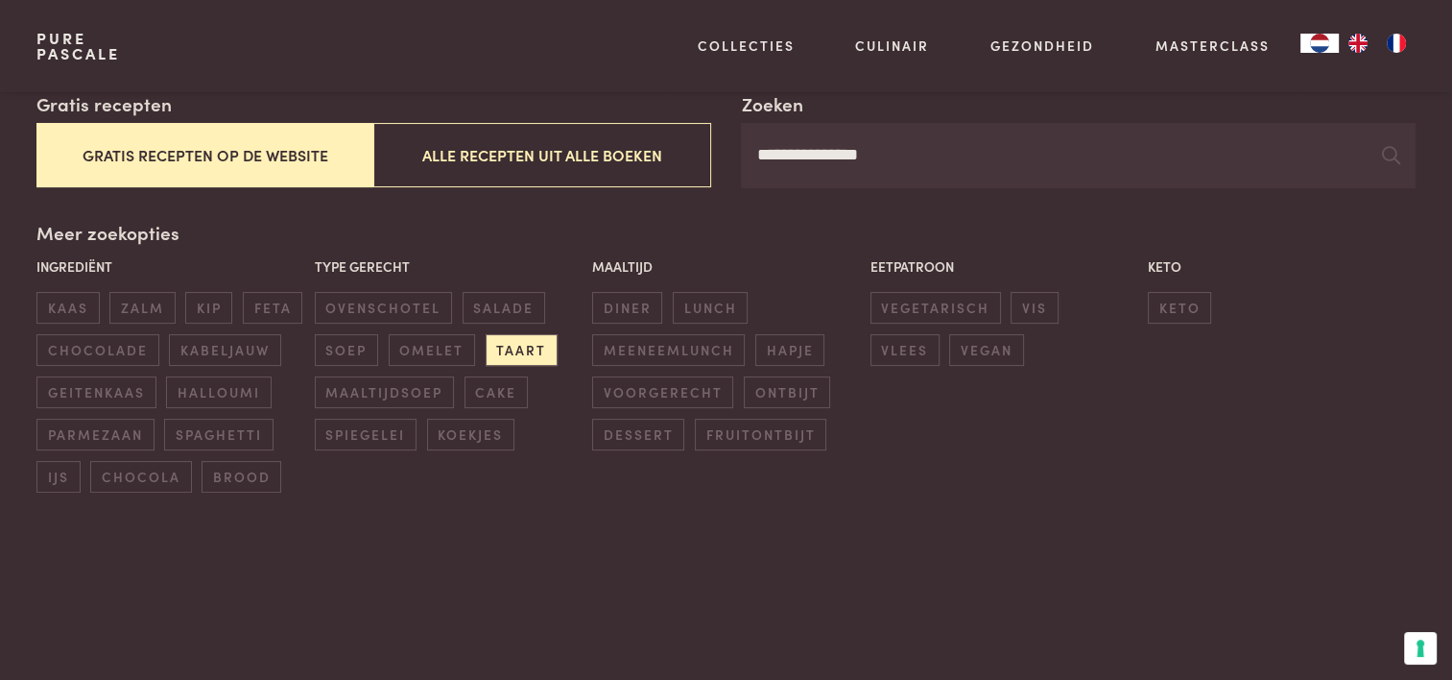
scroll to position [249, 0]
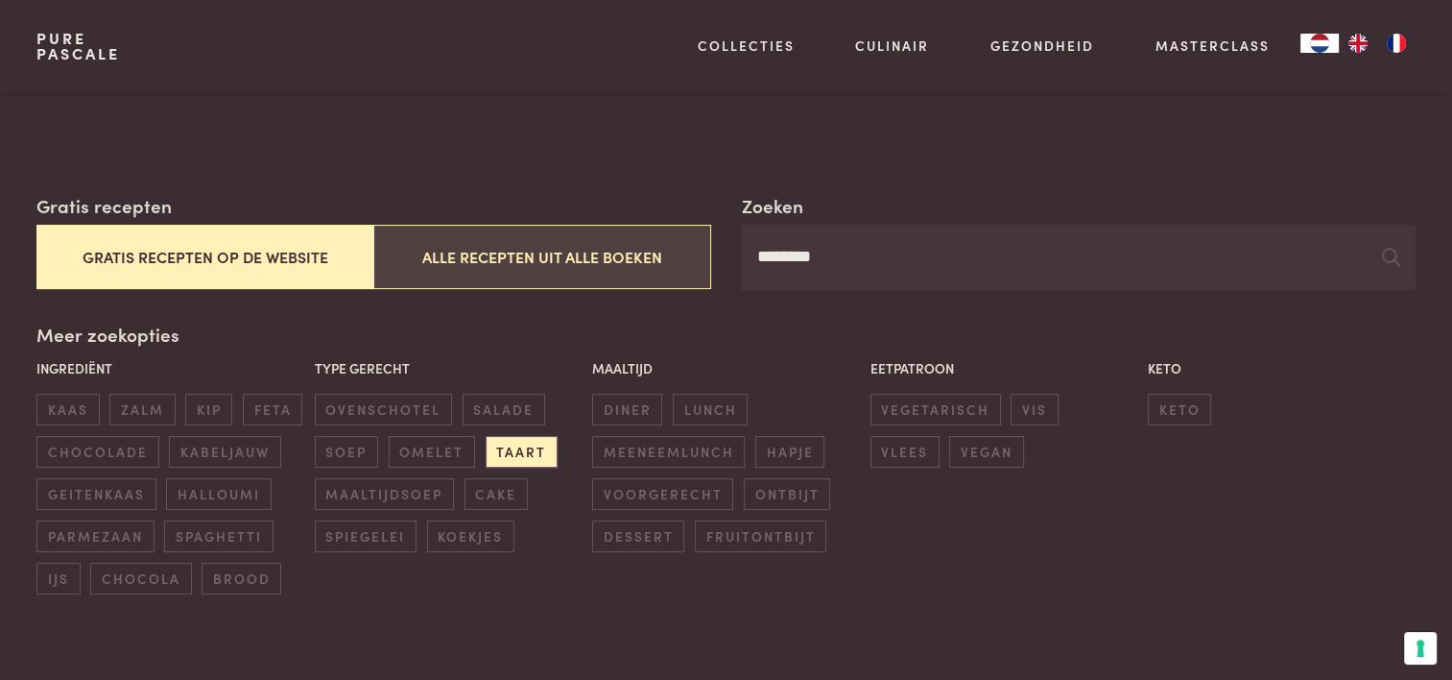
type input "********"
click at [516, 253] on button "Alle recepten uit alle boeken" at bounding box center [541, 257] width 337 height 64
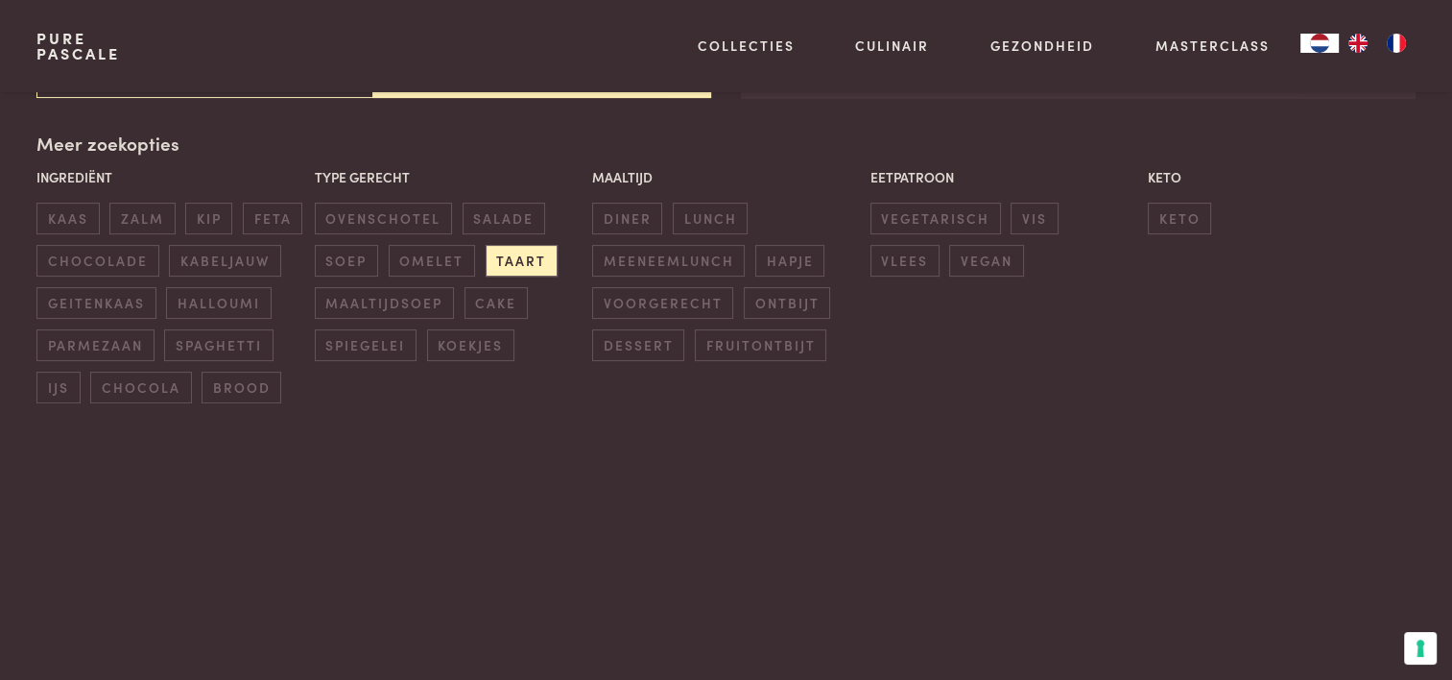
scroll to position [441, 0]
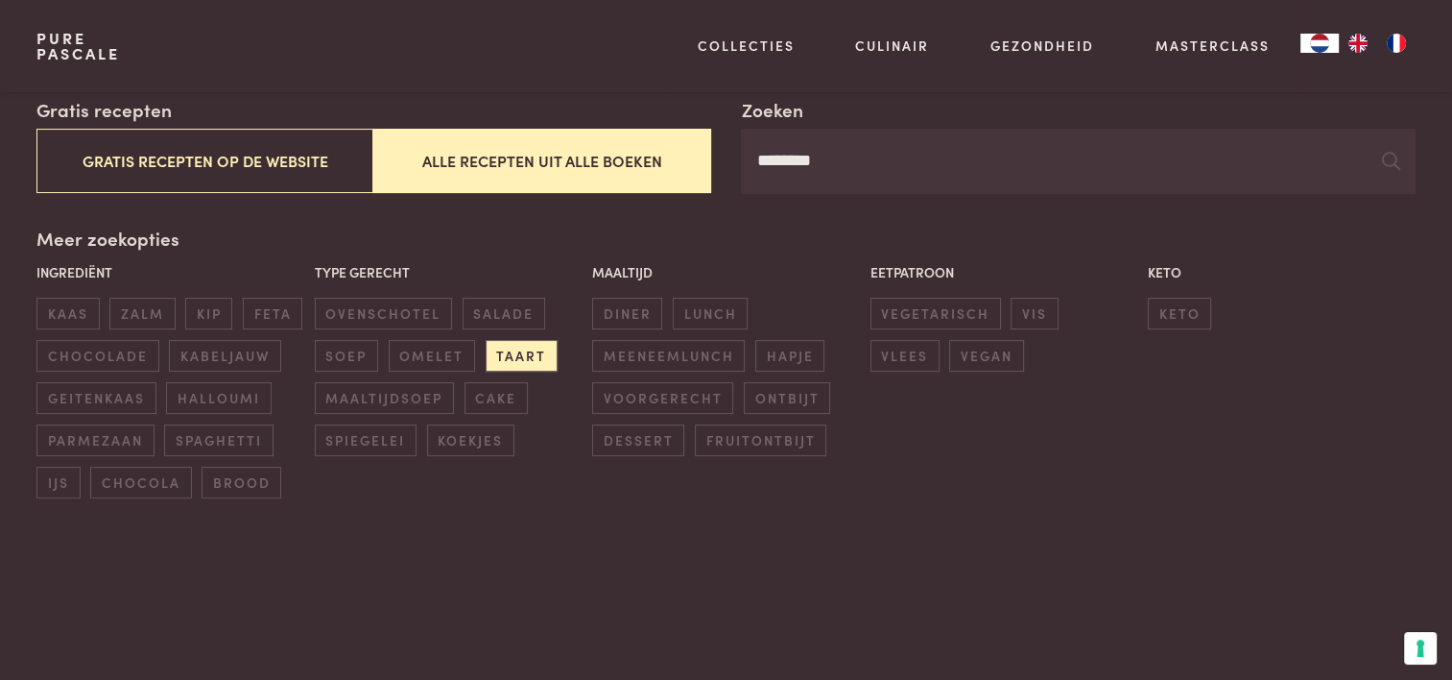
click at [597, 147] on button "Alle recepten uit alle boeken" at bounding box center [541, 161] width 337 height 64
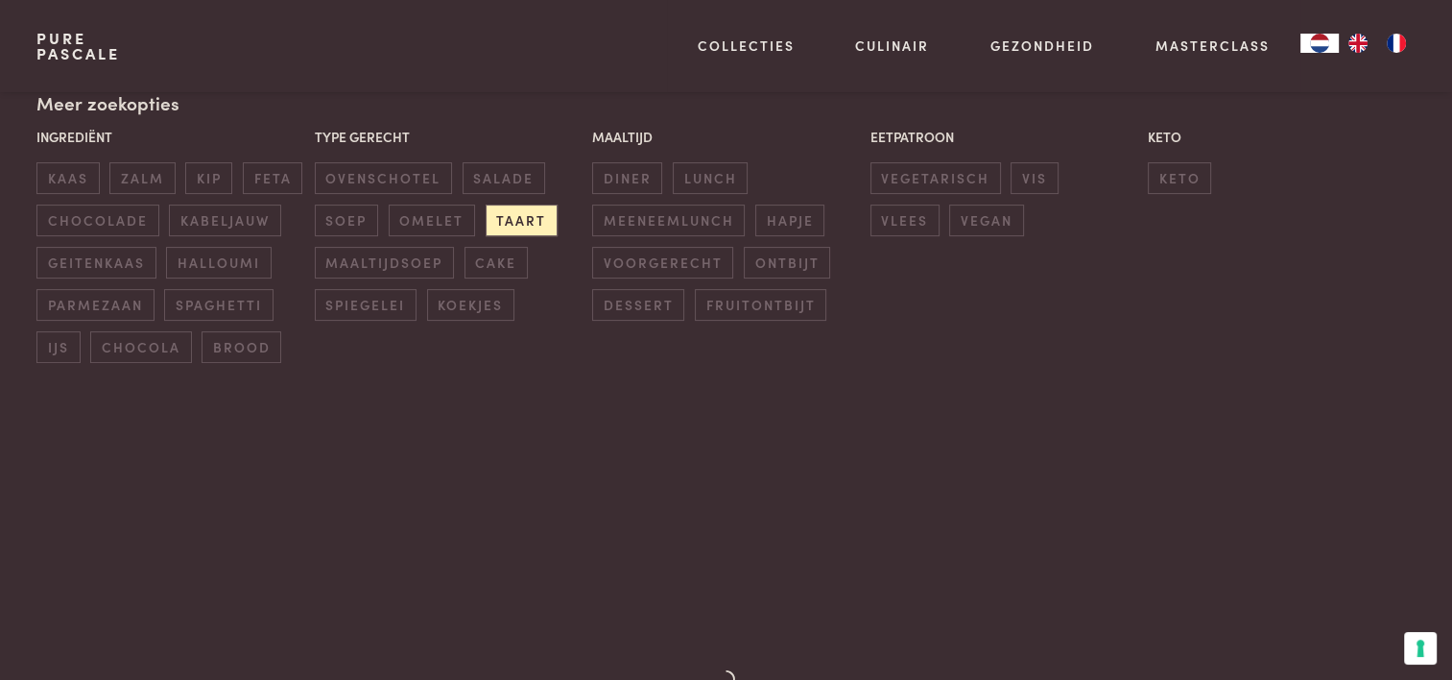
scroll to position [384, 0]
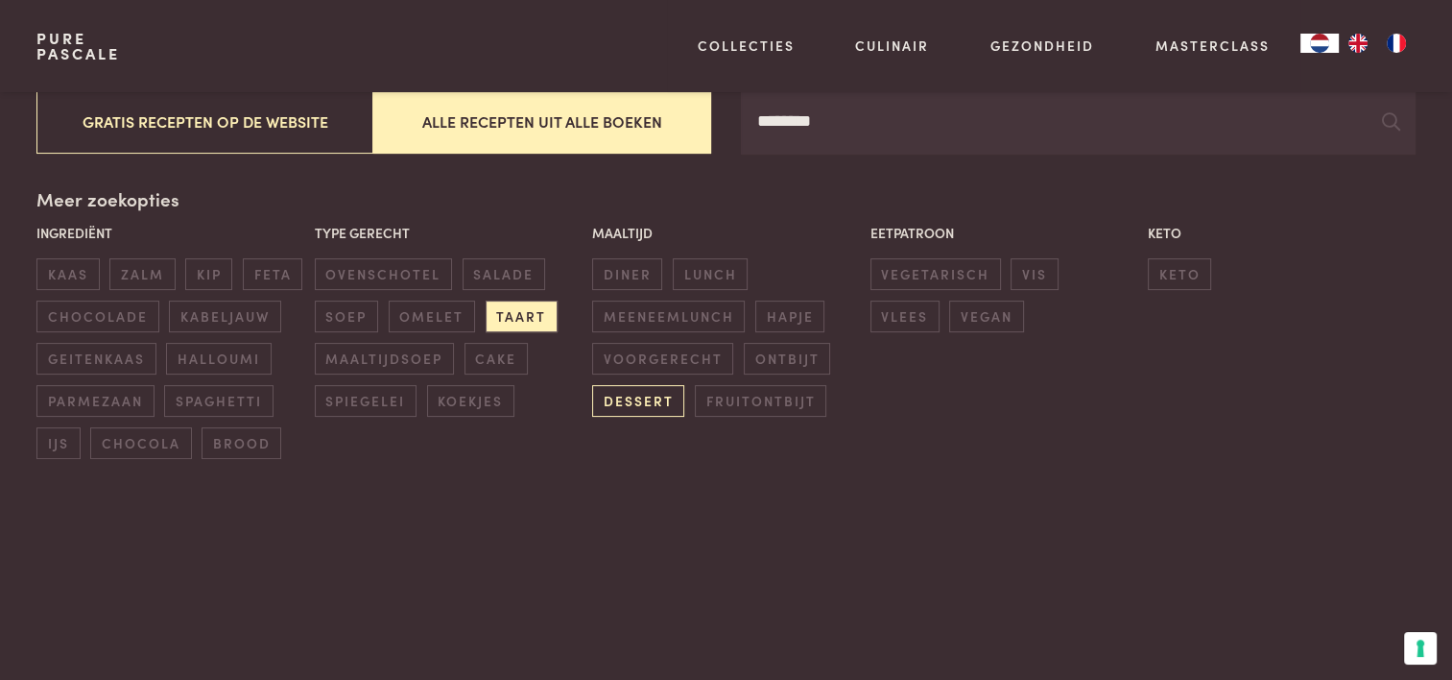
click at [642, 399] on span "dessert" at bounding box center [638, 401] width 92 height 32
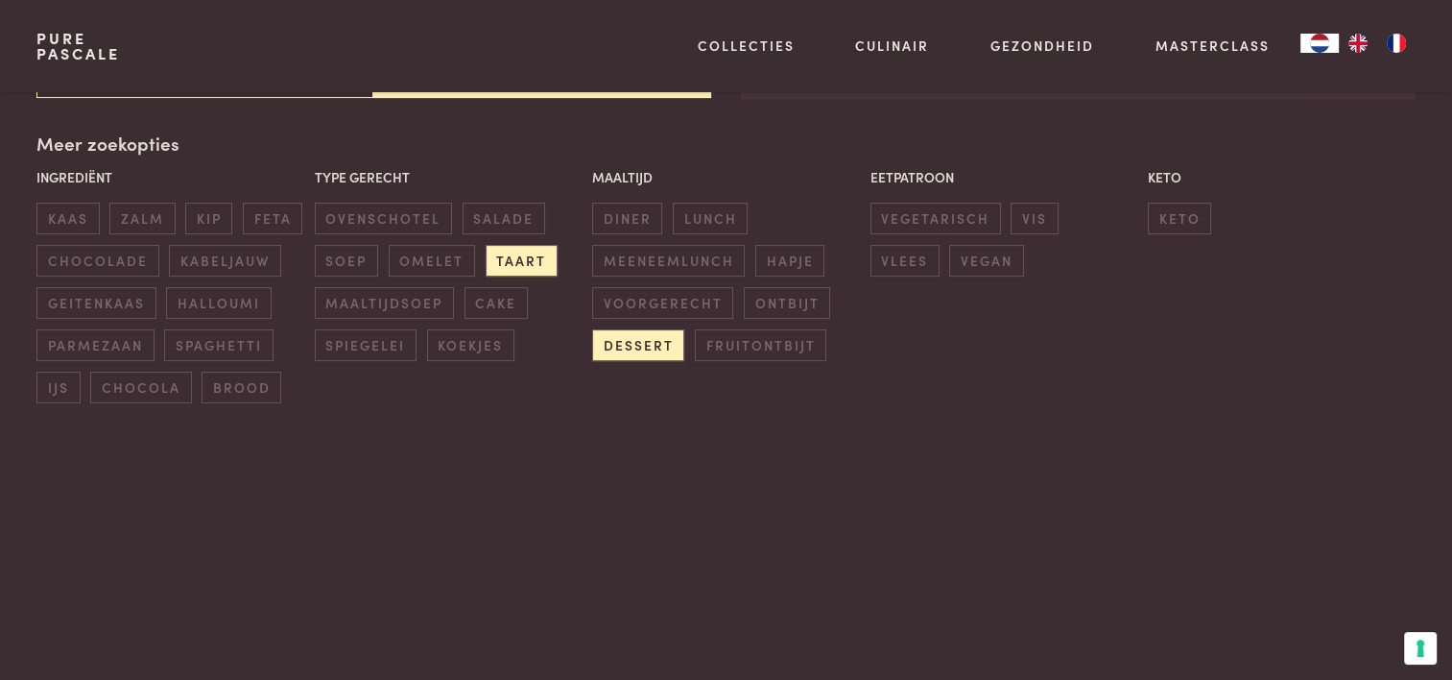
scroll to position [441, 0]
click at [538, 250] on span "taart" at bounding box center [522, 260] width 72 height 32
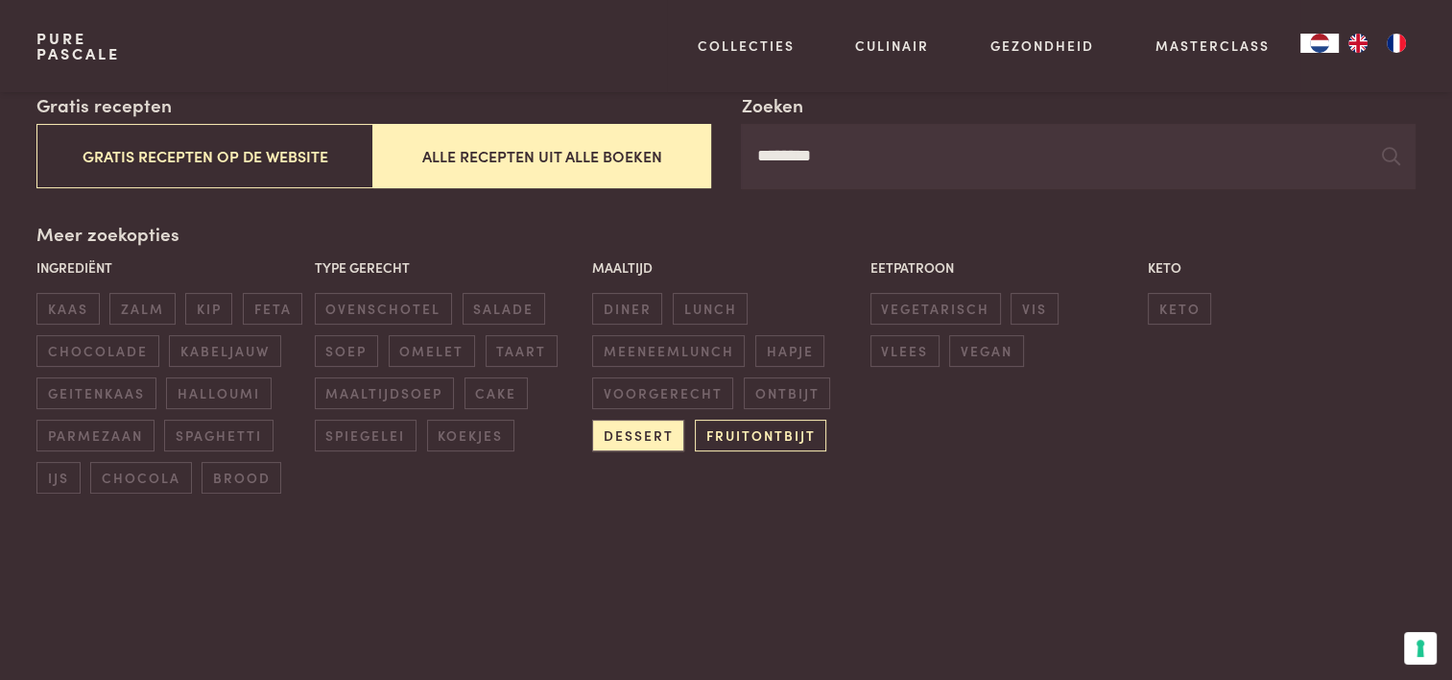
scroll to position [345, 0]
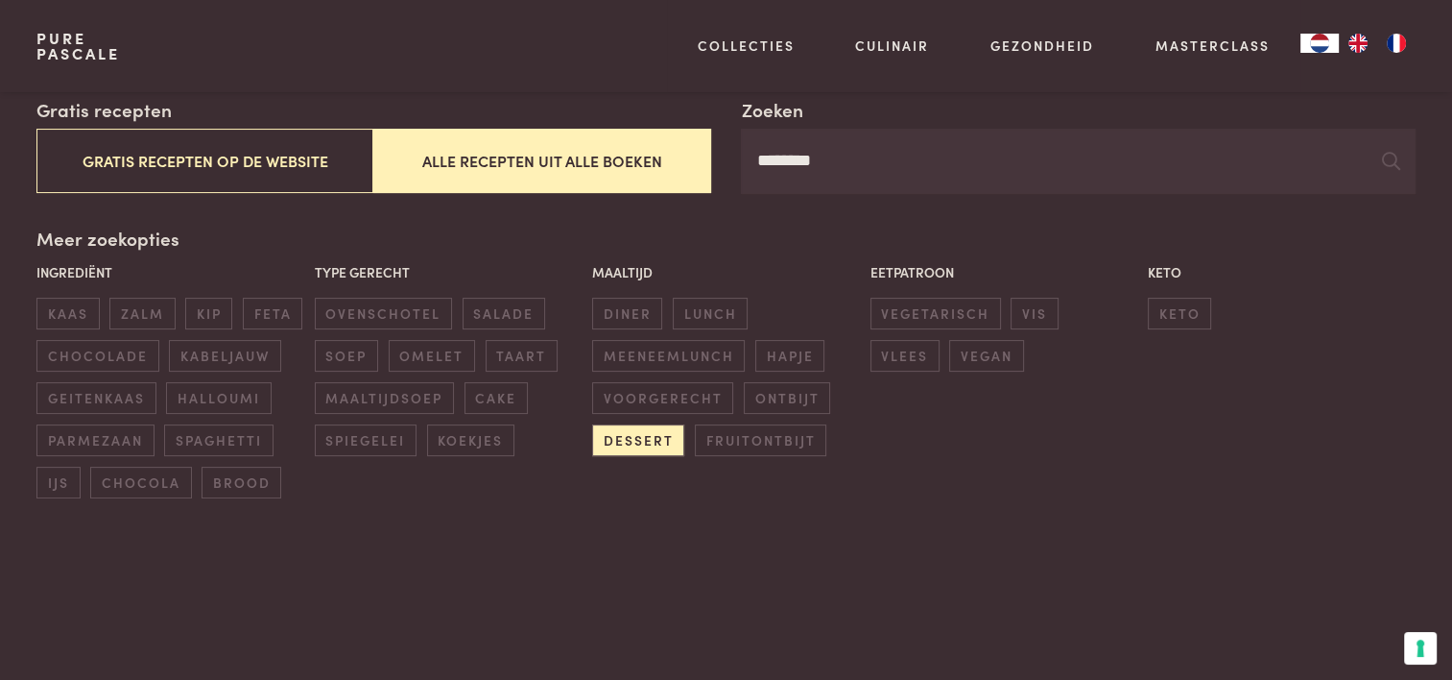
drag, startPoint x: 842, startPoint y: 149, endPoint x: 580, endPoint y: 190, distance: 265.2
click at [580, 190] on div "Zoeken ******** Gratis recepten Gratis recepten op de website Alle recepten uit…" at bounding box center [725, 145] width 1378 height 98
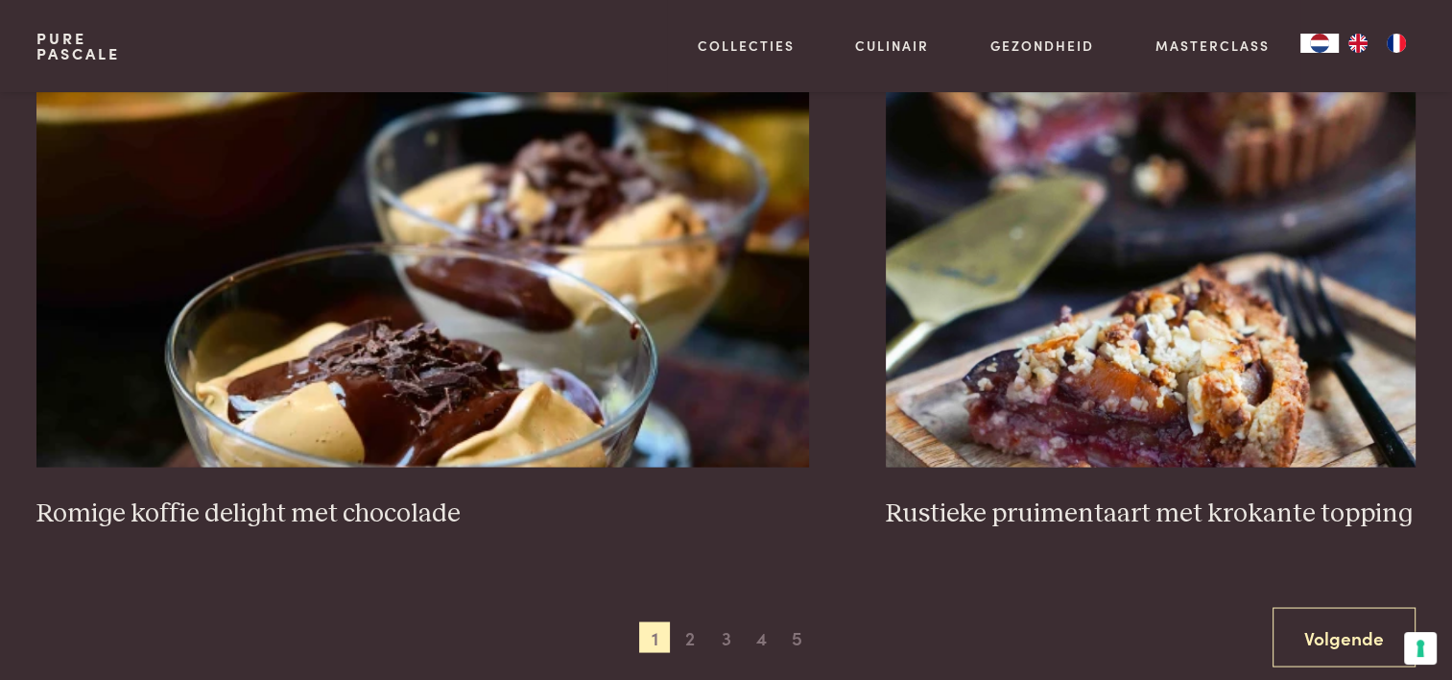
scroll to position [3512, 0]
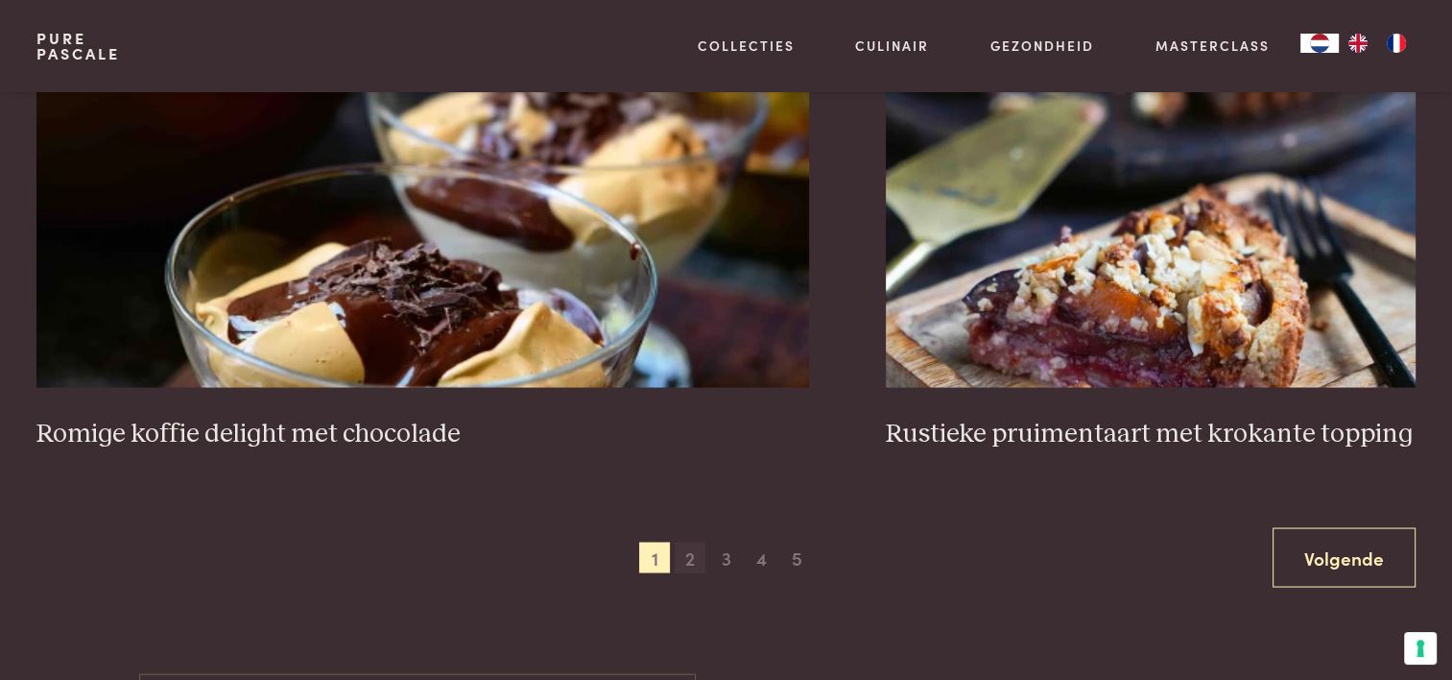
click at [686, 544] on span "2" at bounding box center [690, 556] width 31 height 31
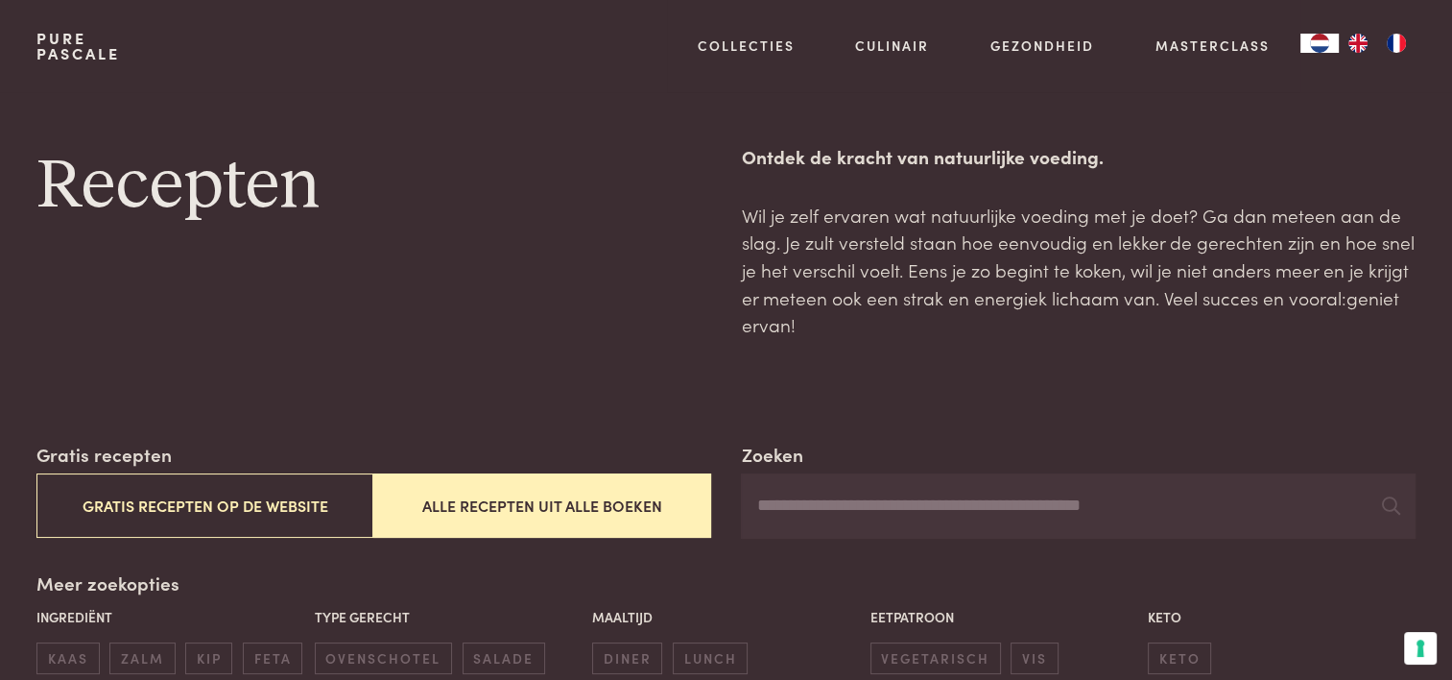
click at [804, 497] on input "Zoeken" at bounding box center [1078, 505] width 674 height 65
type input "********"
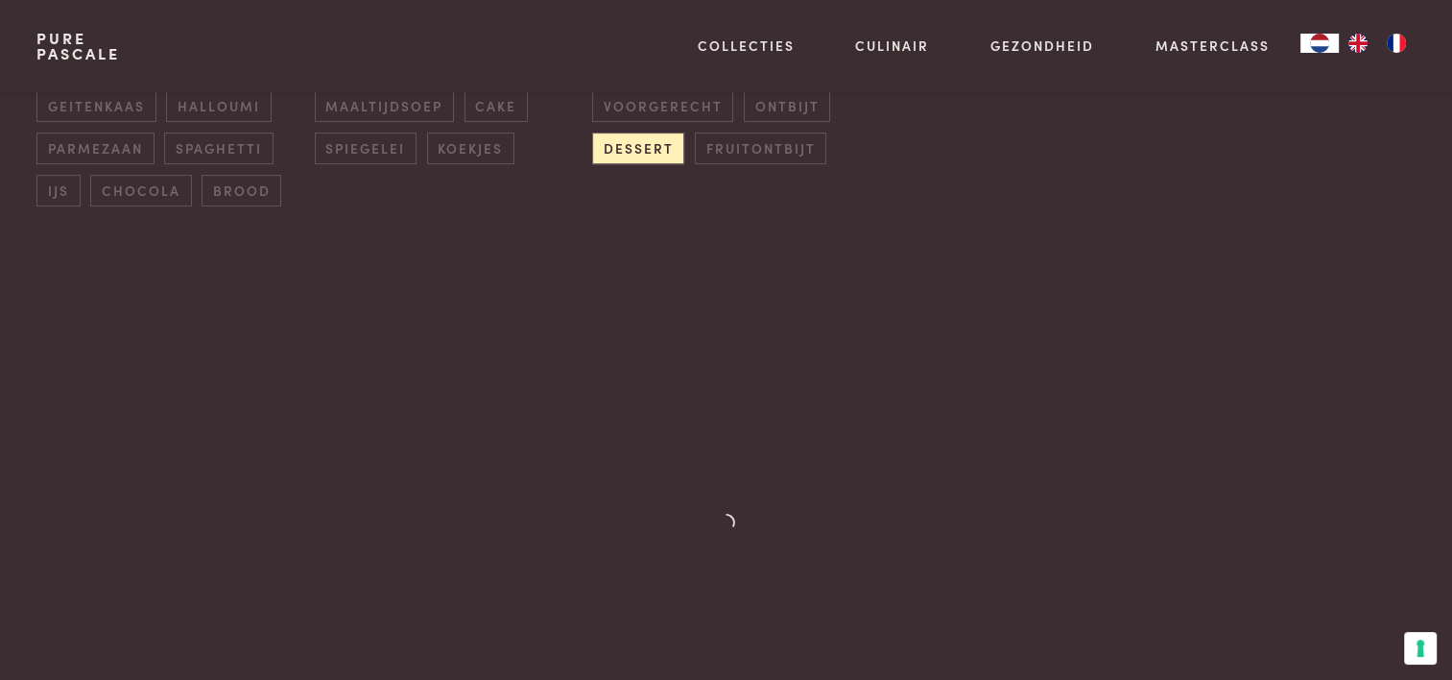
scroll to position [672, 0]
click at [729, 141] on div "Ingrediënt kaas zalm kip feta chocolade kabeljauw geitenkaas halloumi parmezaan…" at bounding box center [726, 53] width 1389 height 247
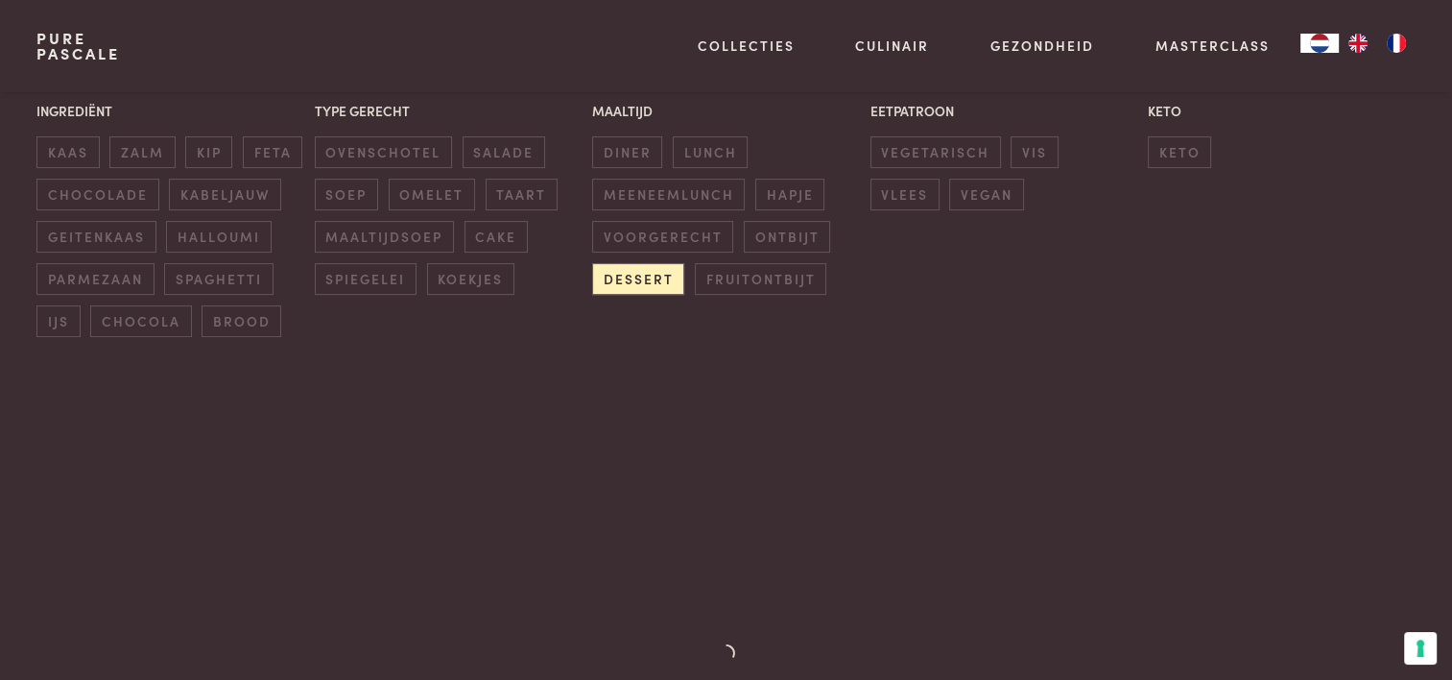
scroll to position [288, 0]
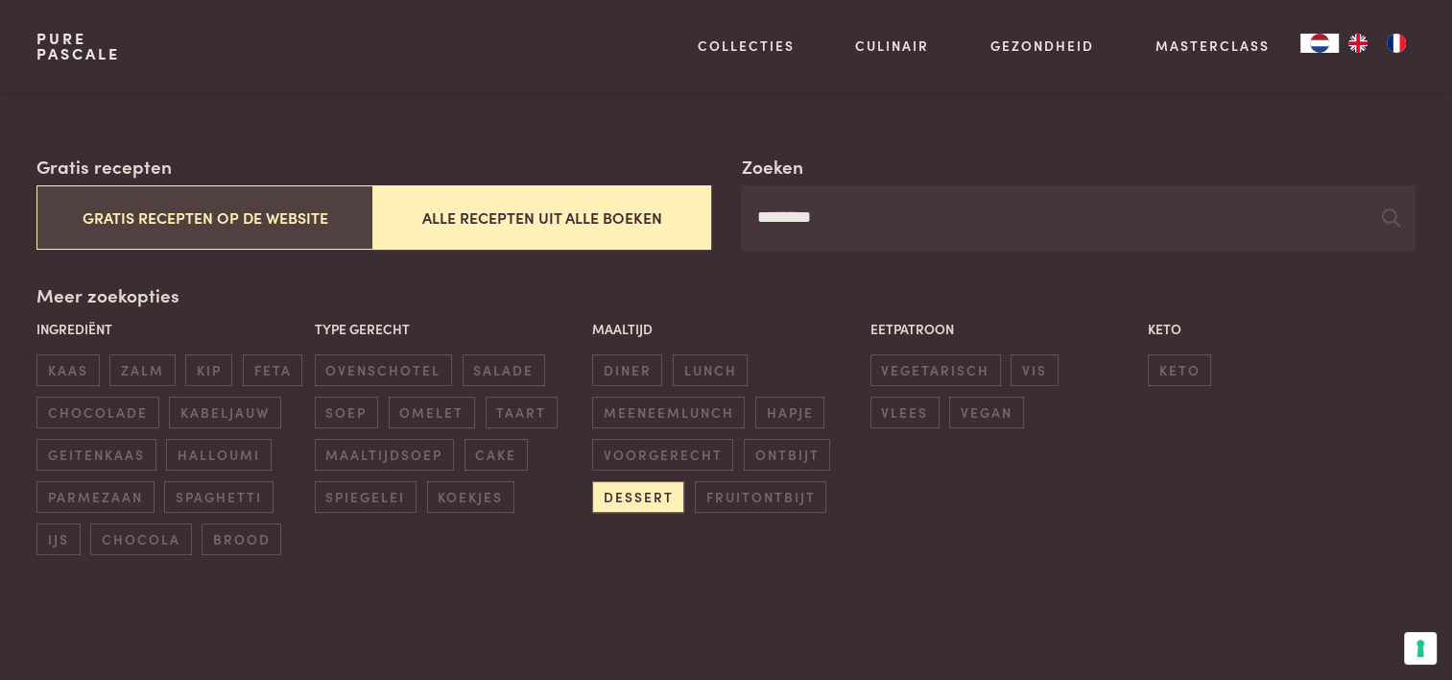
click at [148, 193] on button "Gratis recepten op de website" at bounding box center [204, 217] width 337 height 64
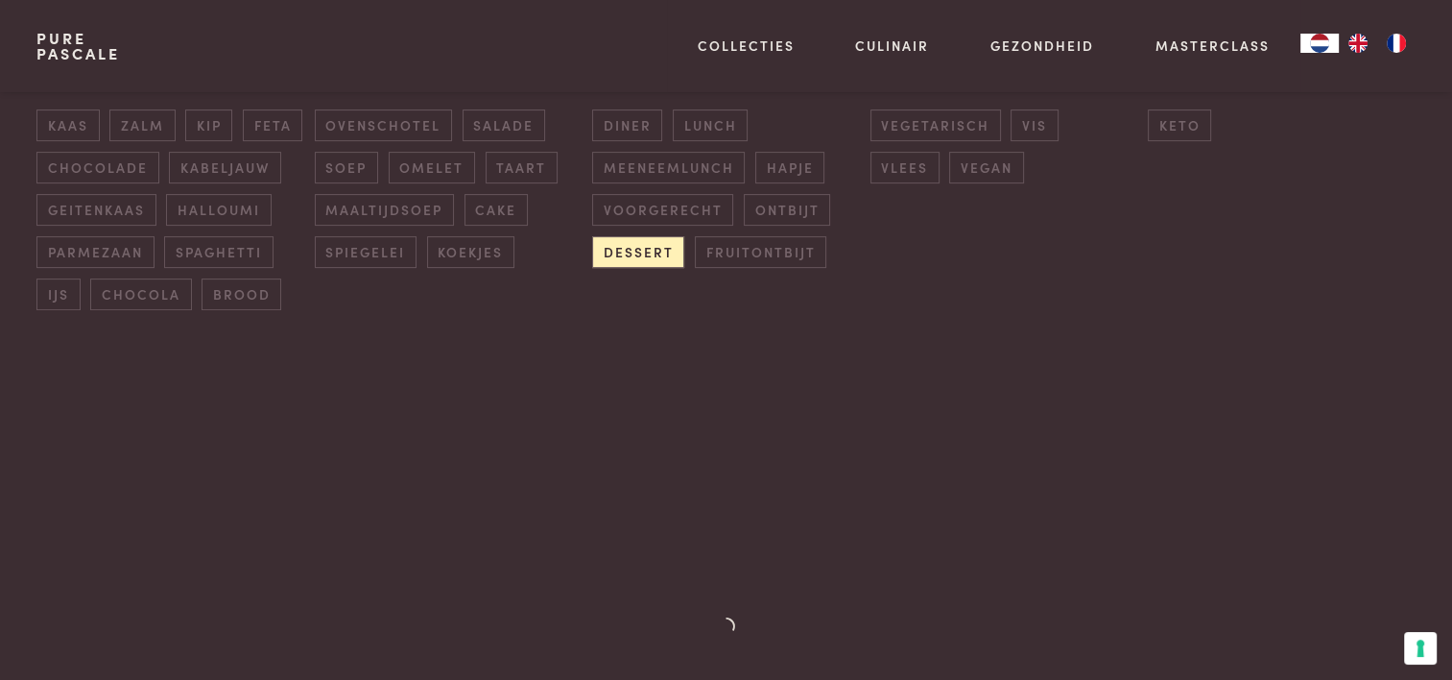
scroll to position [249, 0]
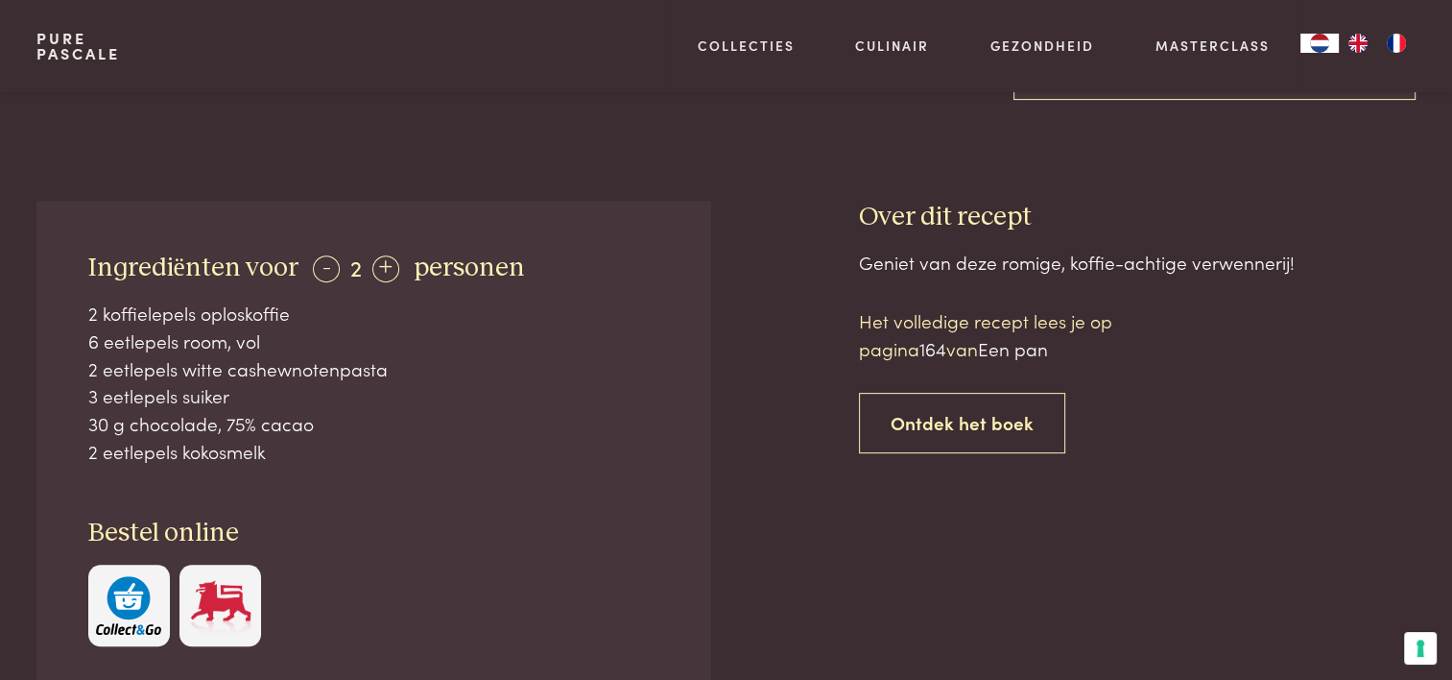
scroll to position [672, 0]
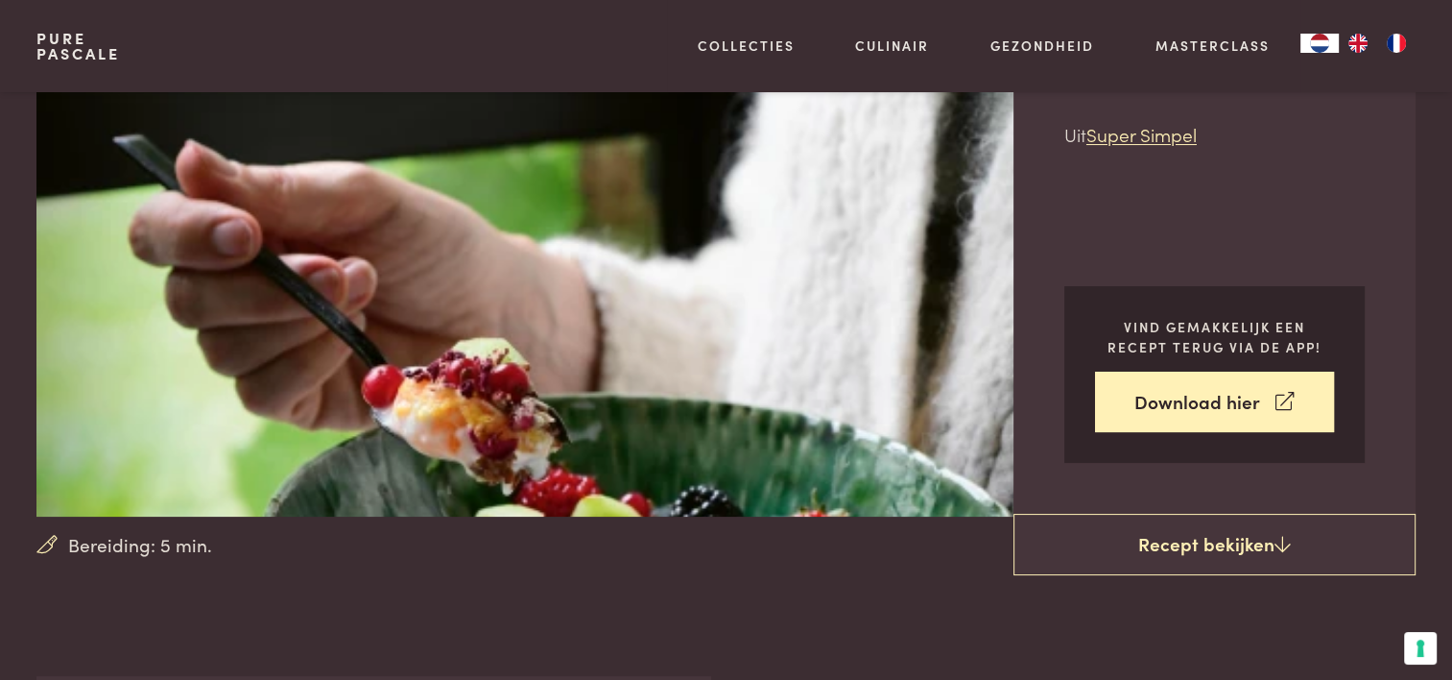
scroll to position [96, 0]
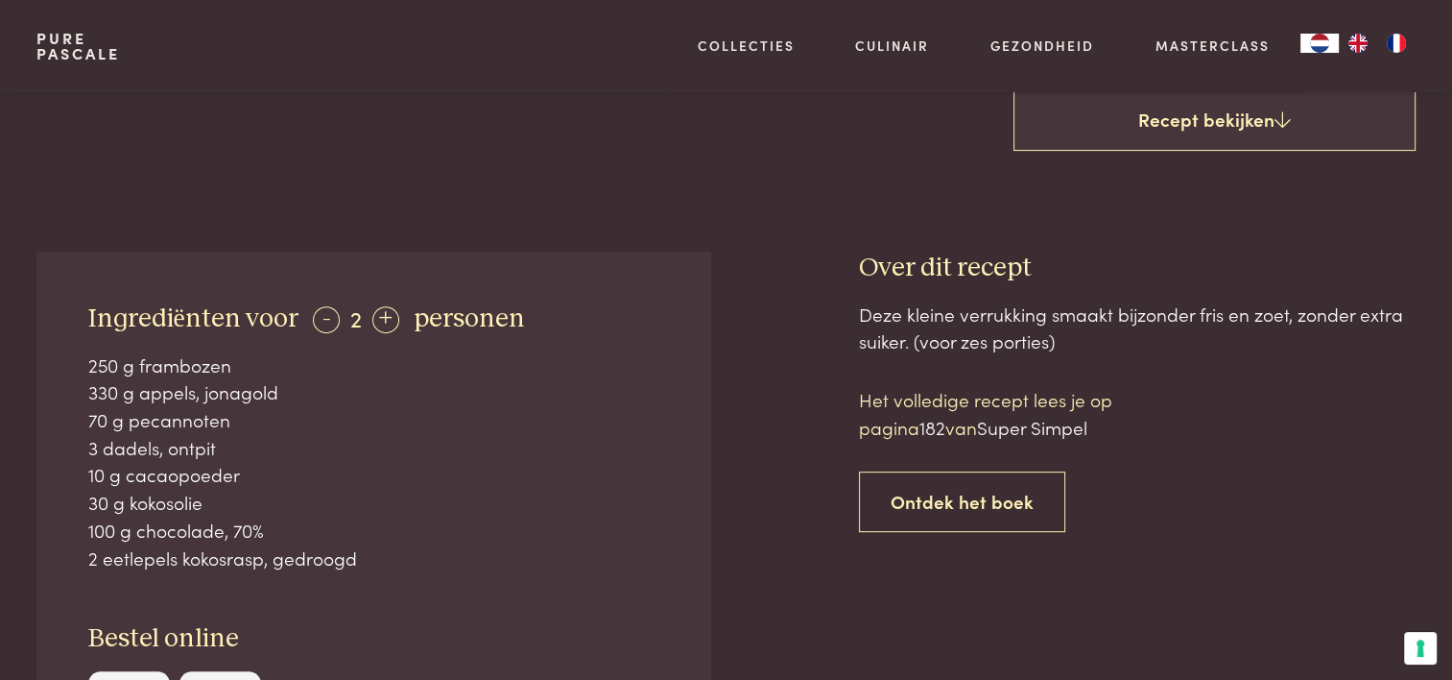
scroll to position [672, 0]
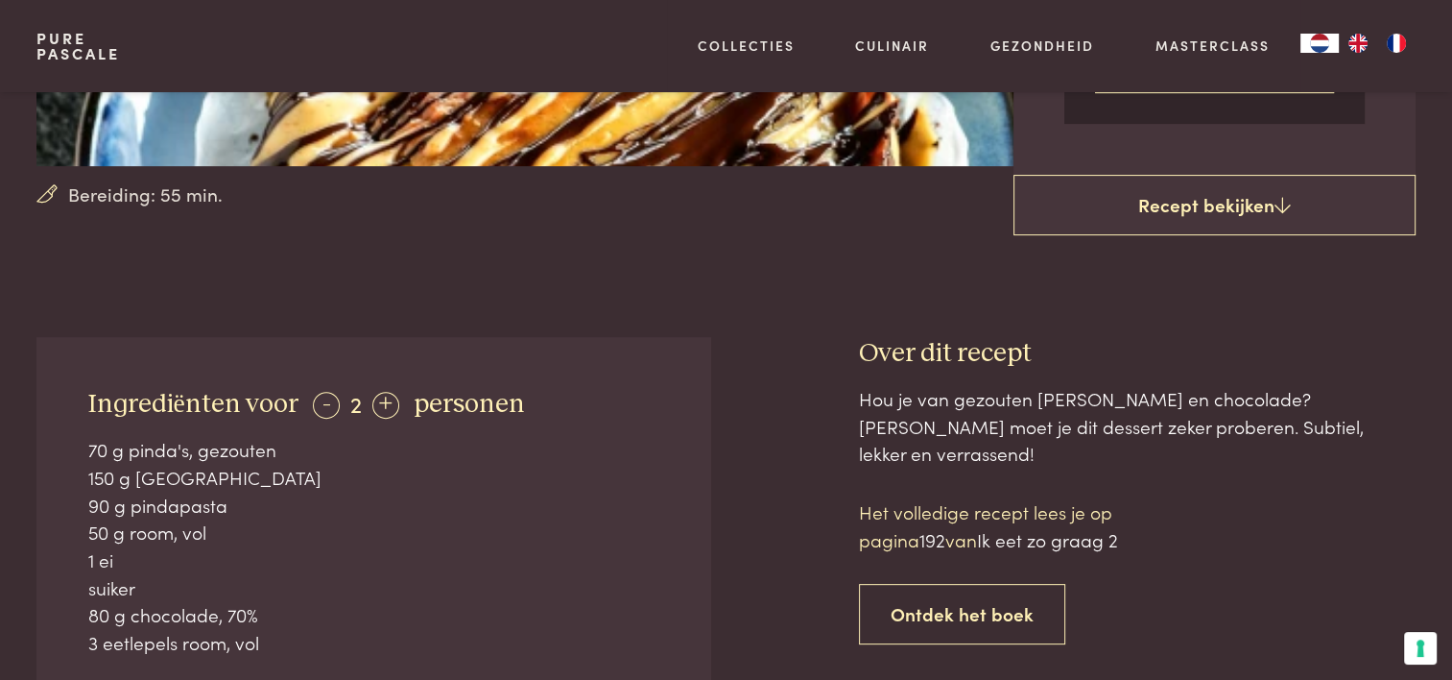
scroll to position [576, 0]
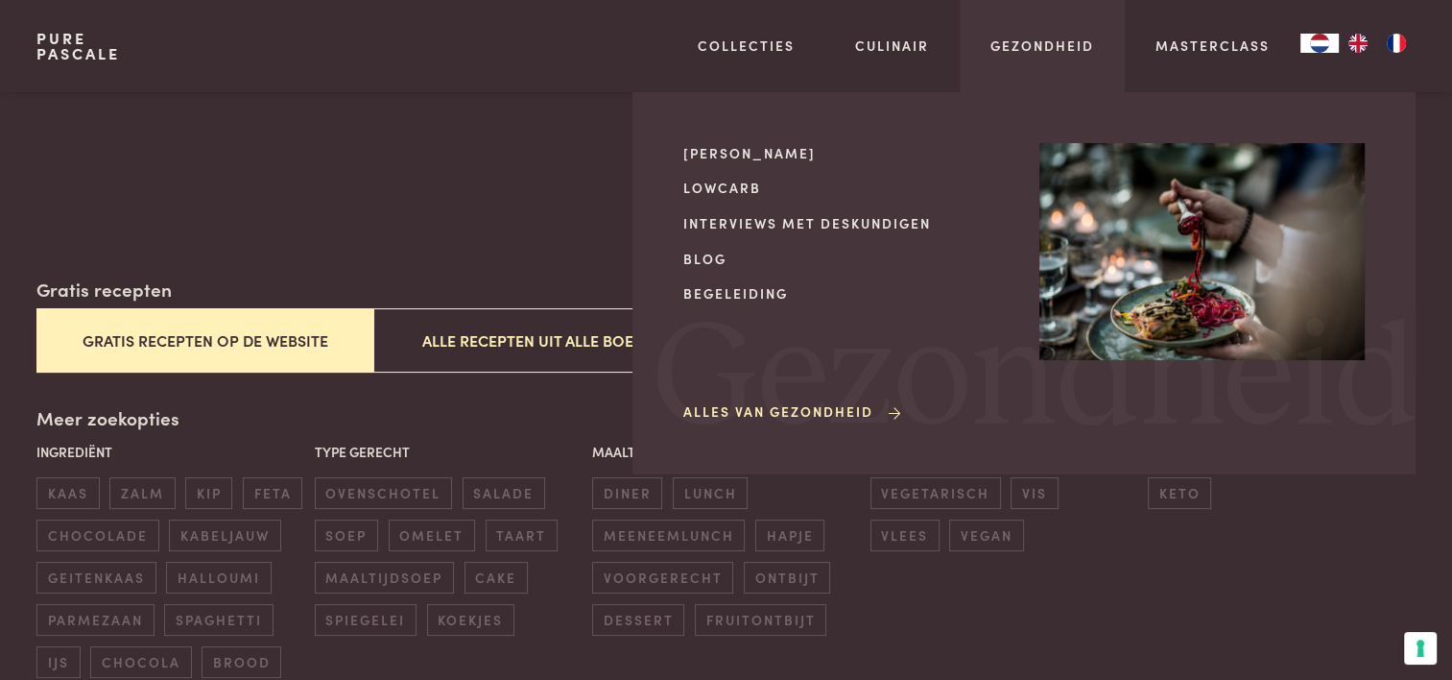
scroll to position [192, 0]
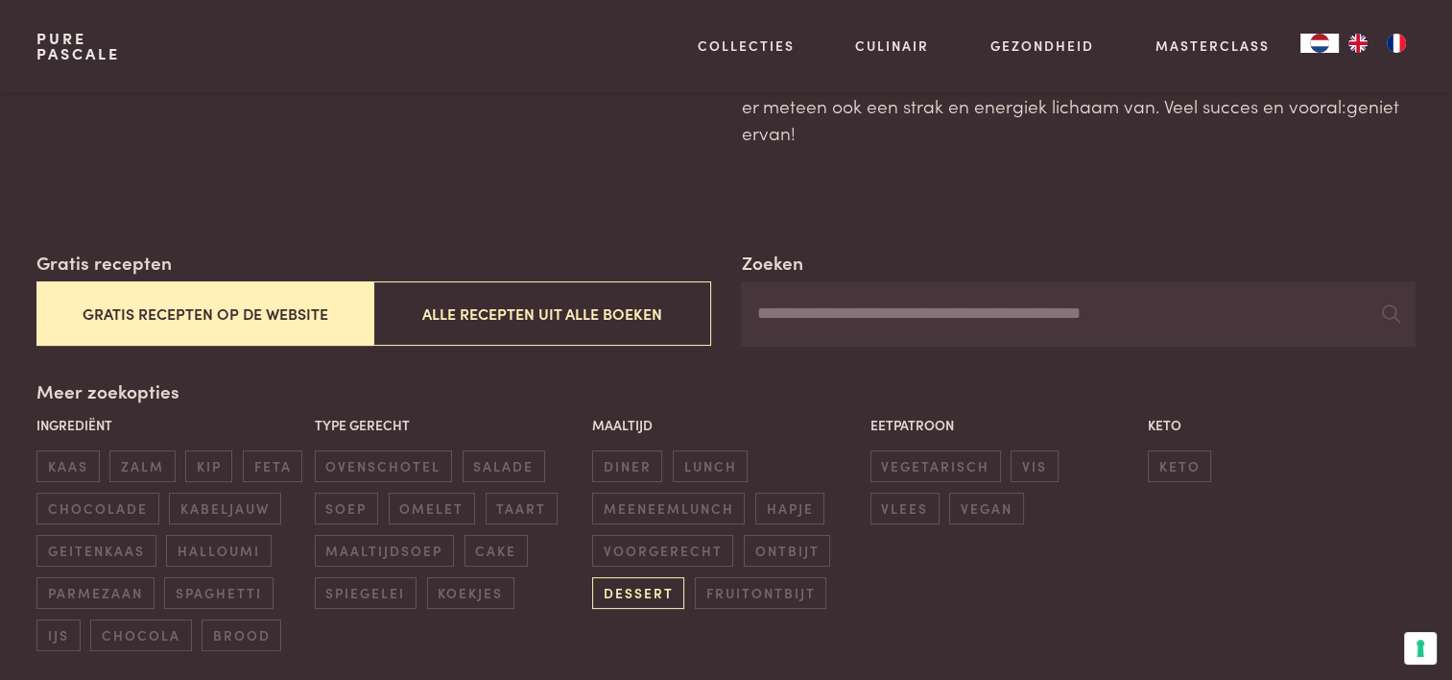
click at [627, 590] on span "dessert" at bounding box center [638, 593] width 92 height 32
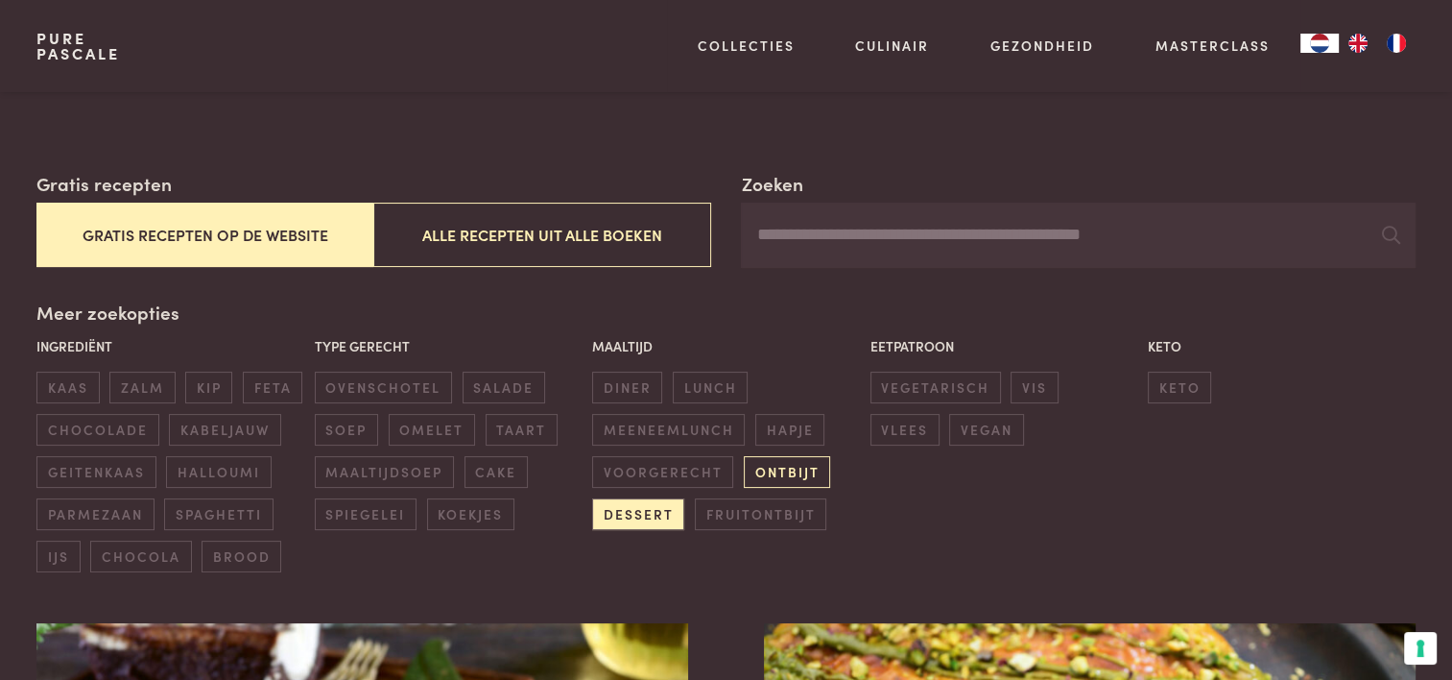
scroll to position [249, 0]
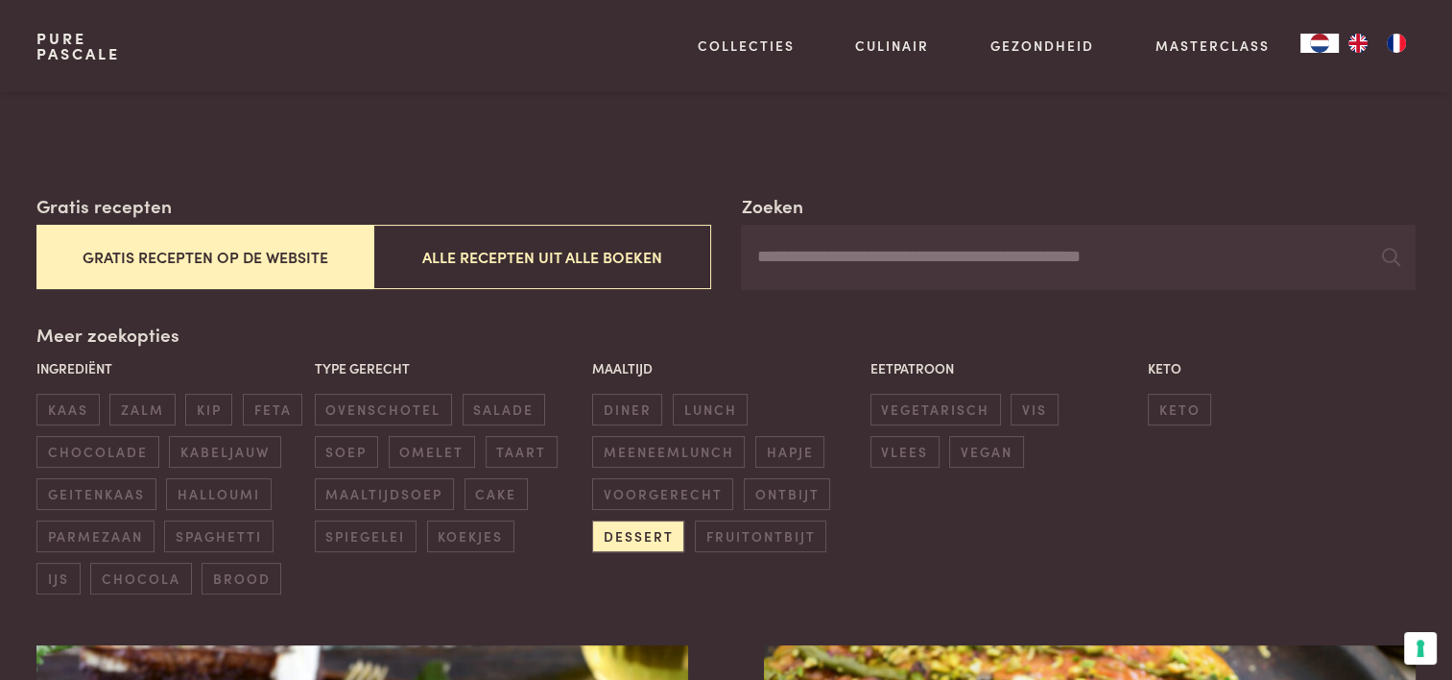
click at [789, 261] on input "Zoeken" at bounding box center [1078, 257] width 674 height 65
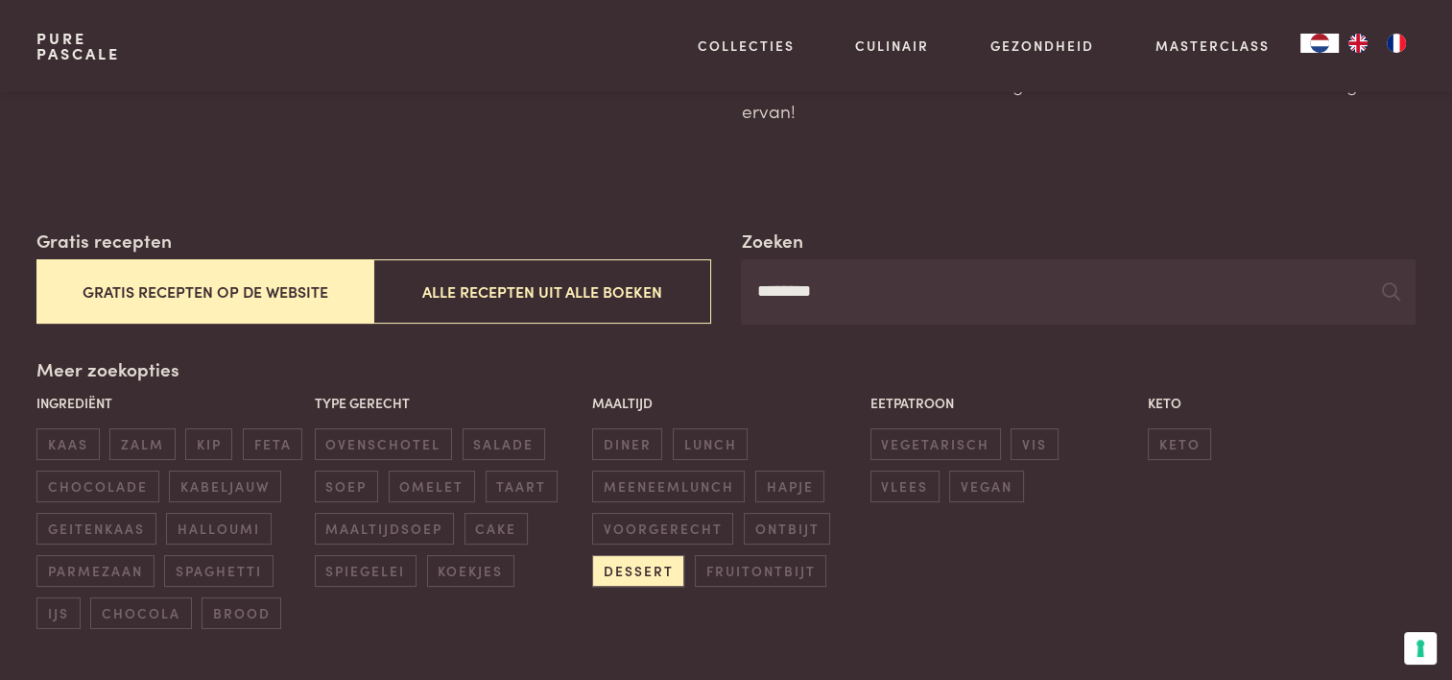
scroll to position [153, 0]
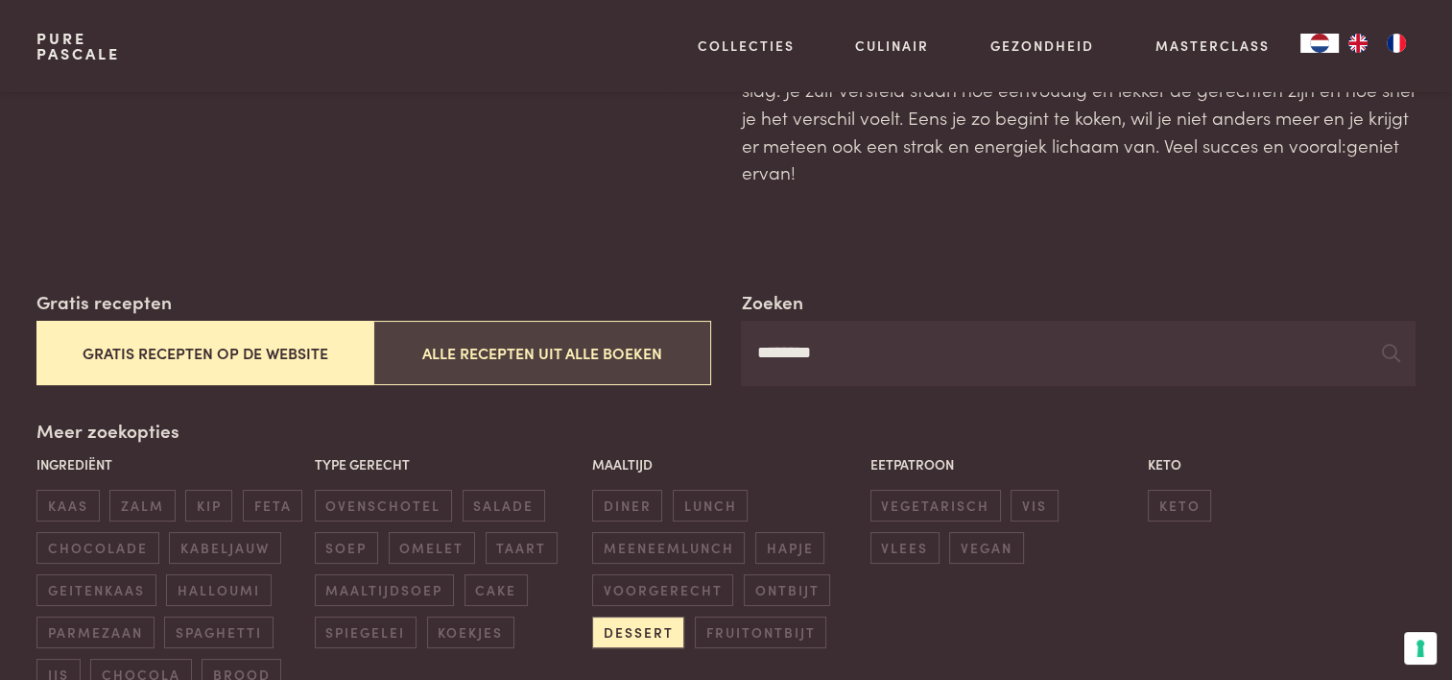
drag, startPoint x: 846, startPoint y: 351, endPoint x: 697, endPoint y: 349, distance: 148.8
click at [697, 349] on div "Zoeken ******** Gratis recepten Gratis recepten op de website Alle recepten uit…" at bounding box center [725, 337] width 1378 height 98
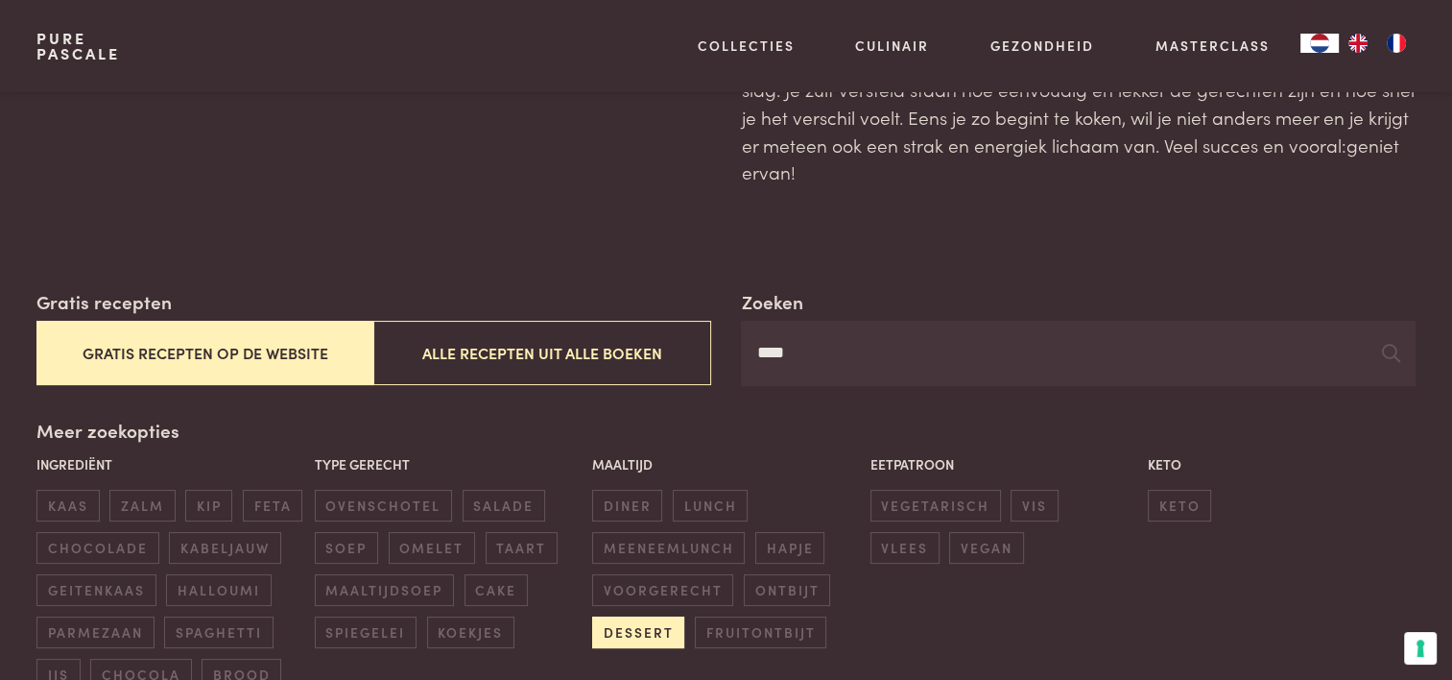
type input "****"
click at [651, 621] on span "dessert" at bounding box center [638, 632] width 92 height 32
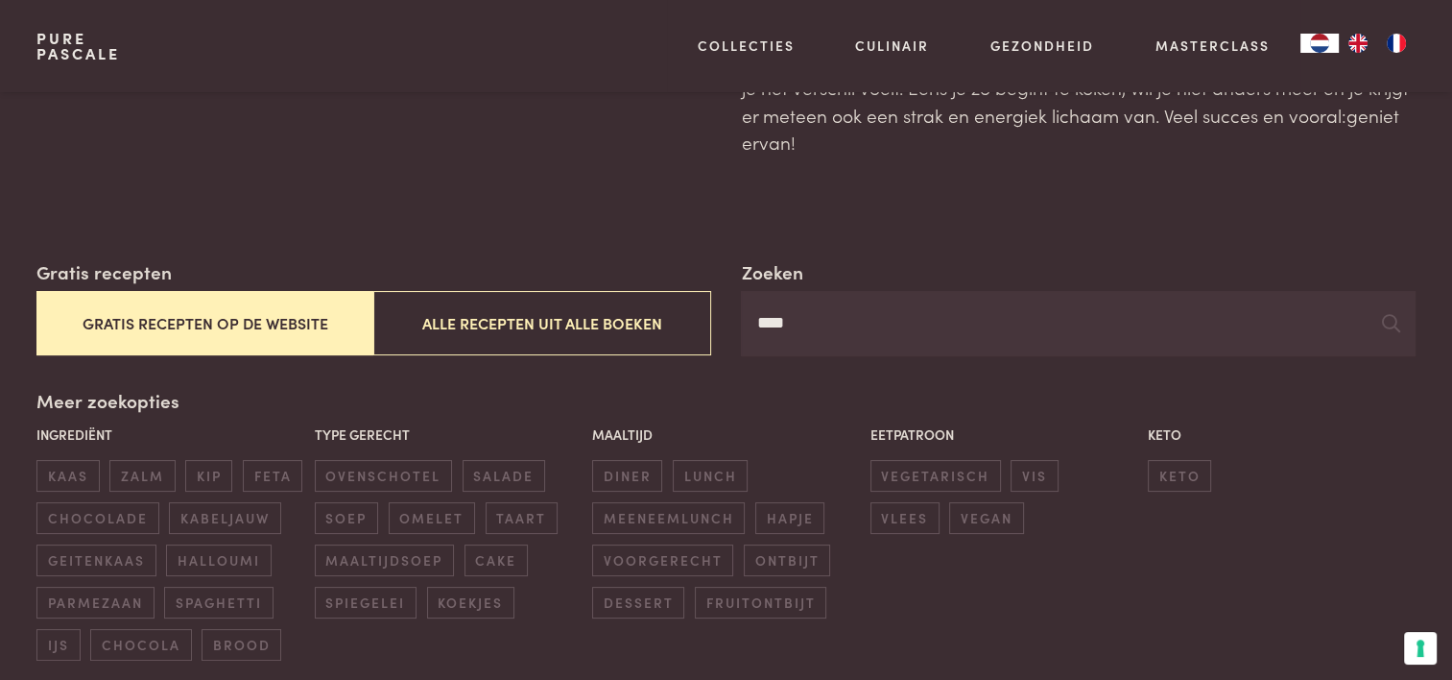
scroll to position [153, 0]
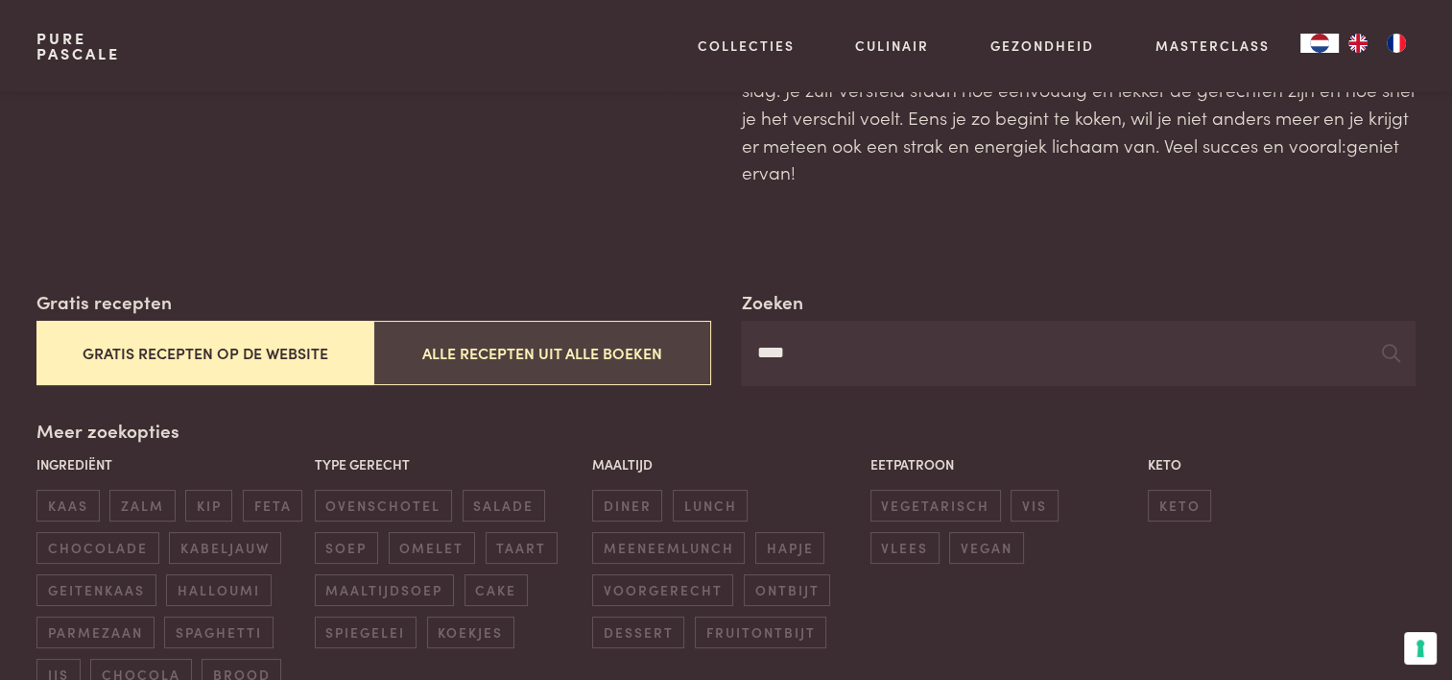
click at [580, 343] on button "Alle recepten uit alle boeken" at bounding box center [541, 353] width 337 height 64
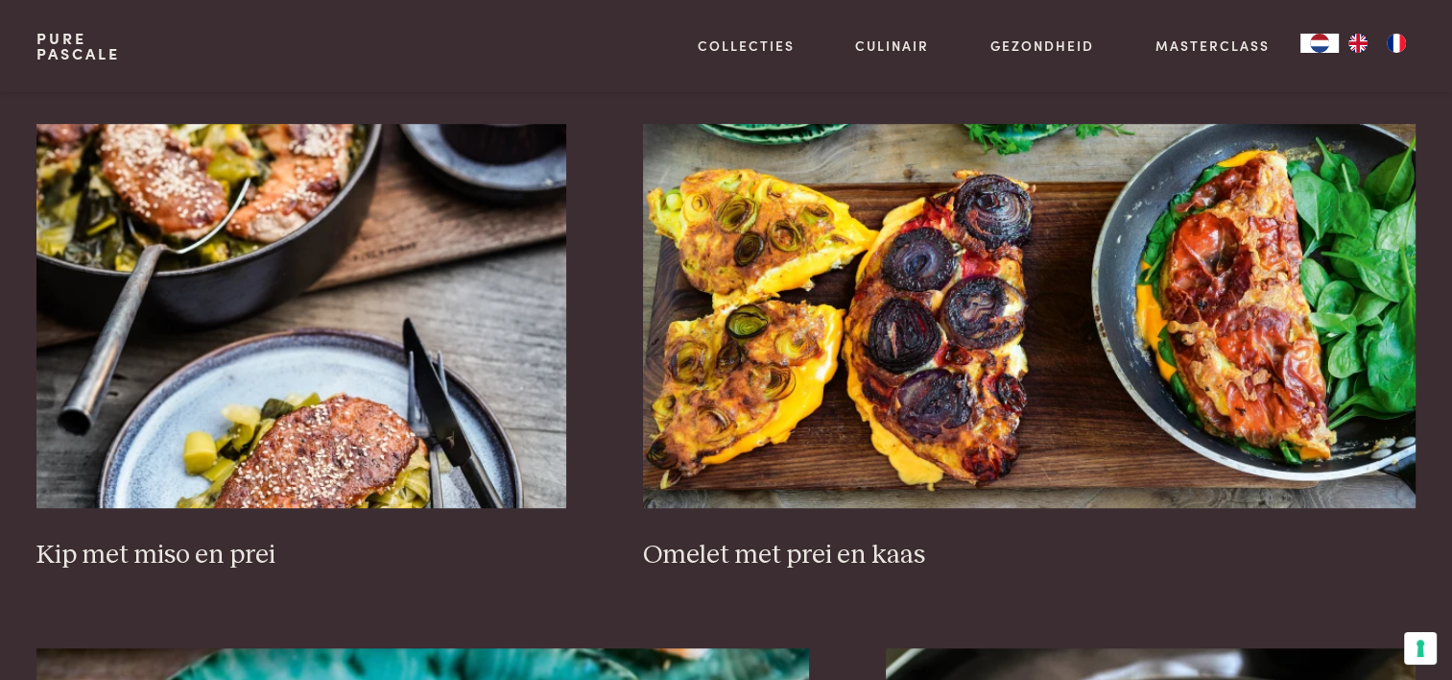
scroll to position [1304, 0]
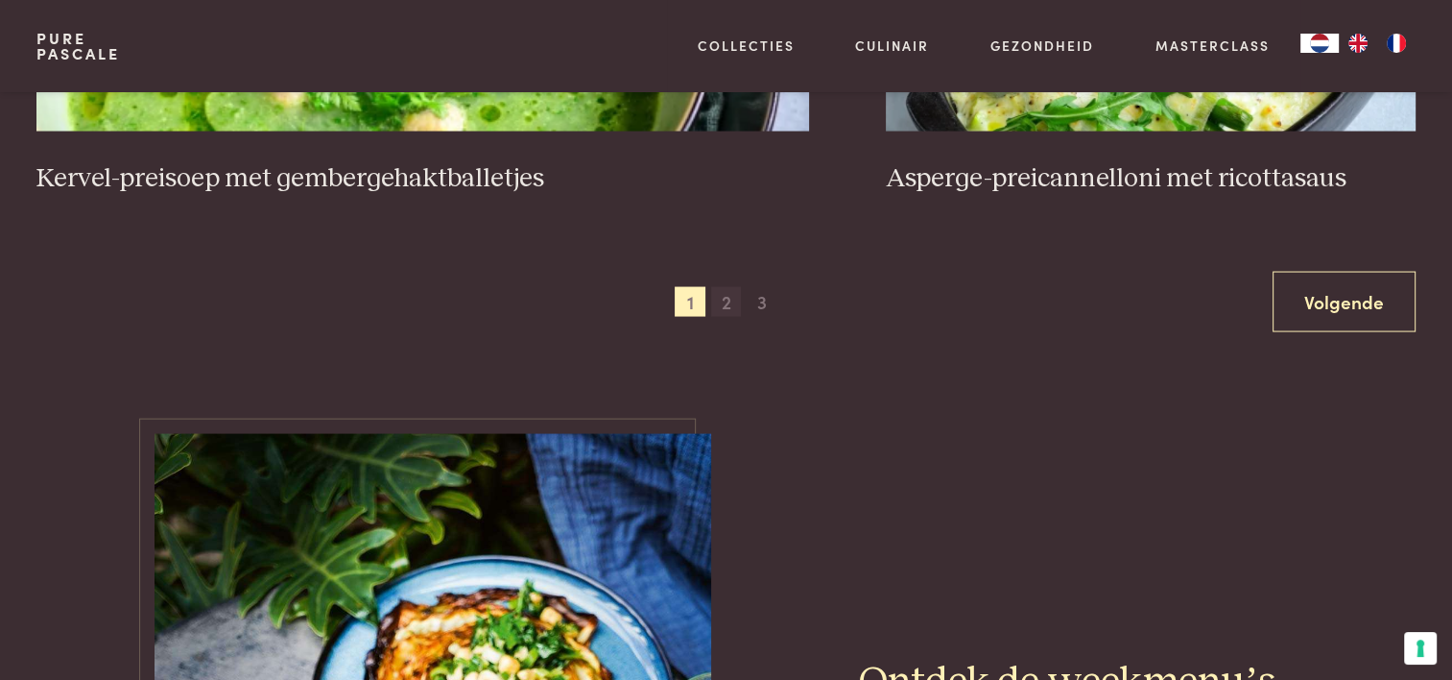
click at [720, 300] on span "2" at bounding box center [726, 302] width 31 height 31
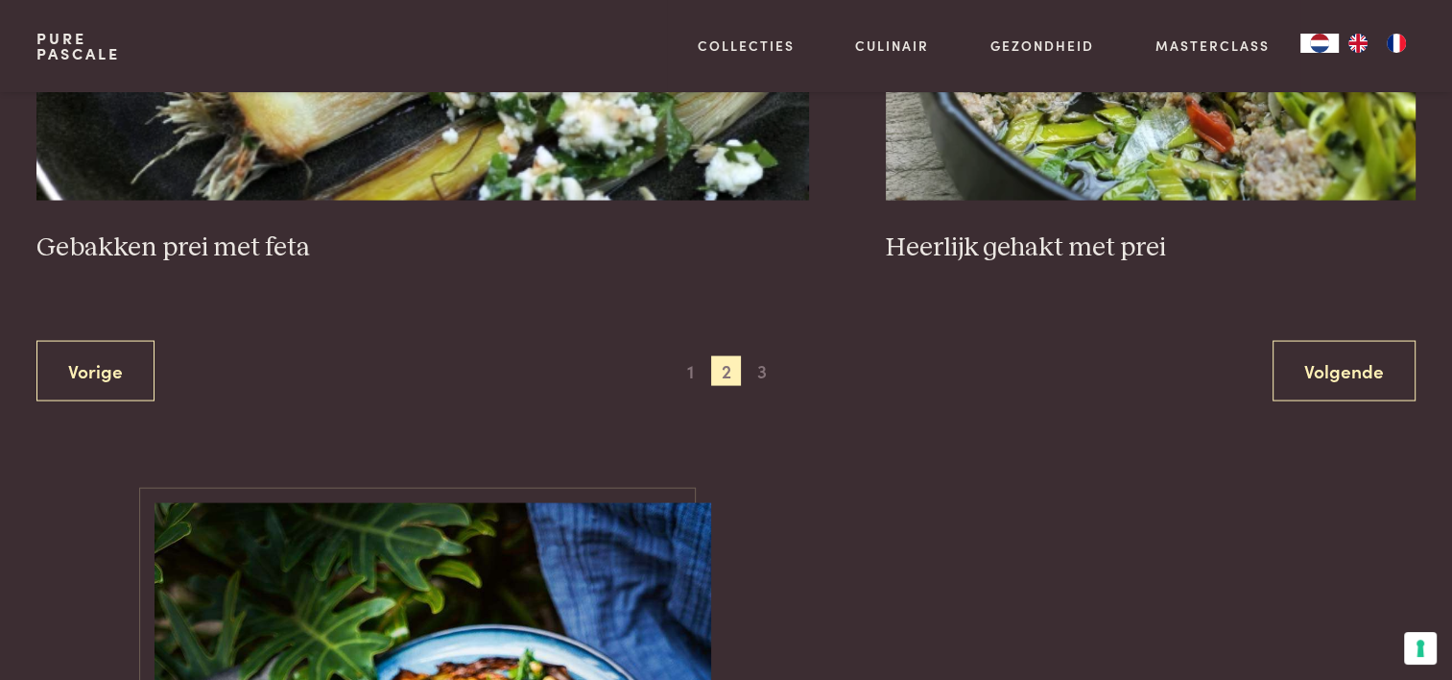
scroll to position [3800, 0]
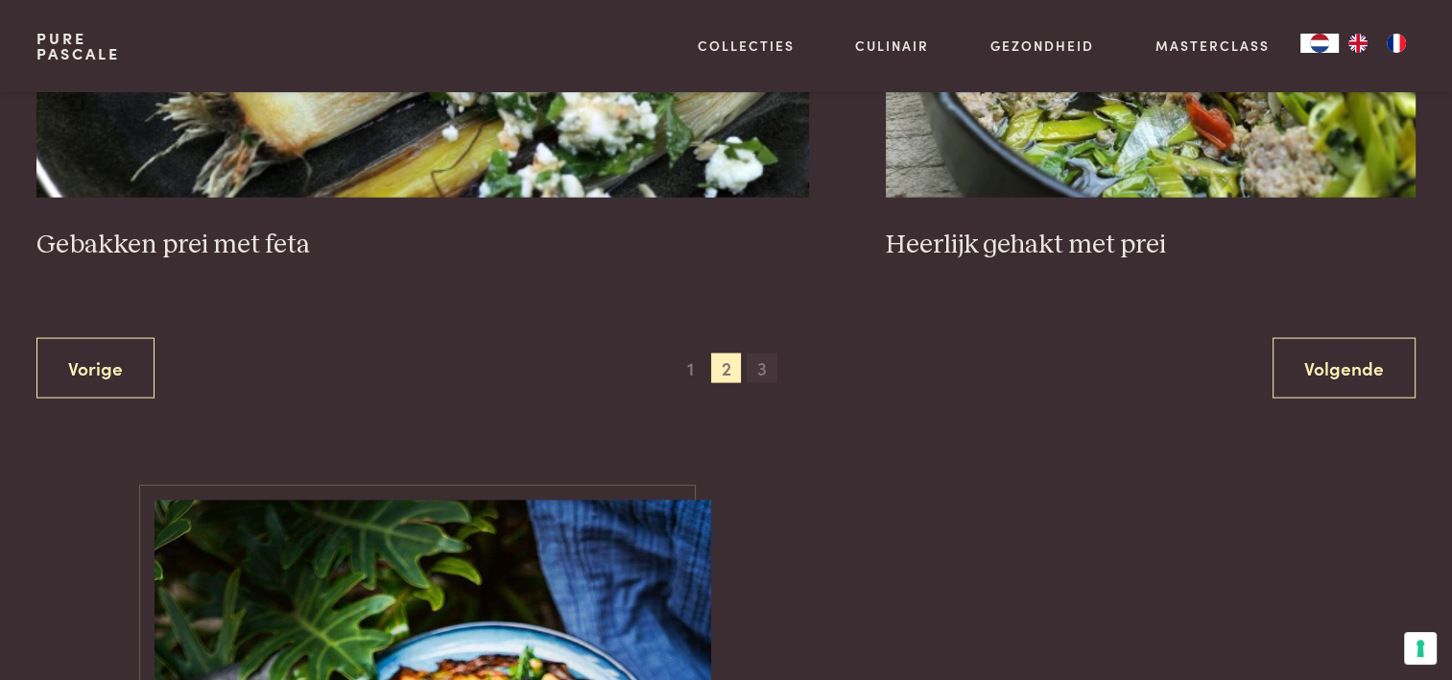
click at [753, 357] on span "3" at bounding box center [762, 368] width 31 height 31
